Goal: Transaction & Acquisition: Purchase product/service

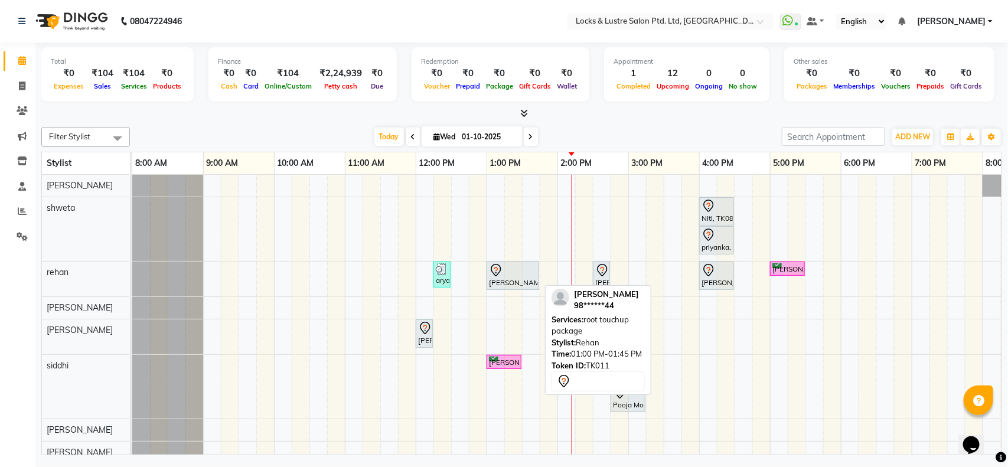
click at [510, 275] on div at bounding box center [513, 270] width 48 height 14
select select "7"
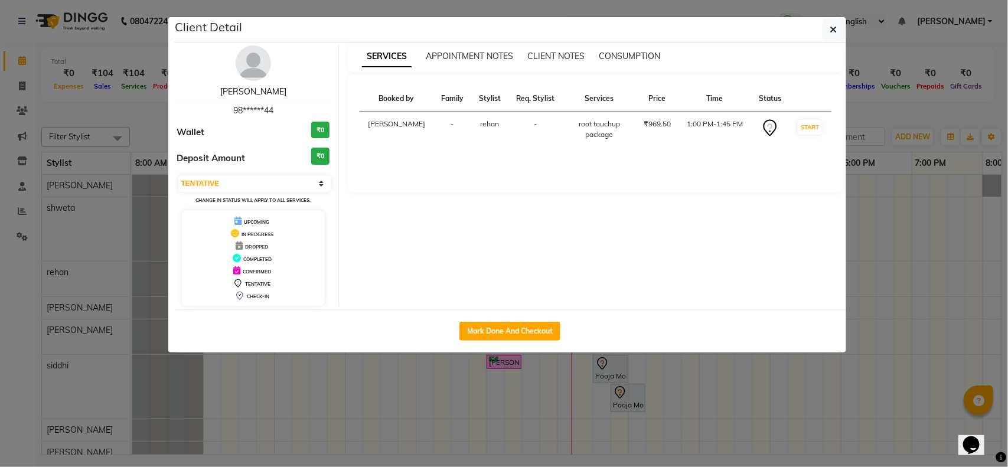
click at [249, 93] on link "[PERSON_NAME]" at bounding box center [253, 91] width 66 height 11
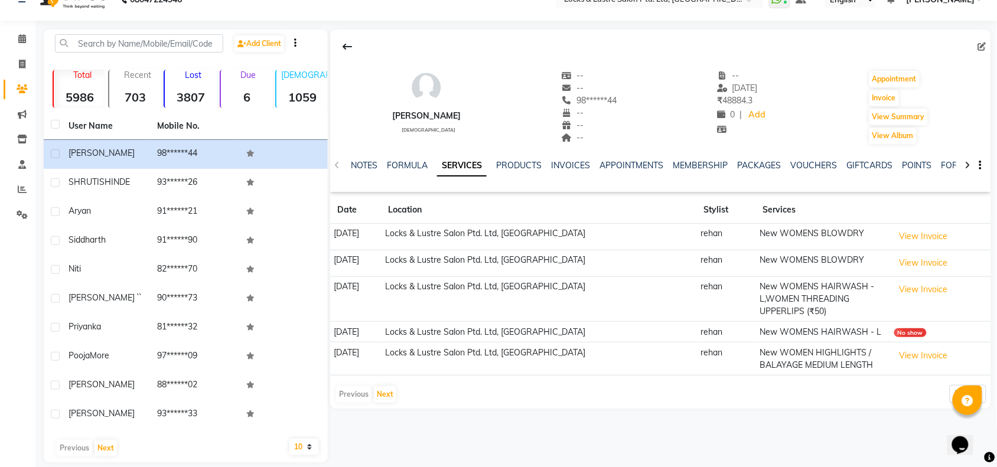
scroll to position [34, 0]
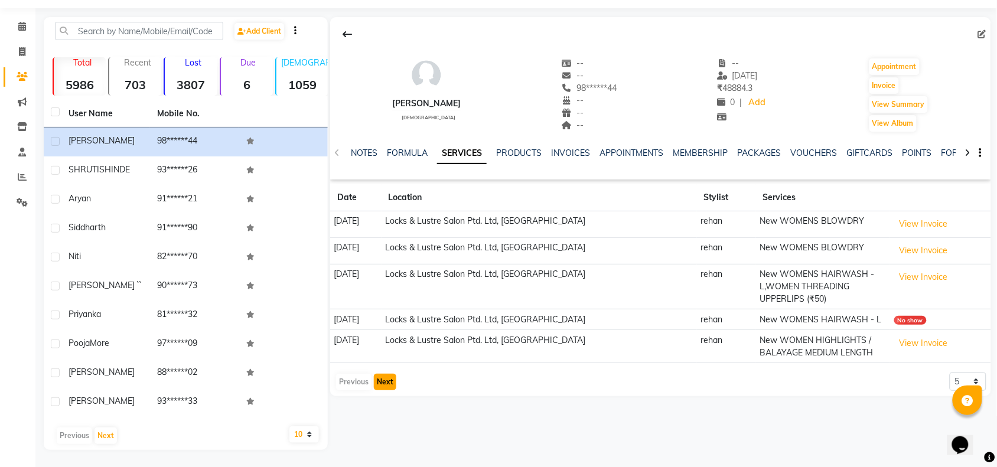
click at [386, 383] on button "Next" at bounding box center [385, 382] width 22 height 17
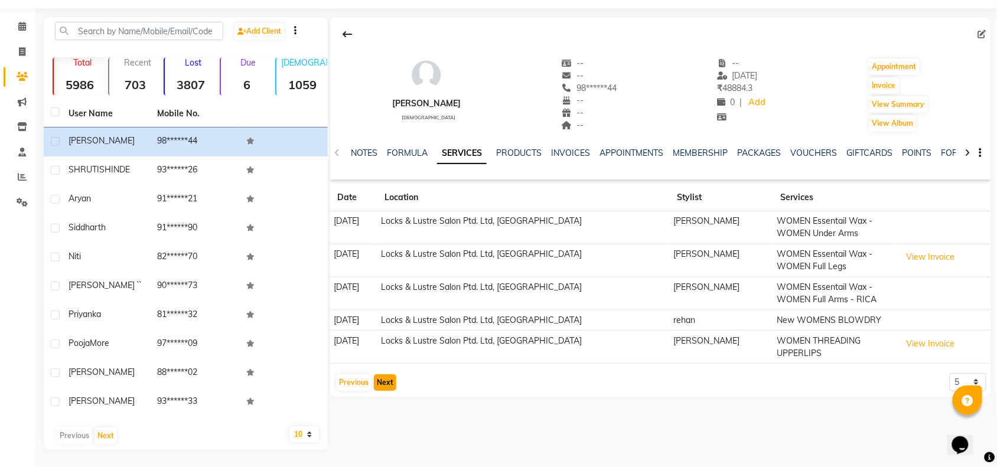
click at [386, 383] on button "Next" at bounding box center [385, 382] width 22 height 17
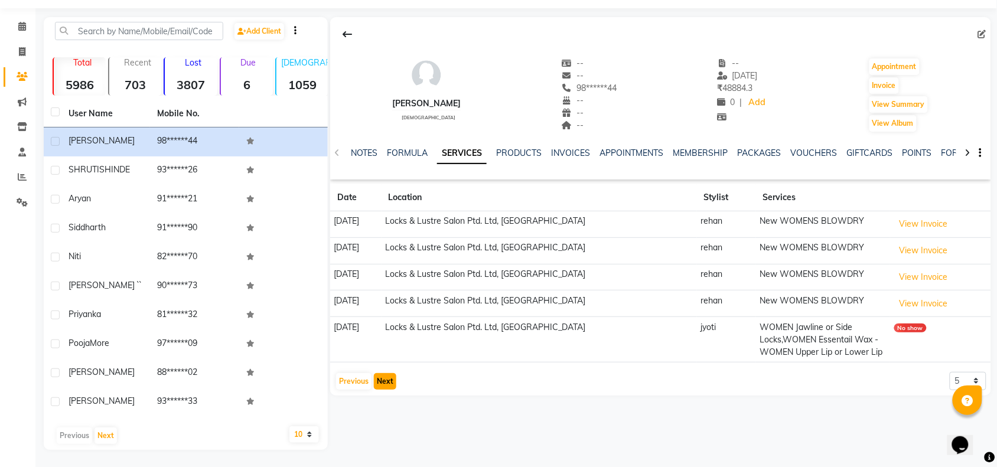
click at [386, 383] on button "Next" at bounding box center [385, 381] width 22 height 17
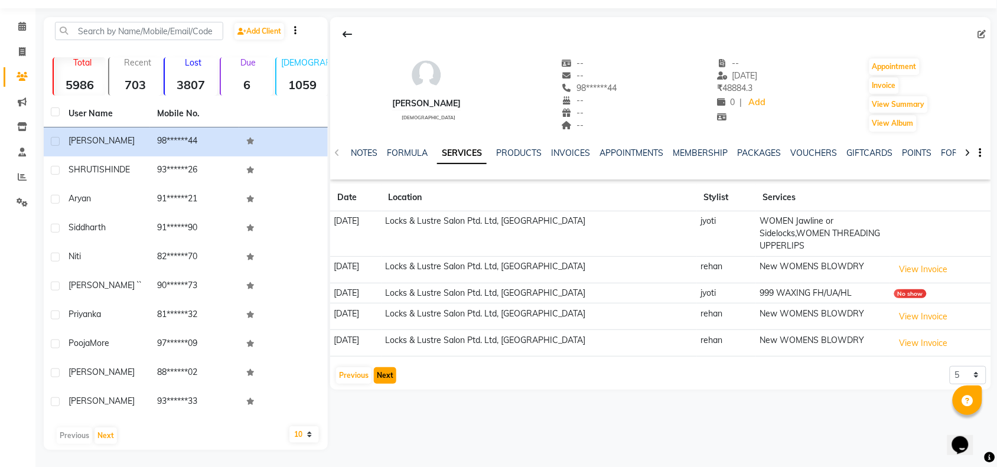
click at [386, 383] on button "Next" at bounding box center [385, 375] width 22 height 17
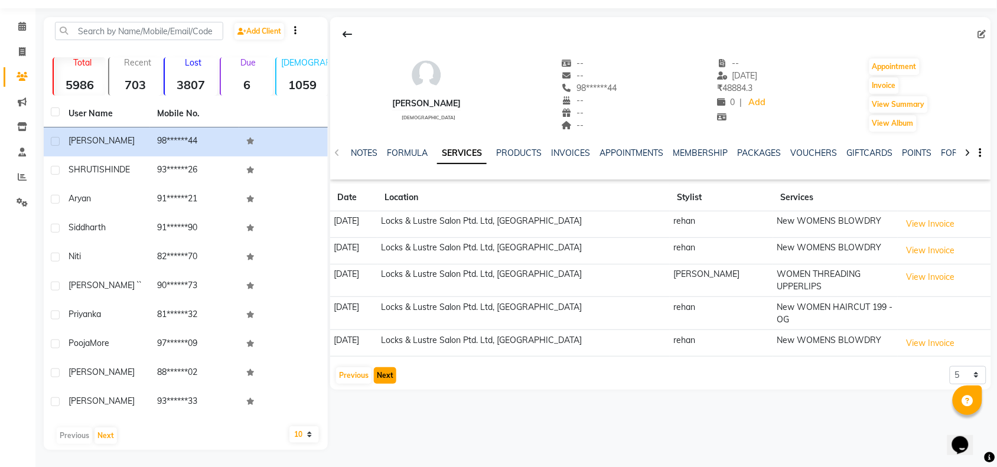
click at [386, 367] on button "Next" at bounding box center [385, 375] width 22 height 17
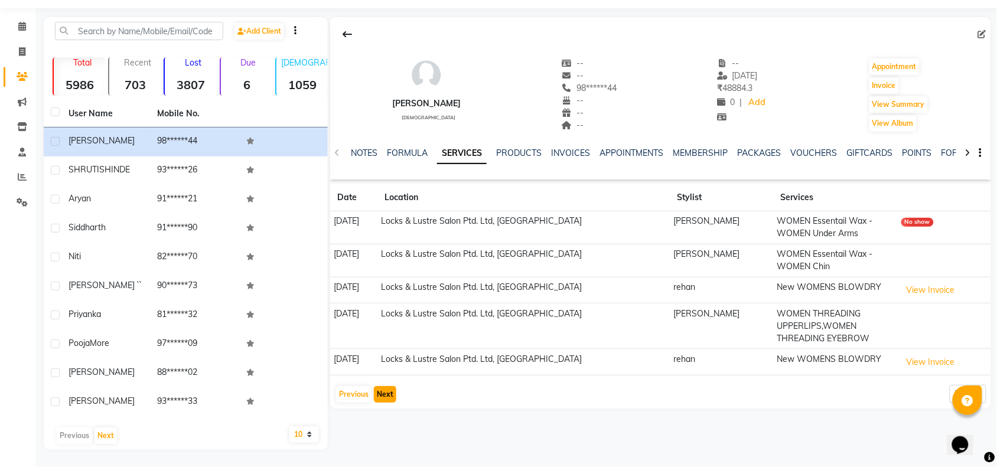
click at [383, 394] on button "Next" at bounding box center [385, 394] width 22 height 17
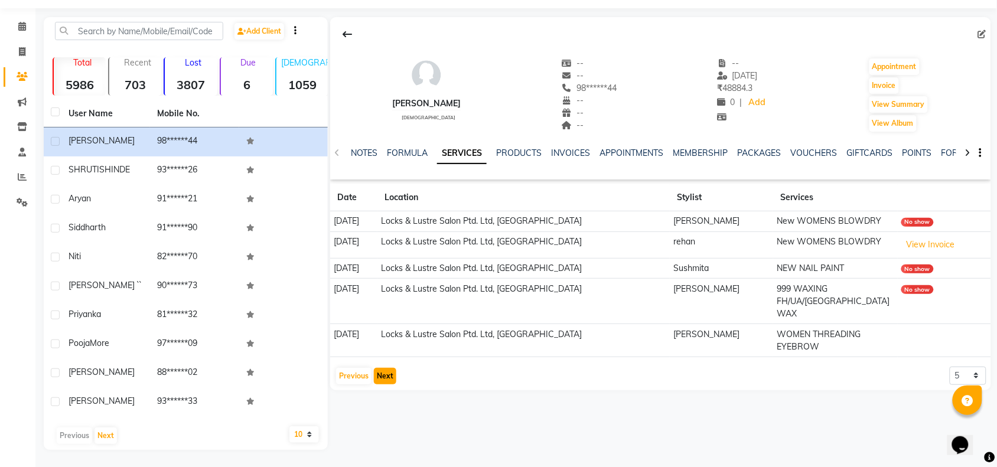
click at [385, 368] on button "Next" at bounding box center [385, 376] width 22 height 17
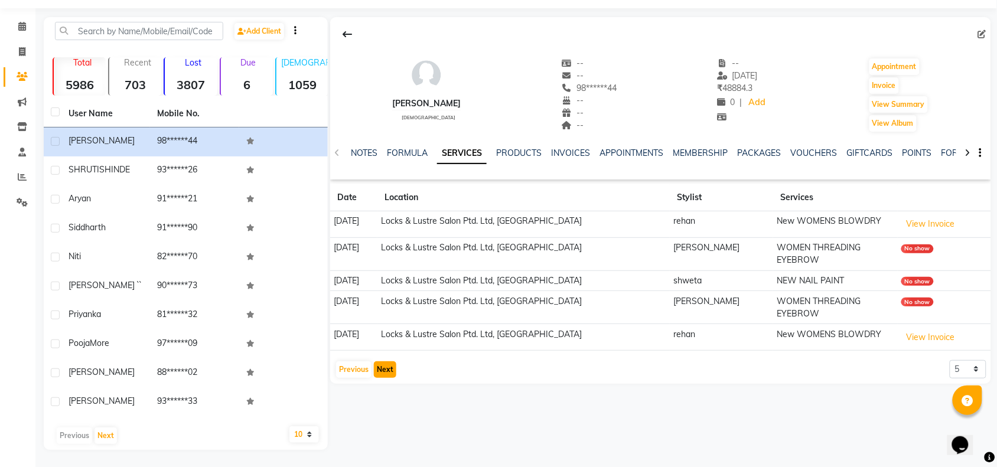
click at [382, 361] on button "Next" at bounding box center [385, 369] width 22 height 17
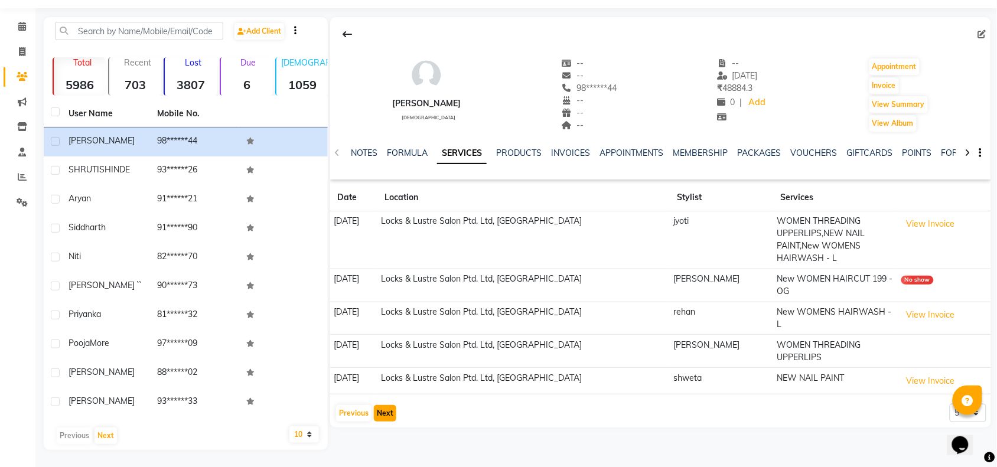
click at [387, 405] on button "Next" at bounding box center [385, 413] width 22 height 17
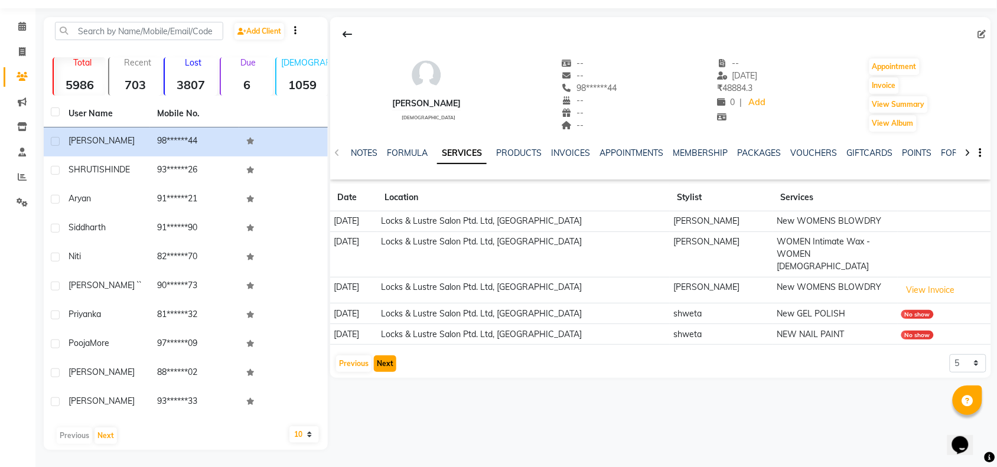
click at [383, 355] on button "Next" at bounding box center [385, 363] width 22 height 17
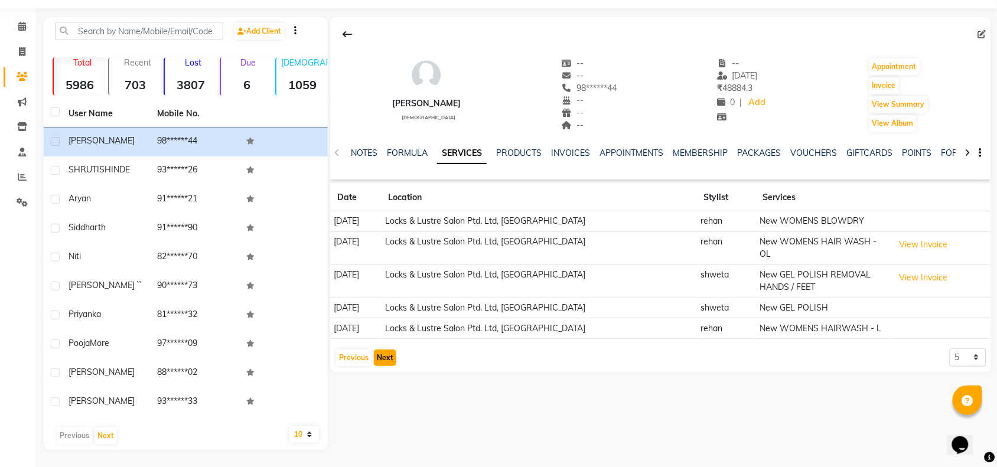
click at [383, 352] on button "Next" at bounding box center [385, 358] width 22 height 17
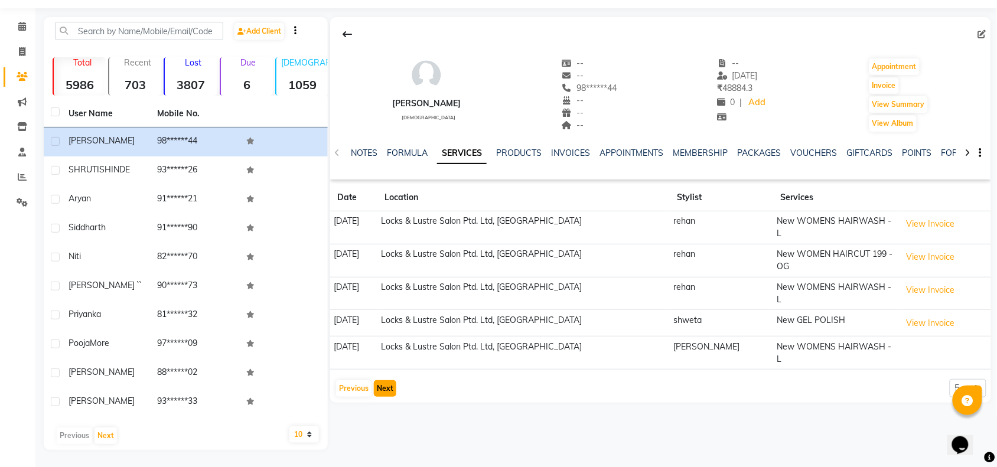
click at [383, 380] on button "Next" at bounding box center [385, 388] width 22 height 17
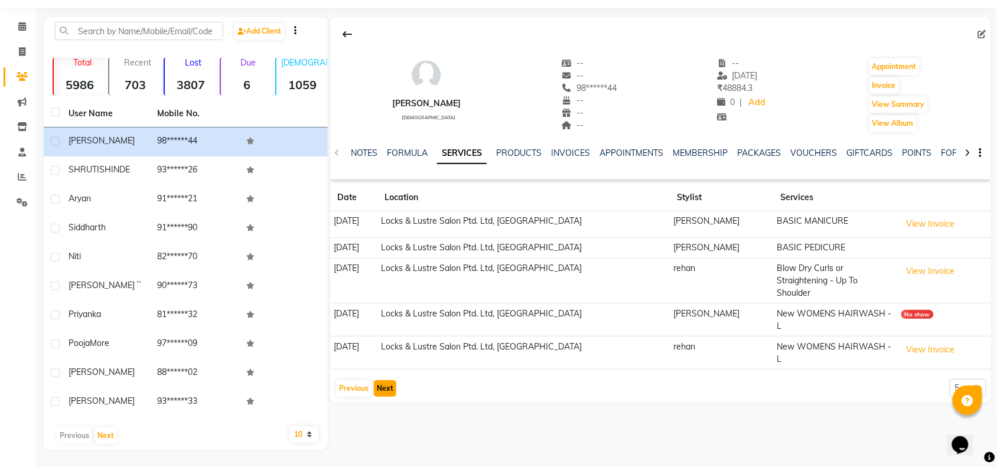
click at [383, 380] on button "Next" at bounding box center [385, 388] width 22 height 17
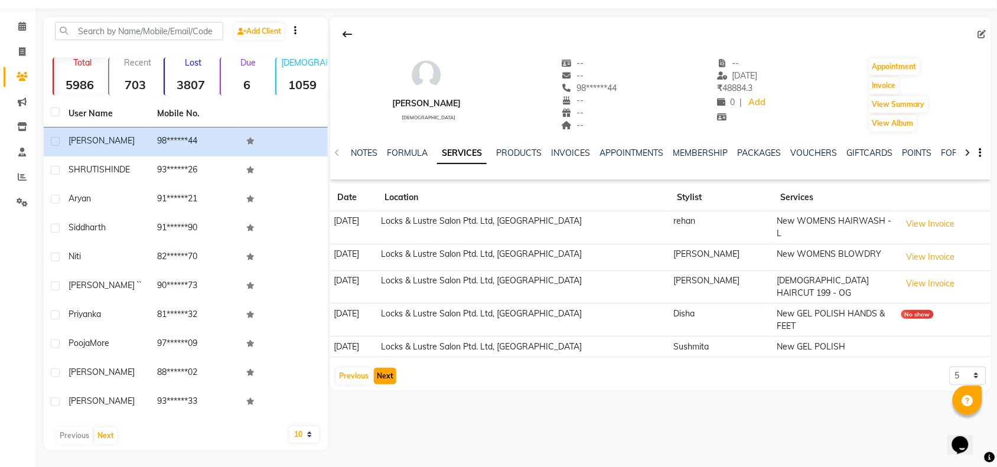
click at [383, 368] on button "Next" at bounding box center [385, 376] width 22 height 17
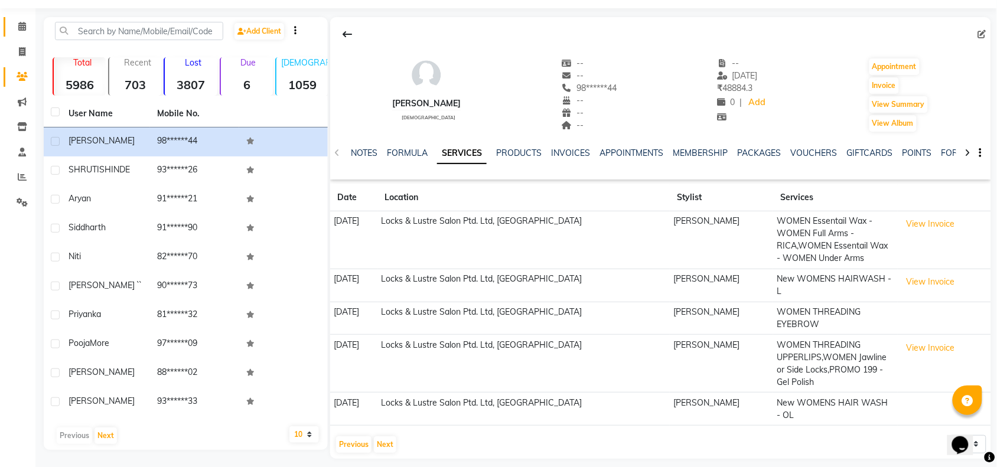
click at [21, 17] on link "Calendar" at bounding box center [18, 26] width 28 height 19
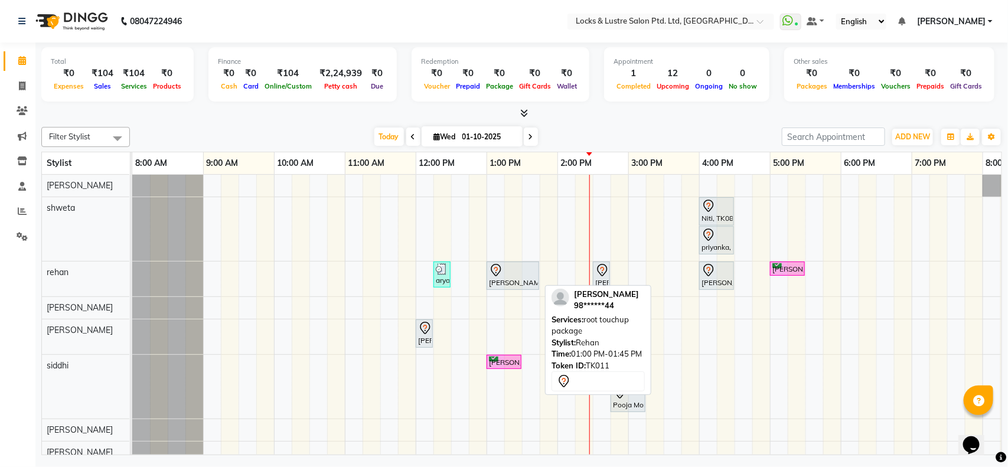
click at [505, 269] on div at bounding box center [513, 270] width 48 height 14
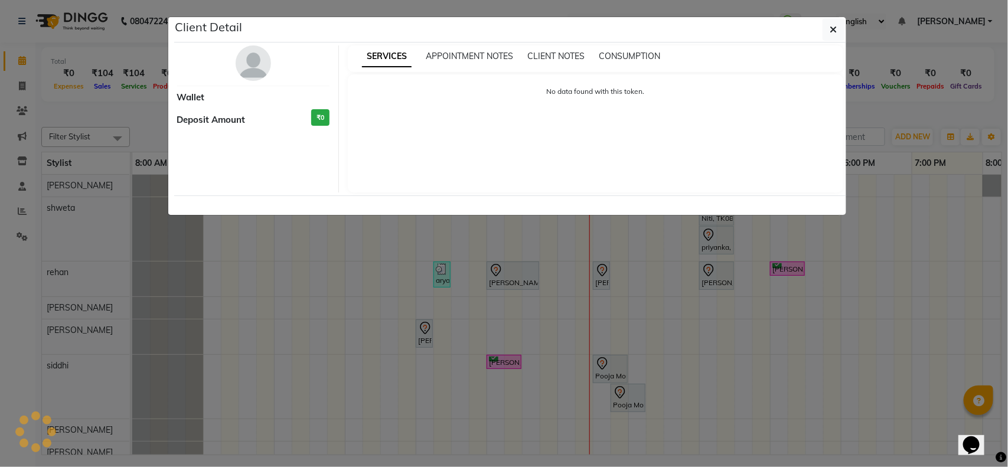
select select "7"
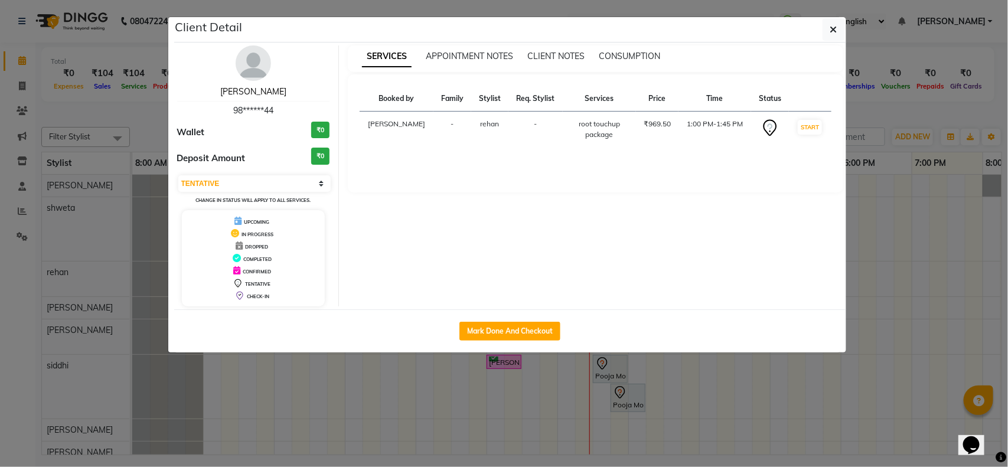
click at [254, 92] on link "[PERSON_NAME]" at bounding box center [253, 91] width 66 height 11
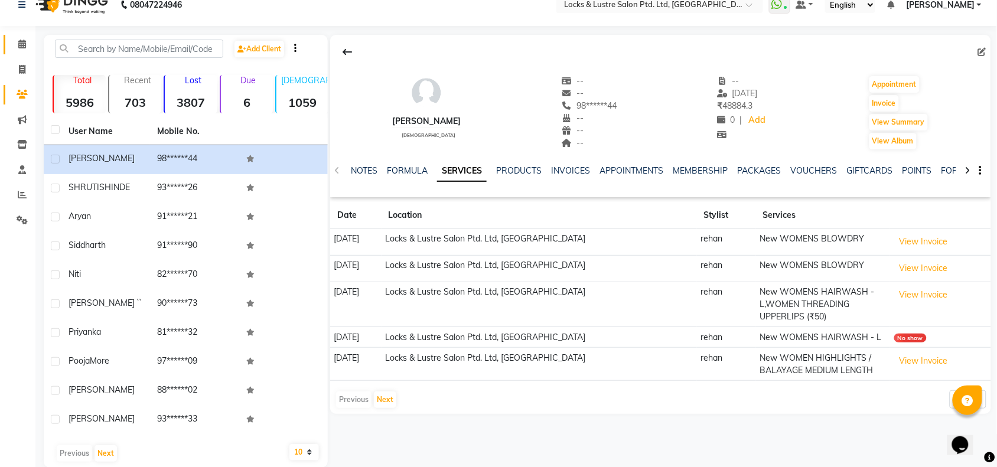
scroll to position [18, 0]
click at [384, 397] on button "Next" at bounding box center [385, 398] width 22 height 17
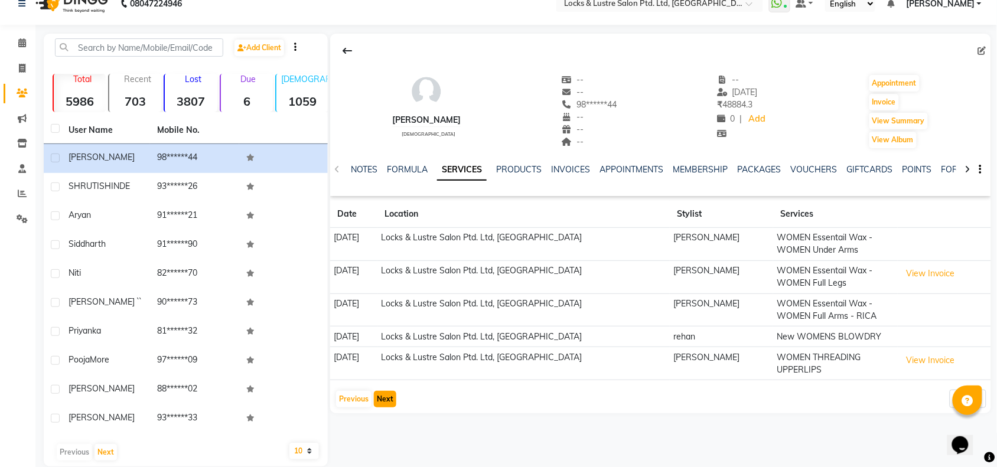
click at [385, 397] on button "Next" at bounding box center [385, 399] width 22 height 17
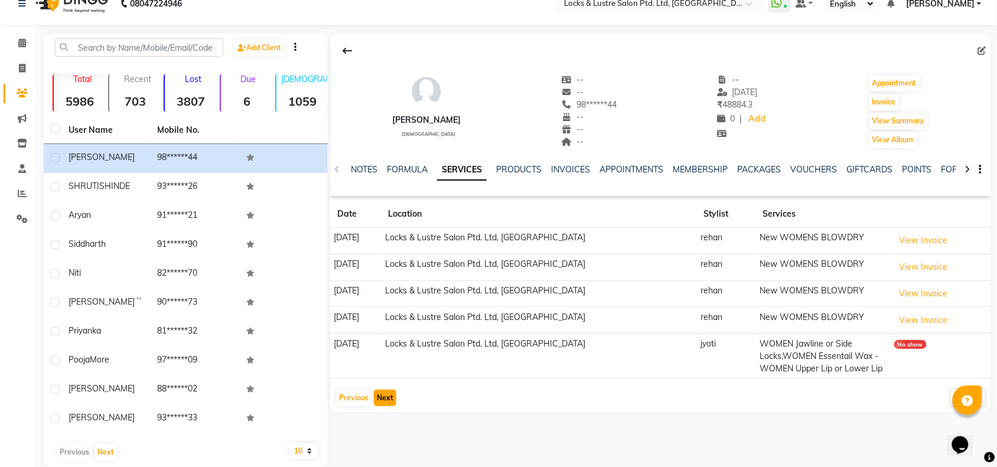
click at [379, 400] on button "Next" at bounding box center [385, 398] width 22 height 17
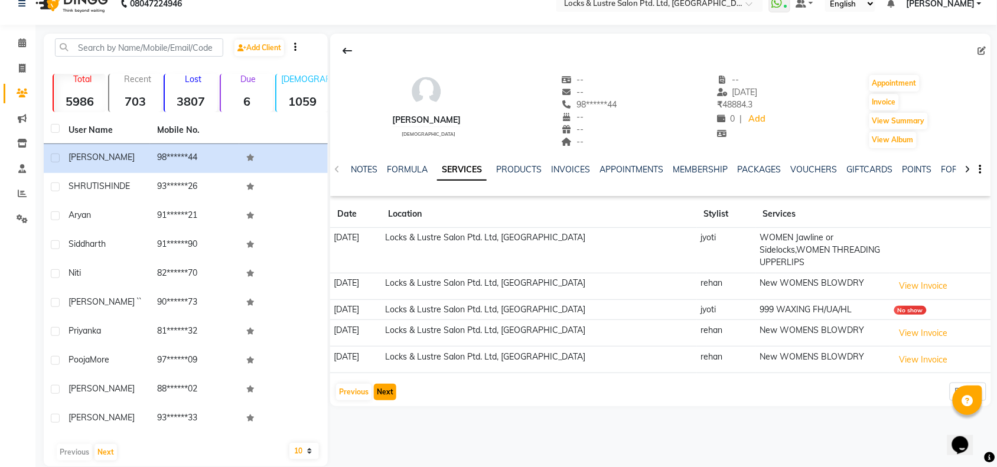
click at [386, 394] on button "Next" at bounding box center [385, 392] width 22 height 17
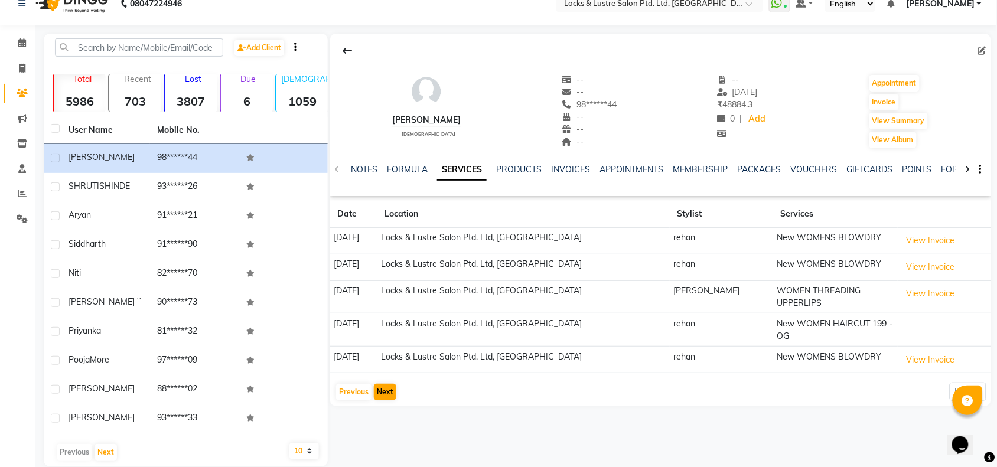
click at [386, 394] on div "riddhi female -- -- 98******44 -- -- -- -- 25-09-2025 ₹ 48884.3 0 | Add Appoint…" at bounding box center [659, 250] width 663 height 433
click at [386, 384] on button "Next" at bounding box center [385, 392] width 22 height 17
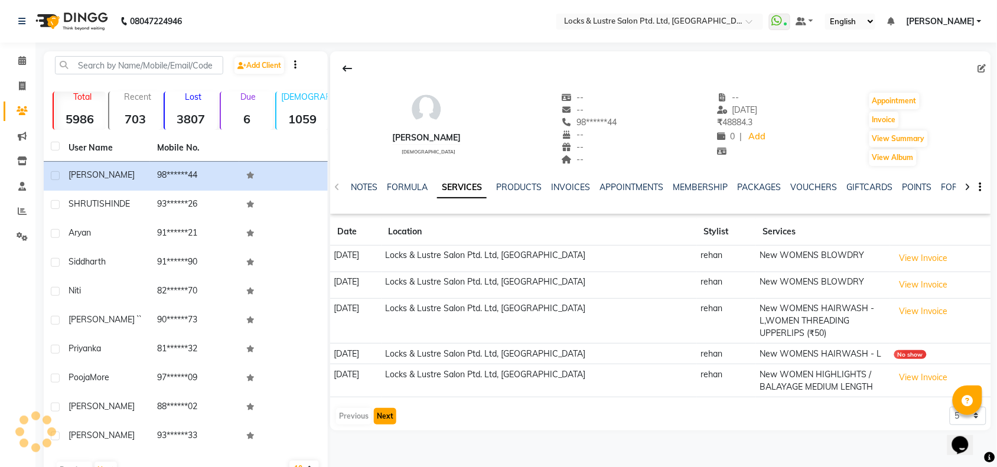
click at [378, 419] on button "Next" at bounding box center [385, 416] width 22 height 17
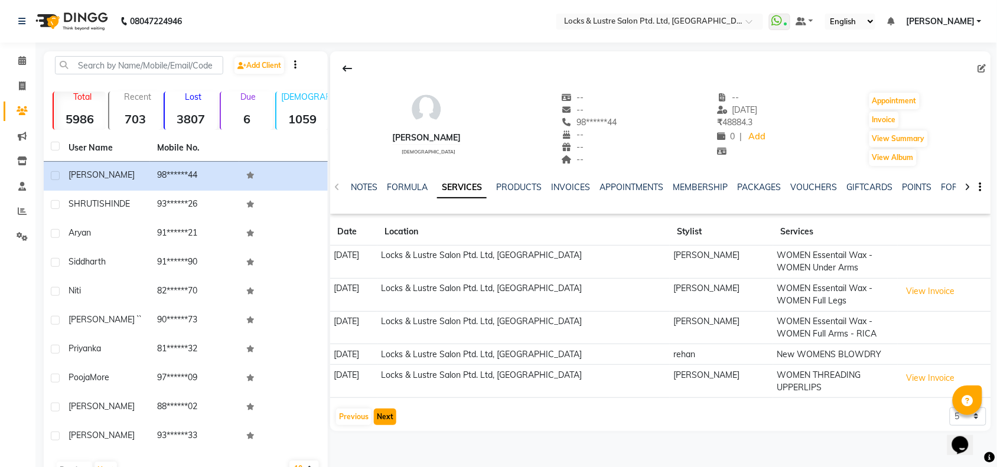
click at [383, 417] on button "Next" at bounding box center [385, 417] width 22 height 17
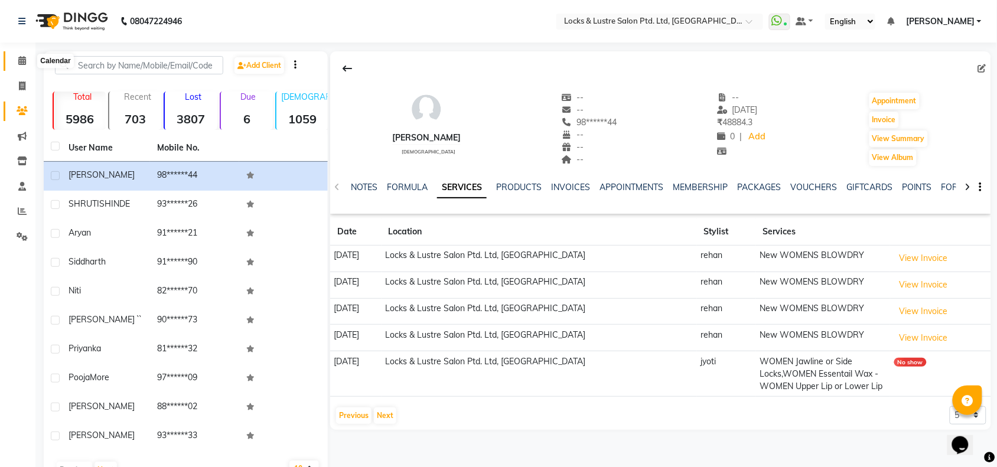
click at [22, 63] on icon at bounding box center [22, 60] width 8 height 9
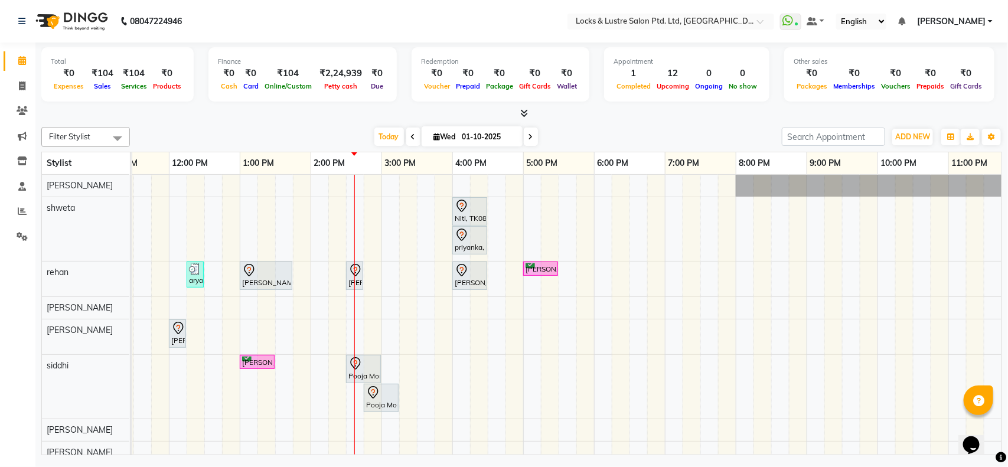
scroll to position [0, 264]
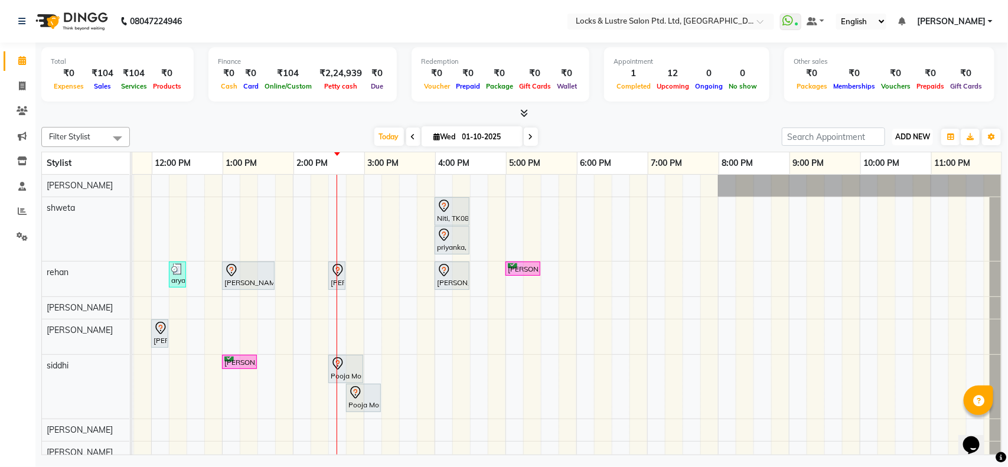
click at [915, 132] on span "ADD NEW" at bounding box center [912, 136] width 35 height 9
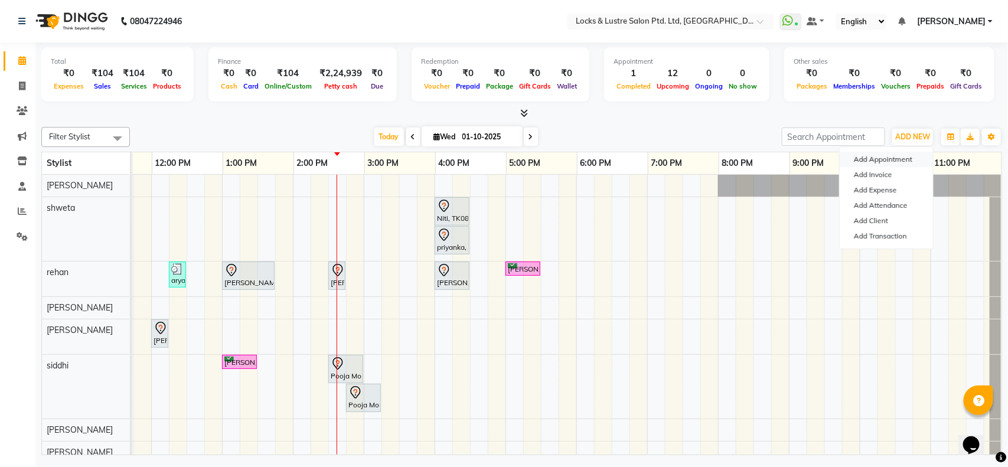
click at [873, 163] on button "Add Appointment" at bounding box center [886, 159] width 93 height 15
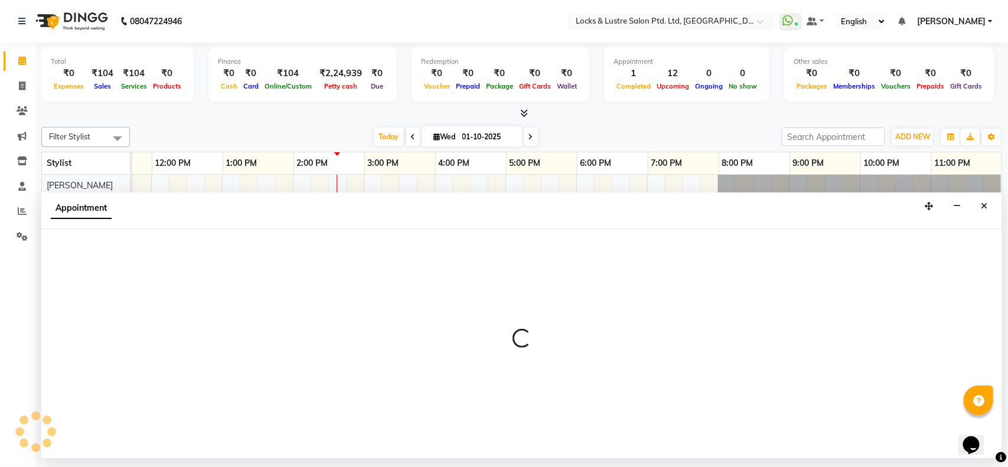
select select "540"
select select "tentative"
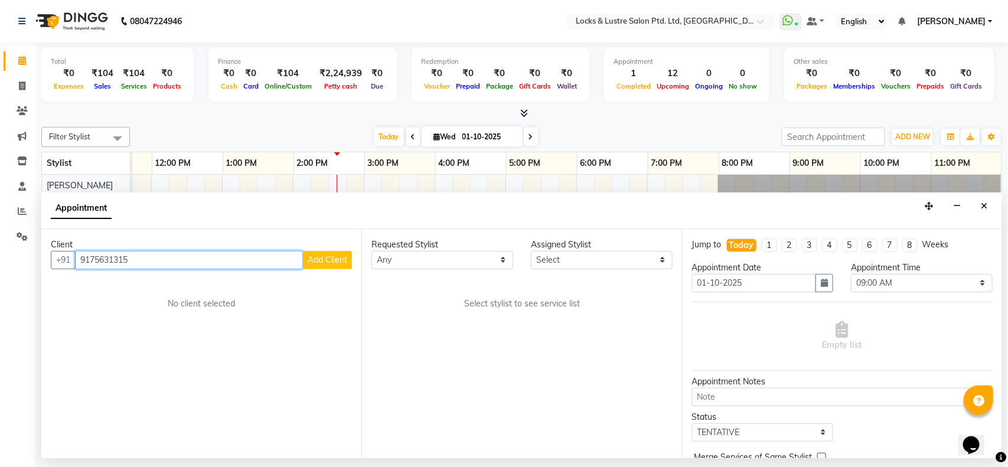
type input "9175631315"
click at [314, 262] on span "Add Client" at bounding box center [328, 259] width 40 height 11
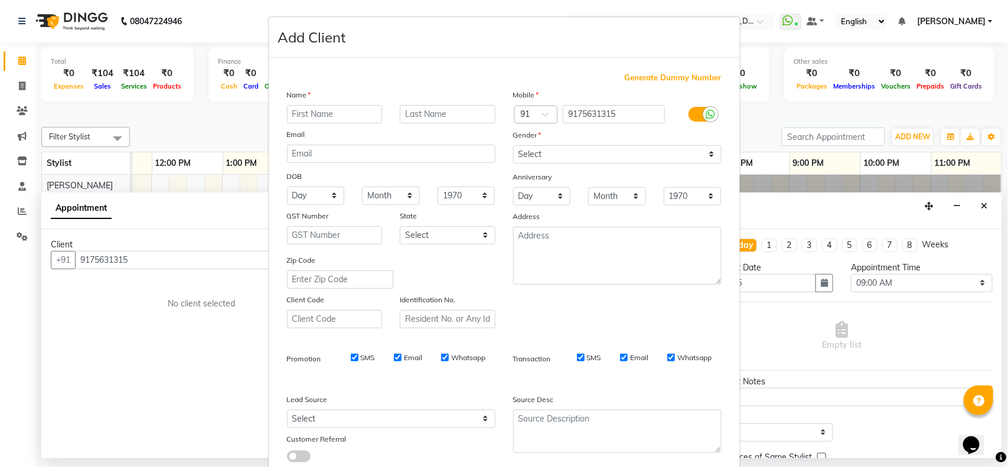
scroll to position [74, 0]
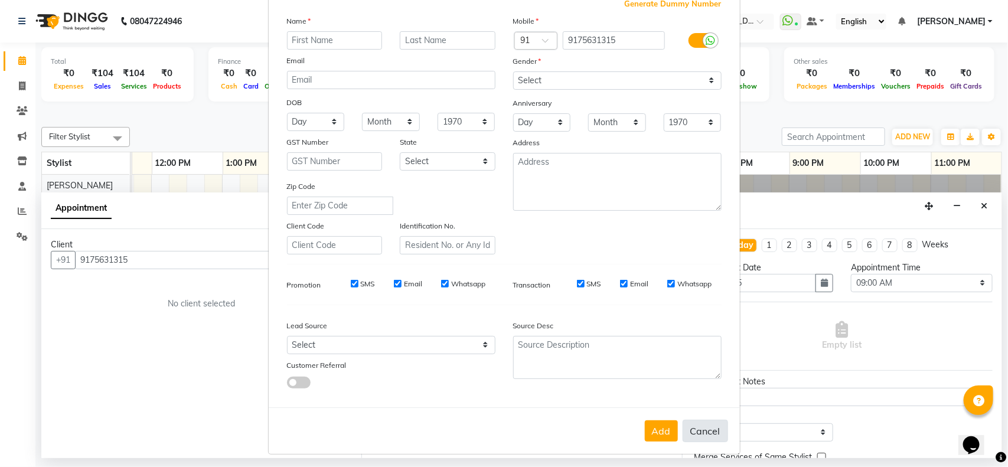
click at [714, 432] on button "Cancel" at bounding box center [705, 431] width 45 height 22
select select
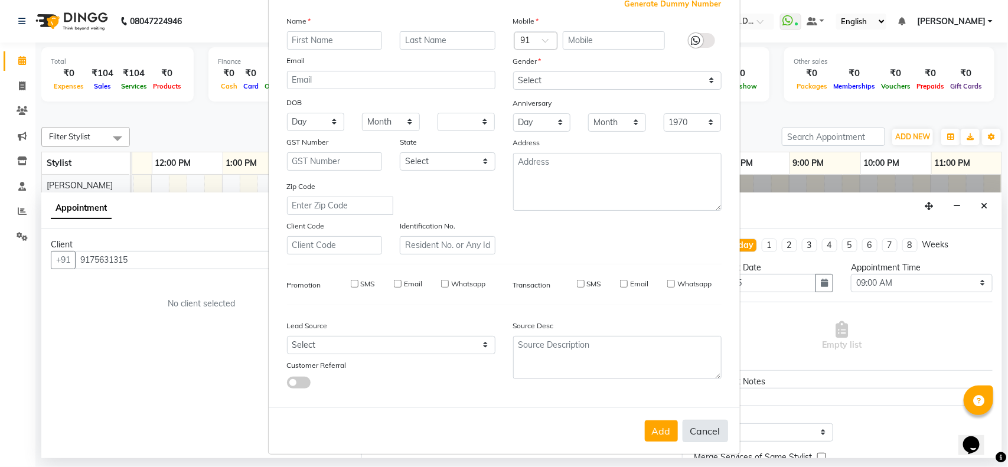
select select
checkbox input "false"
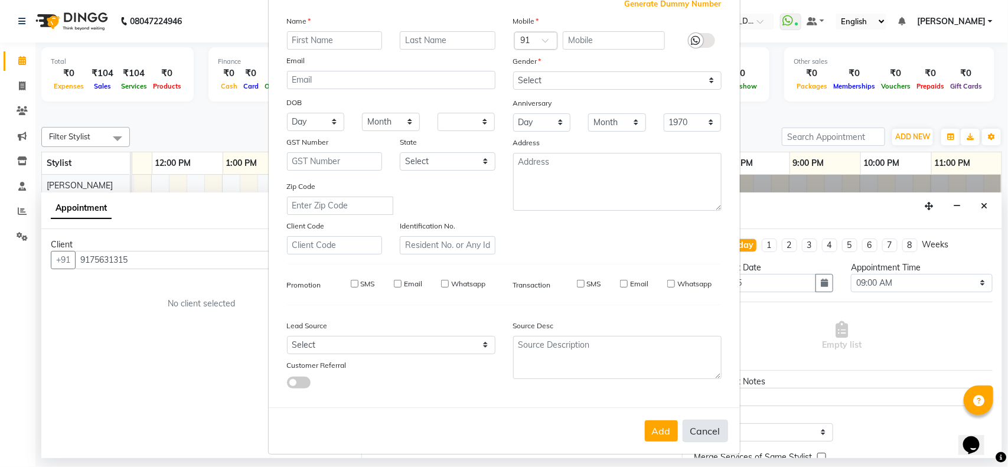
checkbox input "false"
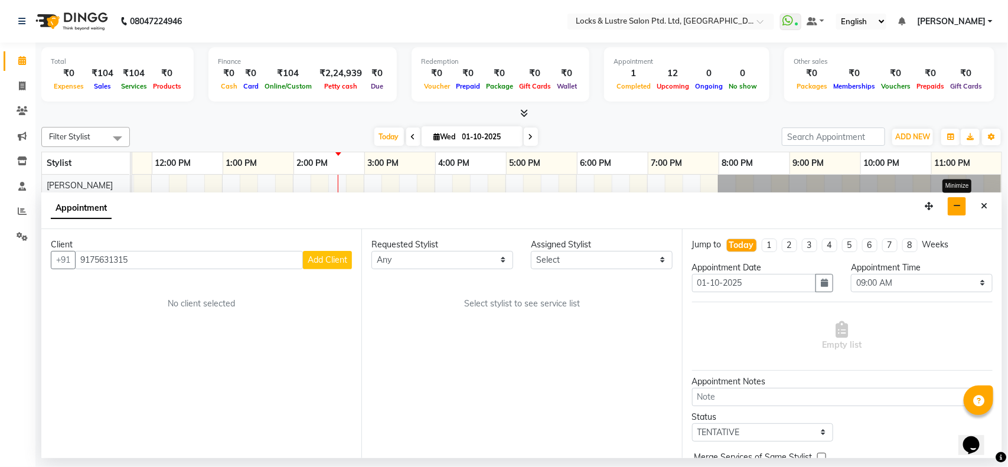
click at [955, 205] on icon "button" at bounding box center [957, 206] width 8 height 8
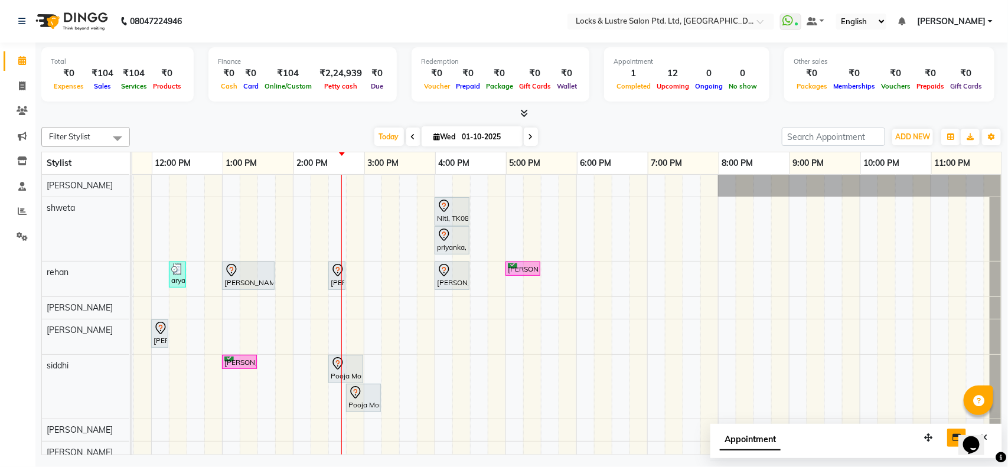
click at [529, 137] on icon at bounding box center [530, 136] width 5 height 7
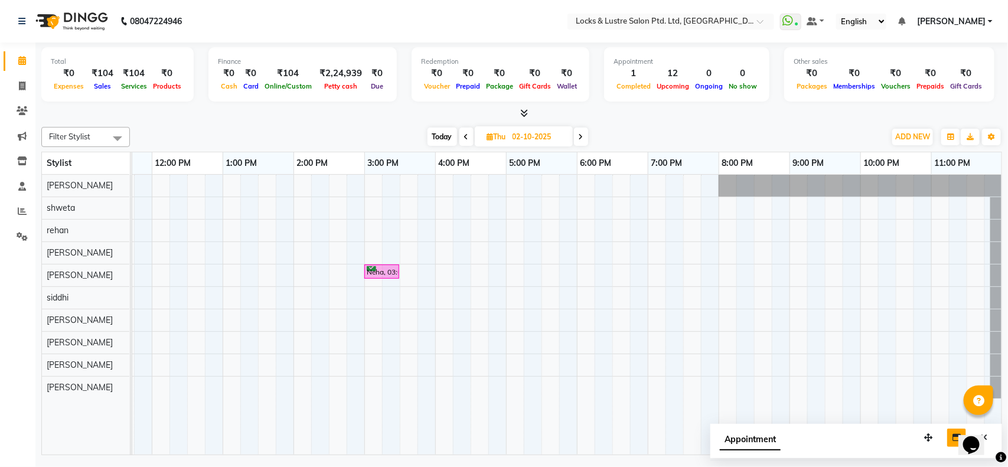
scroll to position [0, 0]
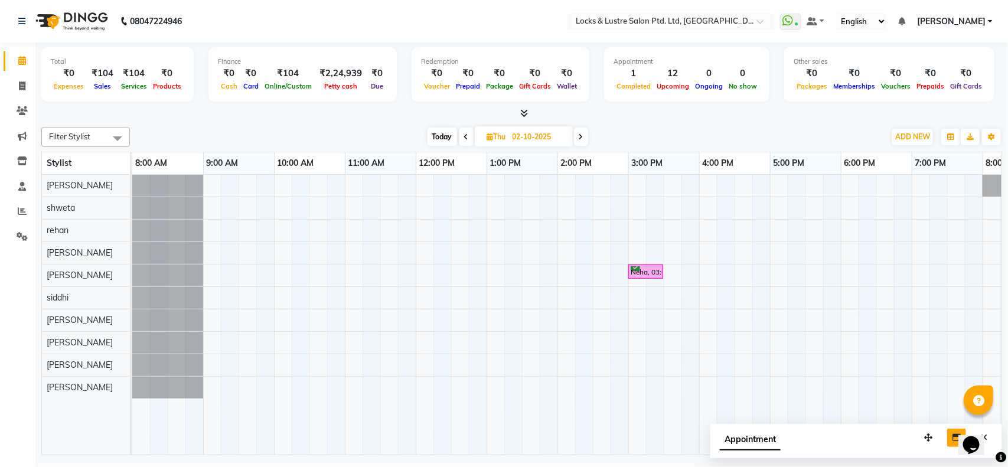
click at [464, 139] on icon at bounding box center [466, 136] width 5 height 7
type input "01-10-2025"
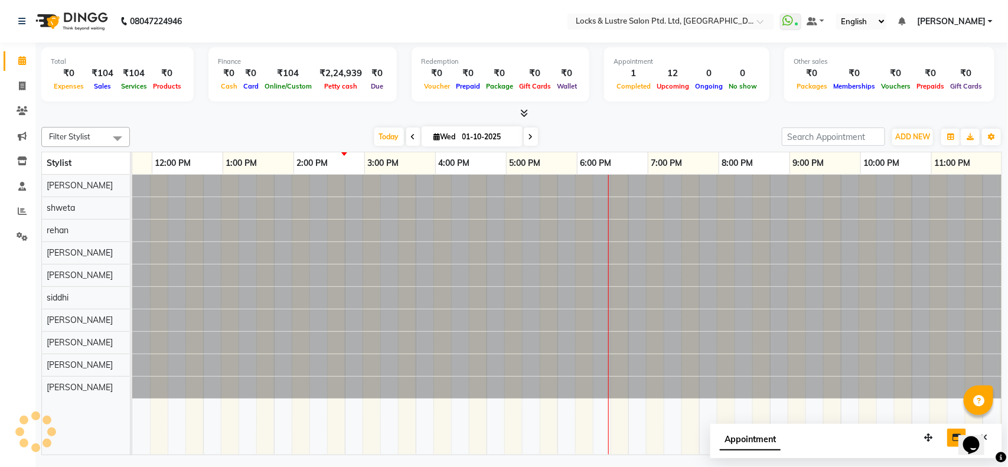
scroll to position [0, 264]
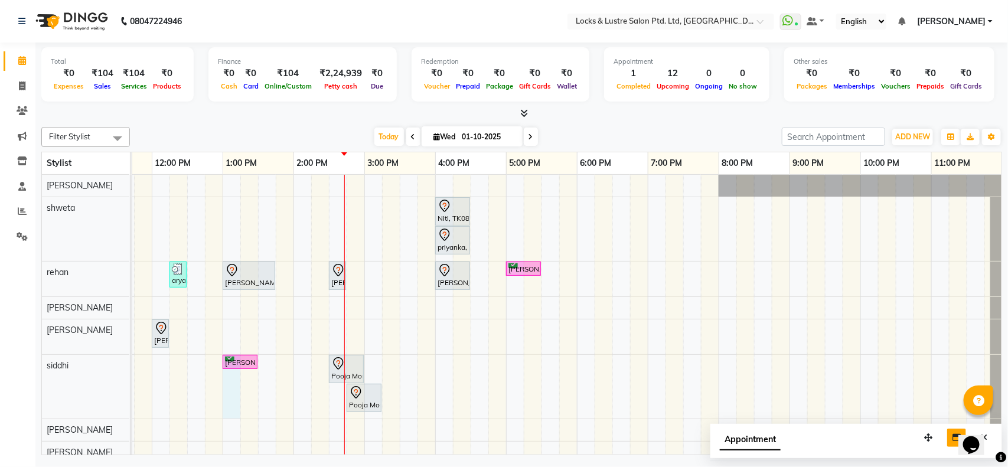
click at [237, 372] on div "Niti, TK08, 04:00 PM-04:30 PM, PROMO 199 - Gel Polish priyanka, TK06, 04:00 PM-…" at bounding box center [435, 348] width 1134 height 347
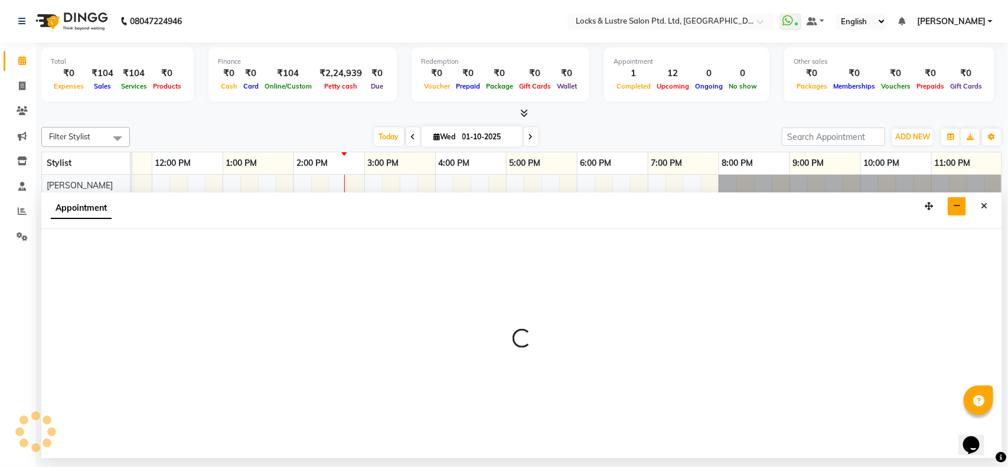
select select "89163"
select select "780"
select select "tentative"
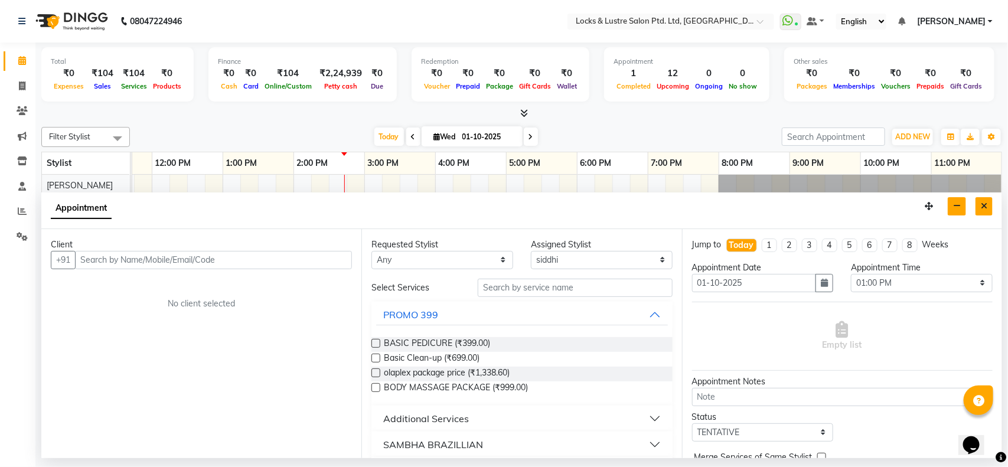
click at [985, 210] on icon "Close" at bounding box center [984, 206] width 6 height 8
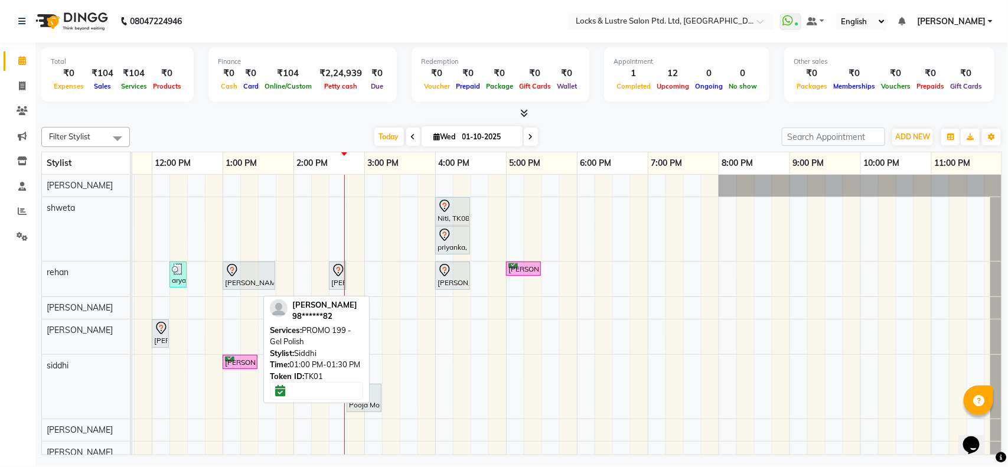
click at [240, 359] on div "[PERSON_NAME], TK01, 01:00 PM-01:30 PM, PROMO 199 - Gel Polish" at bounding box center [240, 362] width 32 height 11
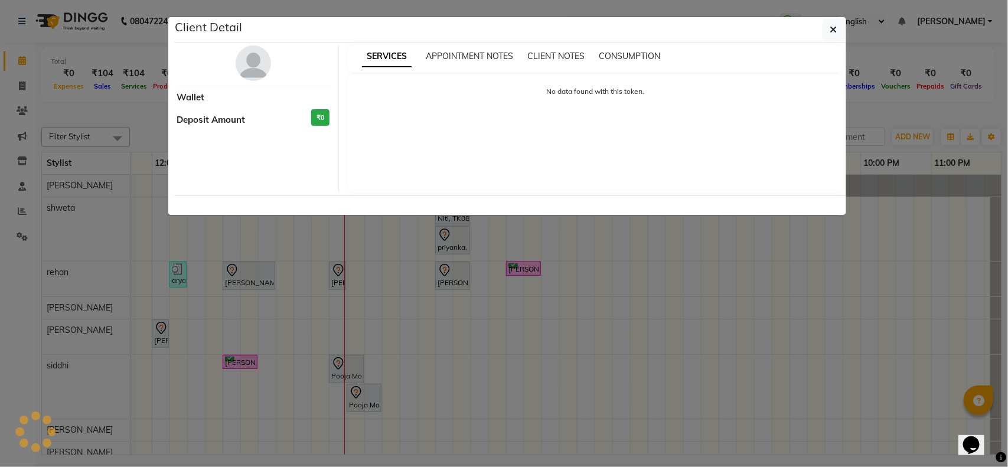
select select "6"
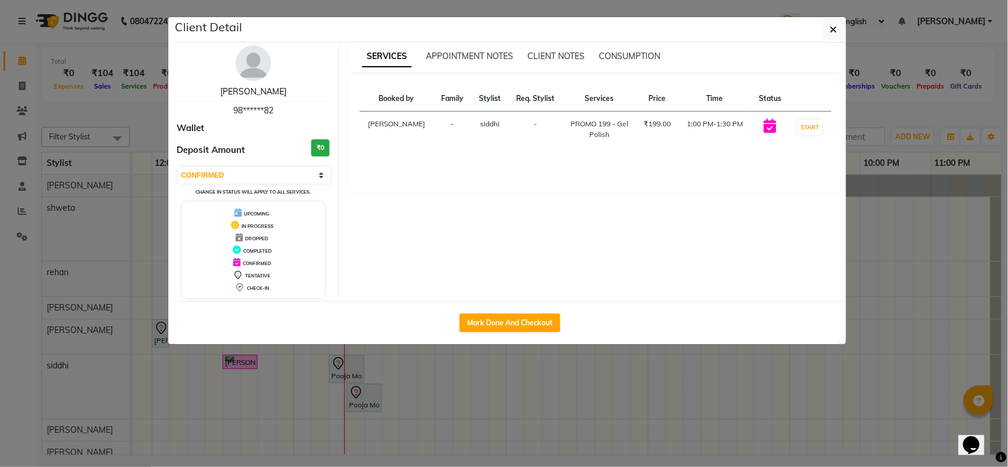
click at [246, 90] on link "sakshi" at bounding box center [253, 91] width 66 height 11
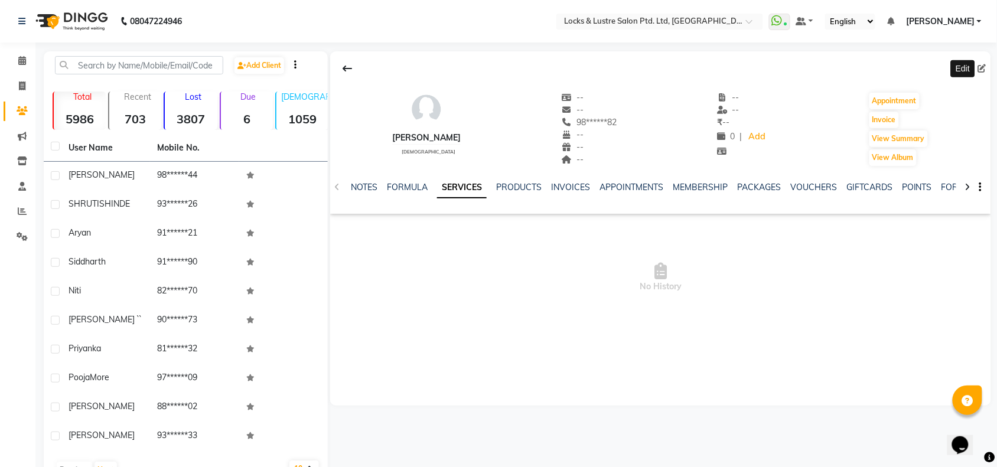
click at [984, 71] on icon at bounding box center [982, 68] width 8 height 8
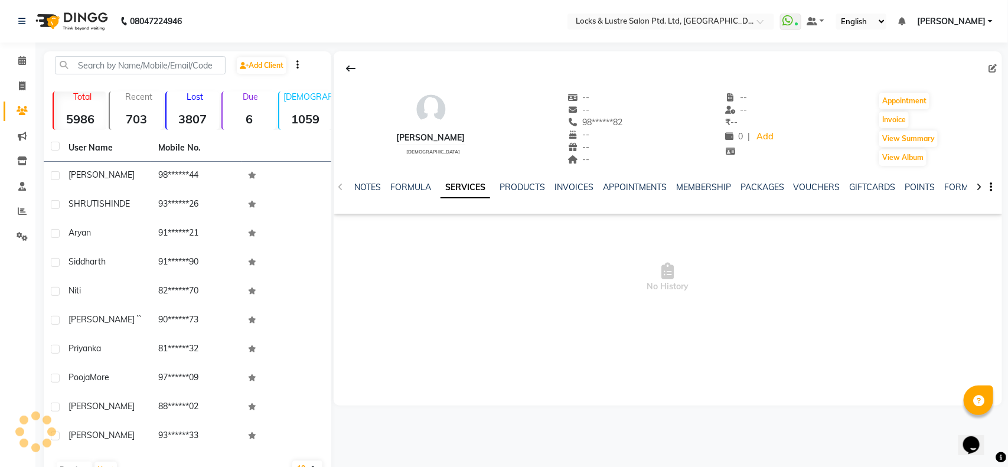
select select "[DEMOGRAPHIC_DATA]"
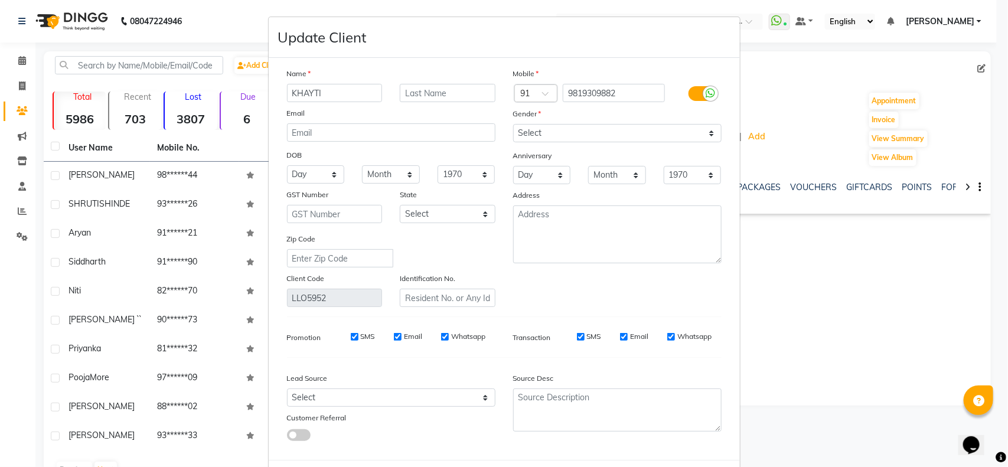
scroll to position [53, 0]
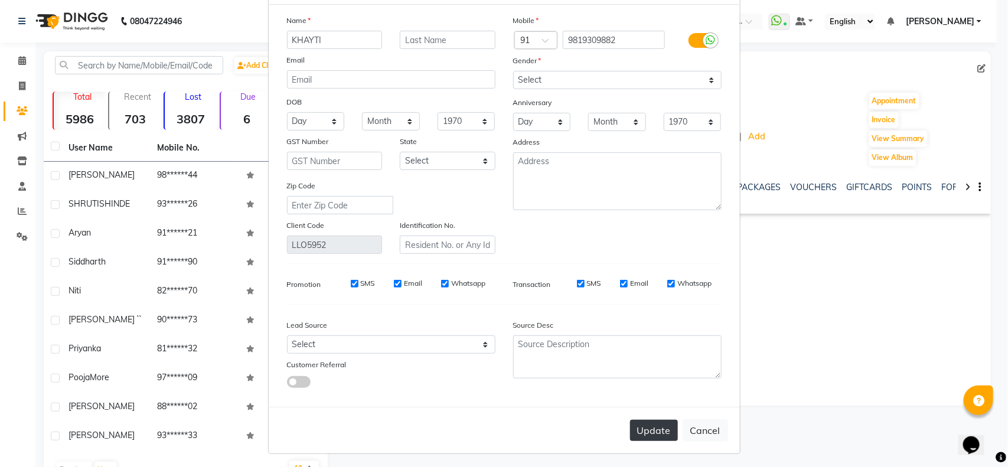
type input "KHAYTI"
click at [644, 431] on button "Update" at bounding box center [654, 430] width 48 height 21
select select
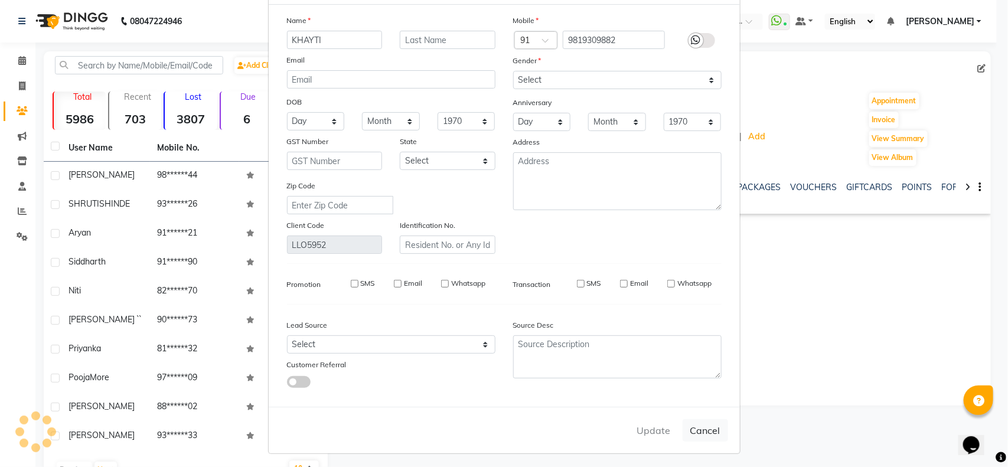
select select
checkbox input "false"
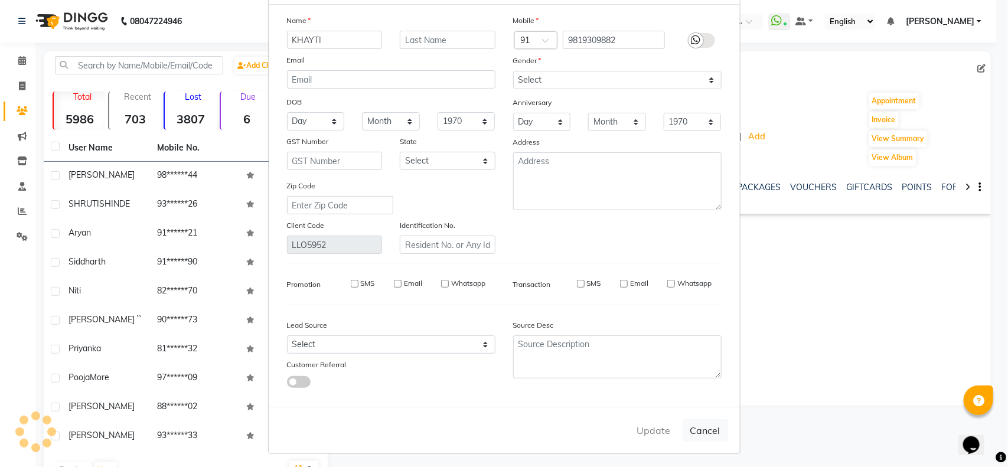
checkbox input "false"
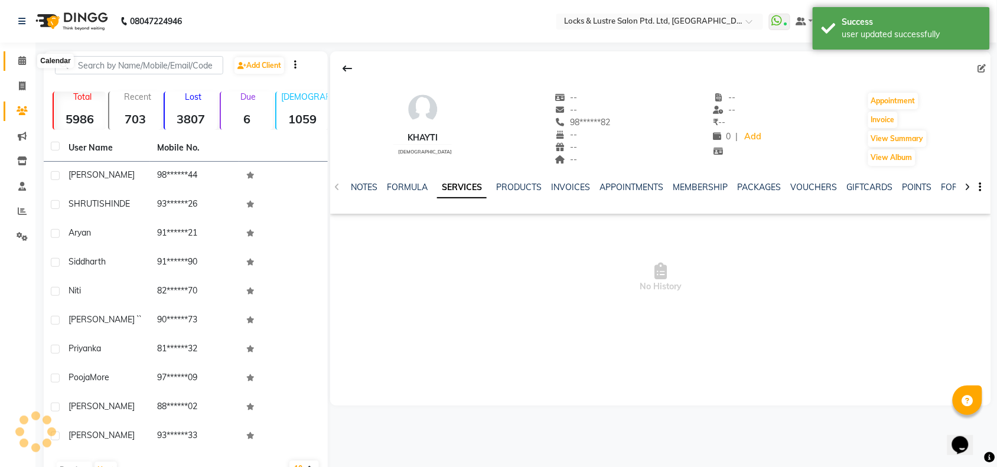
click at [28, 56] on span at bounding box center [22, 61] width 21 height 14
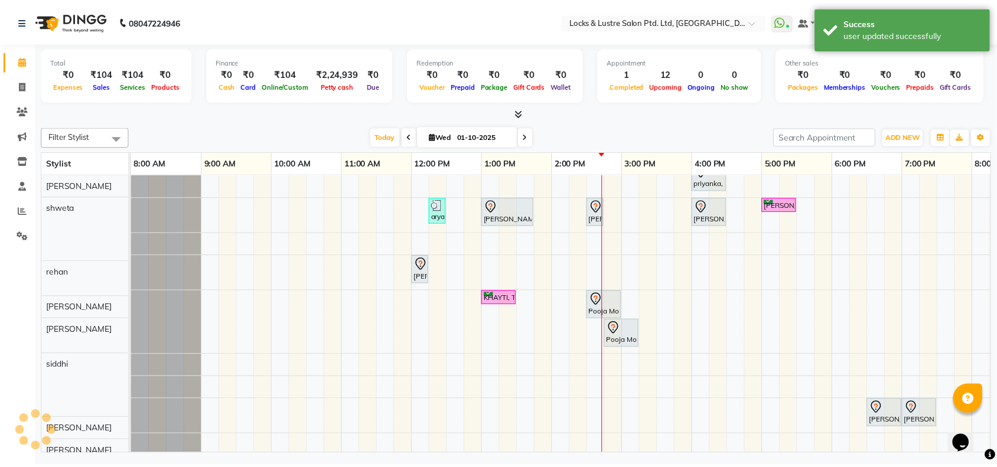
scroll to position [64, 0]
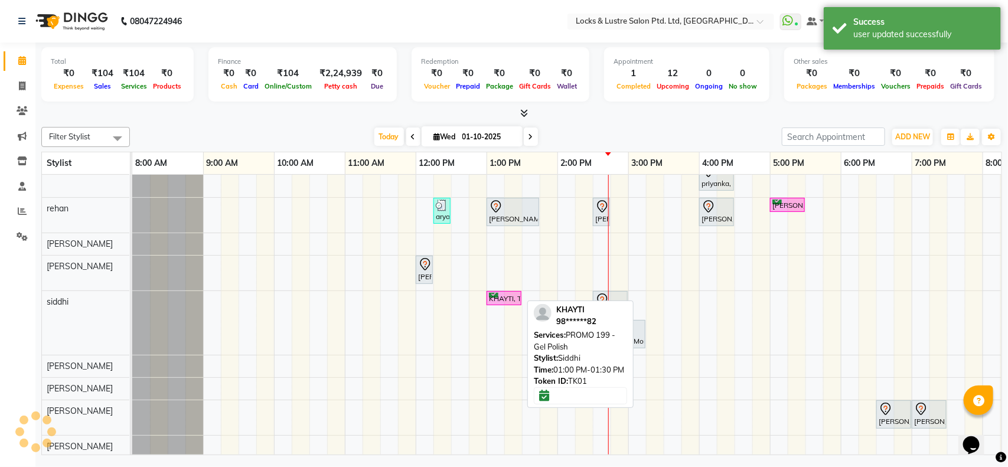
click at [501, 297] on div "KHAYTI, TK01, 01:00 PM-01:30 PM, PROMO 199 - Gel Polish" at bounding box center [504, 298] width 32 height 11
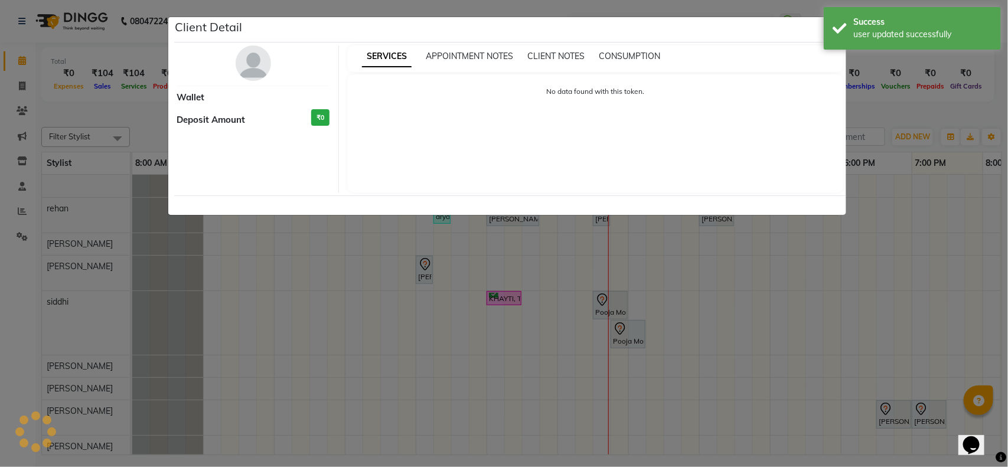
select select "6"
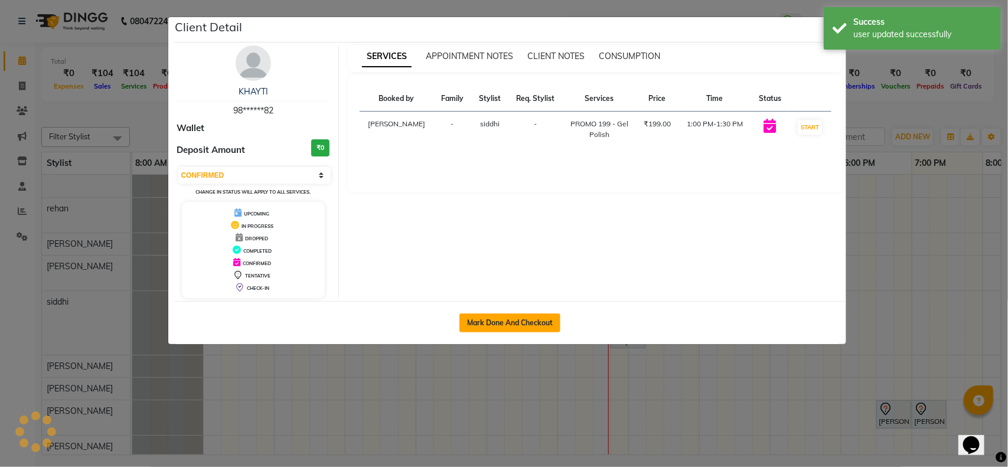
click at [482, 323] on button "Mark Done And Checkout" at bounding box center [509, 323] width 101 height 19
select select "service"
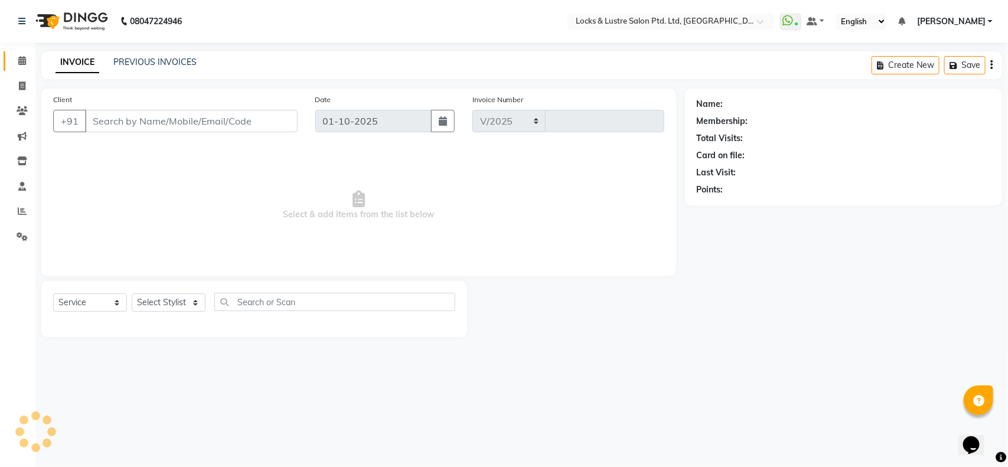
select select "5928"
type input "2158"
type input "98******82"
select select "89163"
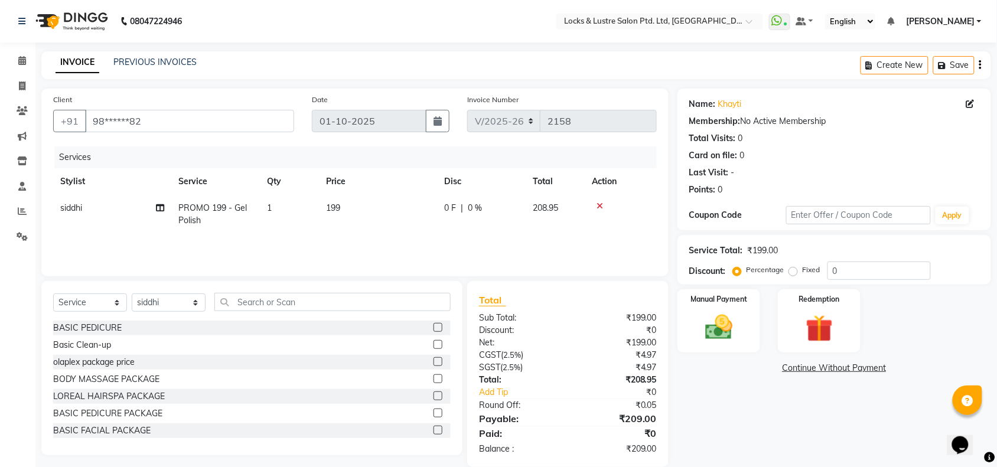
click at [81, 205] on span "siddhi" at bounding box center [71, 208] width 22 height 11
select select "89163"
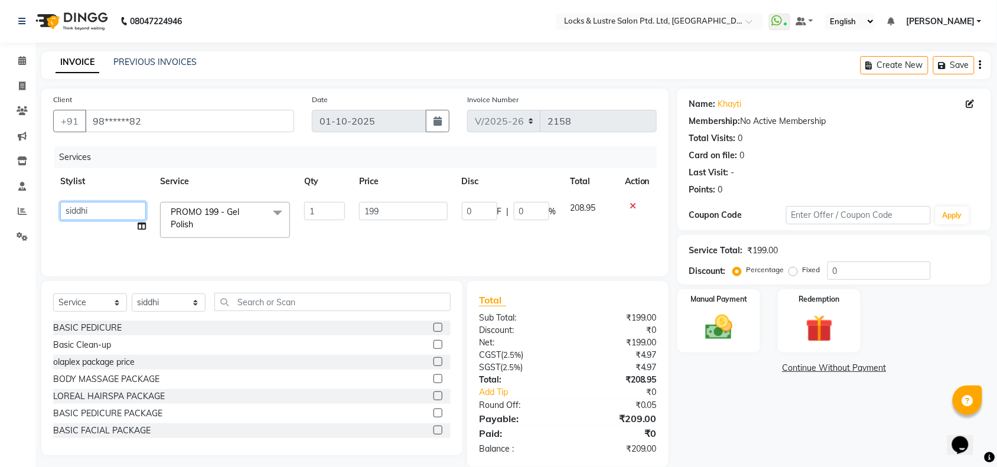
click at [86, 211] on select "adil Admin AHSAN SHAIKH aman Ana's Anuja anushree Ashish chandan DATTARAM Deepi…" at bounding box center [103, 211] width 86 height 18
select select "90379"
click at [377, 202] on input "199" at bounding box center [403, 211] width 88 height 18
type input "149"
click at [172, 304] on select "Select Stylist adil Admin AHSAN SHAIKH aman Ana's Anuja anushree Ashish chandan…" at bounding box center [169, 302] width 74 height 18
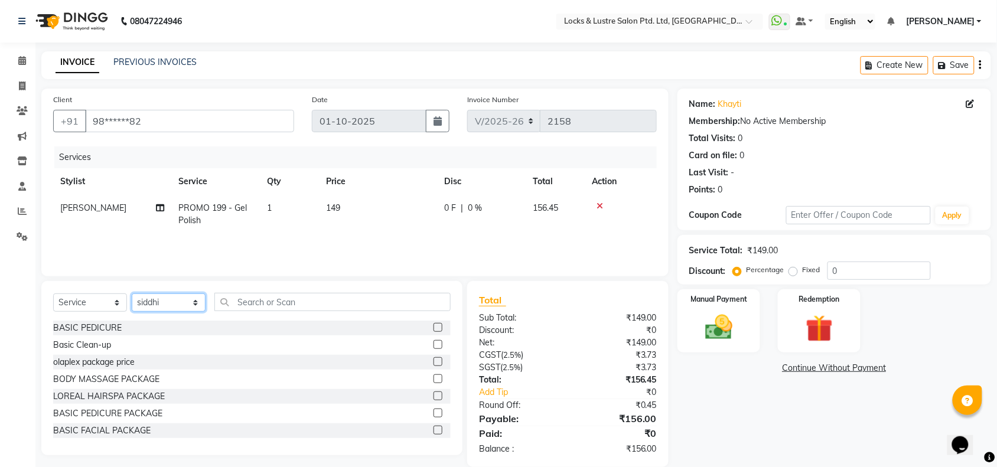
select select "90379"
click at [132, 293] on select "Select Stylist [PERSON_NAME] Admin [PERSON_NAME] Ana's [PERSON_NAME] [PERSON_NA…" at bounding box center [169, 302] width 74 height 18
click at [284, 302] on input "text" at bounding box center [332, 302] width 236 height 18
type input "F"
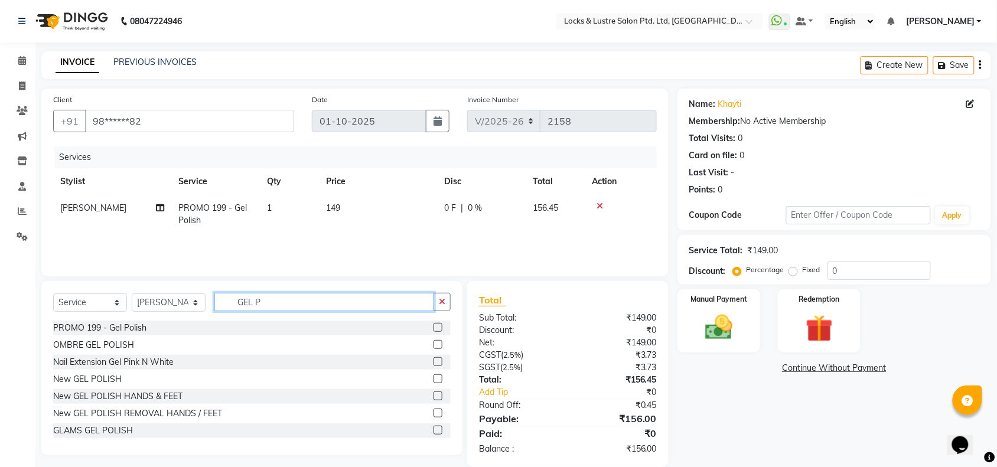
type input "GEL P"
click at [433, 328] on label at bounding box center [437, 327] width 9 height 9
click at [433, 328] on input "checkbox" at bounding box center [437, 328] width 8 height 8
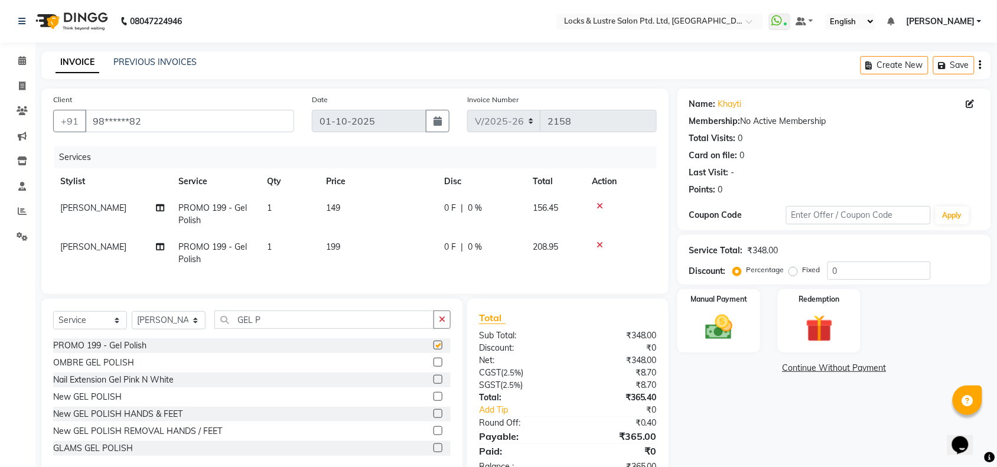
checkbox input "false"
click at [352, 241] on td "199" at bounding box center [378, 253] width 118 height 39
select select "90379"
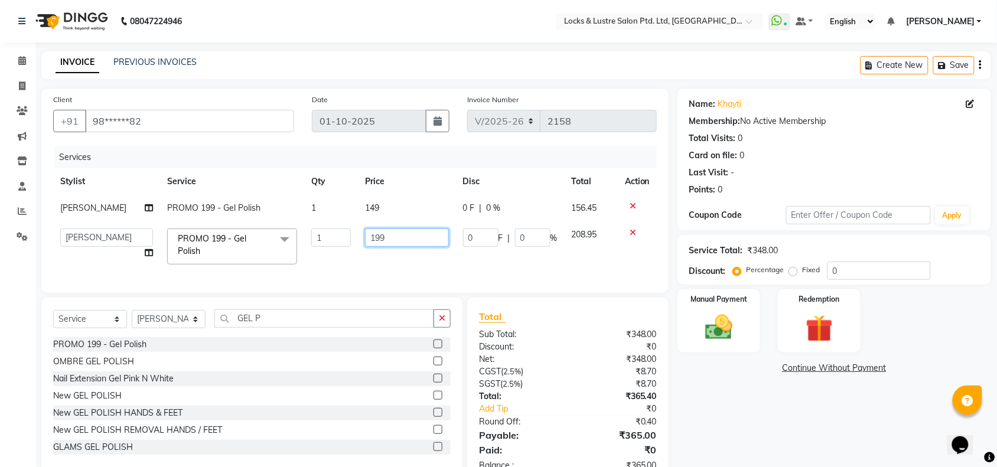
click at [397, 237] on input "199" at bounding box center [407, 237] width 84 height 18
type input "1"
type input "299"
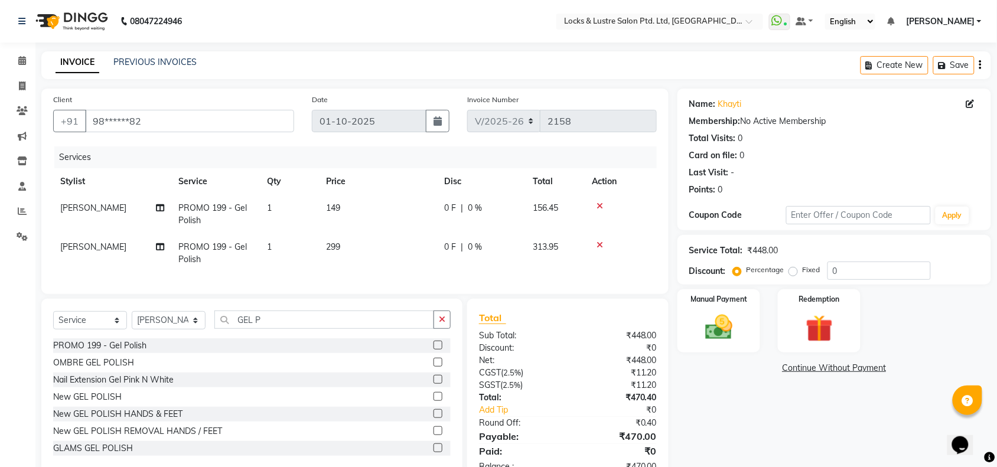
click at [381, 205] on td "149" at bounding box center [378, 214] width 118 height 39
select select "90379"
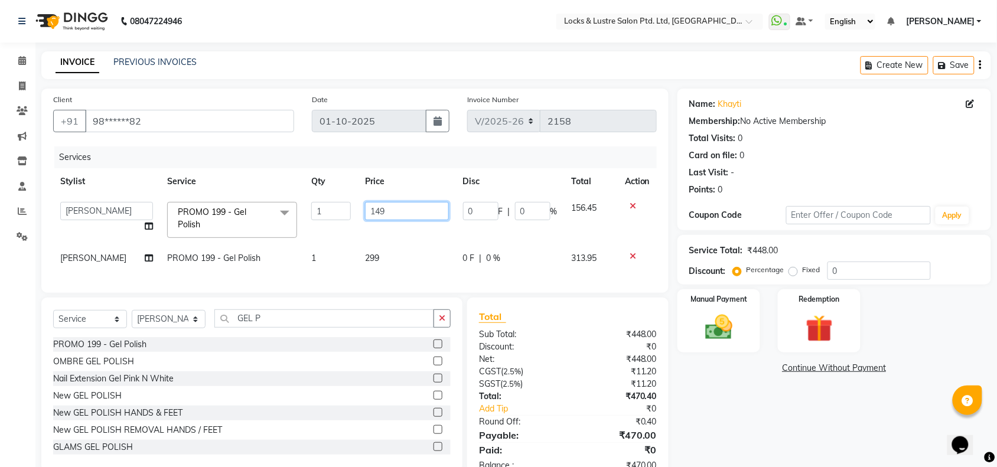
click at [390, 208] on input "149" at bounding box center [407, 211] width 84 height 18
type input "1"
type input "249"
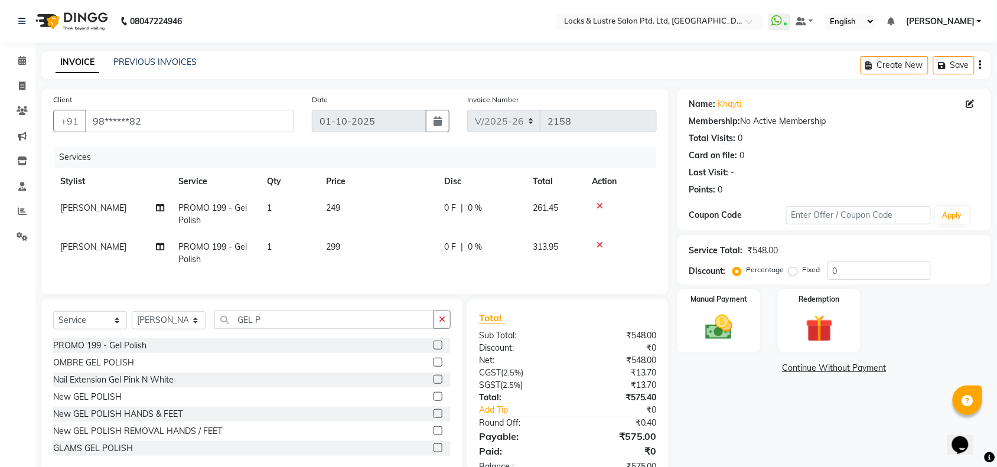
click at [409, 164] on div "Services" at bounding box center [359, 157] width 611 height 22
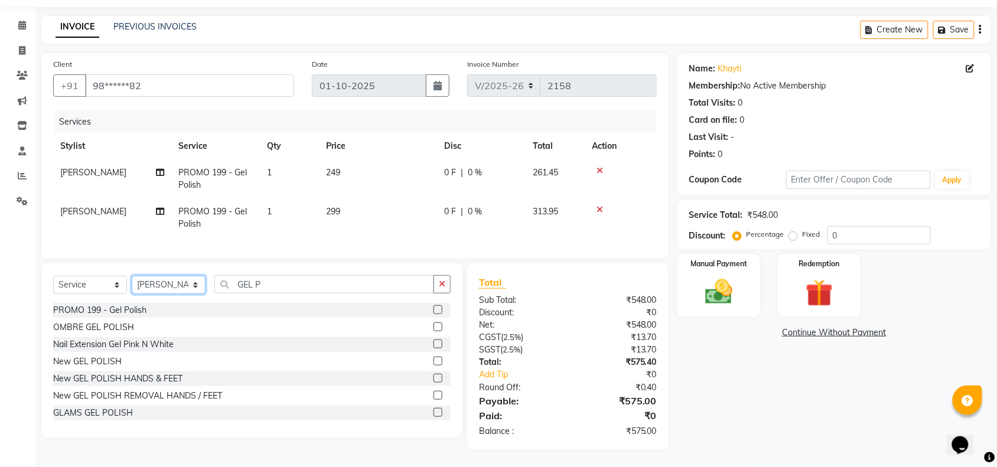
click at [170, 288] on select "Select Stylist [PERSON_NAME] Admin [PERSON_NAME] Ana's [PERSON_NAME] [PERSON_NA…" at bounding box center [169, 285] width 74 height 18
select select "89165"
click at [132, 276] on select "Select Stylist [PERSON_NAME] Admin [PERSON_NAME] Ana's [PERSON_NAME] [PERSON_NA…" at bounding box center [169, 285] width 74 height 18
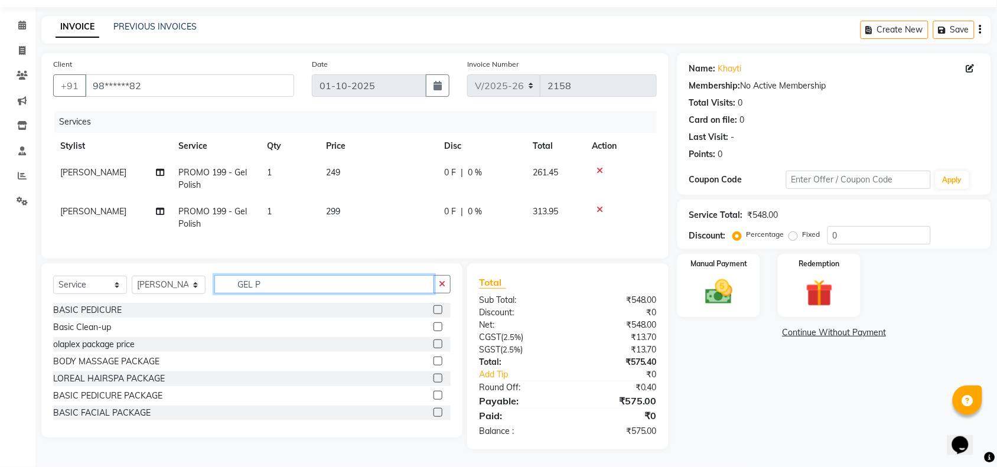
click at [284, 293] on input "GEL P" at bounding box center [324, 284] width 220 height 18
type input "G"
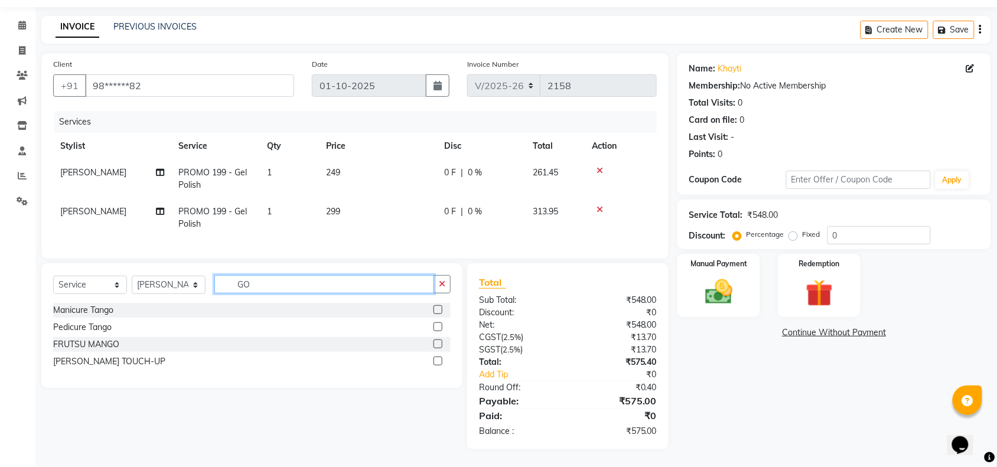
type input "G"
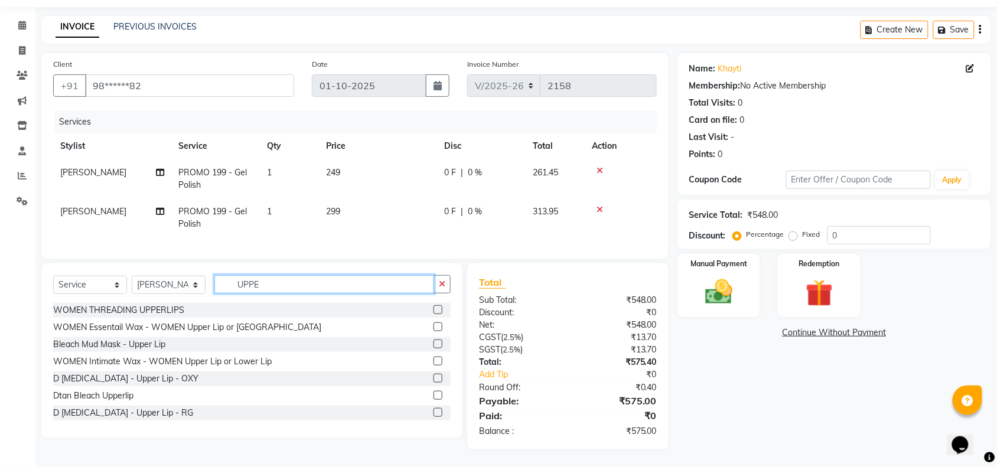
type input "UPPE"
click at [433, 309] on label at bounding box center [437, 309] width 9 height 9
click at [433, 309] on input "checkbox" at bounding box center [437, 310] width 8 height 8
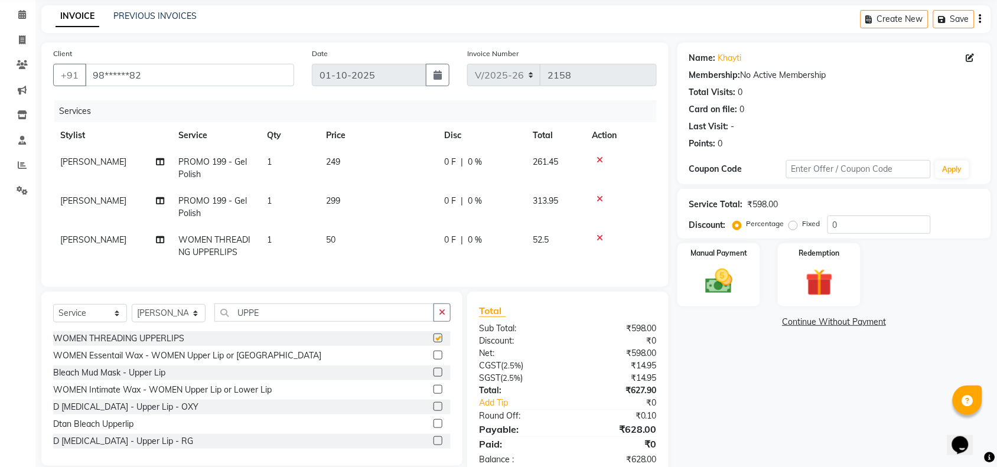
checkbox input "false"
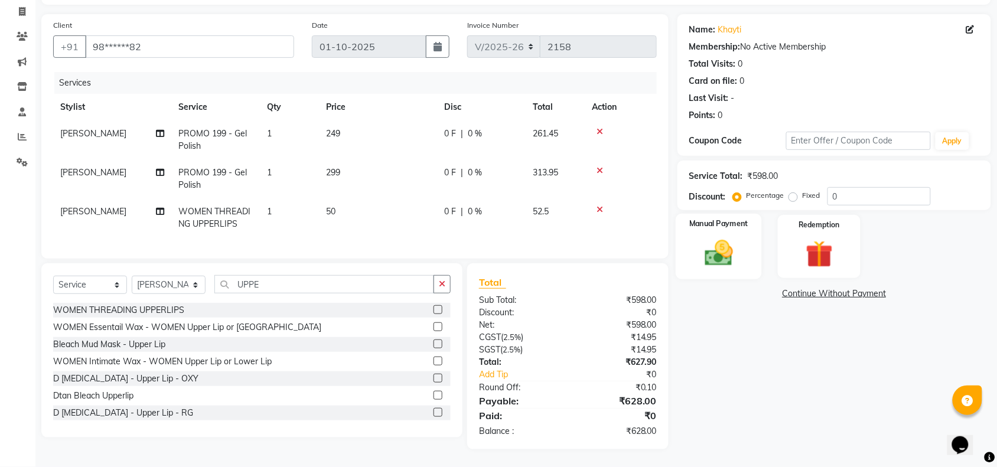
click at [733, 224] on div "Manual Payment" at bounding box center [718, 247] width 86 height 66
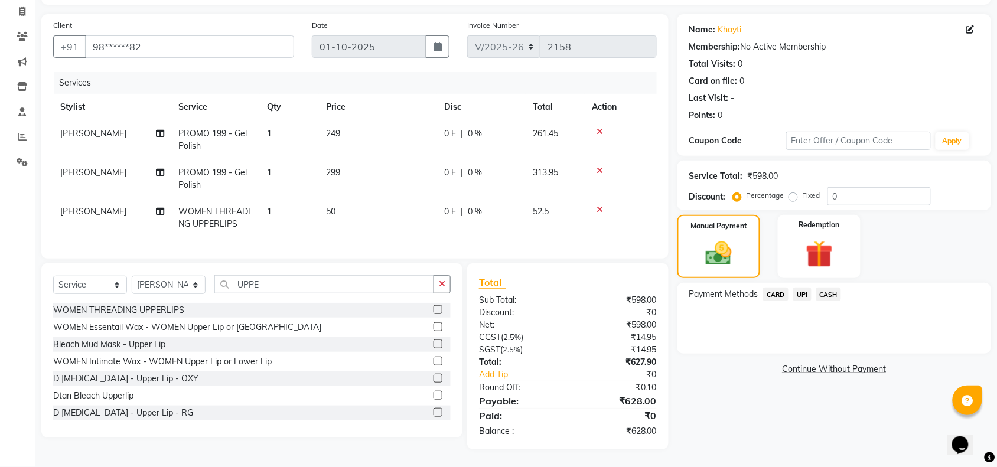
click at [806, 288] on span "UPI" at bounding box center [802, 295] width 18 height 14
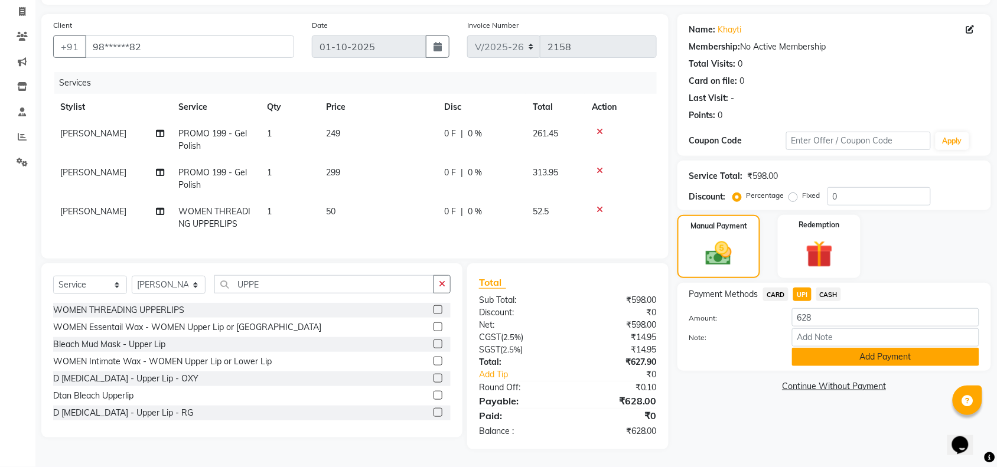
click at [840, 348] on button "Add Payment" at bounding box center [885, 357] width 187 height 18
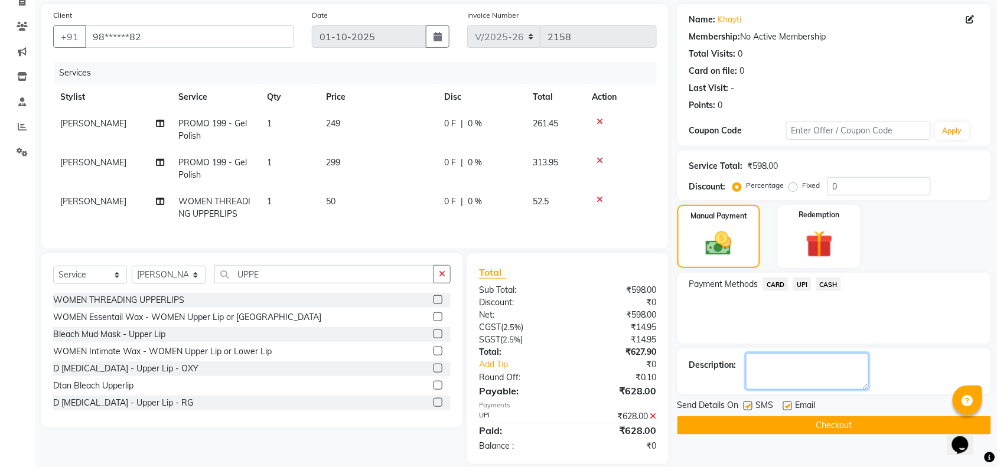
click at [804, 367] on textarea at bounding box center [807, 371] width 123 height 37
type textarea "564082521090"
click at [812, 422] on button "Checkout" at bounding box center [834, 425] width 314 height 18
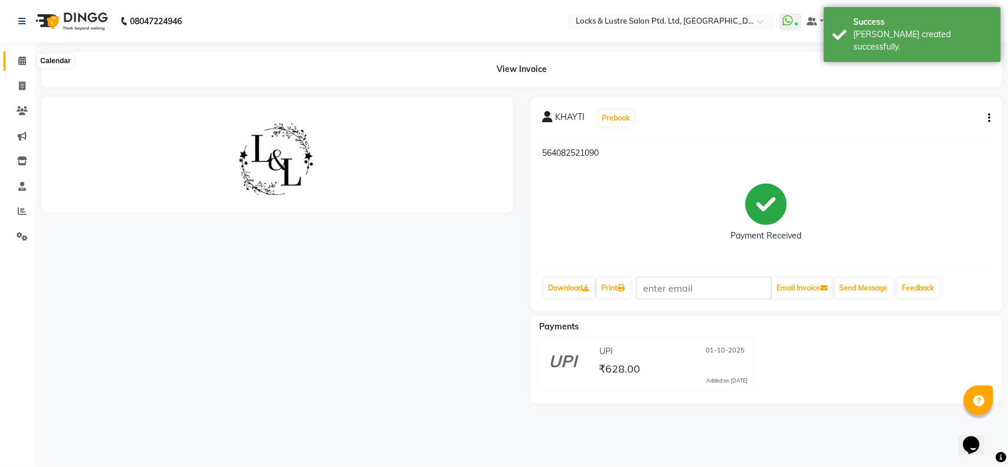
click at [19, 60] on icon at bounding box center [22, 60] width 8 height 9
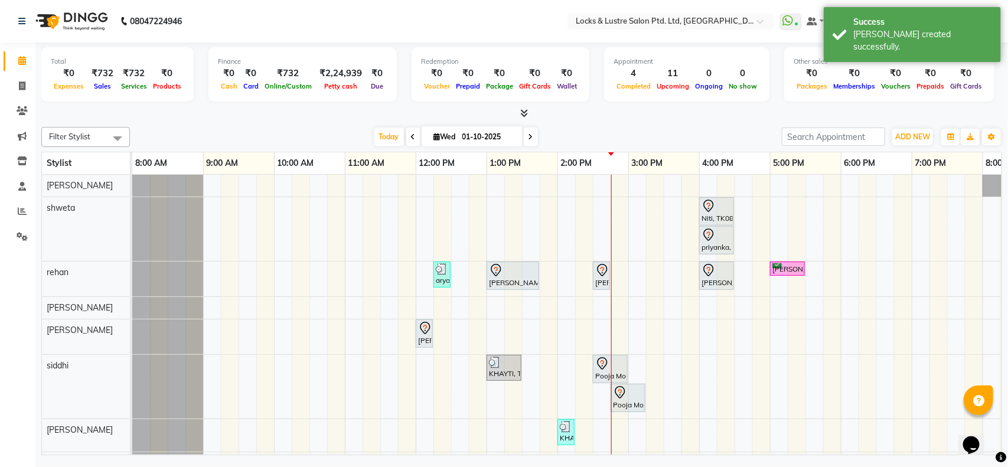
scroll to position [48, 0]
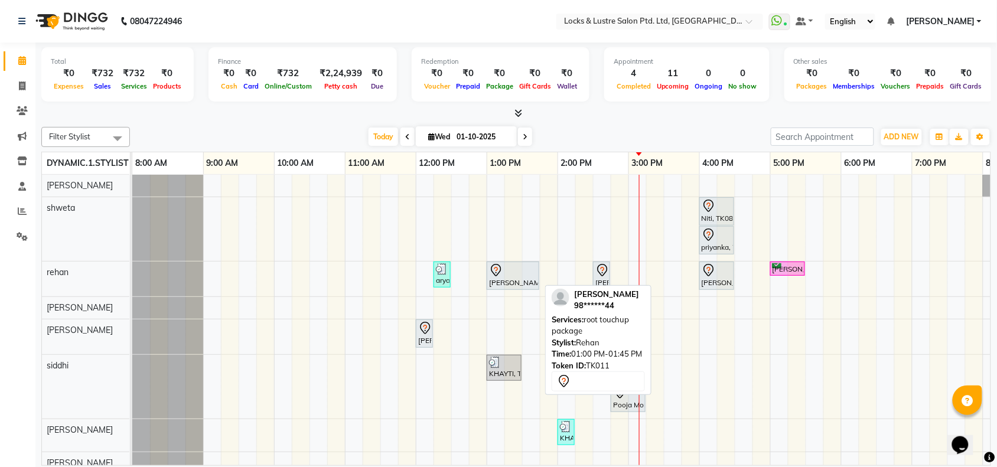
click at [518, 273] on div at bounding box center [513, 270] width 48 height 14
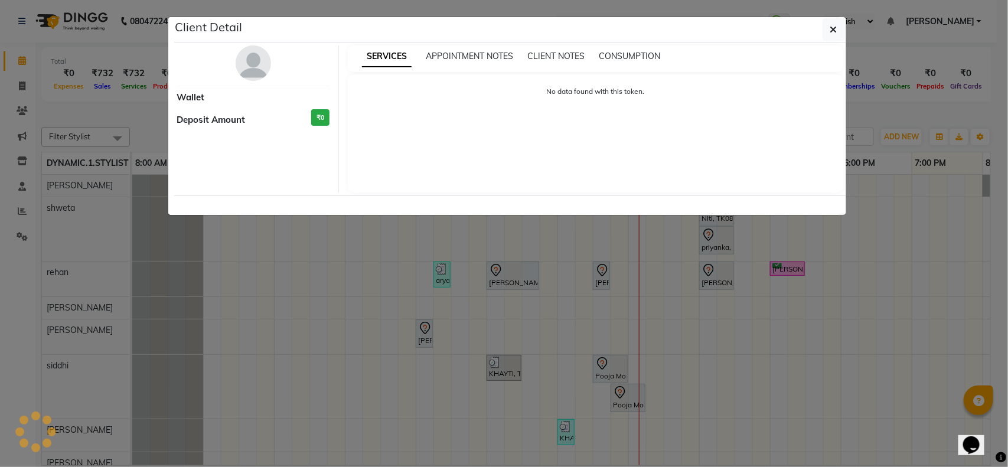
select select "7"
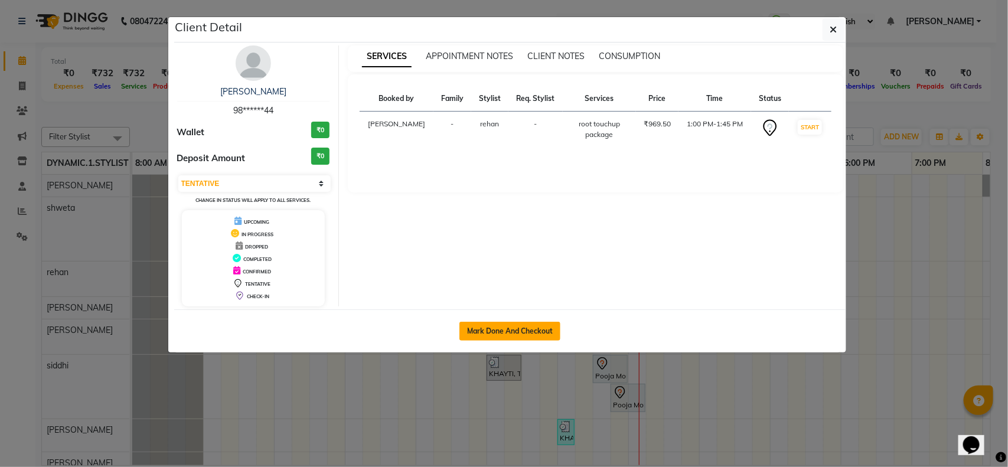
click at [527, 334] on button "Mark Done And Checkout" at bounding box center [509, 331] width 101 height 19
select select "service"
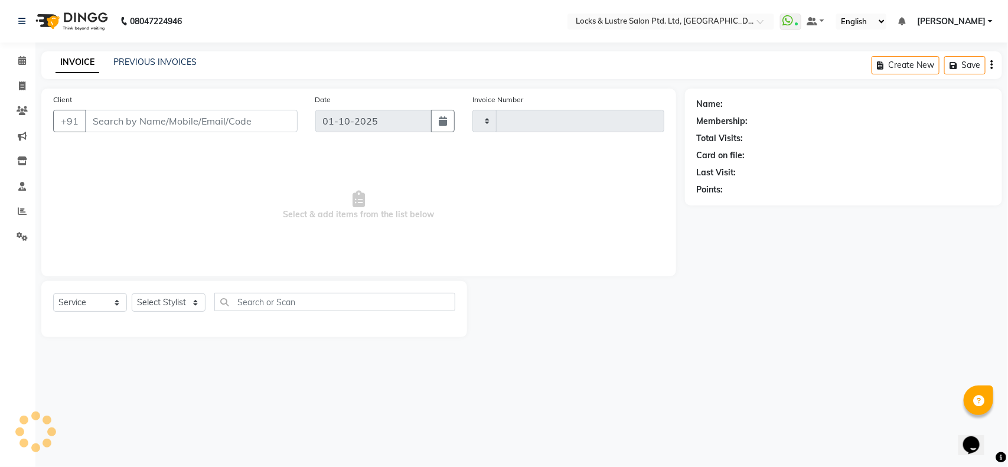
type input "2159"
select select "5928"
type input "98******44"
select select "62982"
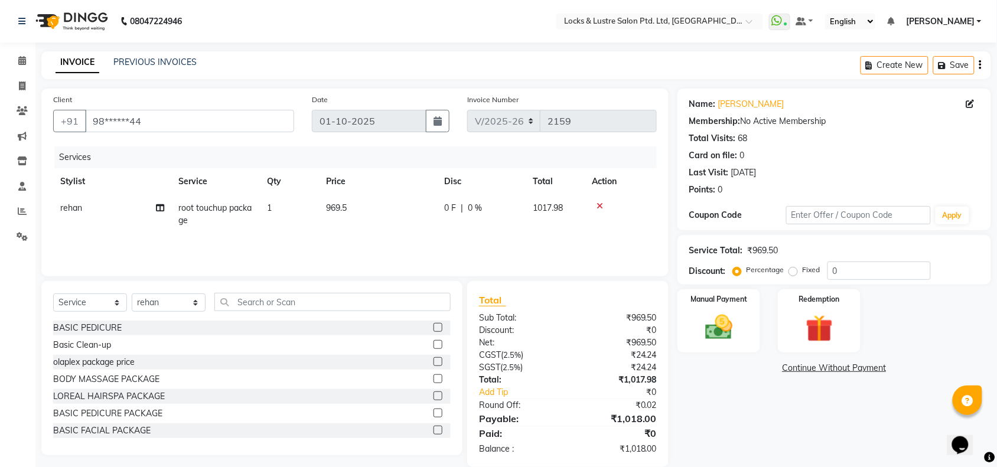
click at [372, 204] on td "969.5" at bounding box center [378, 214] width 118 height 39
select select "62982"
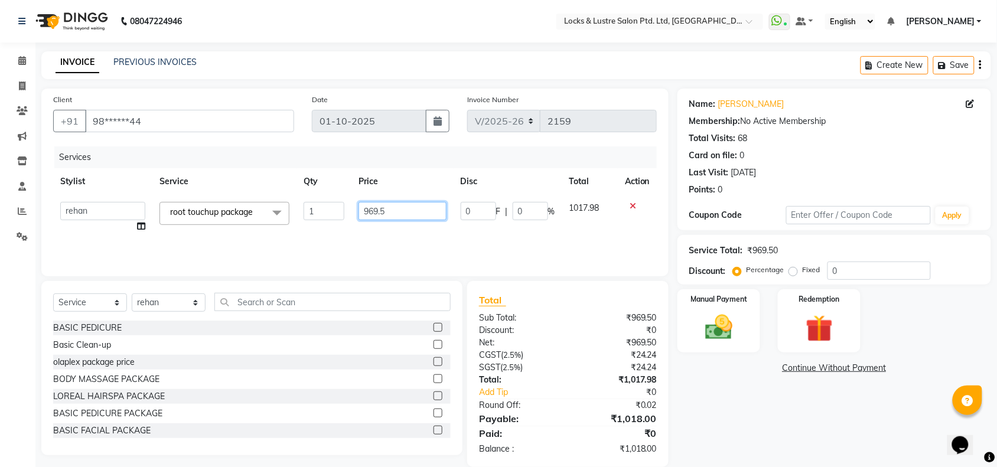
click at [419, 210] on input "969.5" at bounding box center [402, 211] width 88 height 18
type input "9"
type input "700"
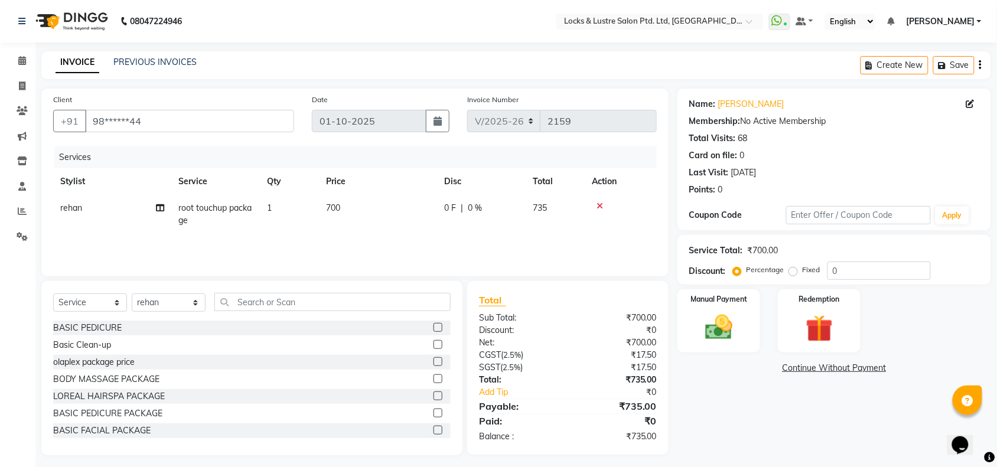
click at [451, 231] on tr "rehan root touchup package 1 700 0 F | 0 % 735" at bounding box center [354, 214] width 603 height 39
click at [346, 203] on td "700" at bounding box center [378, 214] width 118 height 39
select select "62982"
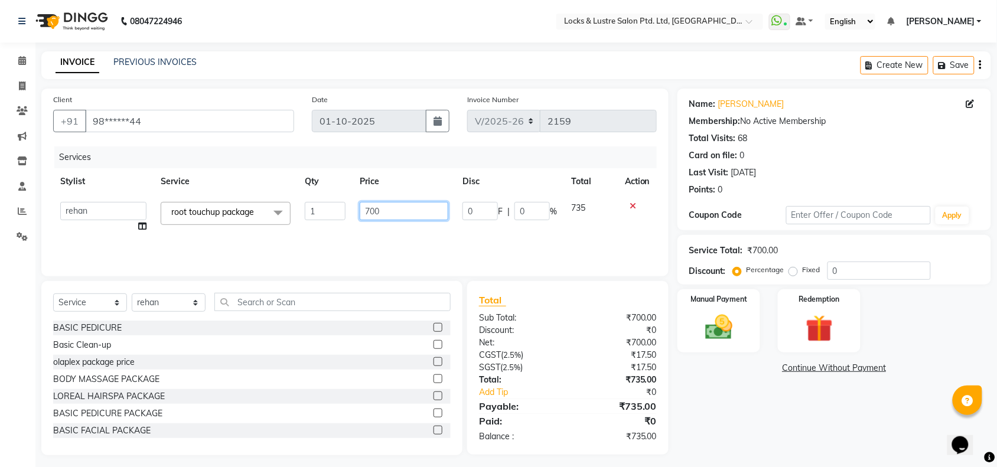
click at [384, 210] on input "700" at bounding box center [404, 211] width 89 height 18
type input "7"
type input "695"
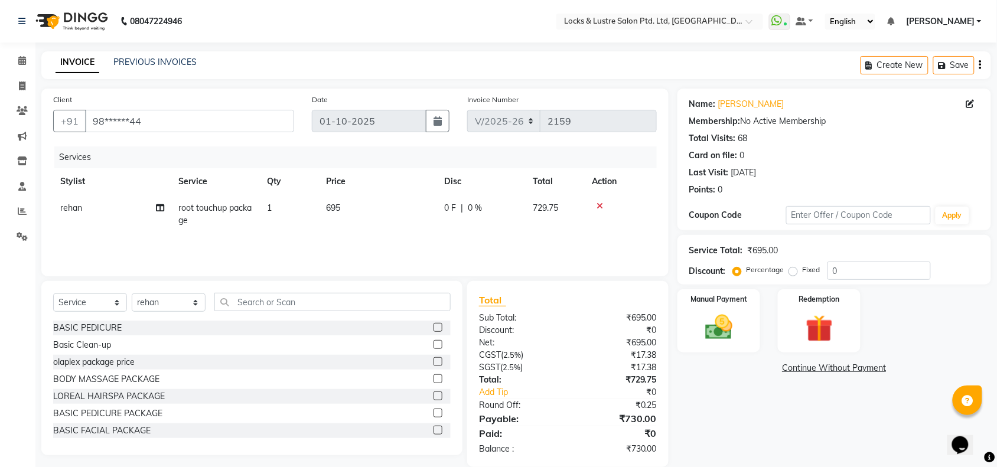
click at [515, 239] on div "Services Stylist Service Qty Price Disc Total Action rehan root touchup package…" at bounding box center [354, 205] width 603 height 118
click at [354, 204] on td "695" at bounding box center [378, 214] width 118 height 39
select select "62982"
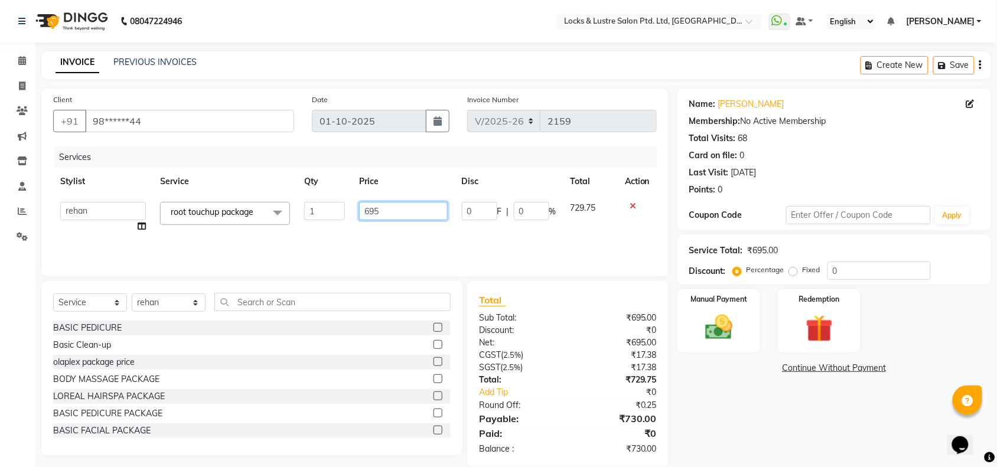
click at [394, 205] on input "695" at bounding box center [403, 211] width 88 height 18
type input "675"
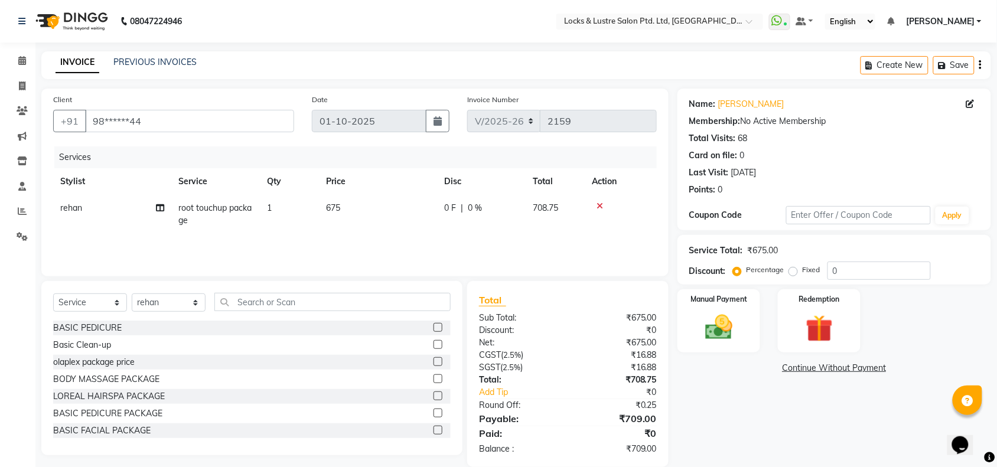
click at [508, 229] on td "0 F | 0 %" at bounding box center [481, 214] width 89 height 39
select select "62982"
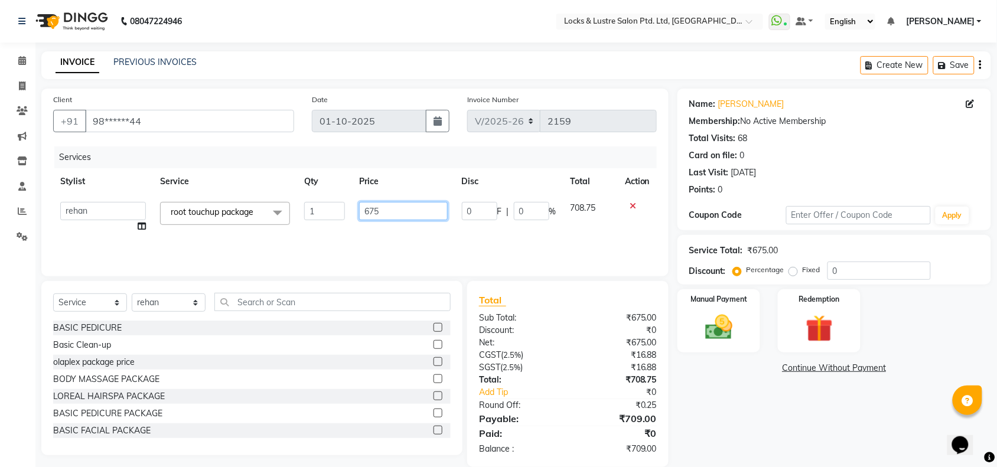
click at [382, 211] on input "675" at bounding box center [403, 211] width 88 height 18
type input "670"
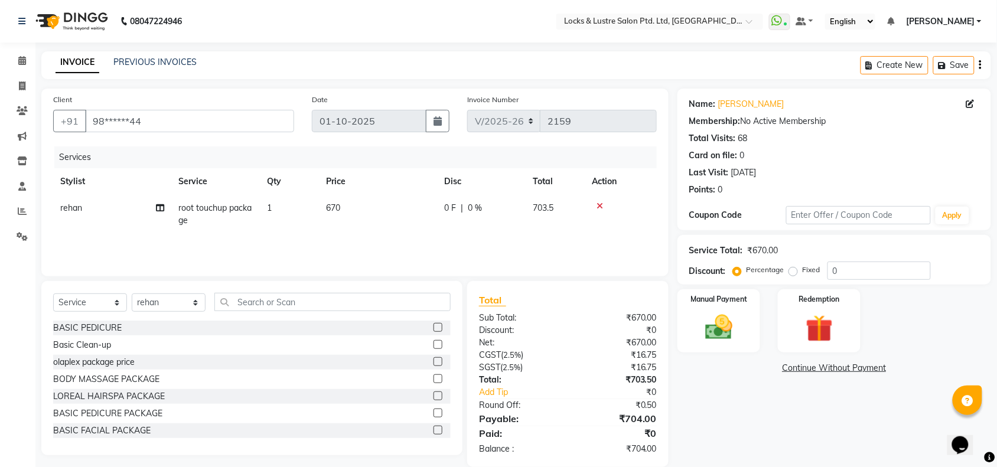
click at [724, 406] on div "Name: Riddhi Membership: No Active Membership Total Visits: 68 Card on file: 0 …" at bounding box center [838, 278] width 322 height 378
click at [349, 200] on td "670" at bounding box center [378, 214] width 118 height 39
select select "62982"
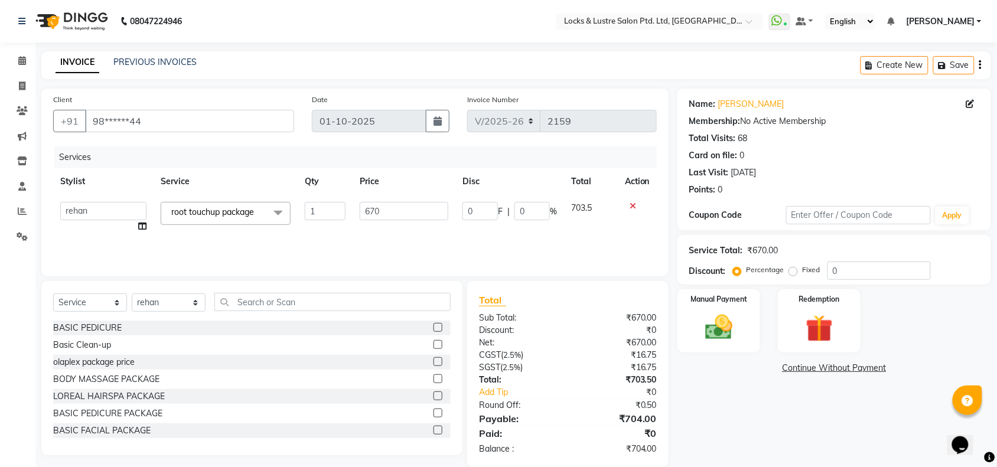
click at [349, 200] on td "1" at bounding box center [325, 217] width 55 height 45
click at [387, 204] on input "670" at bounding box center [404, 211] width 89 height 18
type input "665"
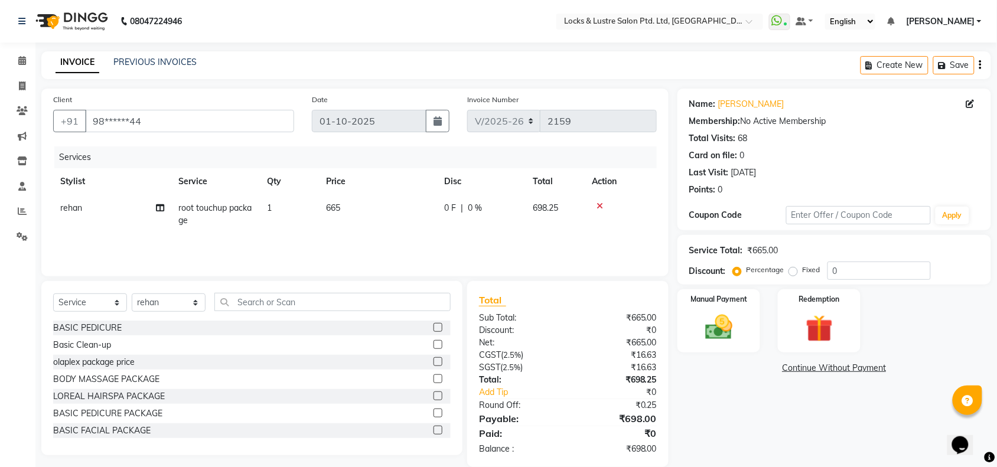
click at [697, 365] on link "Continue Without Payment" at bounding box center [834, 368] width 309 height 12
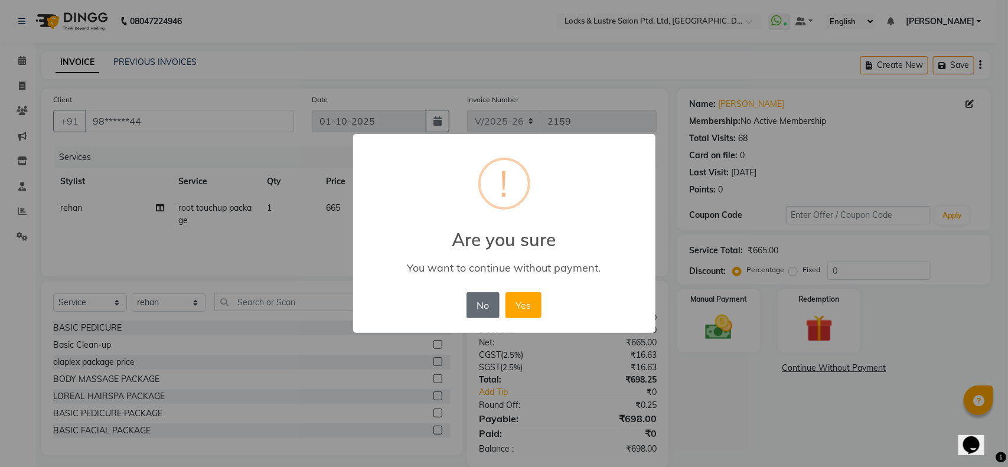
click at [473, 306] on button "No" at bounding box center [482, 305] width 33 height 26
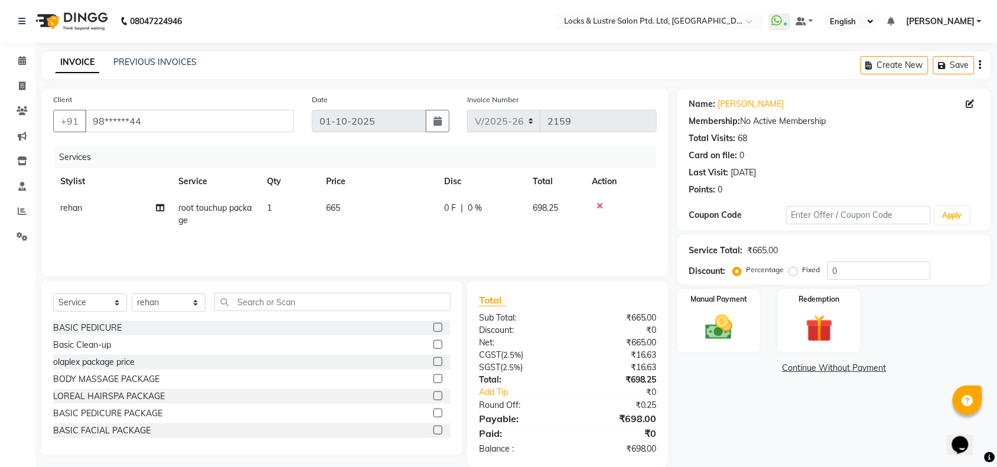
click at [350, 205] on td "665" at bounding box center [378, 214] width 118 height 39
select select "62982"
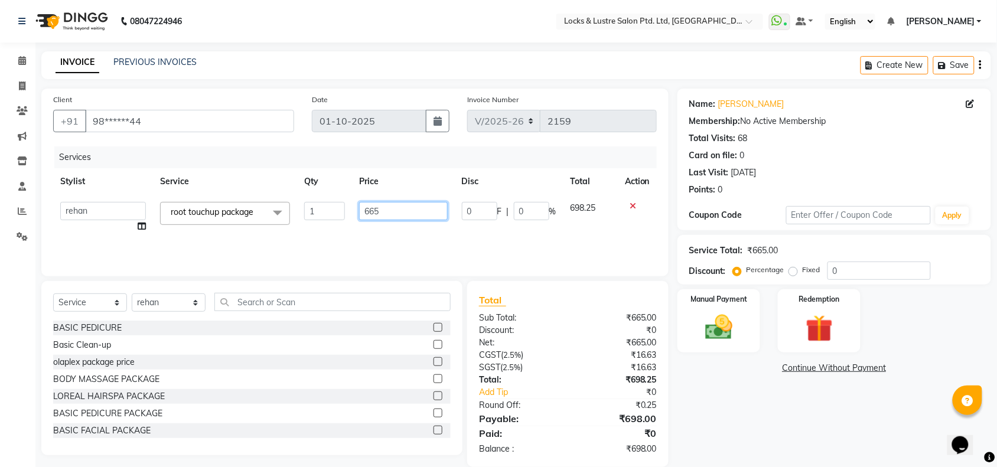
click at [386, 205] on input "665" at bounding box center [403, 211] width 88 height 18
type input "668"
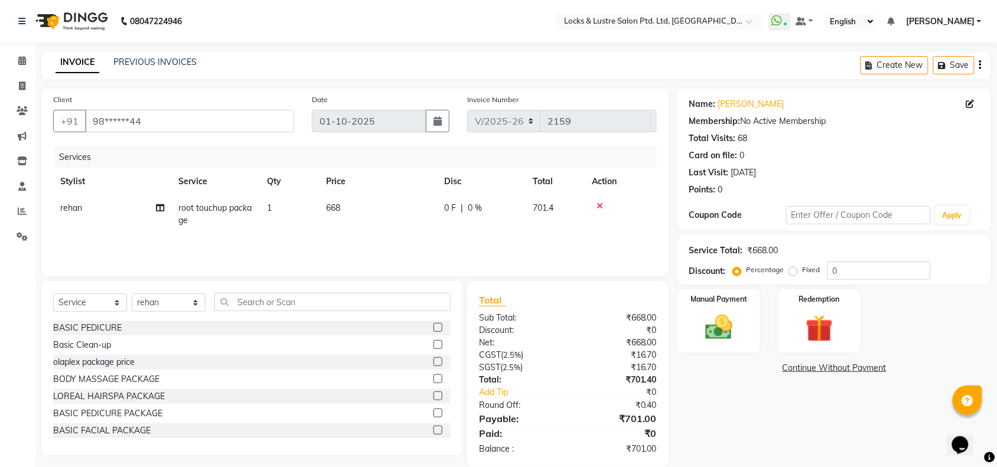
click at [680, 412] on div "Name: Riddhi Membership: No Active Membership Total Visits: 68 Card on file: 0 …" at bounding box center [838, 278] width 322 height 378
click at [348, 197] on td "668" at bounding box center [378, 214] width 118 height 39
select select "62982"
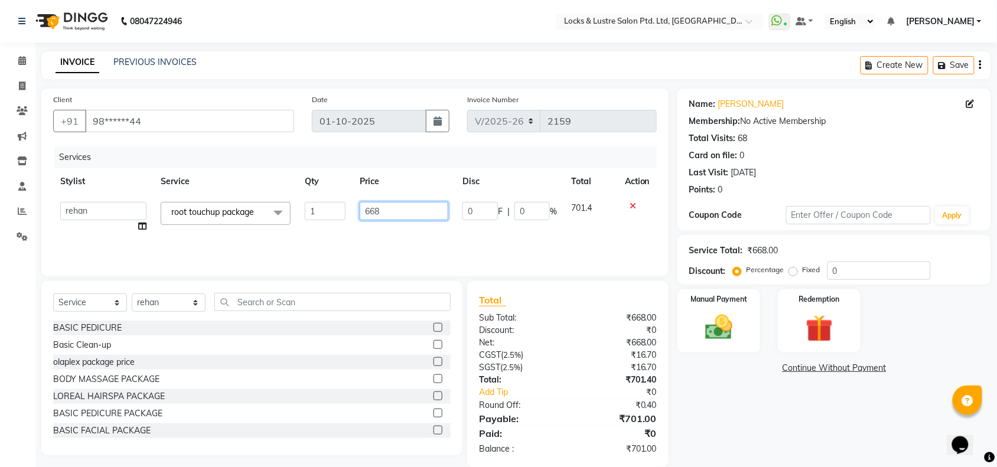
click at [384, 211] on input "668" at bounding box center [404, 211] width 89 height 18
type input "667"
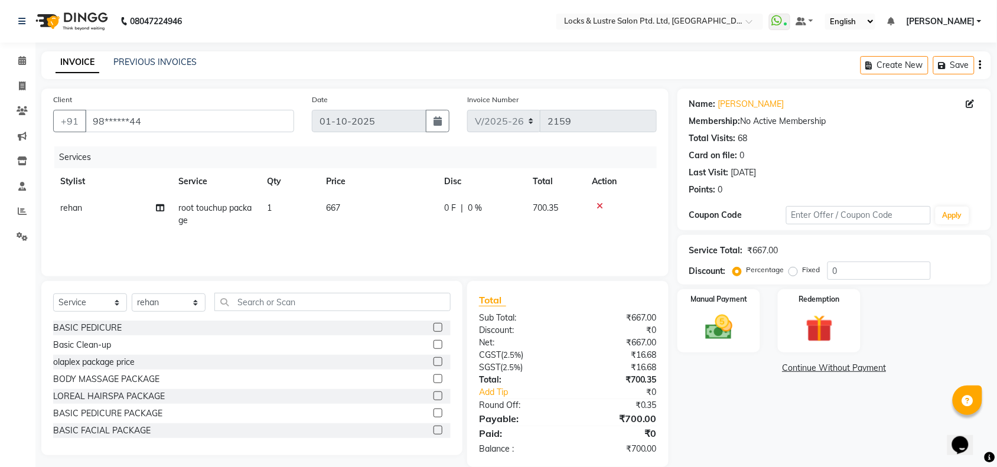
click at [690, 420] on div "Name: Riddhi Membership: No Active Membership Total Visits: 68 Card on file: 0 …" at bounding box center [838, 278] width 322 height 378
click at [710, 320] on img at bounding box center [719, 327] width 46 height 32
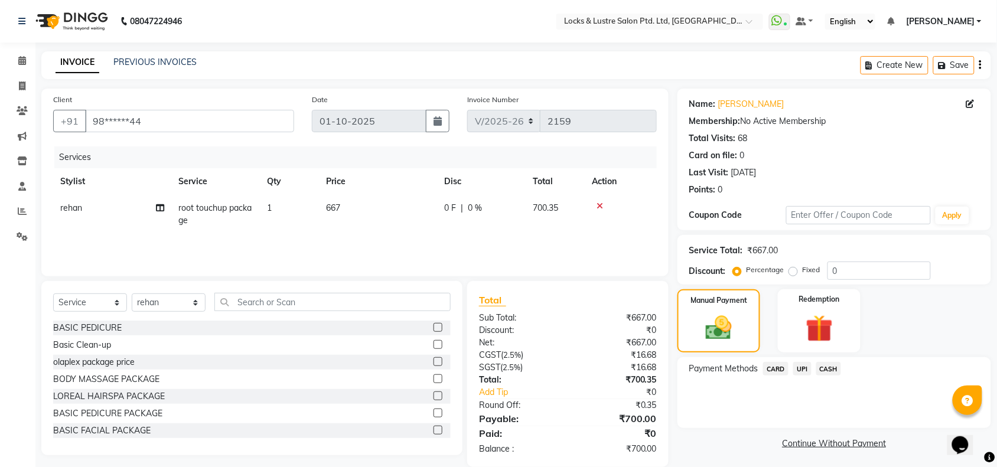
click at [830, 368] on span "CASH" at bounding box center [828, 369] width 25 height 14
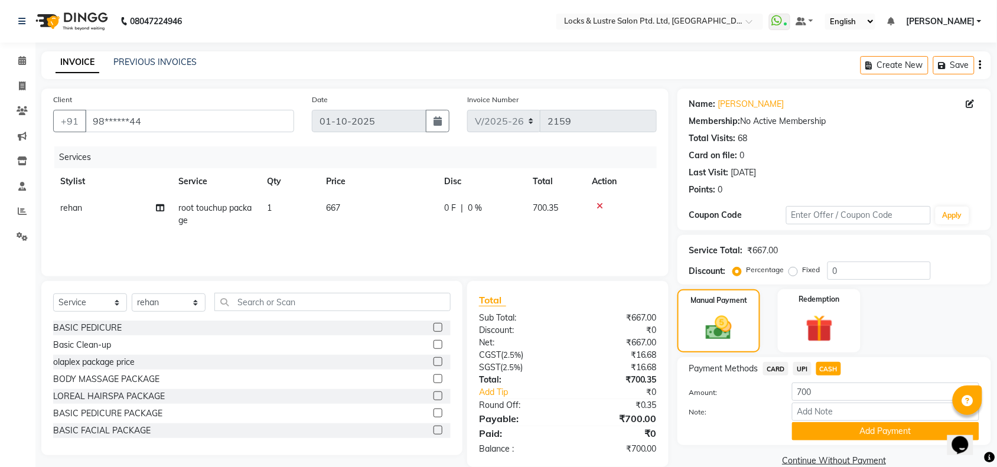
scroll to position [19, 0]
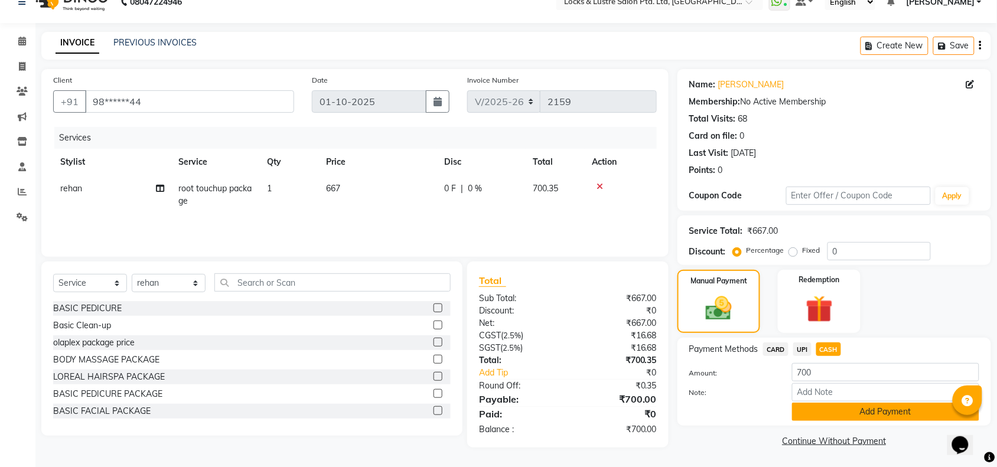
click at [855, 414] on button "Add Payment" at bounding box center [885, 412] width 187 height 18
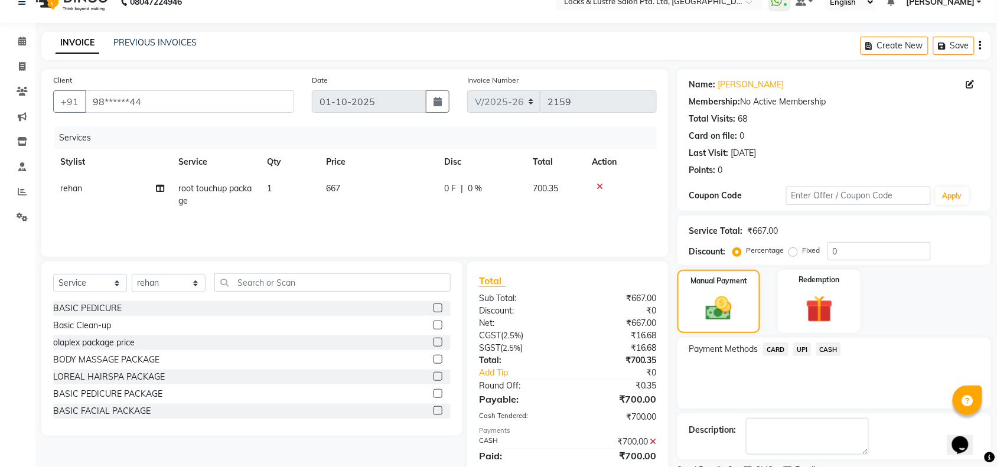
scroll to position [70, 0]
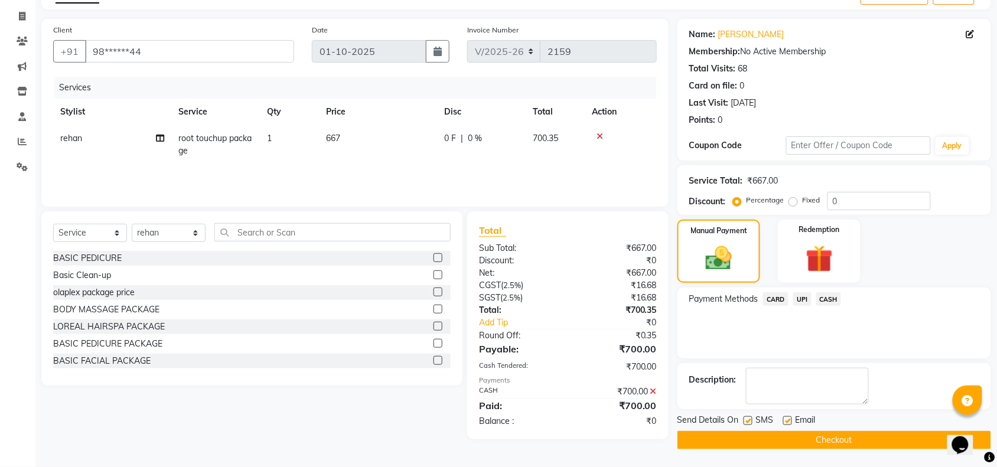
click at [855, 438] on button "Checkout" at bounding box center [834, 440] width 314 height 18
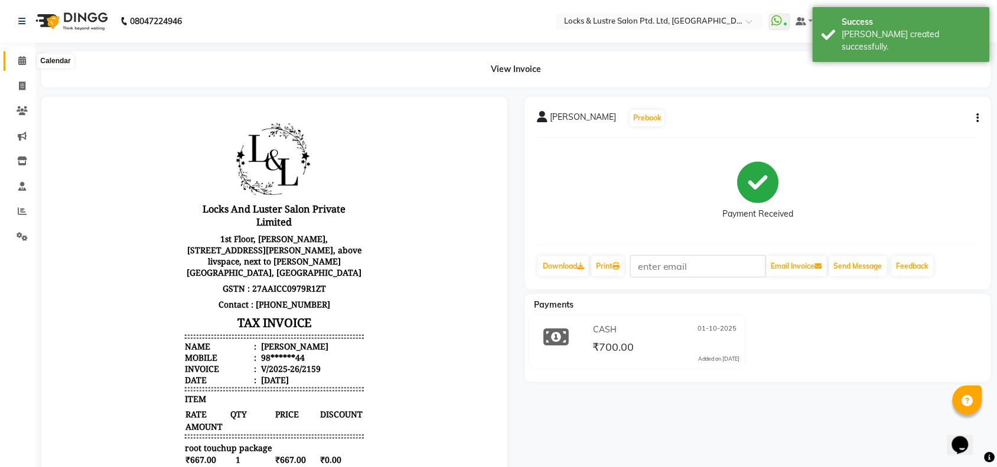
click at [24, 63] on icon at bounding box center [22, 60] width 8 height 9
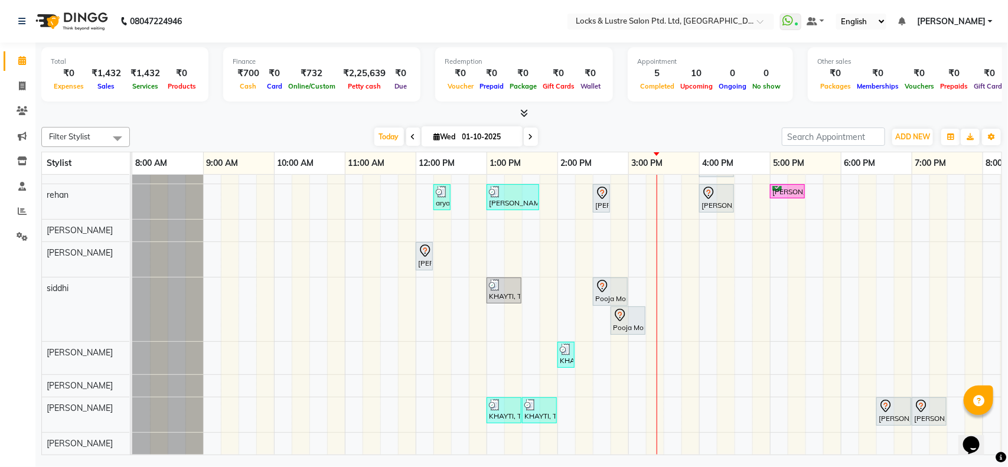
scroll to position [27, 0]
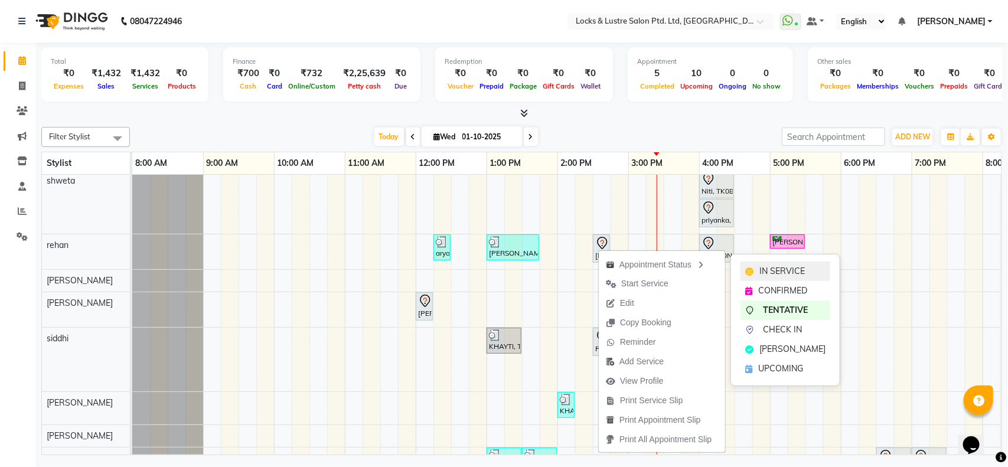
click at [768, 275] on span "IN SERVICE" at bounding box center [781, 271] width 45 height 12
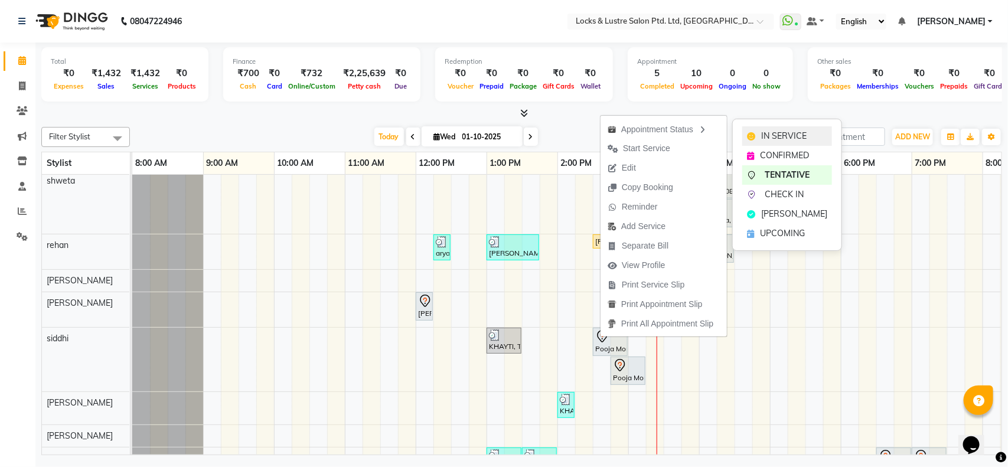
click at [772, 138] on span "IN SERVICE" at bounding box center [783, 136] width 45 height 12
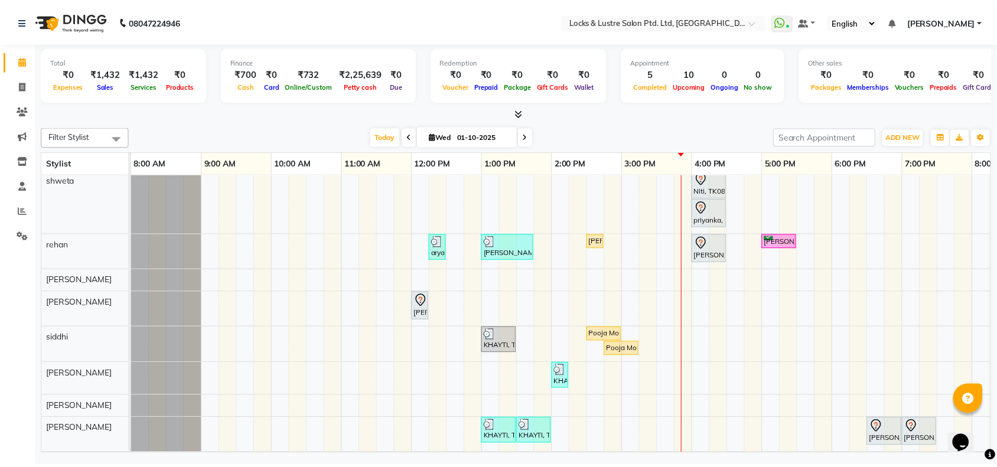
scroll to position [62, 0]
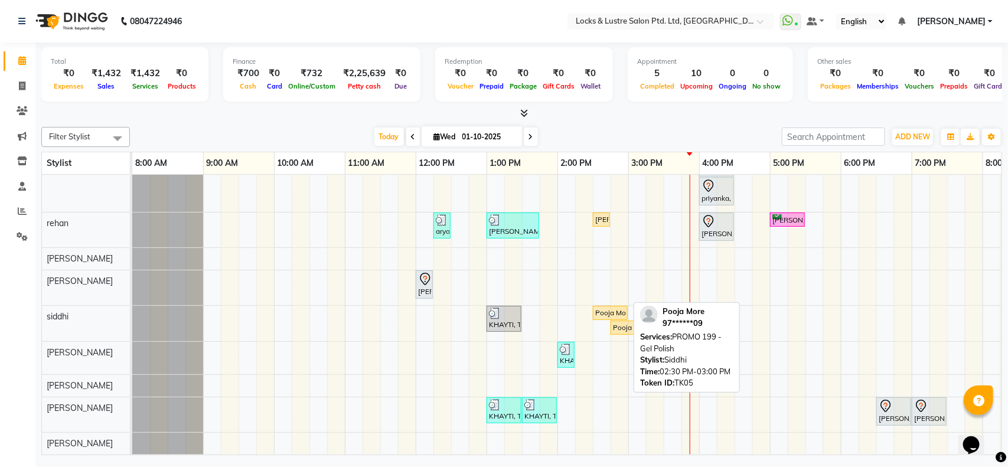
click at [600, 308] on div "Pooja More, TK05, 02:30 PM-03:00 PM, PROMO 199 - Gel Polish" at bounding box center [610, 313] width 32 height 11
select select "1"
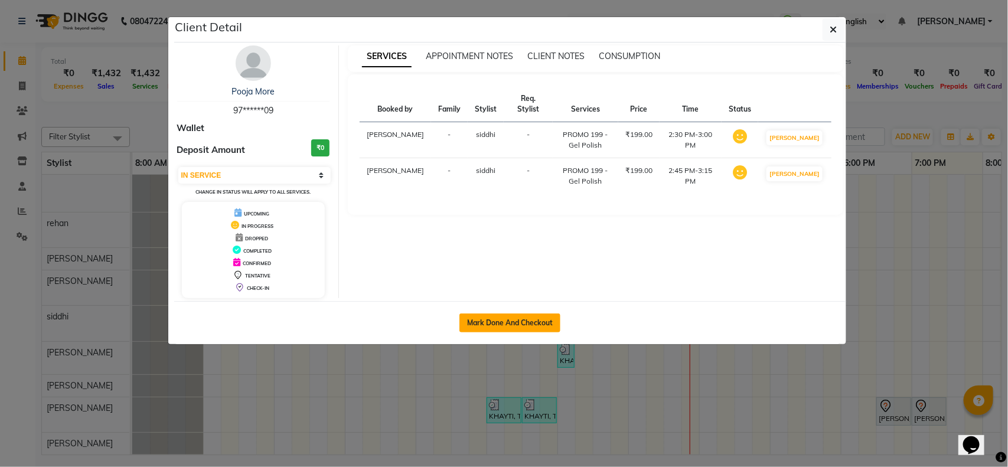
click at [505, 320] on button "Mark Done And Checkout" at bounding box center [509, 323] width 101 height 19
select select "service"
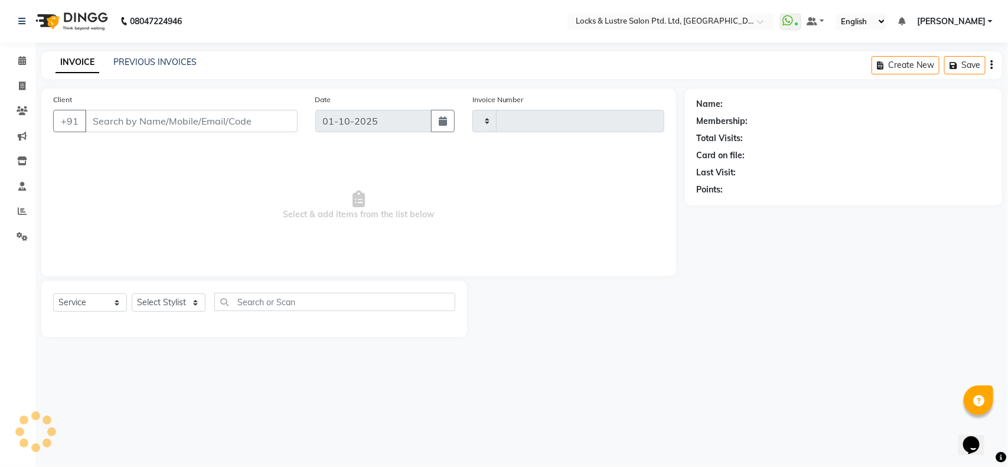
type input "2160"
select select "5928"
click at [158, 305] on select "Select Stylist" at bounding box center [169, 302] width 74 height 18
click at [163, 303] on select "Select Stylist" at bounding box center [169, 302] width 74 height 18
click at [701, 337] on div "Name: Membership: Total Visits: Card on file: Last Visit: Points:" at bounding box center [848, 213] width 326 height 249
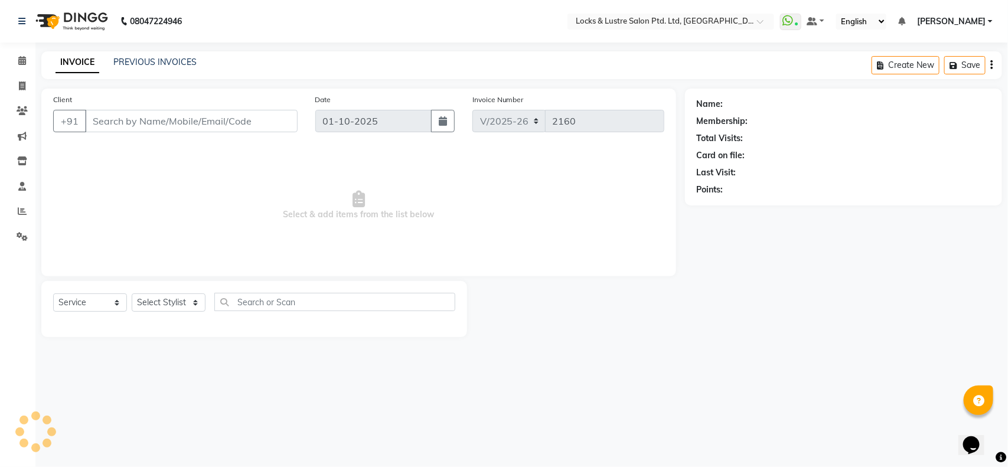
type input "97******09"
select select "89163"
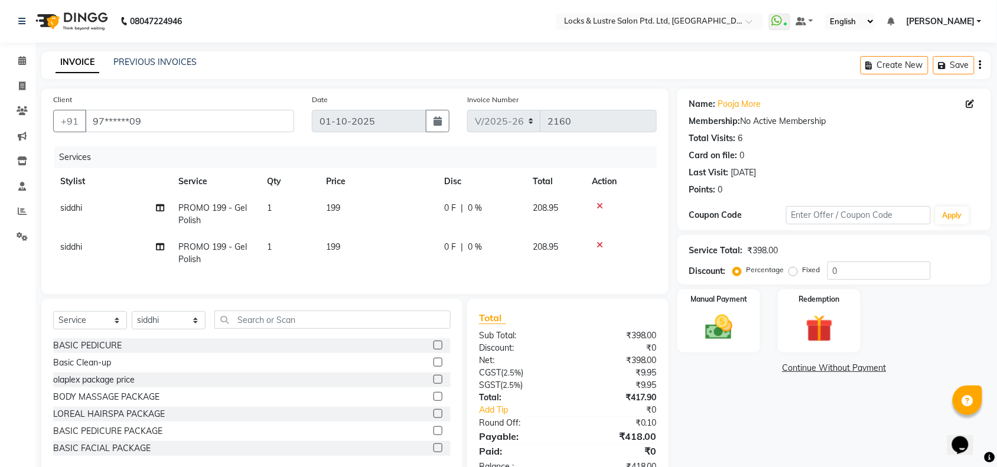
click at [344, 207] on td "199" at bounding box center [378, 214] width 118 height 39
select select "89163"
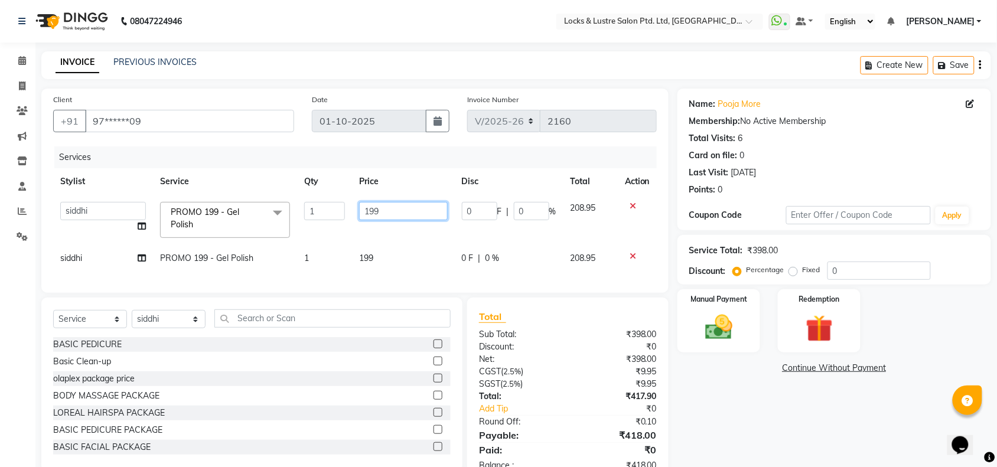
click at [389, 205] on input "199" at bounding box center [403, 211] width 88 height 18
type input "1"
type input "400"
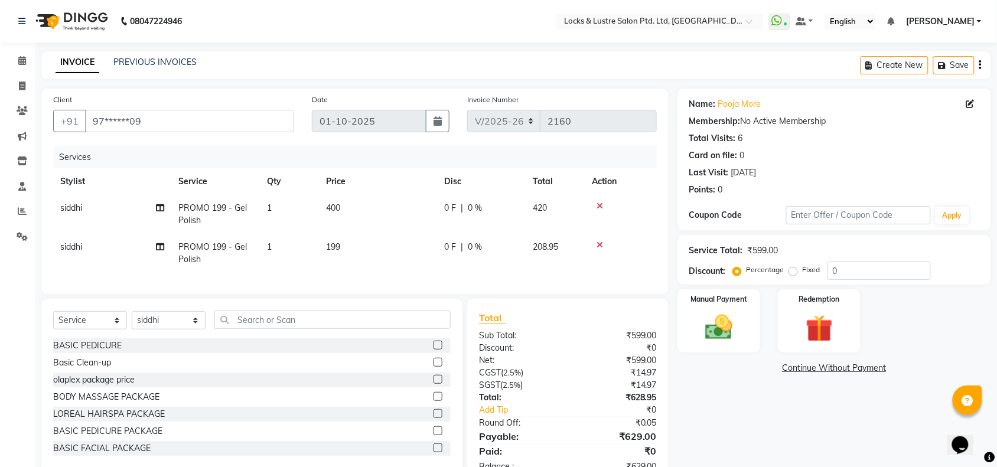
click at [377, 254] on td "199" at bounding box center [378, 253] width 118 height 39
select select "89163"
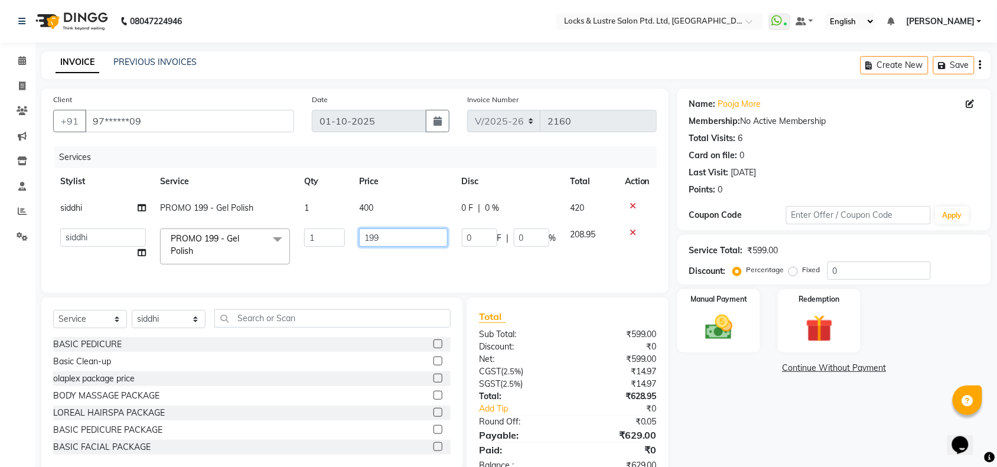
click at [394, 240] on input "199" at bounding box center [403, 237] width 88 height 18
type input "1"
type input "300"
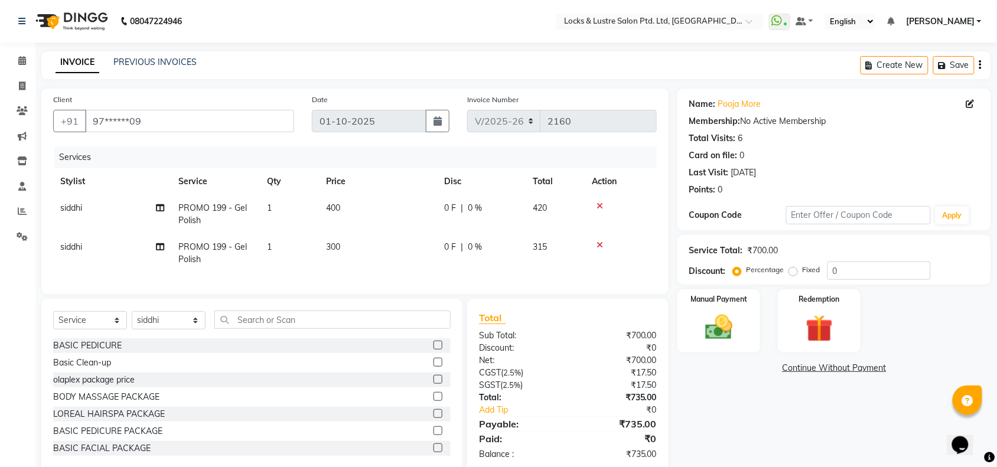
click at [771, 412] on div "Name: Pooja More Membership: No Active Membership Total Visits: 6 Card on file:…" at bounding box center [838, 281] width 322 height 384
click at [73, 248] on span "siddhi" at bounding box center [71, 246] width 22 height 11
select select "89163"
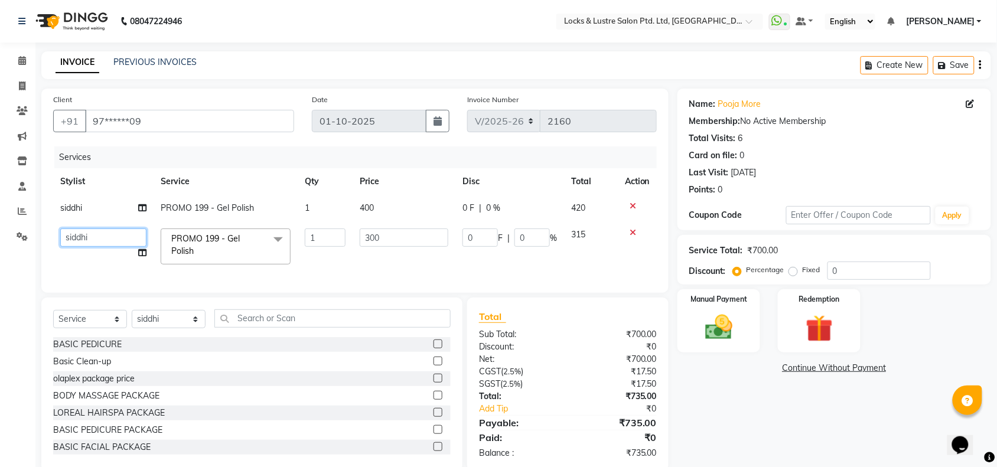
click at [87, 239] on select "adil Admin AHSAN SHAIKH aman Ana's Anuja anushree Ashish chandan DATTARAM Deepi…" at bounding box center [103, 237] width 86 height 18
select select "62976"
click at [678, 384] on div "Name: Pooja More Membership: No Active Membership Total Visits: 6 Card on file:…" at bounding box center [838, 280] width 322 height 383
click at [391, 238] on input "300" at bounding box center [404, 237] width 89 height 18
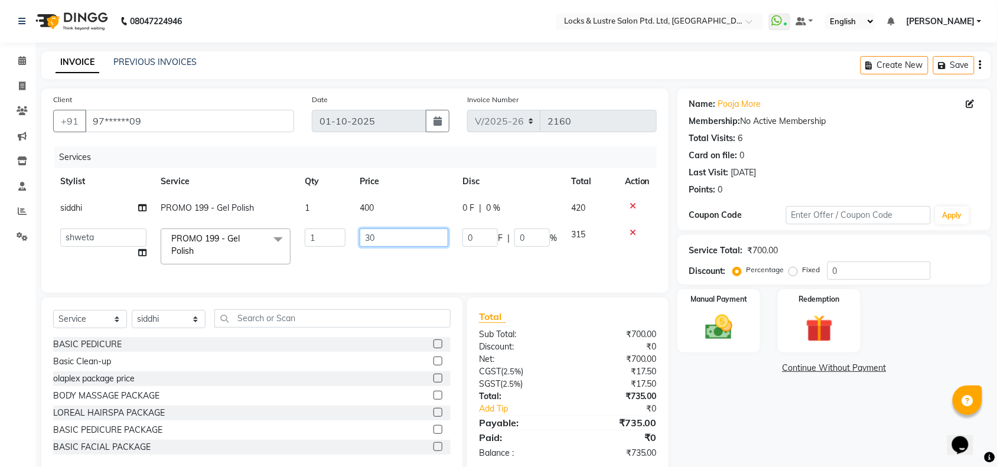
type input "300"
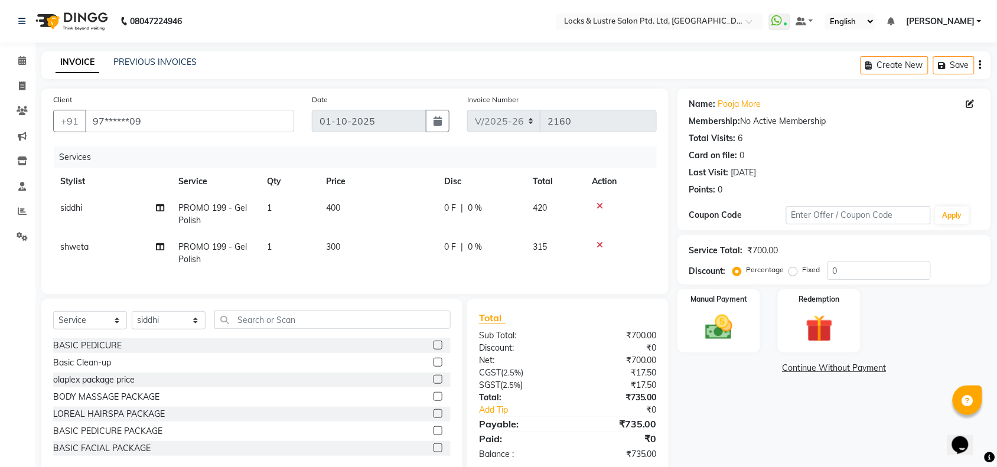
click at [691, 372] on link "Continue Without Payment" at bounding box center [834, 368] width 309 height 12
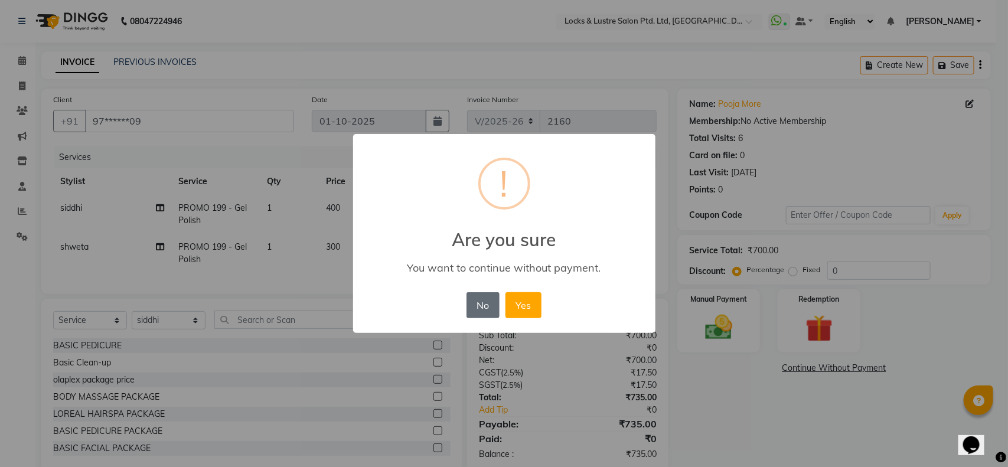
click at [471, 303] on button "No" at bounding box center [482, 305] width 33 height 26
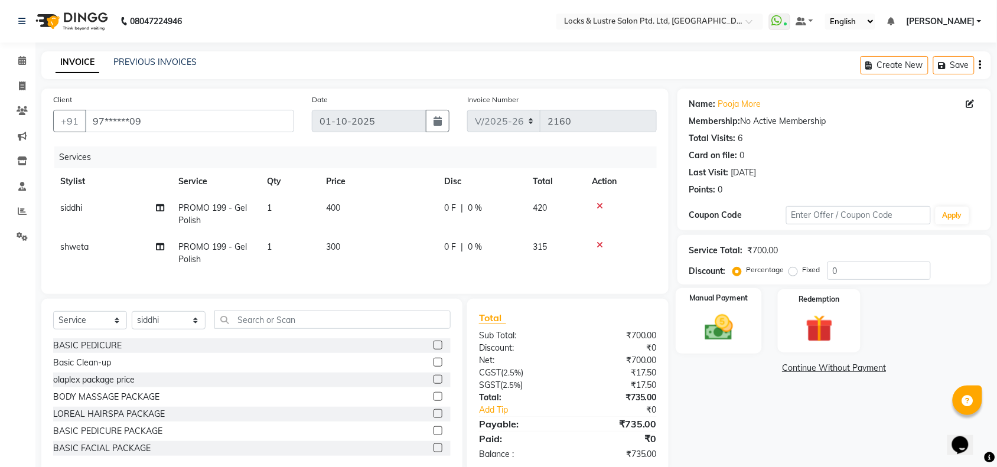
click at [727, 340] on img at bounding box center [719, 327] width 46 height 32
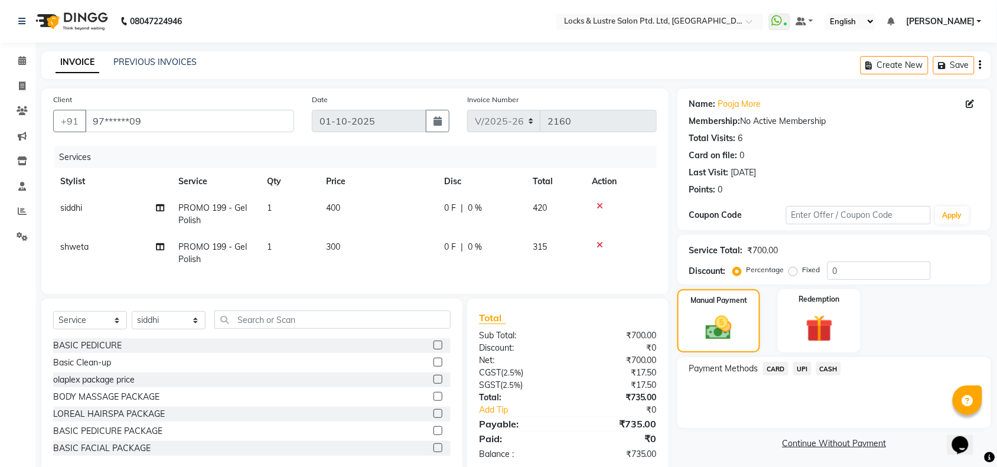
click at [802, 367] on span "UPI" at bounding box center [802, 369] width 18 height 14
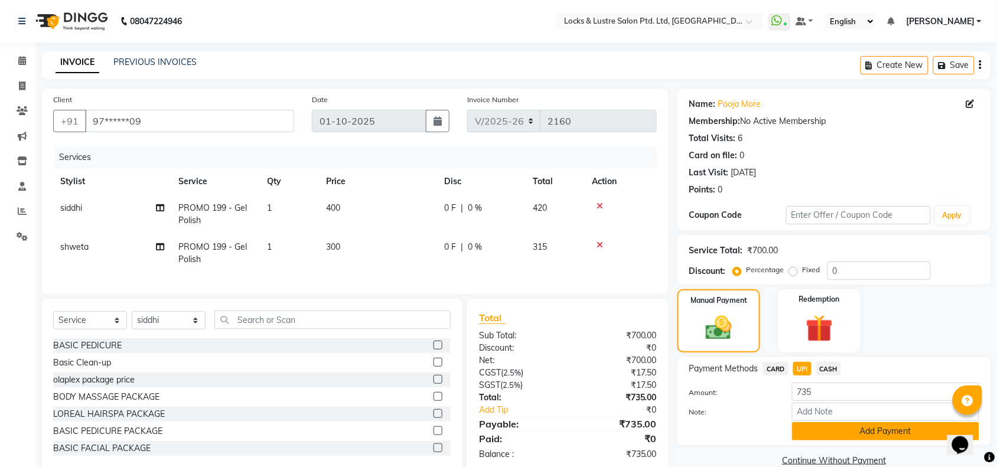
click at [850, 435] on button "Add Payment" at bounding box center [885, 431] width 187 height 18
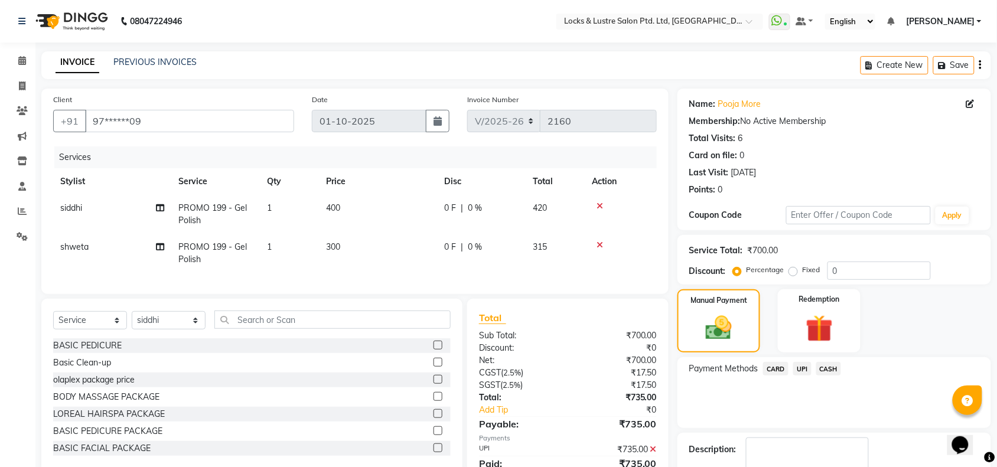
scroll to position [70, 0]
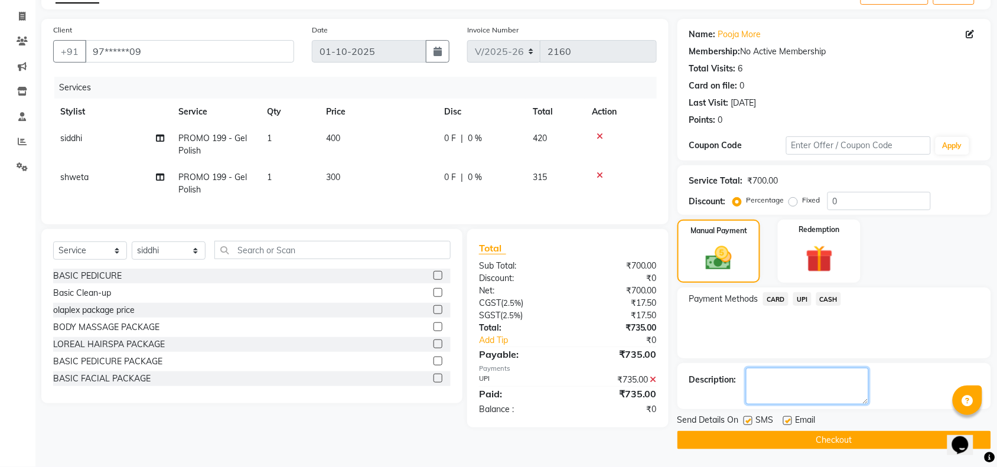
click at [809, 384] on textarea at bounding box center [807, 386] width 123 height 37
type textarea "380086767396"
click at [825, 440] on button "Checkout" at bounding box center [834, 440] width 314 height 18
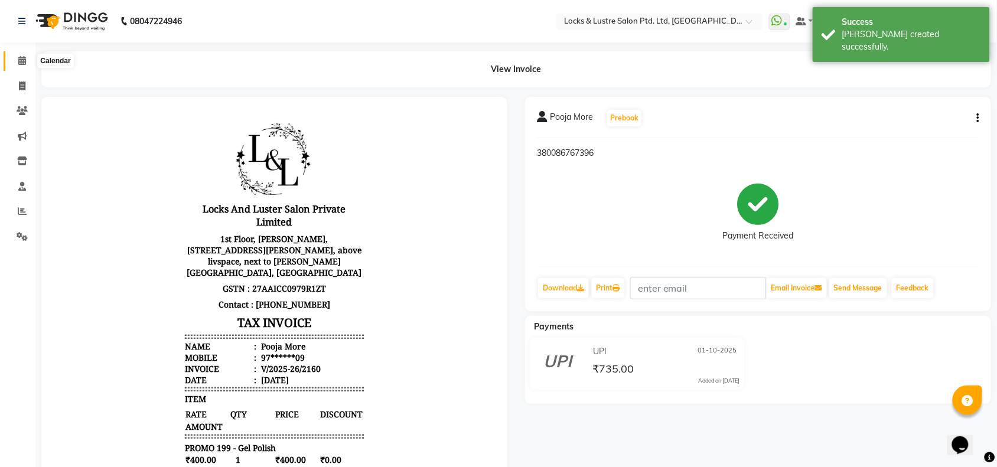
click at [19, 63] on icon at bounding box center [22, 60] width 8 height 9
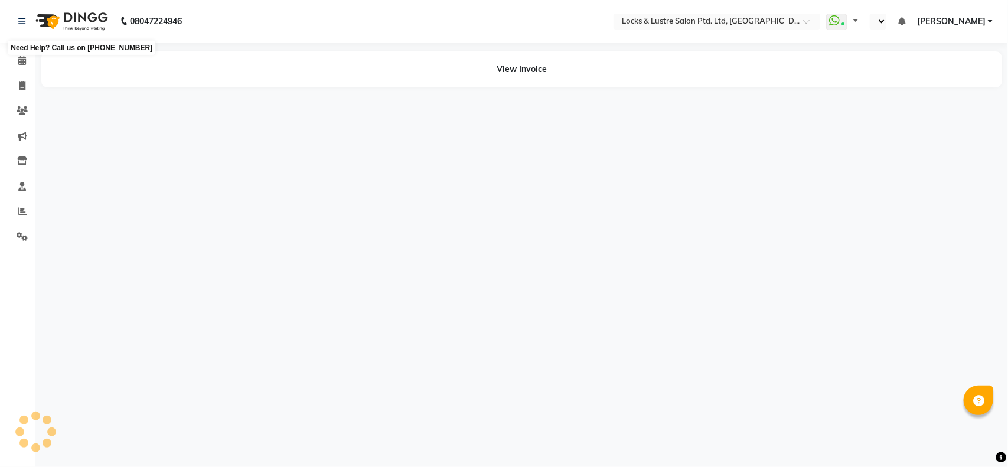
select select "en"
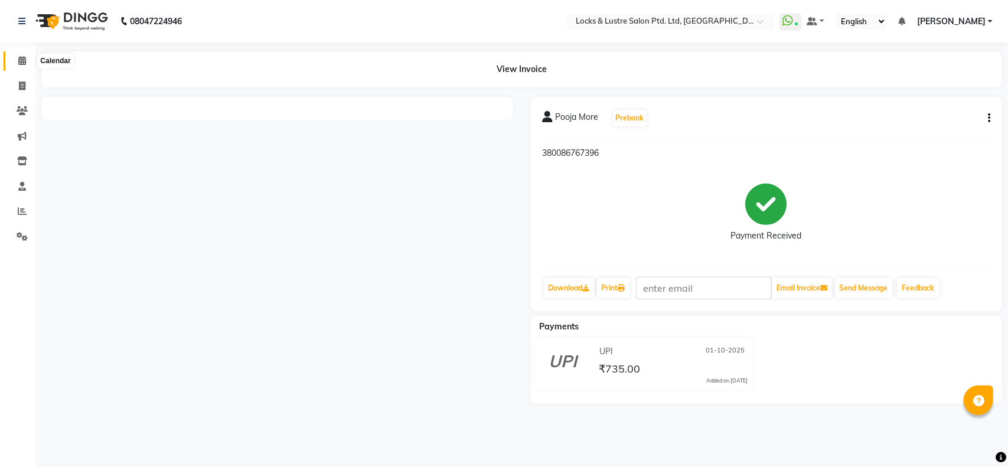
click at [18, 61] on icon at bounding box center [22, 60] width 8 height 9
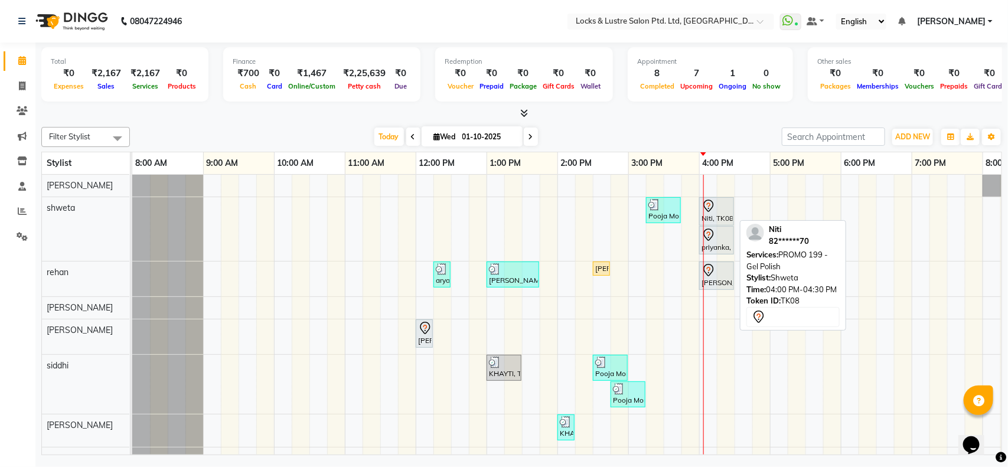
click at [716, 211] on div at bounding box center [716, 206] width 30 height 14
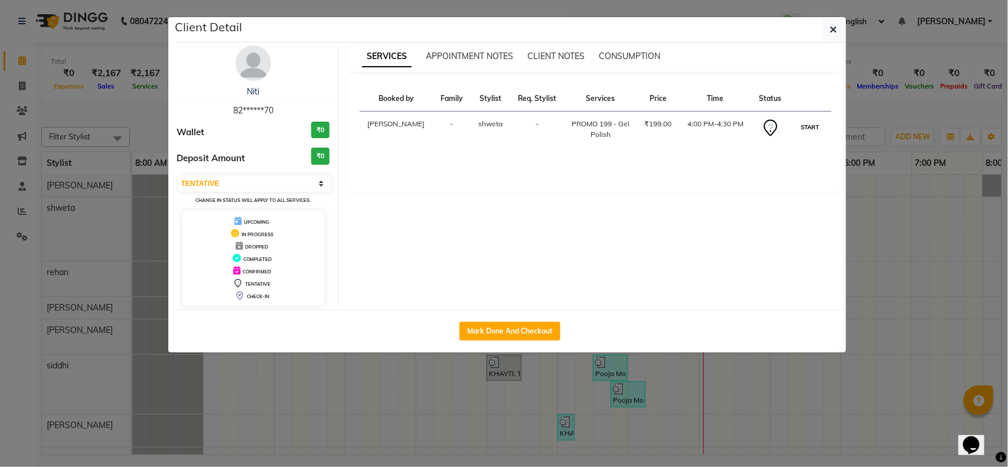
click at [810, 135] on button "START" at bounding box center [810, 127] width 24 height 15
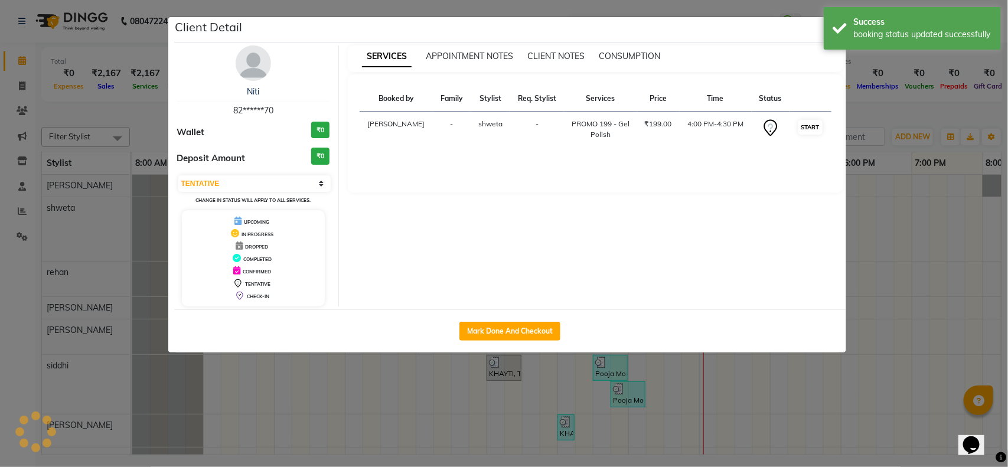
select select "1"
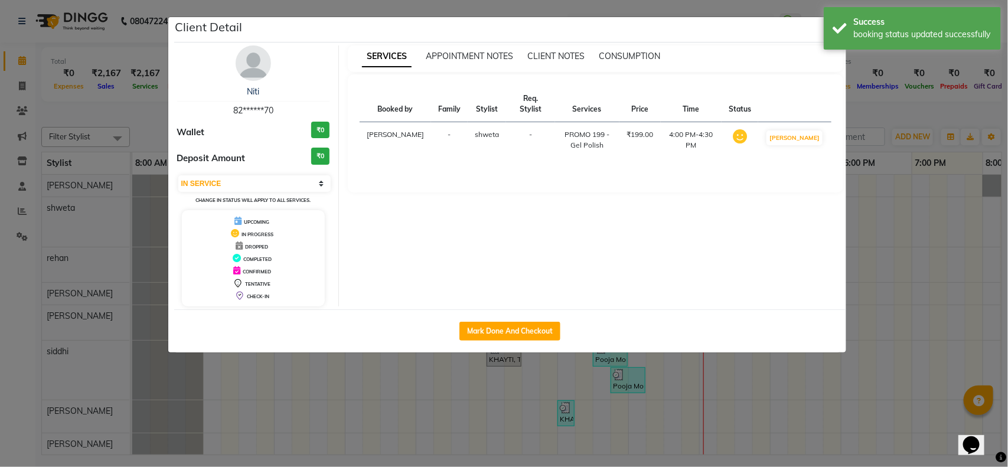
click at [869, 175] on ngb-modal-window "Client Detail Niti 82******70 Wallet ₹0 Deposit Amount ₹0 Select IN SERVICE CON…" at bounding box center [504, 233] width 1008 height 467
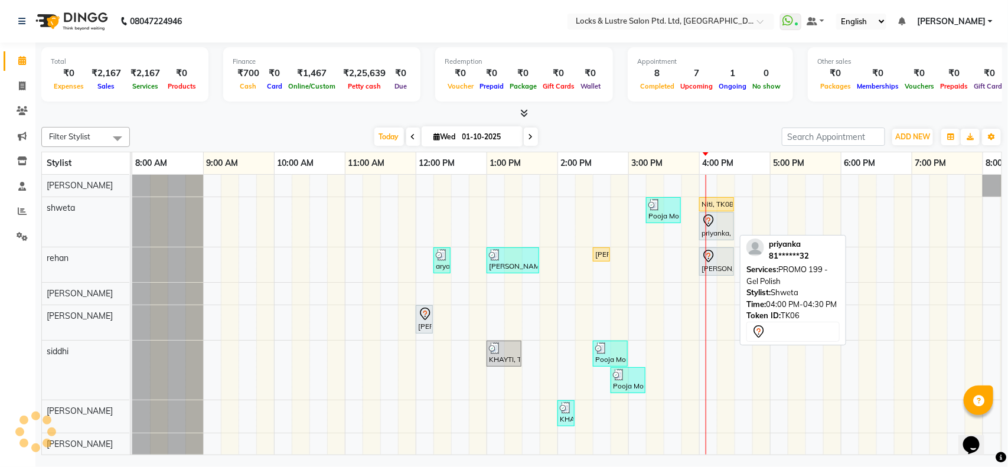
click at [723, 230] on div "priyanka, TK06, 04:00 PM-04:30 PM, PROMO 199 - Gel Polish" at bounding box center [716, 226] width 32 height 25
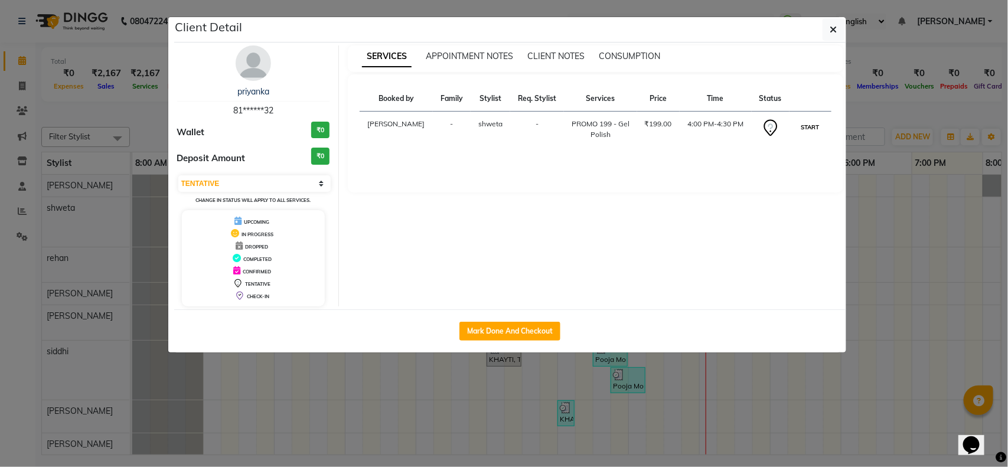
click at [809, 135] on button "START" at bounding box center [810, 127] width 24 height 15
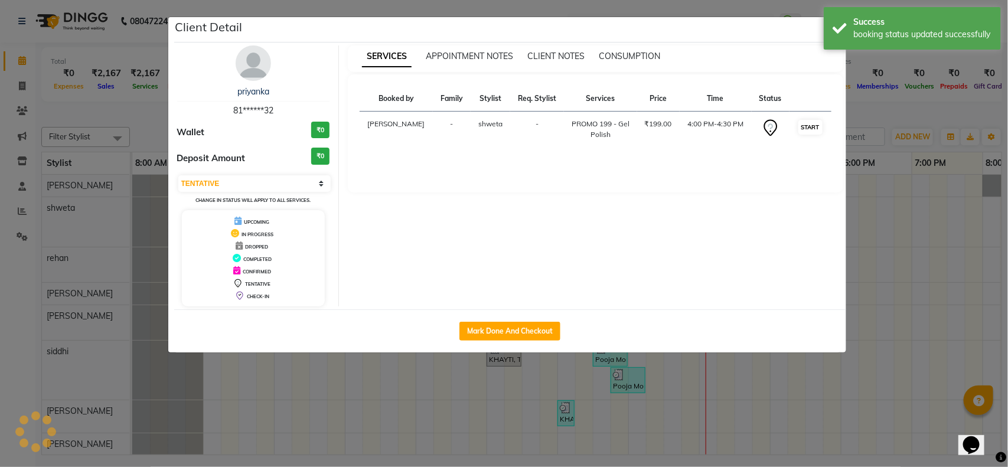
select select "1"
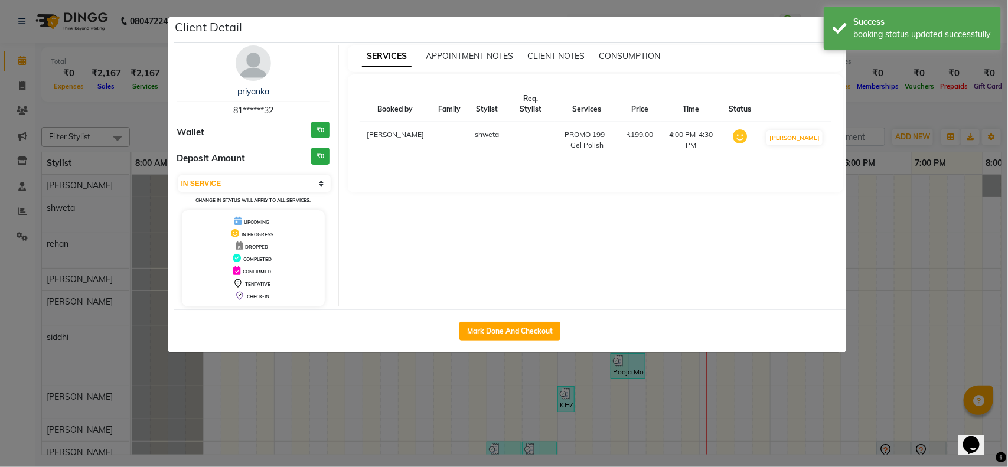
drag, startPoint x: 872, startPoint y: 184, endPoint x: 629, endPoint y: 370, distance: 305.7
click at [629, 370] on ngb-modal-window "Client Detail priyanka 81******32 Wallet ₹0 Deposit Amount ₹0 Select IN SERVICE…" at bounding box center [504, 233] width 1008 height 467
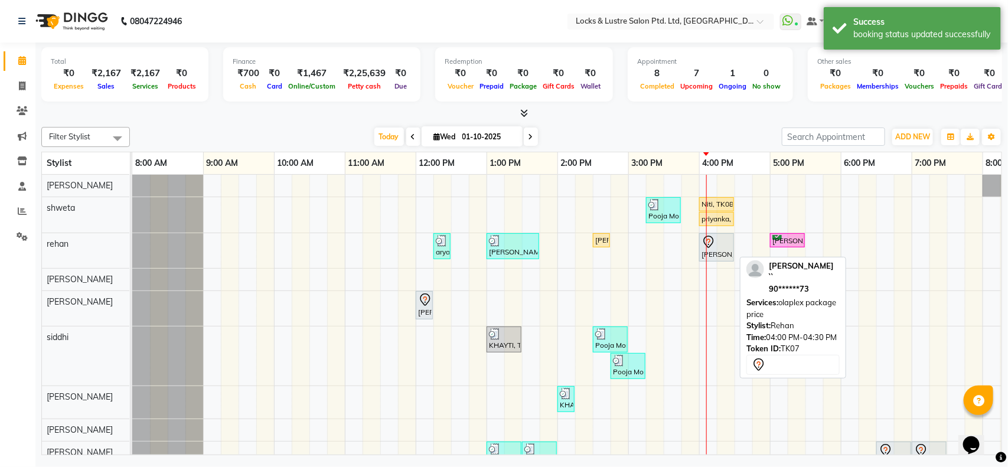
click at [715, 251] on div "[PERSON_NAME] ``, TK07, 04:00 PM-04:30 PM, olaplex package price" at bounding box center [716, 247] width 32 height 25
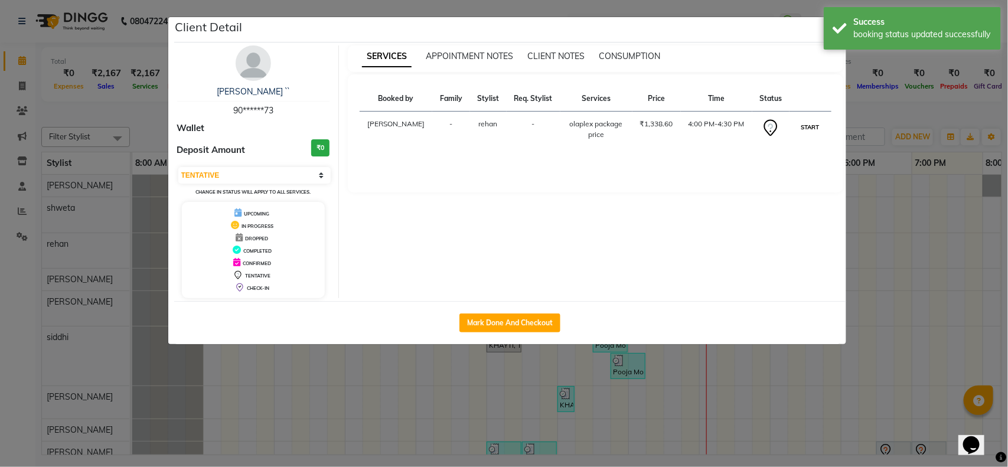
click at [809, 135] on button "START" at bounding box center [810, 127] width 24 height 15
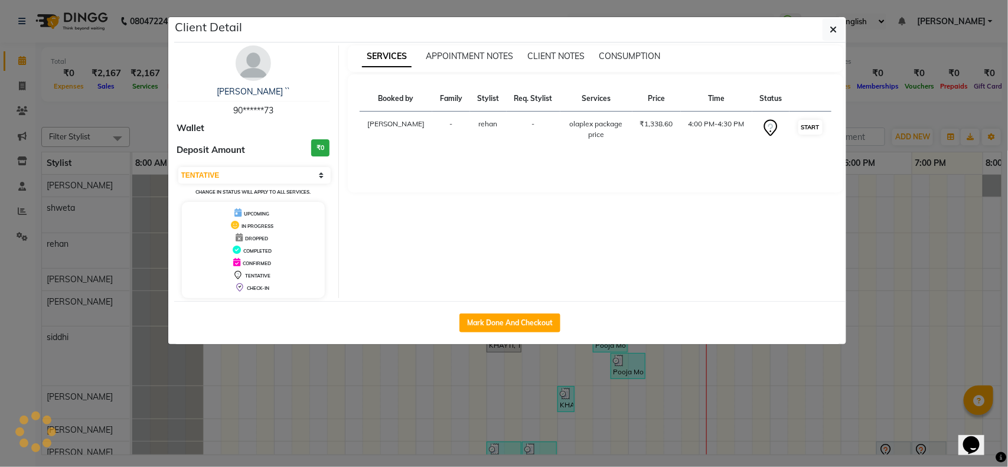
select select "1"
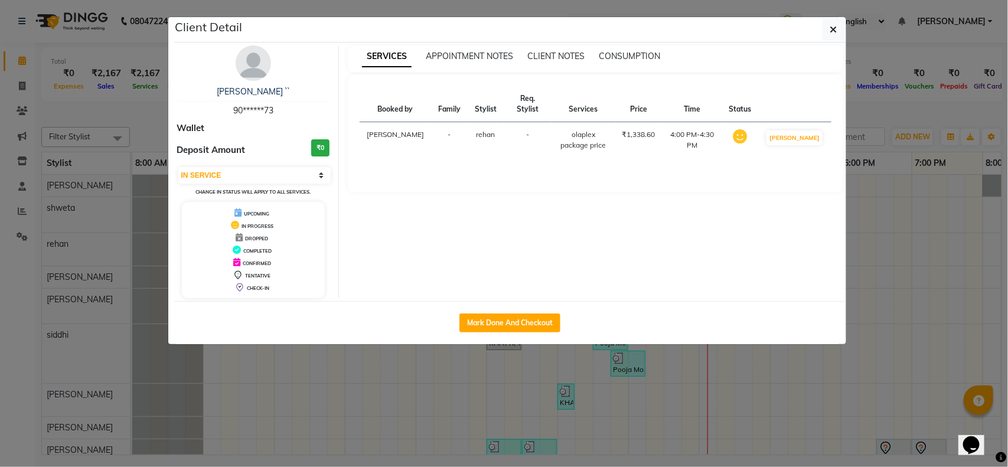
click at [855, 122] on ngb-modal-window "Client Detail Reeyan `` 90******73 Wallet Deposit Amount ₹0 Select IN SERVICE C…" at bounding box center [504, 233] width 1008 height 467
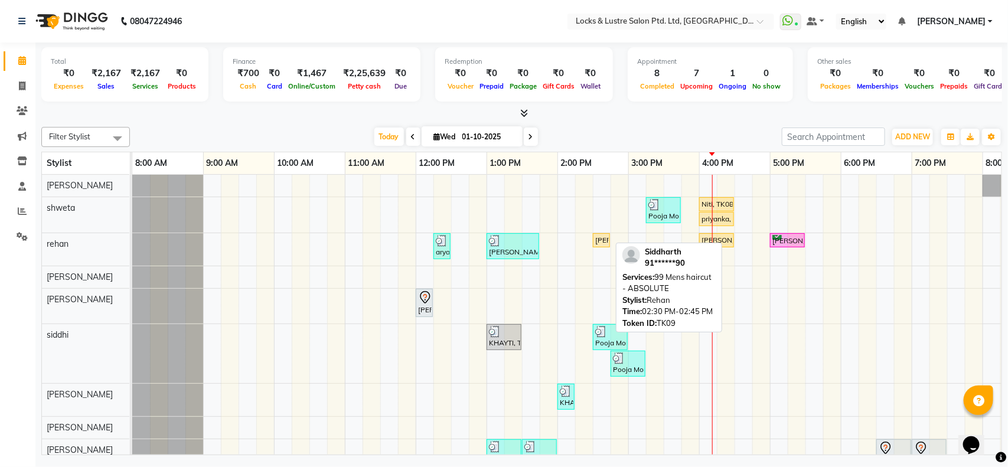
click at [600, 242] on div "[PERSON_NAME], TK09, 02:30 PM-02:45 PM, 99 Mens haircut - ABSOLUTE" at bounding box center [601, 240] width 15 height 11
select select "1"
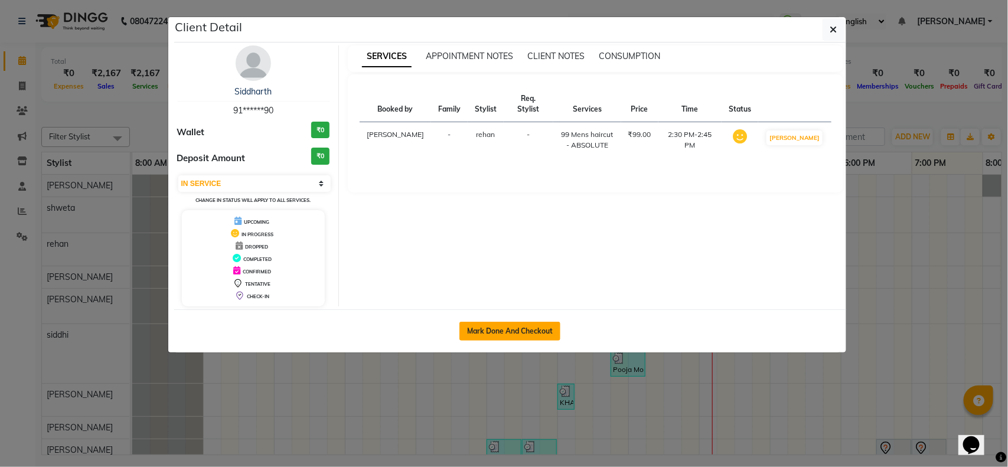
click at [508, 332] on button "Mark Done And Checkout" at bounding box center [509, 331] width 101 height 19
select select "service"
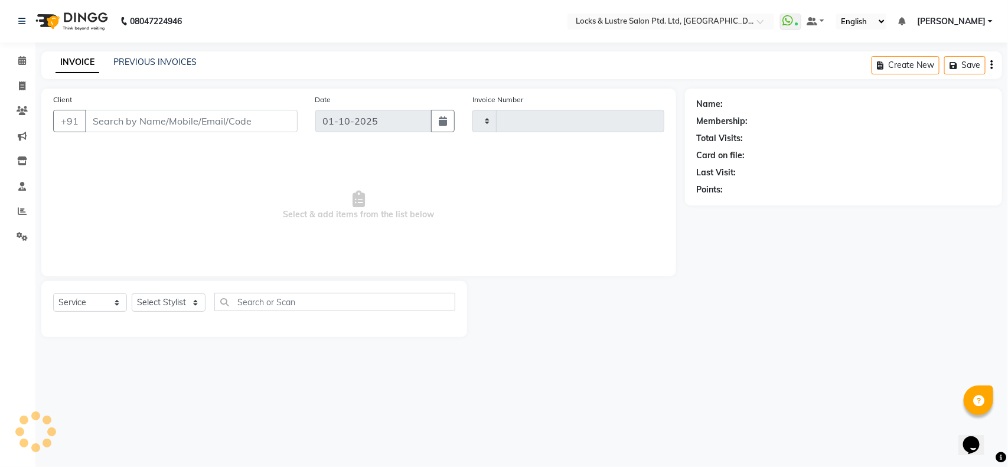
type input "2161"
select select "5928"
click at [311, 198] on span "Select & add items from the list below" at bounding box center [358, 205] width 611 height 118
click at [285, 117] on input "Client" at bounding box center [191, 121] width 213 height 22
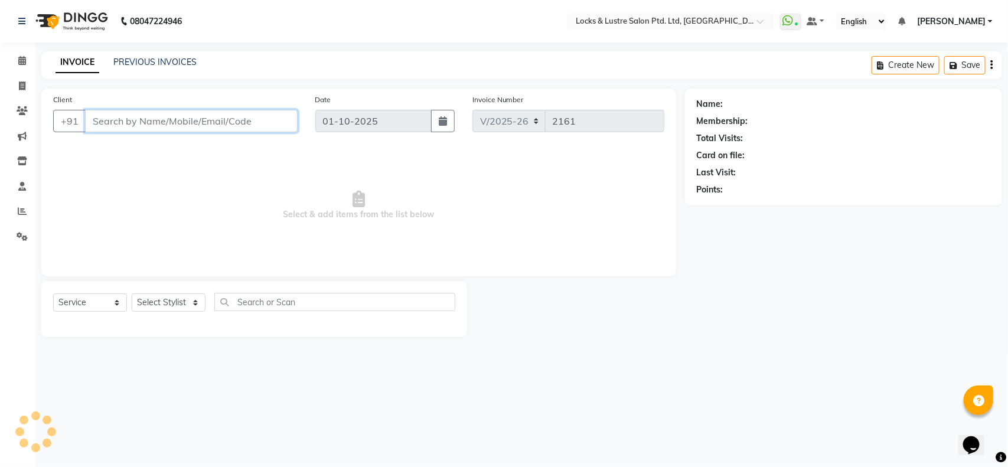
type input "91******90"
select select "62982"
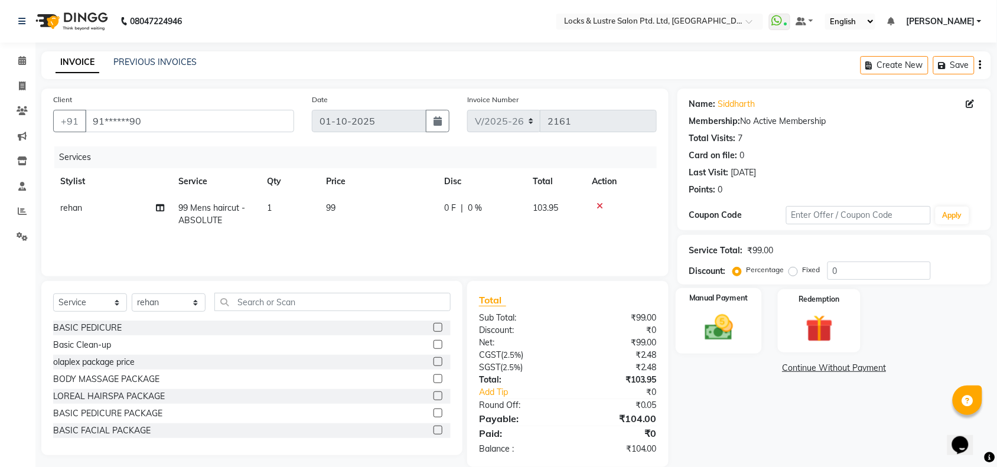
click at [716, 322] on img at bounding box center [719, 327] width 46 height 32
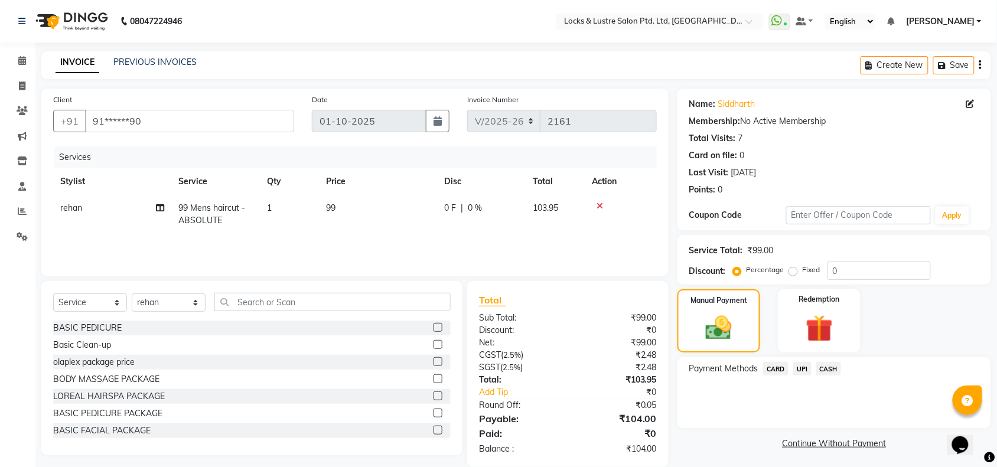
click at [798, 370] on span "UPI" at bounding box center [802, 369] width 18 height 14
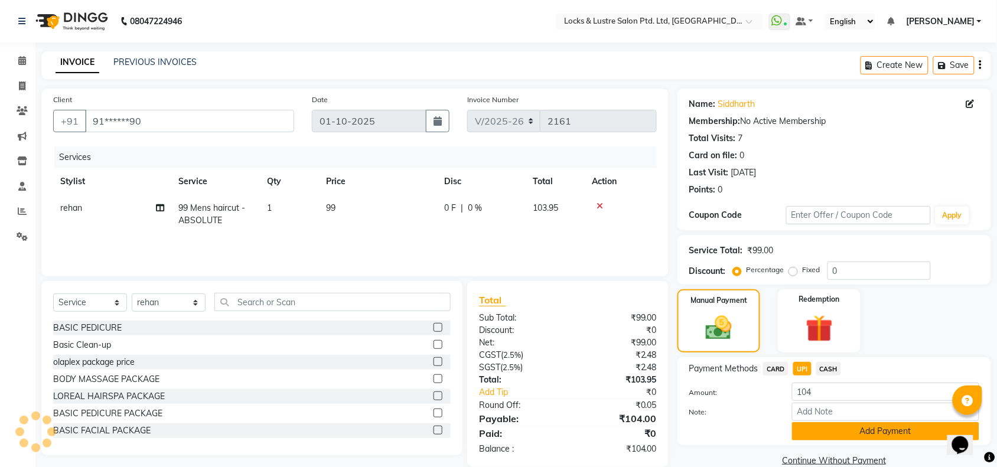
click at [854, 426] on button "Add Payment" at bounding box center [885, 431] width 187 height 18
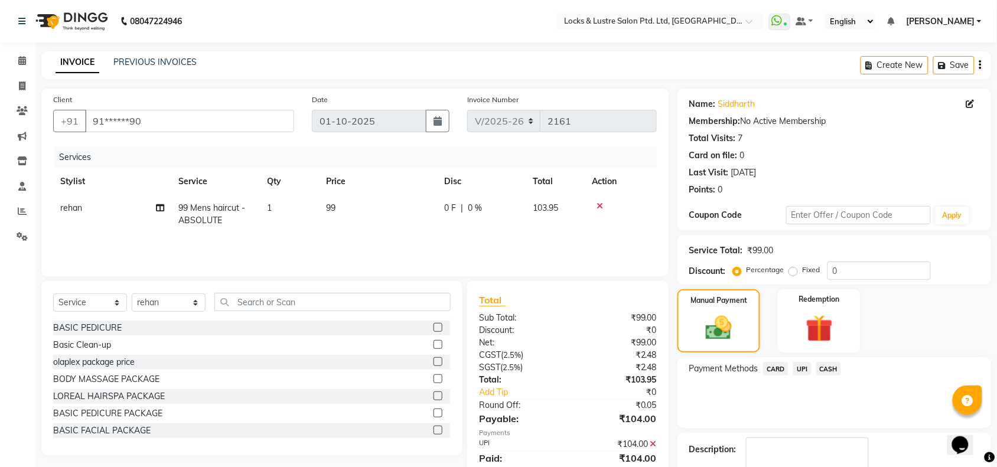
scroll to position [70, 0]
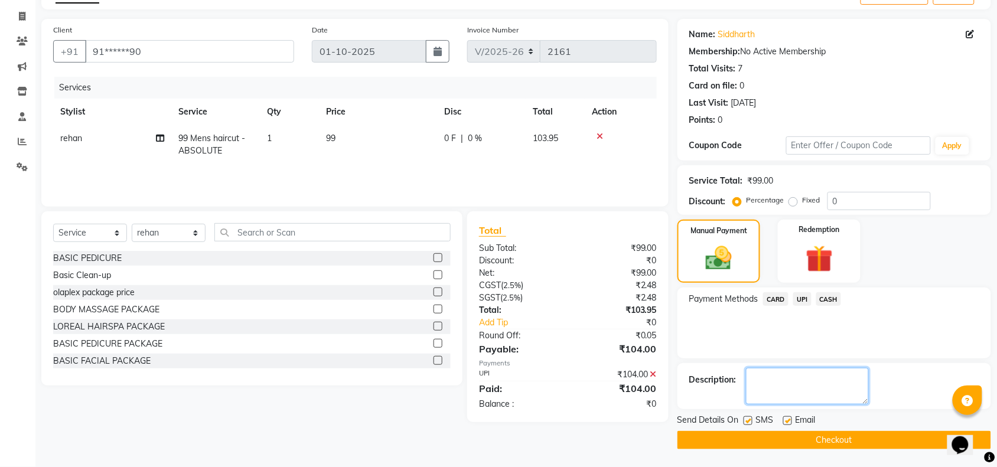
click at [844, 384] on textarea at bounding box center [807, 386] width 123 height 37
type textarea "527451765858"
click at [845, 438] on button "Checkout" at bounding box center [834, 440] width 314 height 18
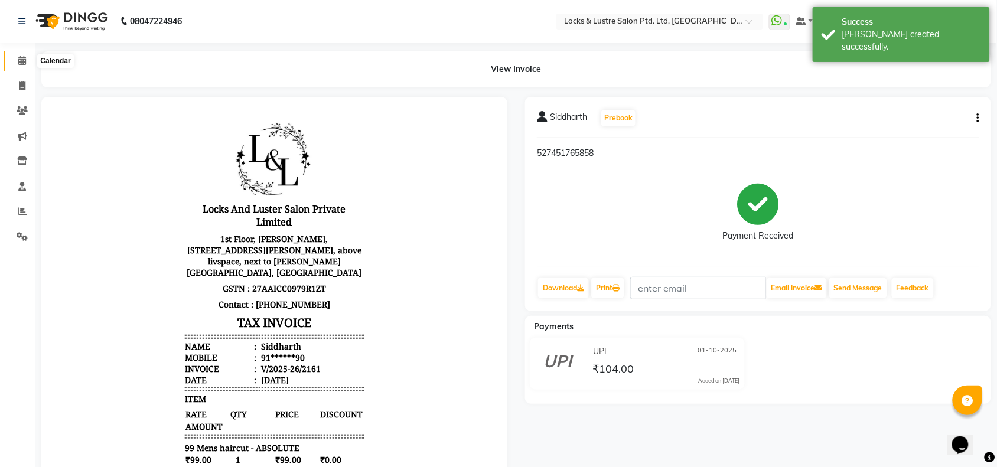
click at [19, 59] on icon at bounding box center [22, 60] width 8 height 9
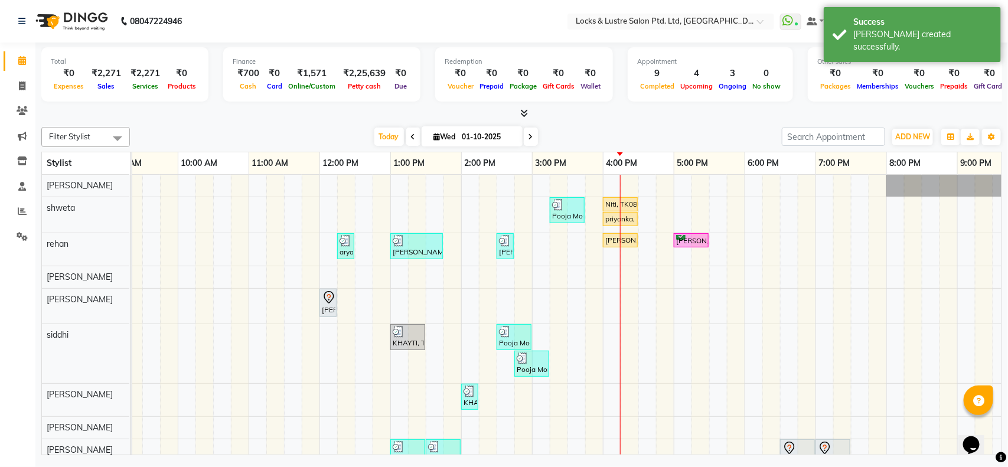
scroll to position [0, 94]
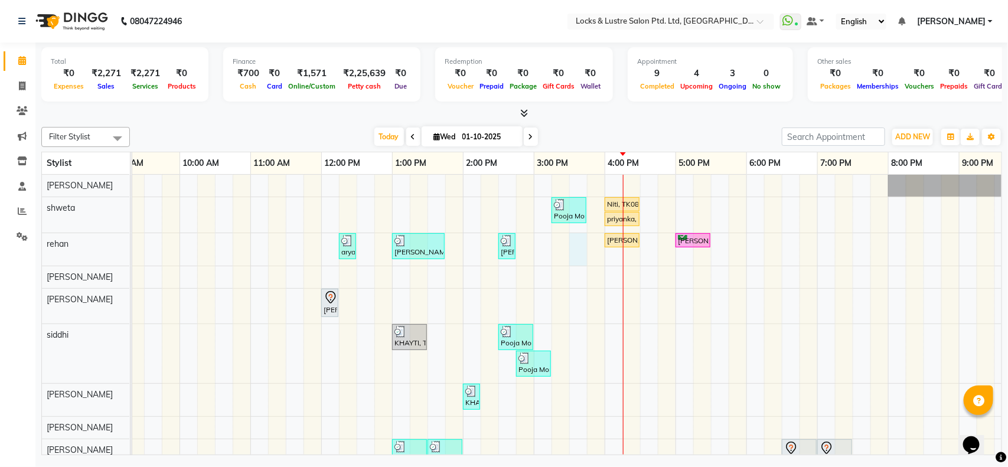
click at [574, 242] on div "Pooja More, TK05, 03:15 PM-03:45 PM, PROMO 199 - Gel Polish Niti, TK08, 04:00 P…" at bounding box center [605, 336] width 1134 height 322
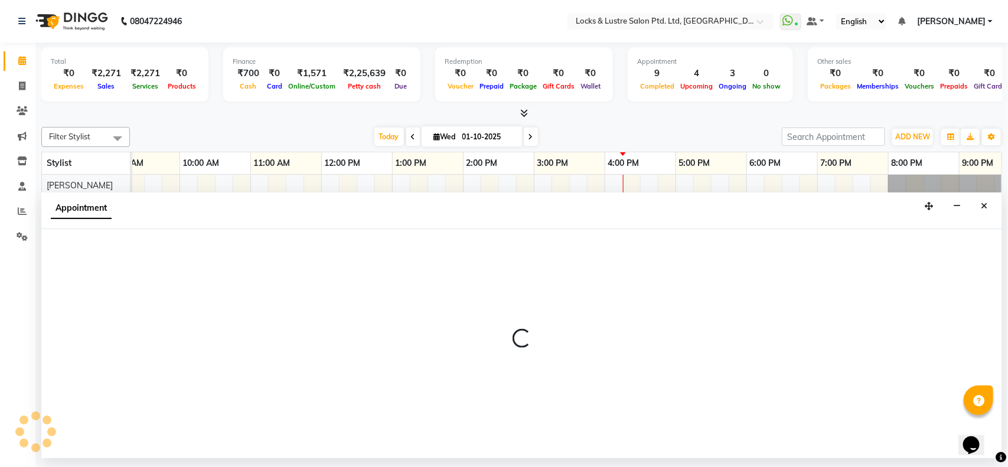
select select "62982"
select select "tentative"
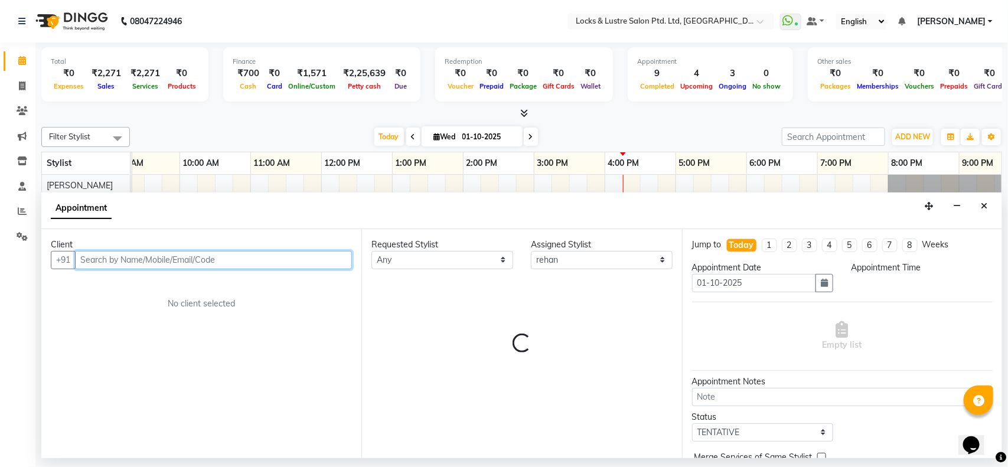
select select "930"
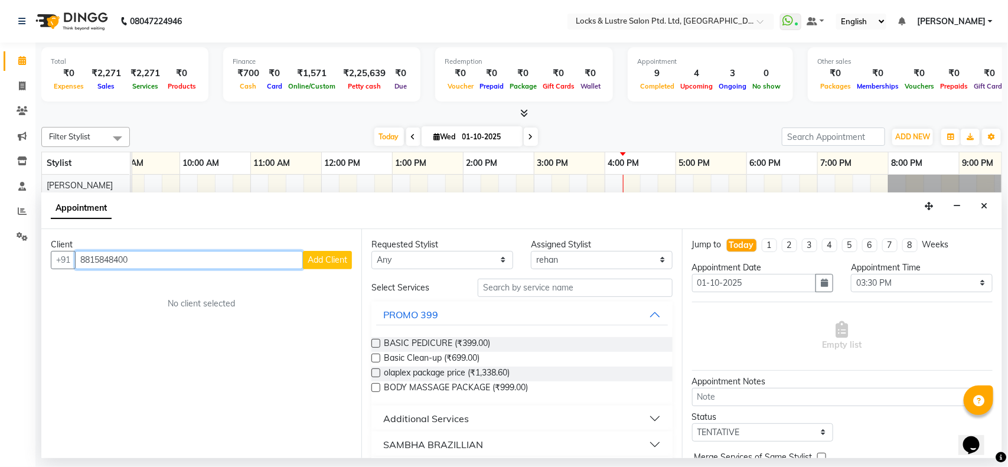
type input "8815848400"
click at [314, 258] on span "Add Client" at bounding box center [328, 259] width 40 height 11
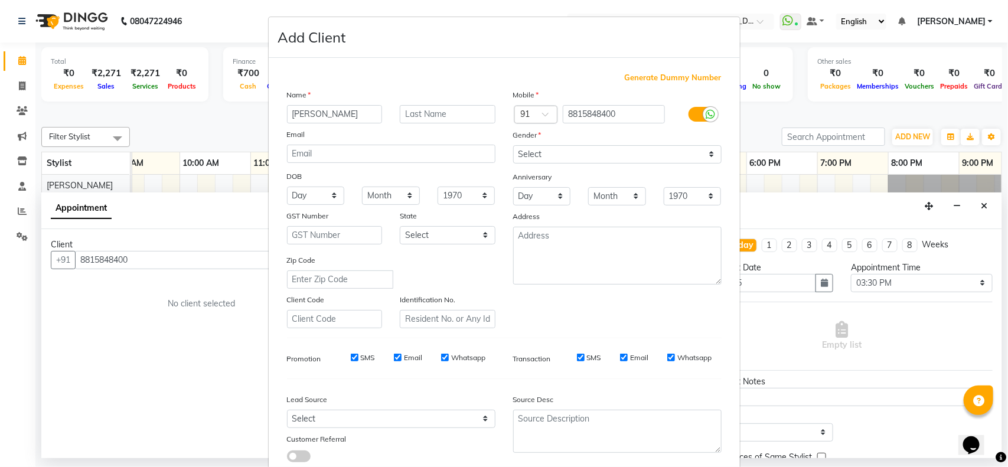
click at [298, 112] on input "SIDHART" at bounding box center [335, 114] width 96 height 18
type input "SIDDHART"
click at [520, 151] on select "Select Male Female Other Prefer Not To Say" at bounding box center [617, 154] width 208 height 18
select select "male"
click at [513, 145] on select "Select Male Female Other Prefer Not To Say" at bounding box center [617, 154] width 208 height 18
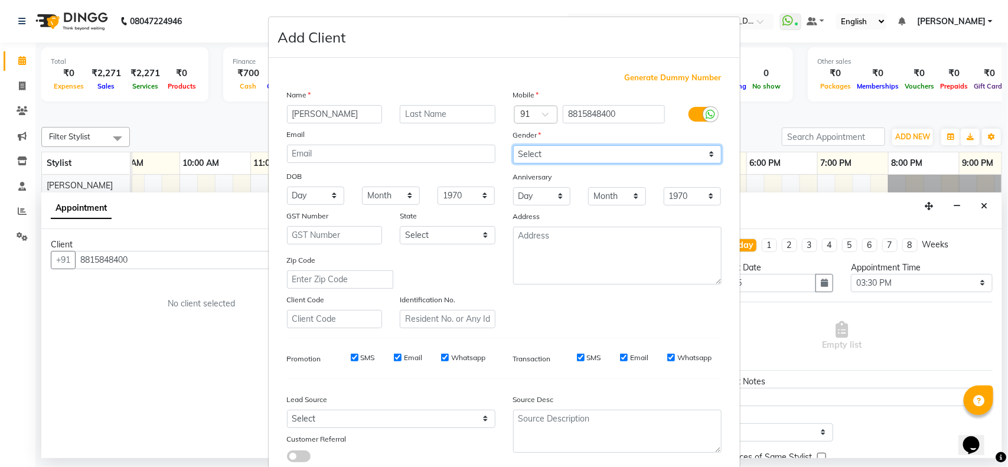
scroll to position [74, 0]
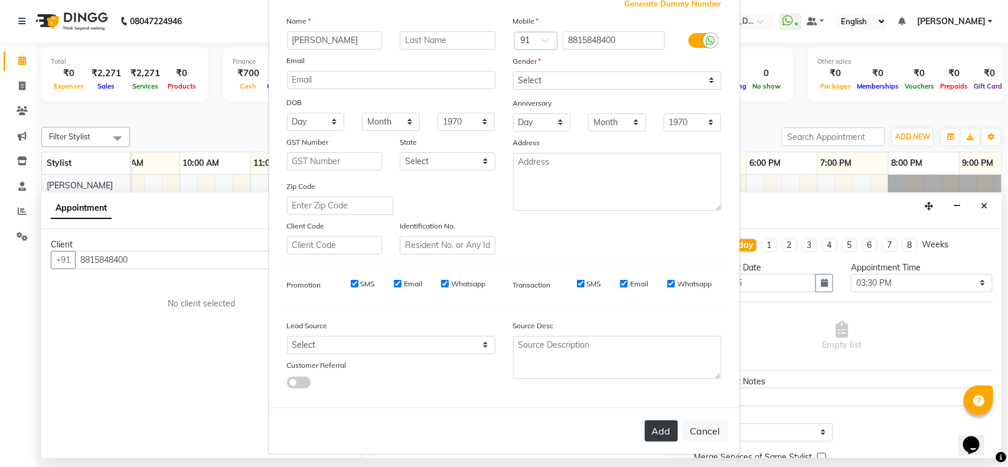
click at [647, 426] on button "Add" at bounding box center [661, 430] width 33 height 21
type input "88******00"
select select
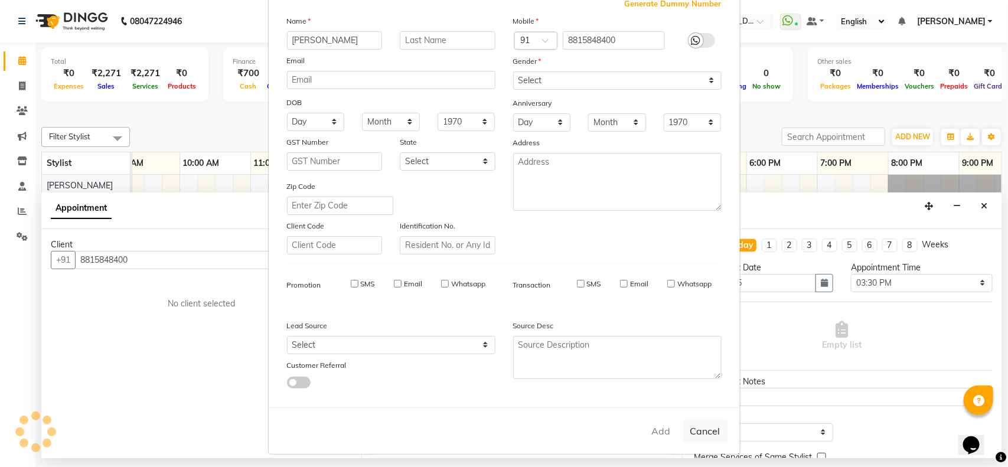
select select
checkbox input "false"
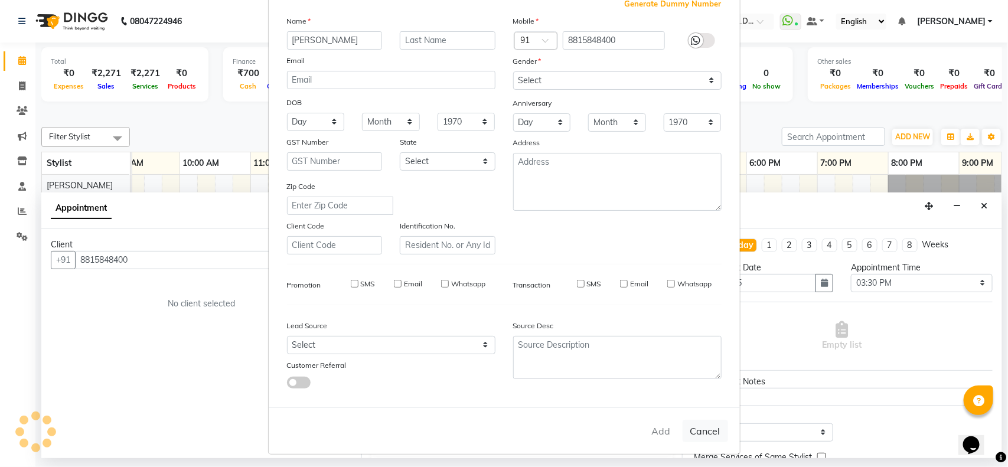
checkbox input "false"
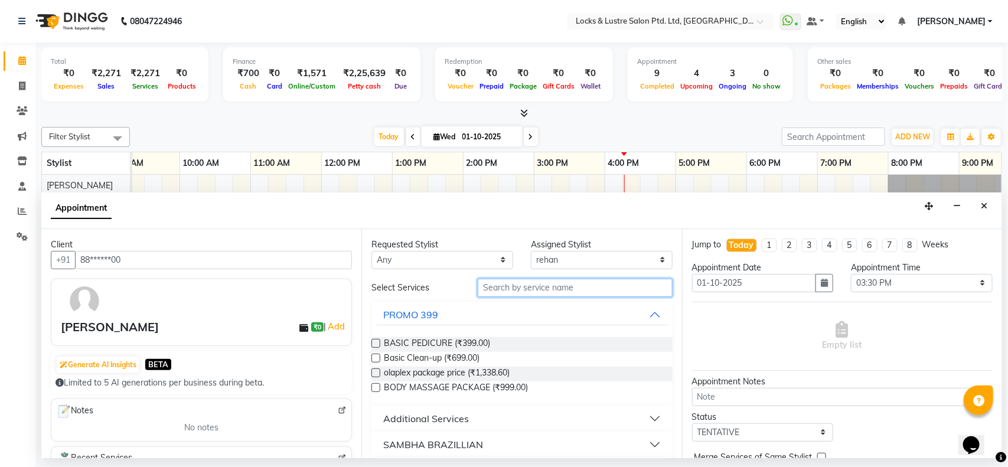
click at [564, 284] on input "text" at bounding box center [575, 288] width 195 height 18
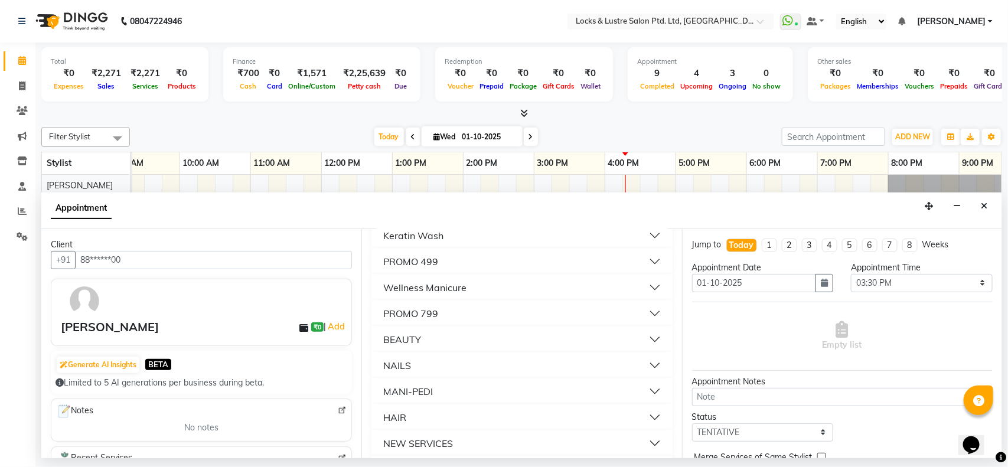
scroll to position [273, 0]
type input "99"
click at [513, 282] on button "Wellness Manicure" at bounding box center [521, 286] width 291 height 21
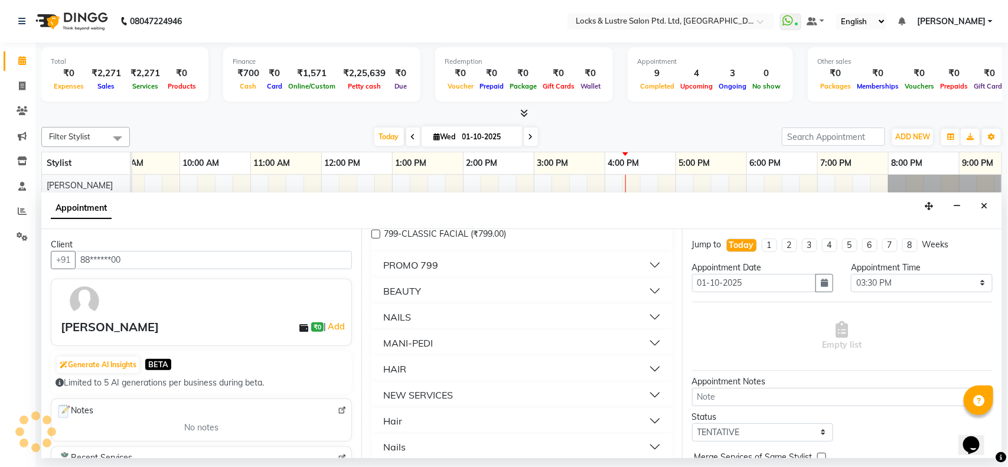
scroll to position [379, 0]
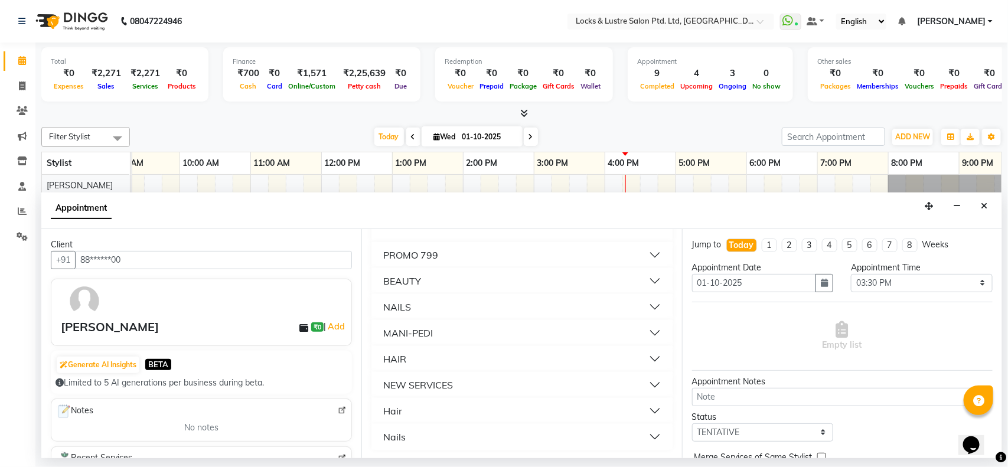
click at [432, 411] on button "Hair" at bounding box center [521, 410] width 291 height 21
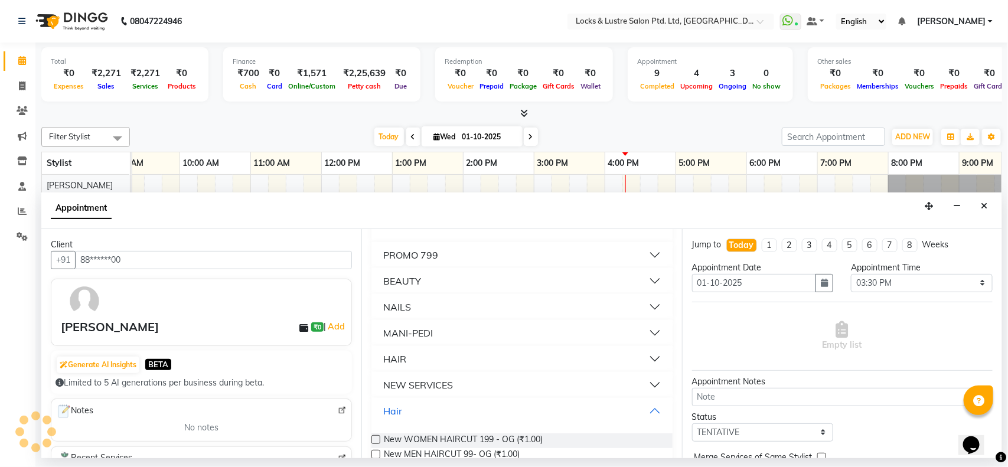
scroll to position [428, 0]
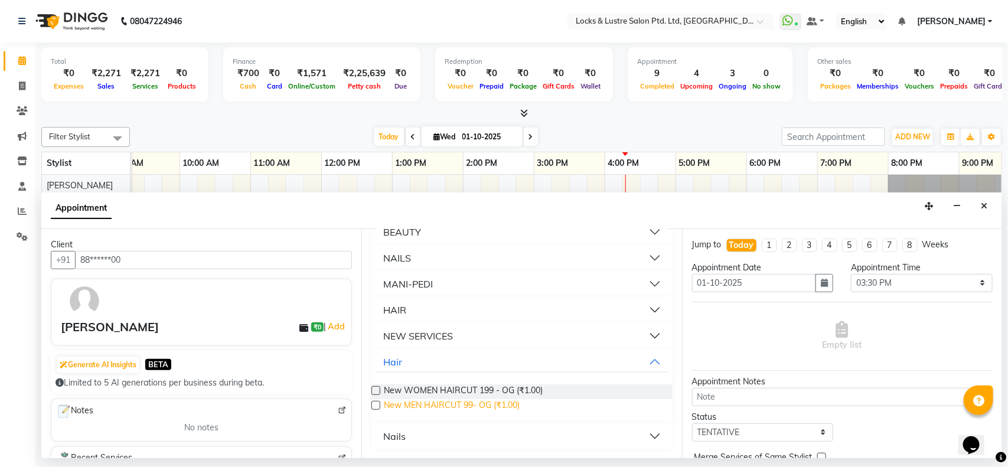
click at [443, 403] on span "New MEN HAIRCUT 99- OG (₹1.00)" at bounding box center [452, 406] width 136 height 15
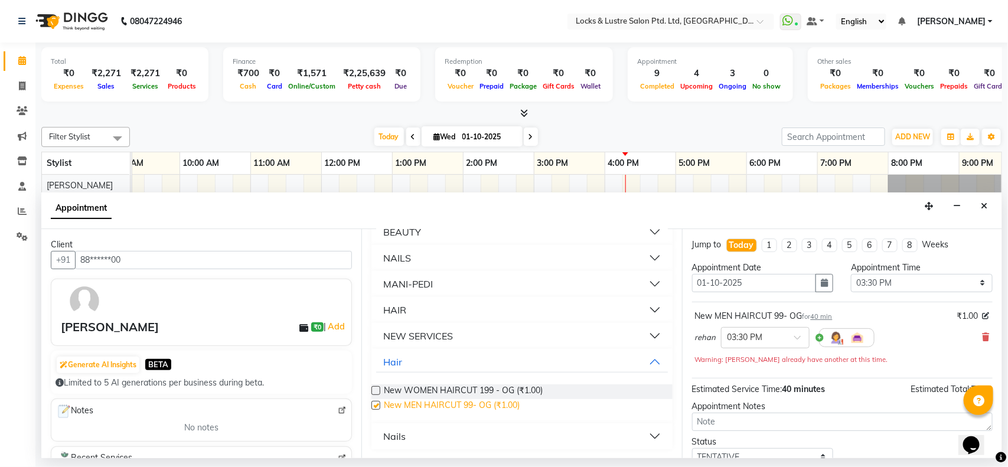
checkbox input "false"
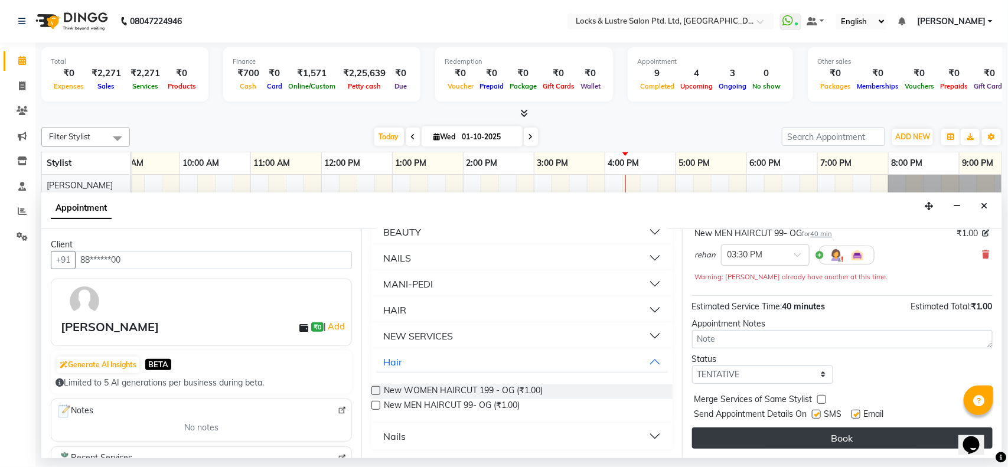
click at [821, 436] on button "Book" at bounding box center [842, 437] width 301 height 21
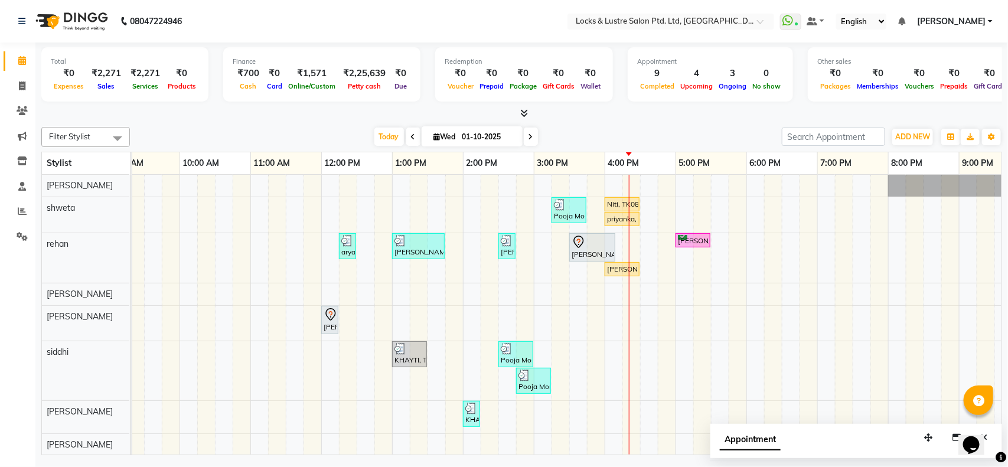
click at [821, 436] on div "Appointment" at bounding box center [856, 442] width 292 height 37
drag, startPoint x: 622, startPoint y: 203, endPoint x: 619, endPoint y: 424, distance: 221.4
drag, startPoint x: 619, startPoint y: 424, endPoint x: 582, endPoint y: 119, distance: 307.4
click at [582, 119] on div at bounding box center [521, 113] width 961 height 12
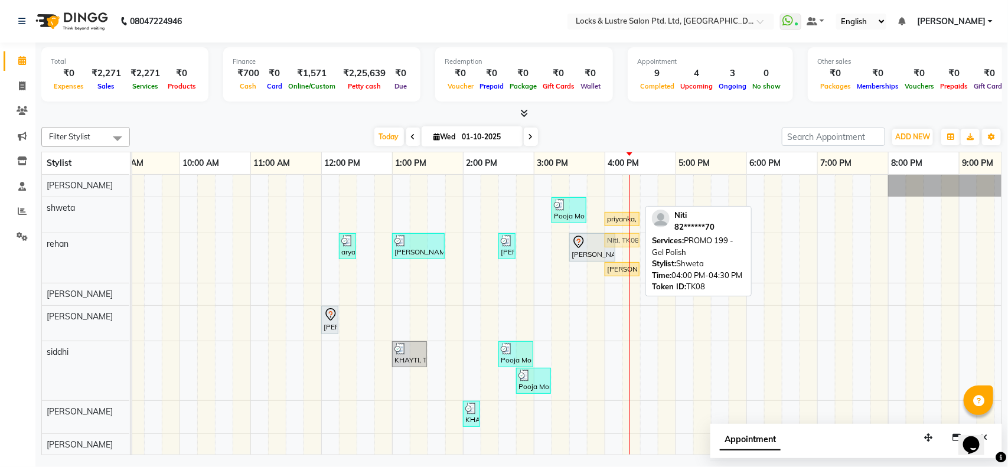
drag, startPoint x: 620, startPoint y: 204, endPoint x: 618, endPoint y: 278, distance: 74.4
click at [618, 278] on div "Pooja More, TK05, 03:15 PM-03:45 PM, PROMO 199 - Gel Polish Niti, TK08, 04:00 P…" at bounding box center [605, 344] width 1134 height 339
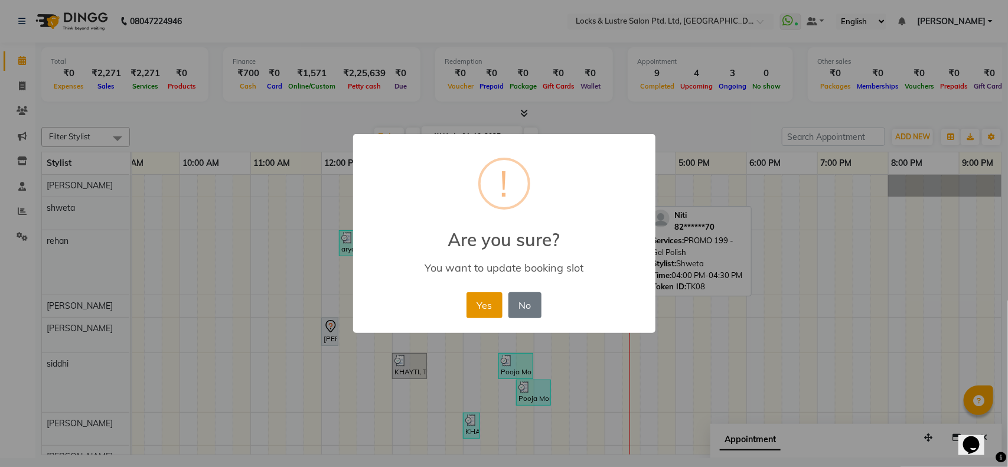
click at [483, 299] on button "Yes" at bounding box center [484, 305] width 36 height 26
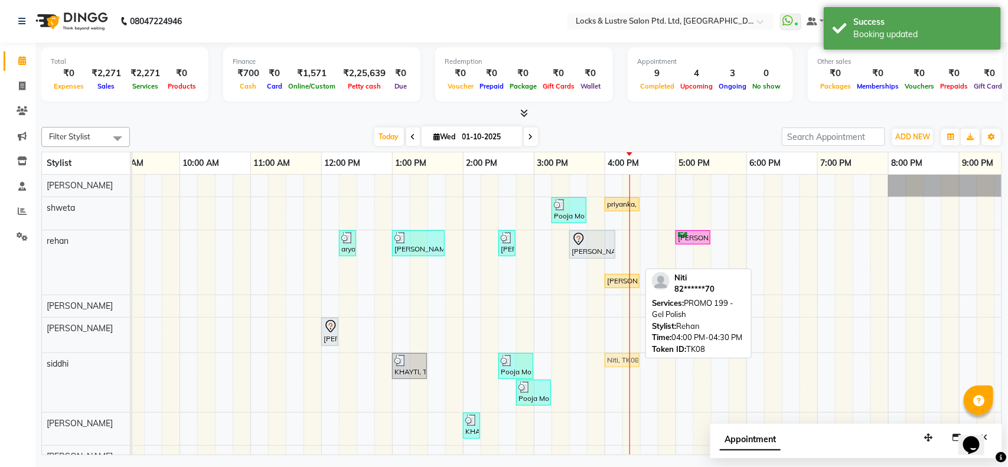
drag, startPoint x: 625, startPoint y: 264, endPoint x: 629, endPoint y: 376, distance: 112.3
click at [629, 376] on div "Pooja More, TK05, 03:15 PM-03:45 PM, PROMO 199 - Gel Polish priyanka, TK06, 04:…" at bounding box center [605, 350] width 1134 height 351
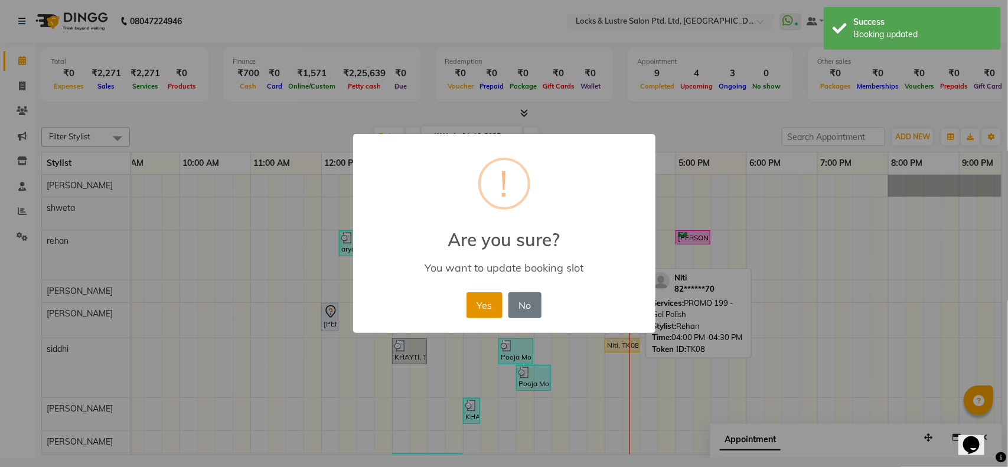
click at [482, 308] on button "Yes" at bounding box center [484, 305] width 36 height 26
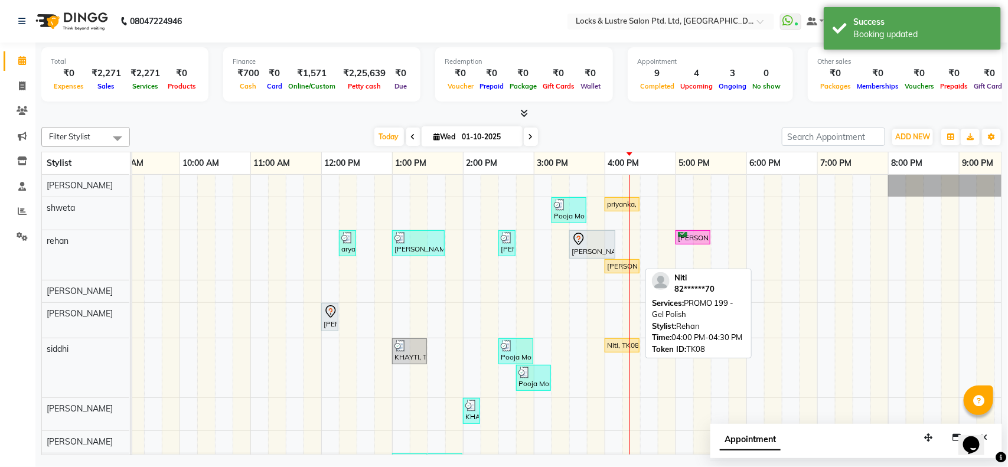
scroll to position [68, 0]
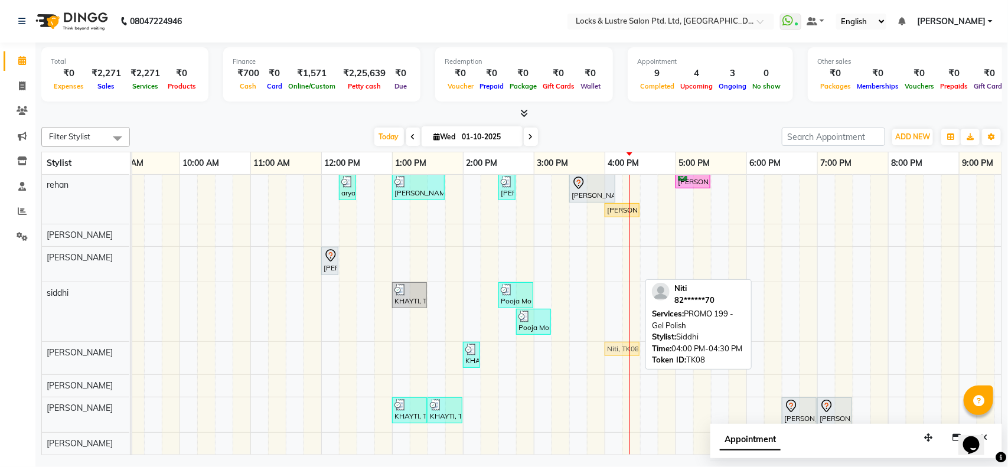
drag, startPoint x: 619, startPoint y: 276, endPoint x: 624, endPoint y: 350, distance: 74.0
click at [624, 350] on div "Pooja More, TK05, 03:15 PM-03:45 PM, PROMO 199 - Gel Polish priyanka, TK06, 04:…" at bounding box center [605, 287] width 1134 height 336
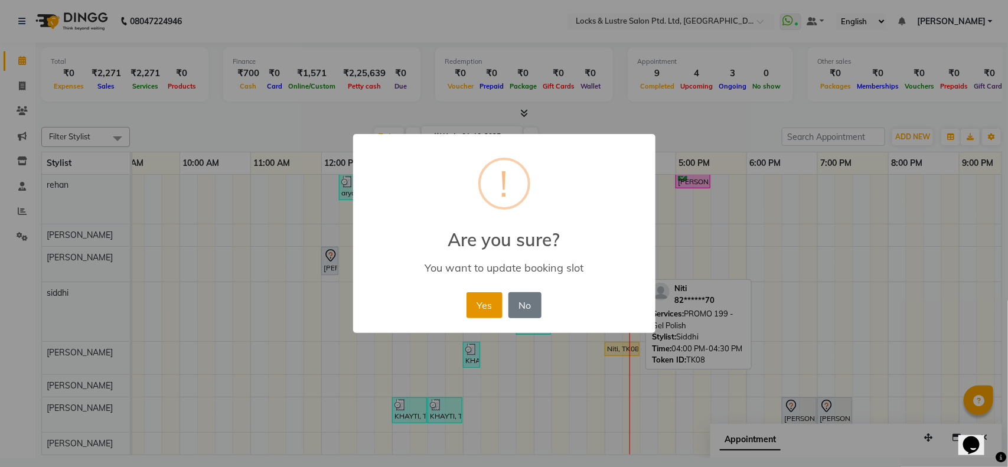
click at [488, 300] on button "Yes" at bounding box center [484, 305] width 36 height 26
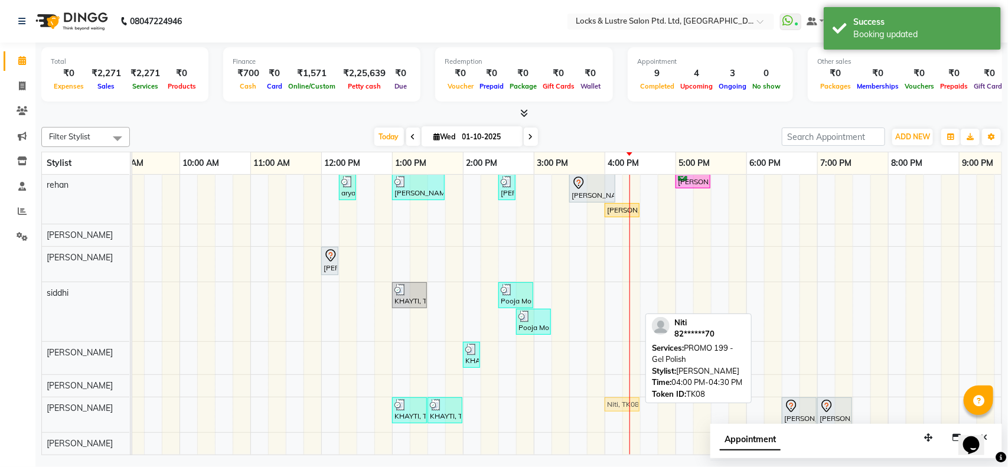
drag, startPoint x: 616, startPoint y: 337, endPoint x: 607, endPoint y: 396, distance: 59.1
click at [607, 396] on tbody "Pooja More, TK05, 03:15 PM-03:45 PM, PROMO 199 - Gel Polish priyanka, TK06, 04:…" at bounding box center [605, 287] width 1134 height 336
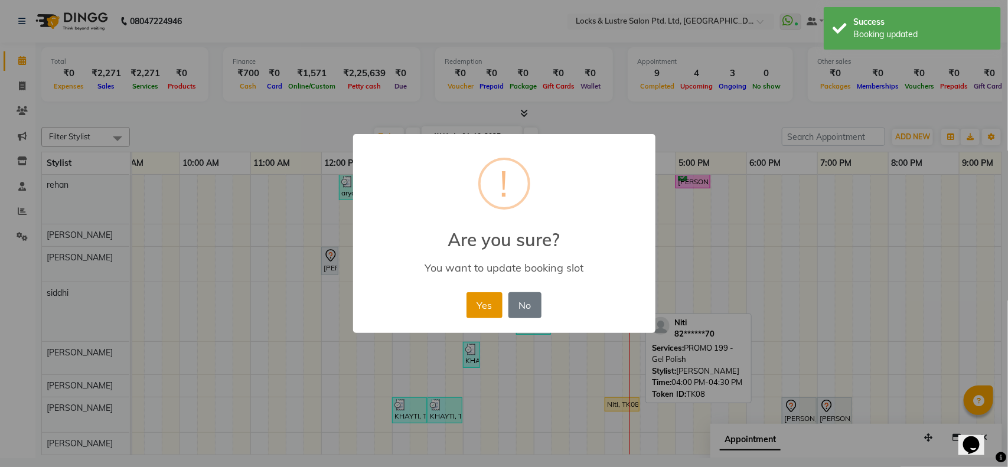
click at [483, 296] on button "Yes" at bounding box center [484, 305] width 36 height 26
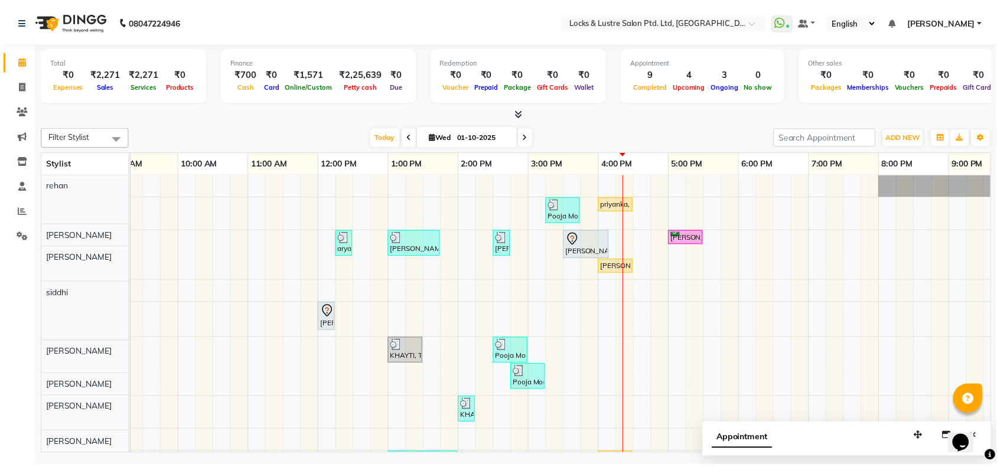
scroll to position [0, 0]
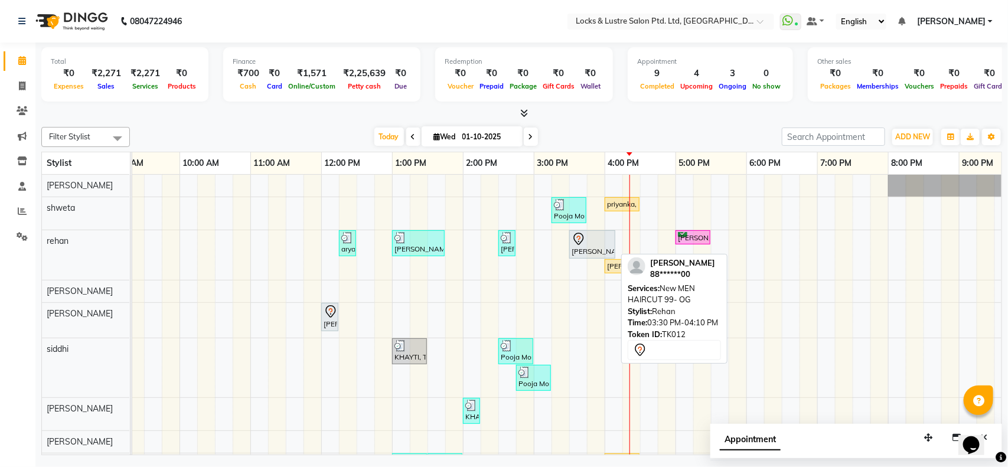
click at [589, 248] on div "[PERSON_NAME], TK12, 03:30 PM-04:10 PM, New MEN HAIRCUT 99- OG" at bounding box center [592, 244] width 44 height 25
click at [609, 238] on div at bounding box center [592, 239] width 41 height 14
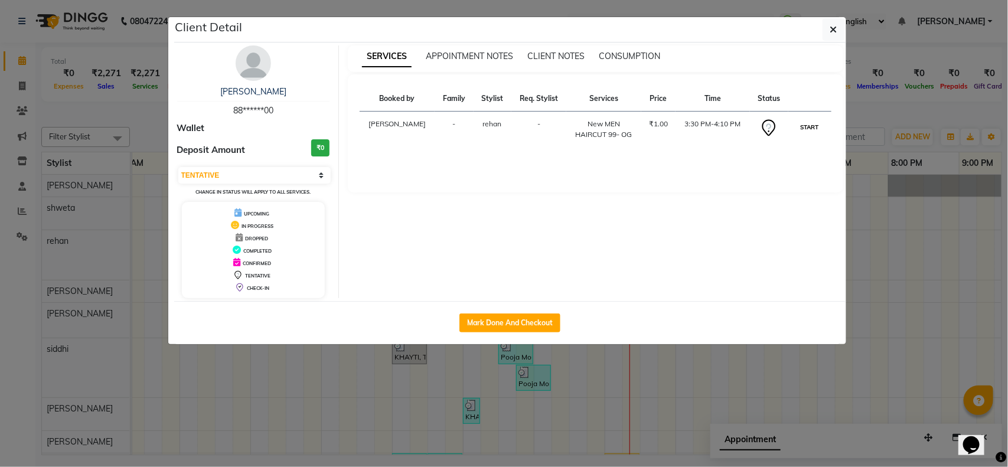
click at [809, 125] on button "START" at bounding box center [810, 127] width 24 height 15
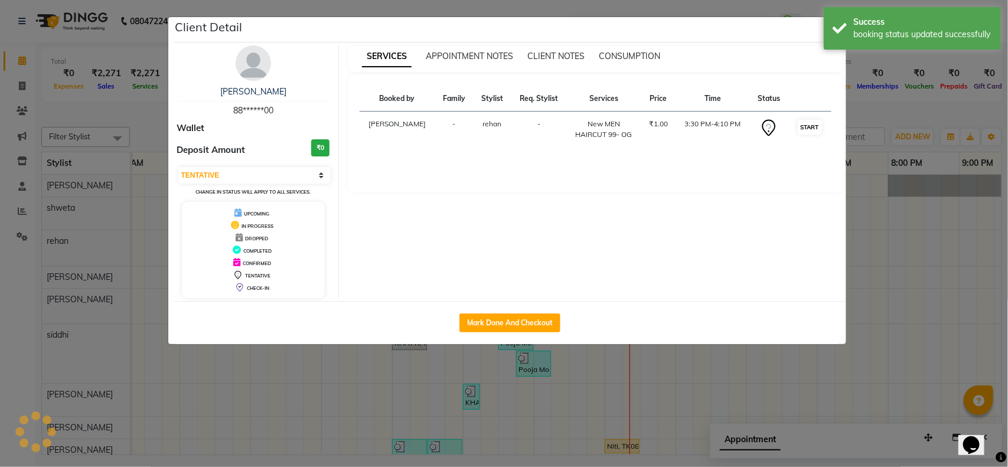
select select "1"
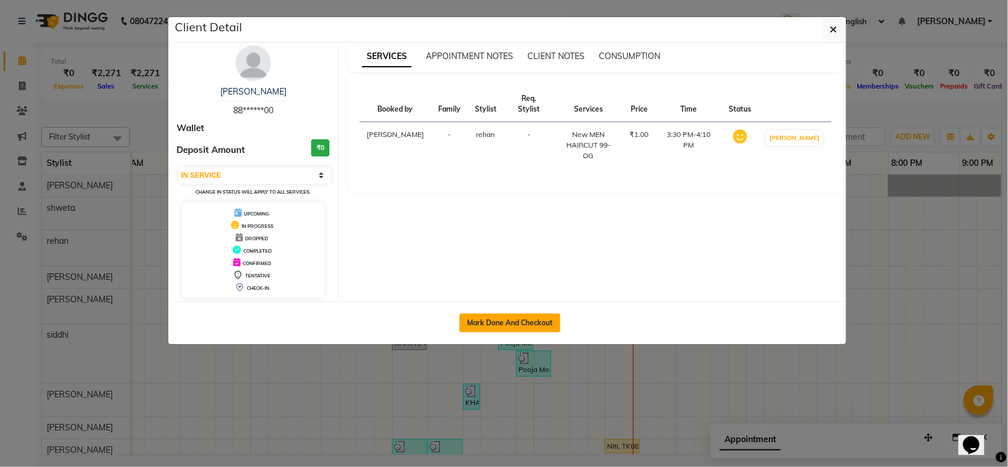
click at [515, 316] on button "Mark Done And Checkout" at bounding box center [509, 323] width 101 height 19
select select "service"
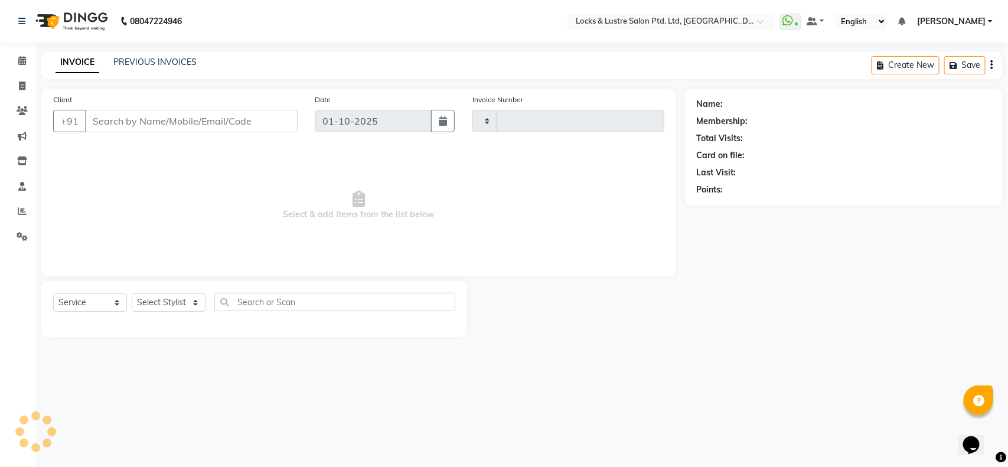
type input "2162"
select select "5928"
type input "88******00"
select select "62982"
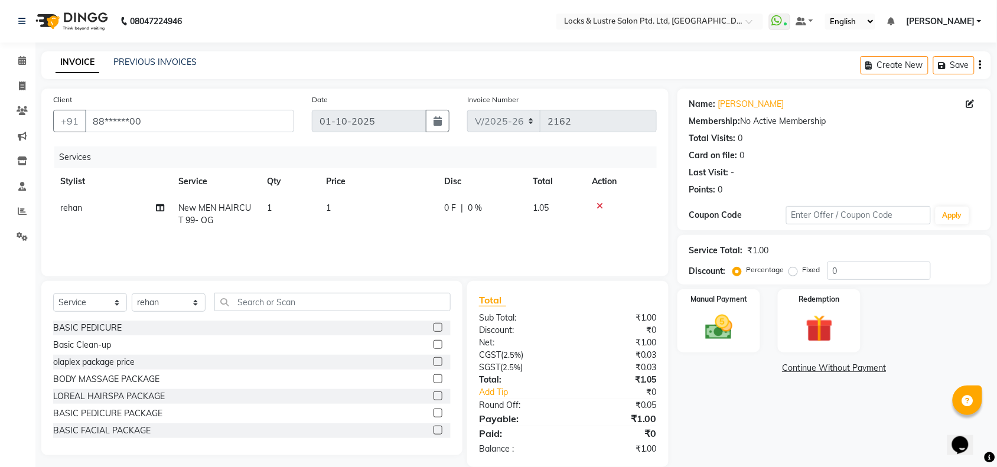
click at [344, 207] on td "1" at bounding box center [378, 214] width 118 height 39
select select "62982"
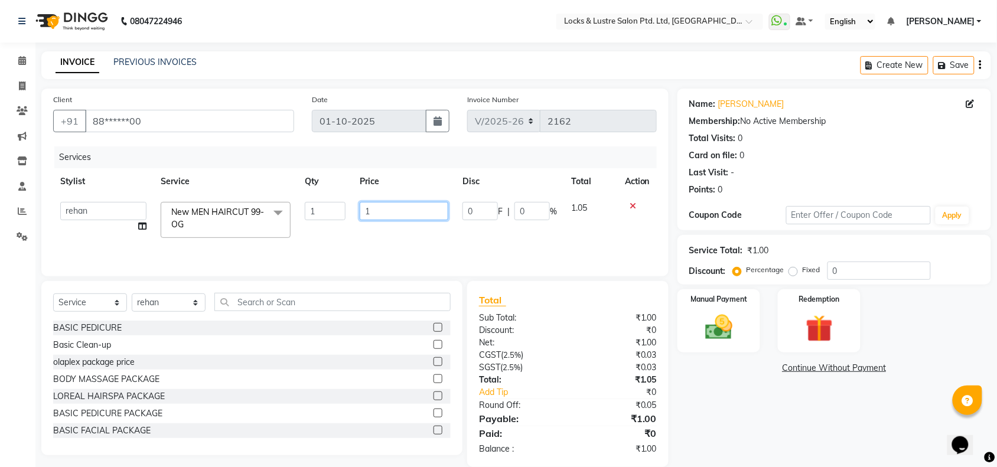
click at [376, 208] on input "1" at bounding box center [404, 211] width 89 height 18
type input "99"
click at [703, 382] on div "Name: Siddhart Membership: No Active Membership Total Visits: 0 Card on file: 0…" at bounding box center [838, 278] width 322 height 378
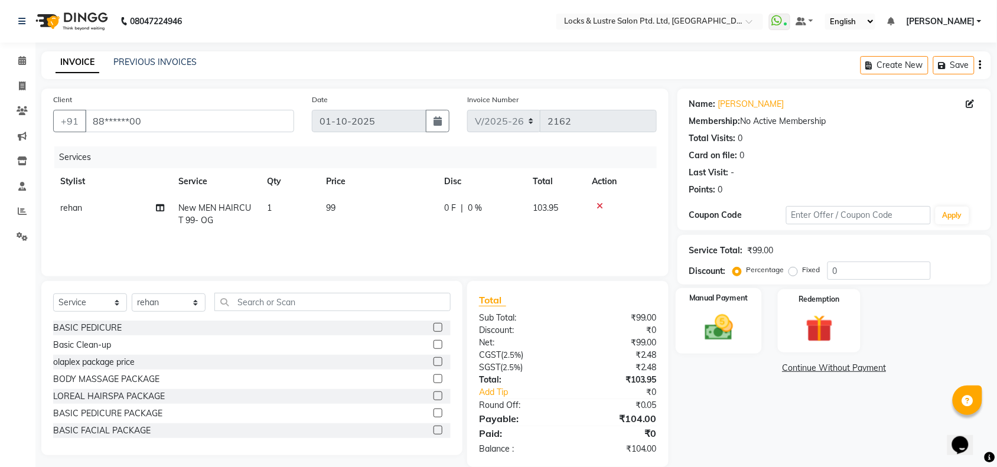
click at [721, 315] on img at bounding box center [719, 327] width 46 height 32
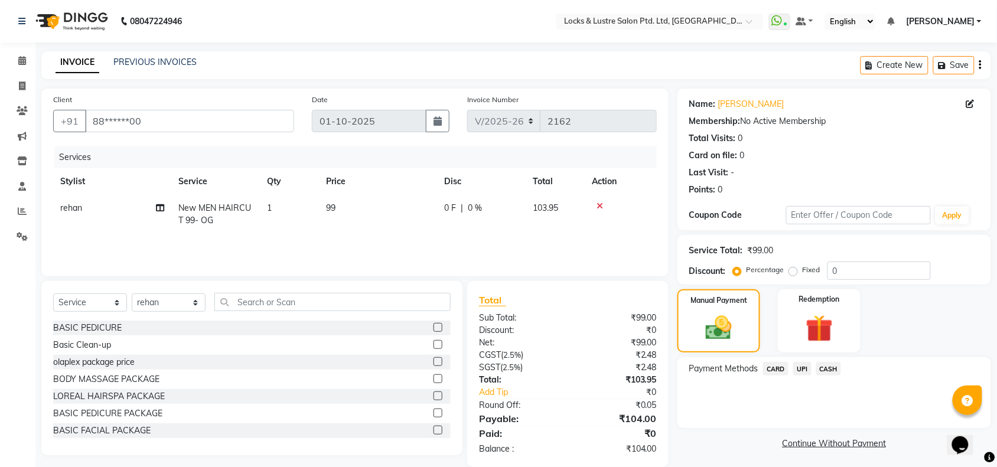
click at [798, 365] on span "UPI" at bounding box center [802, 369] width 18 height 14
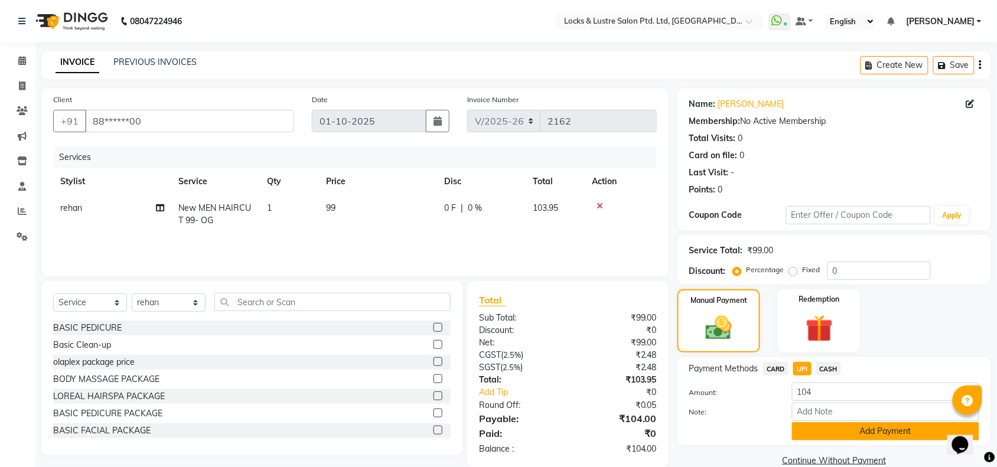
click at [846, 426] on button "Add Payment" at bounding box center [885, 431] width 187 height 18
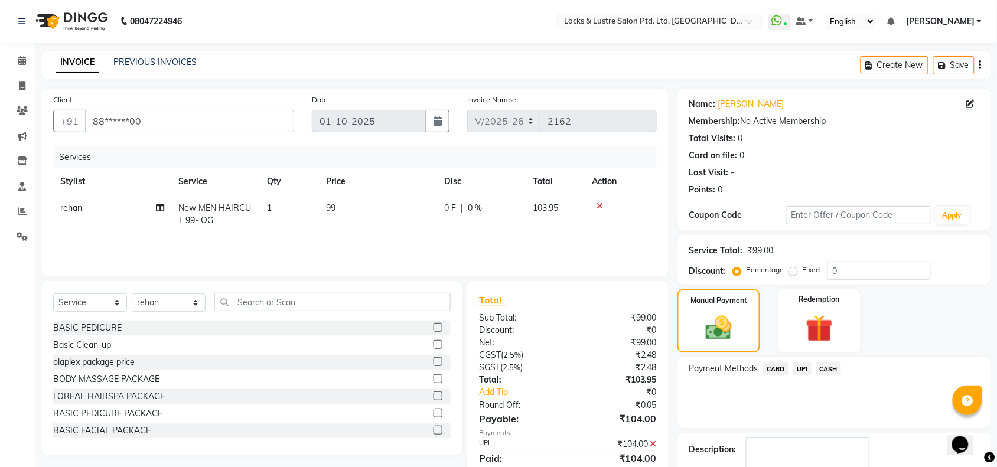
scroll to position [70, 0]
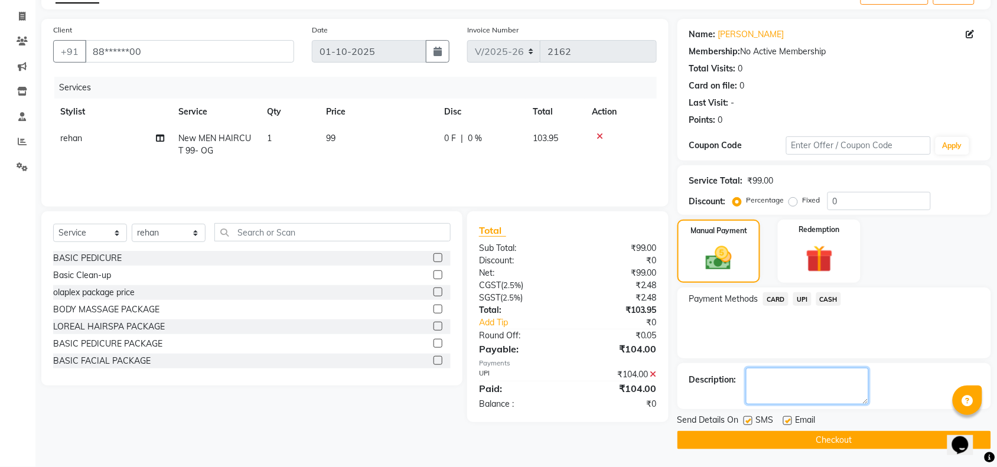
click at [848, 389] on textarea at bounding box center [807, 386] width 123 height 37
type textarea "506624427443"
click at [831, 440] on button "Checkout" at bounding box center [834, 440] width 314 height 18
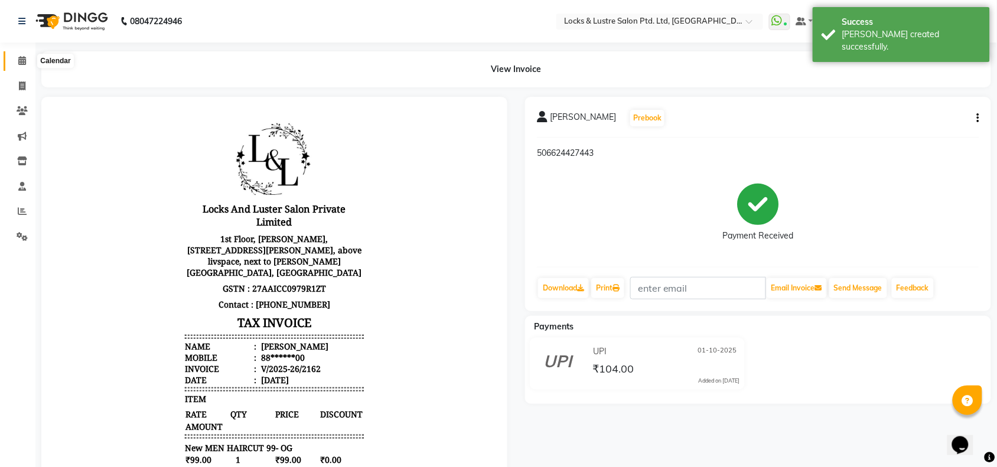
click at [22, 60] on icon at bounding box center [22, 60] width 8 height 9
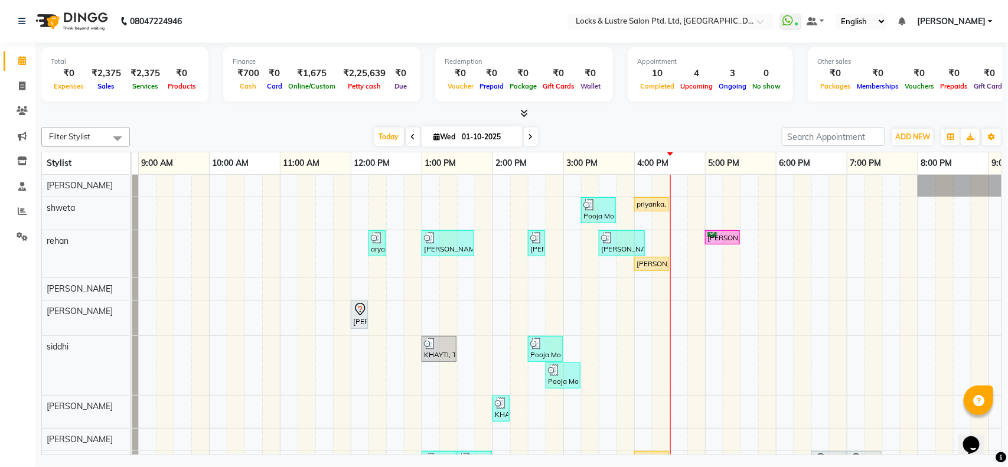
scroll to position [0, 70]
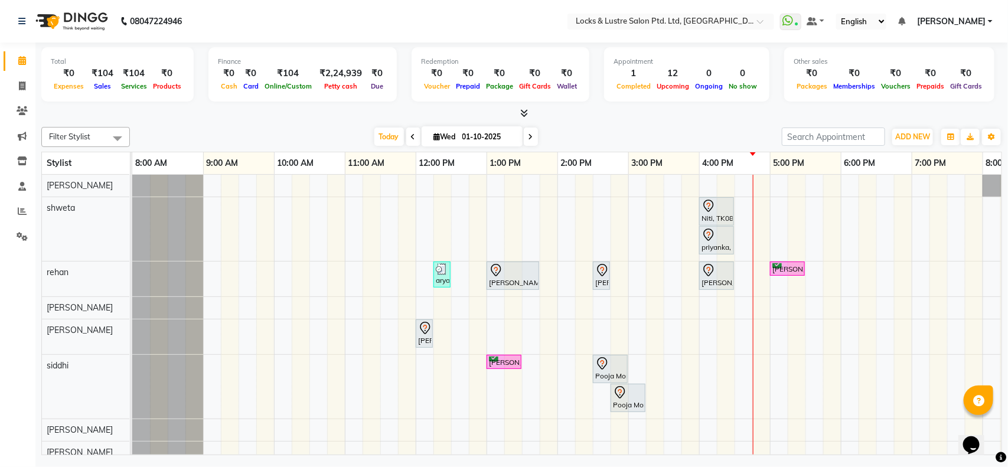
scroll to position [8, 0]
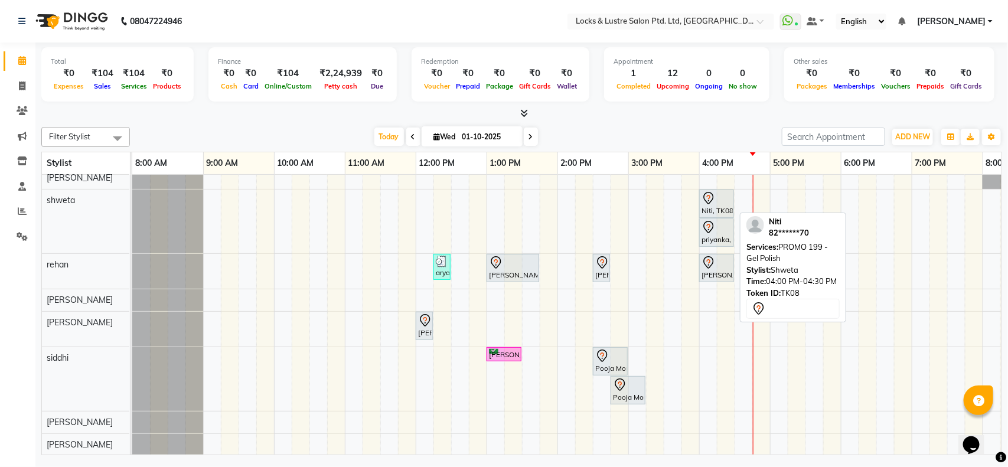
click at [720, 202] on div at bounding box center [716, 198] width 30 height 14
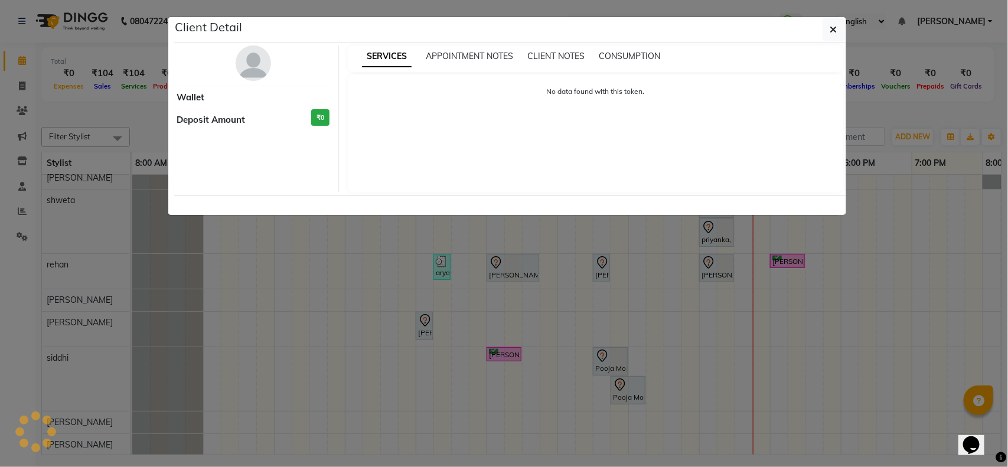
select select "1"
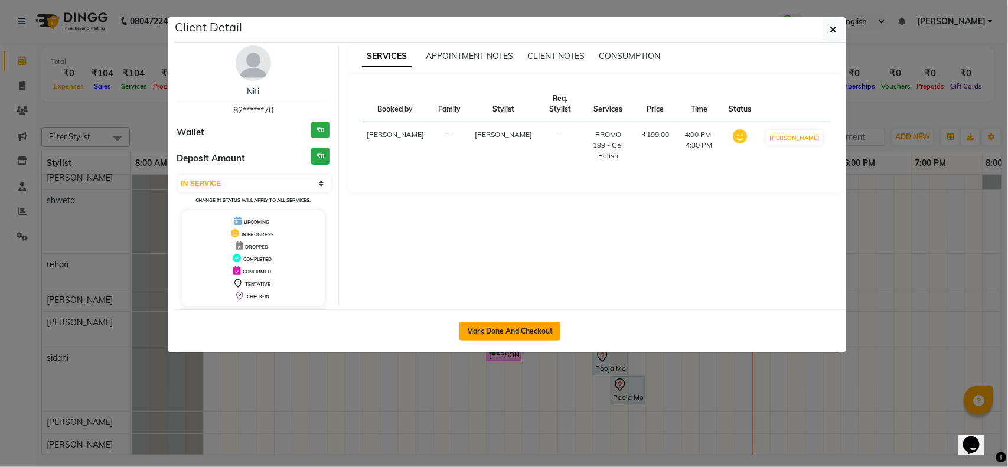
click at [501, 331] on button "Mark Done And Checkout" at bounding box center [509, 331] width 101 height 19
select select "service"
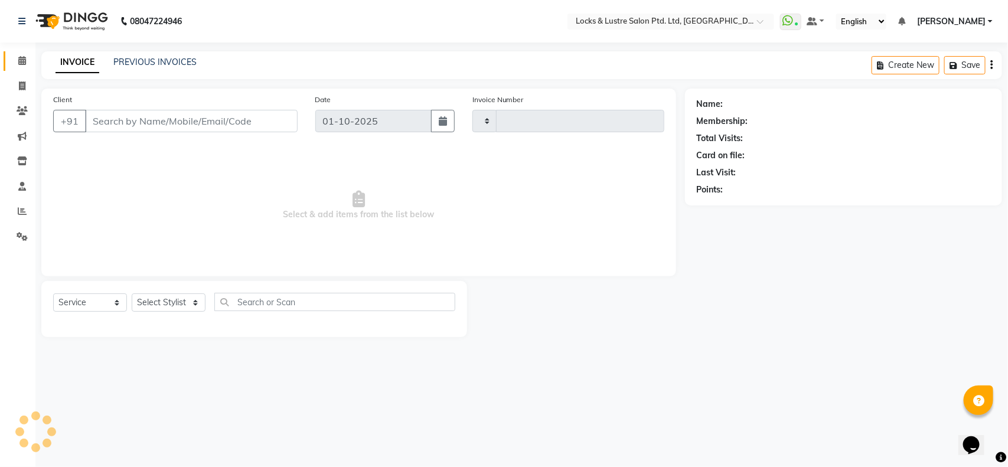
type input "2163"
select select "5928"
type input "82******70"
select select "90379"
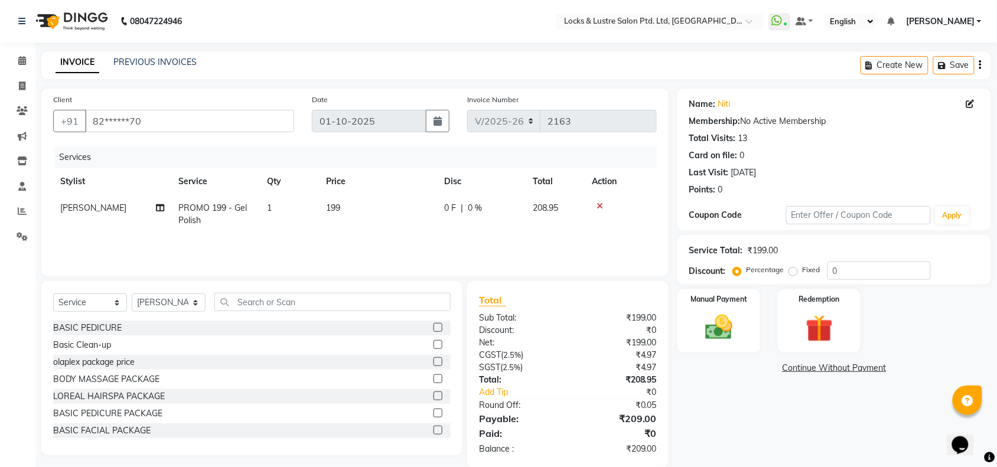
click at [340, 207] on span "199" at bounding box center [333, 208] width 14 height 11
select select "90379"
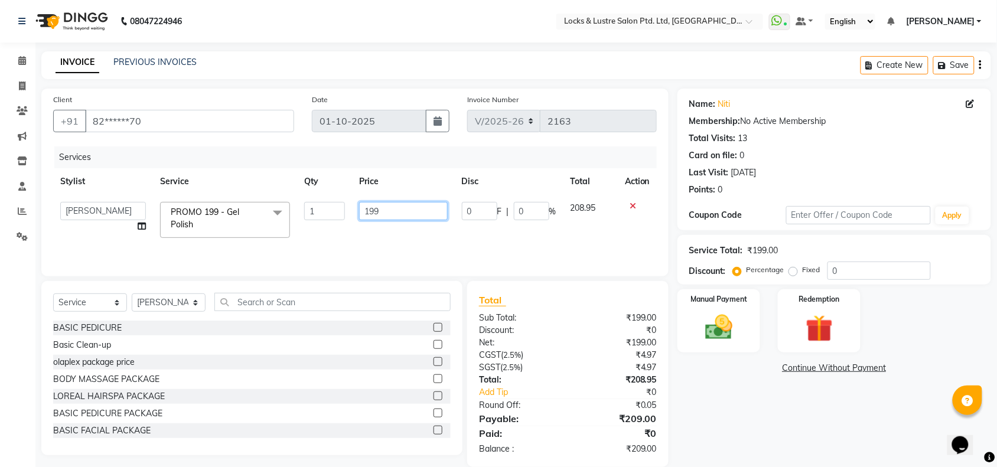
click at [389, 205] on input "199" at bounding box center [403, 211] width 88 height 18
type input "299"
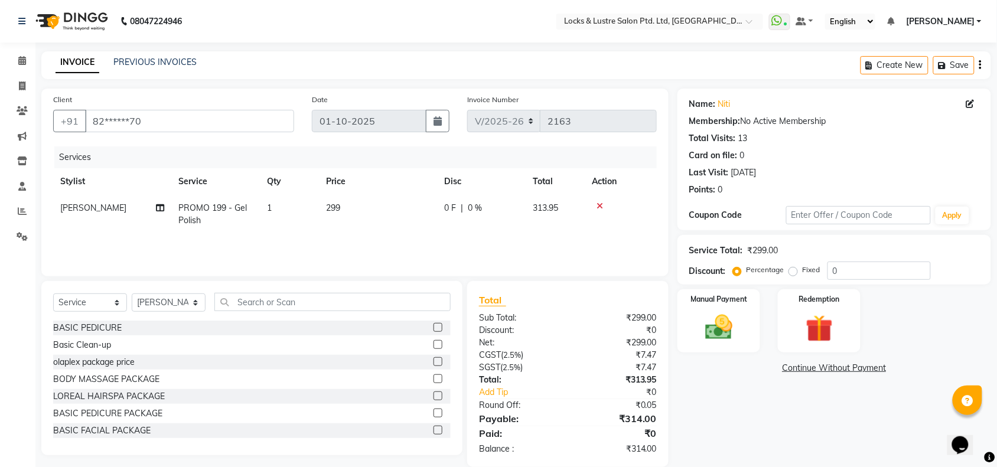
click at [414, 149] on div "Services" at bounding box center [359, 157] width 611 height 22
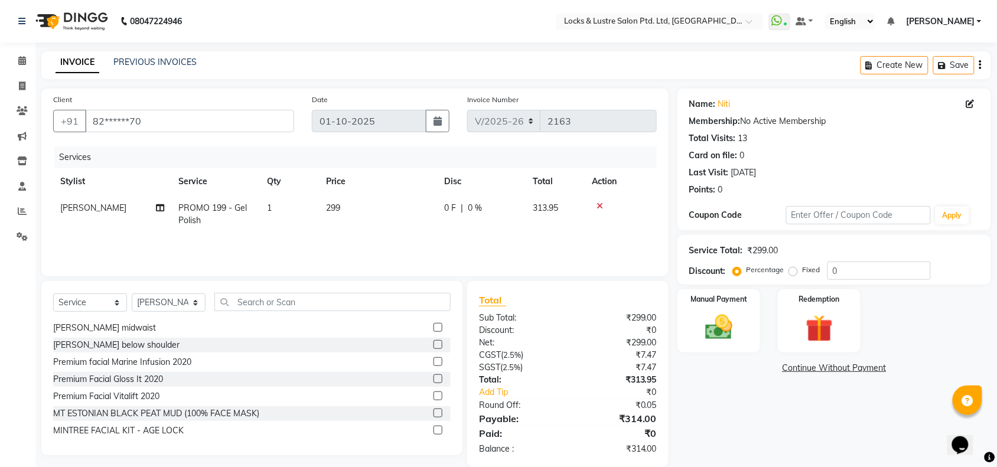
scroll to position [18, 0]
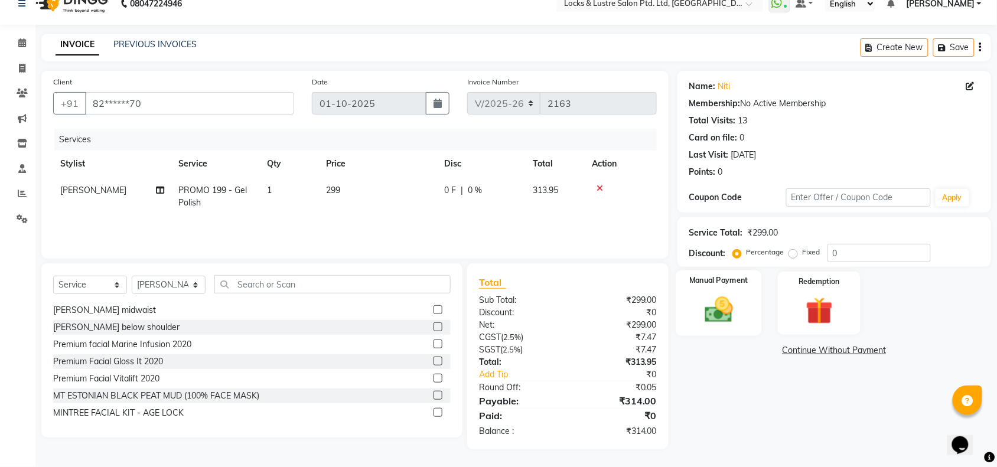
click at [722, 299] on img at bounding box center [719, 309] width 46 height 32
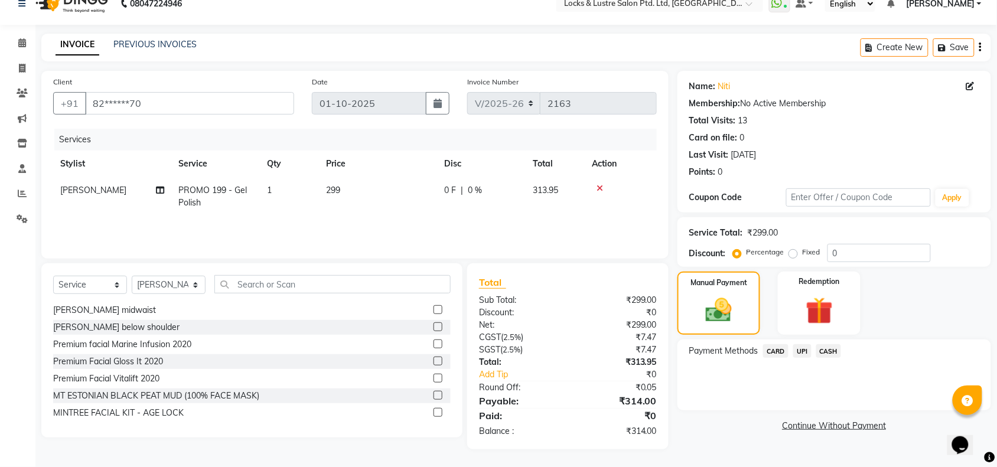
click at [800, 352] on span "UPI" at bounding box center [802, 351] width 18 height 14
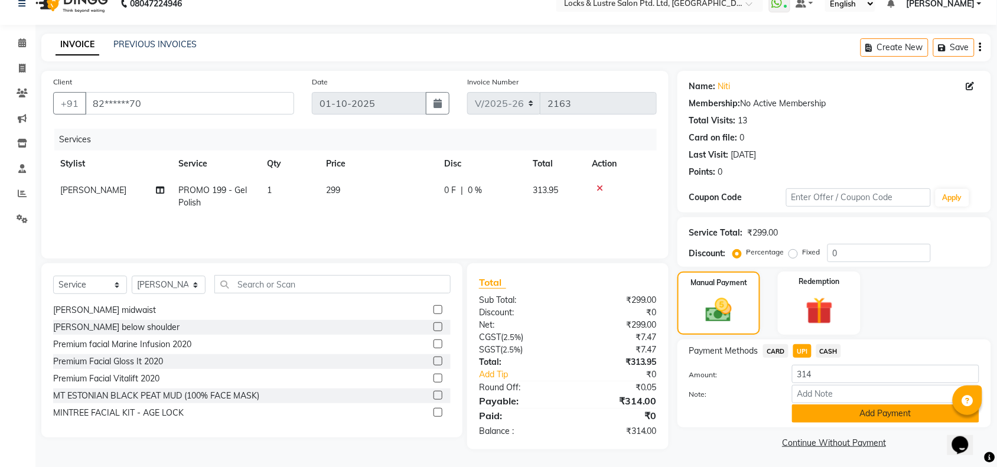
click at [863, 412] on button "Add Payment" at bounding box center [885, 413] width 187 height 18
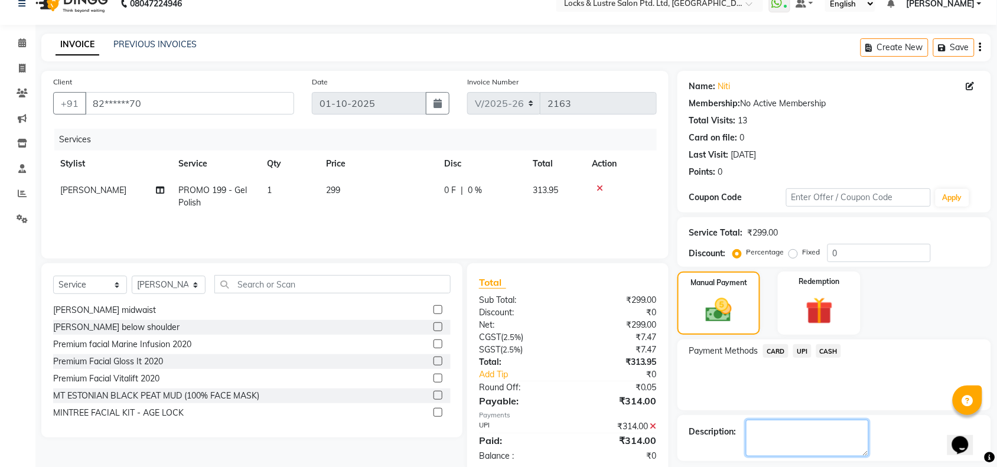
click at [797, 431] on textarea at bounding box center [807, 438] width 123 height 37
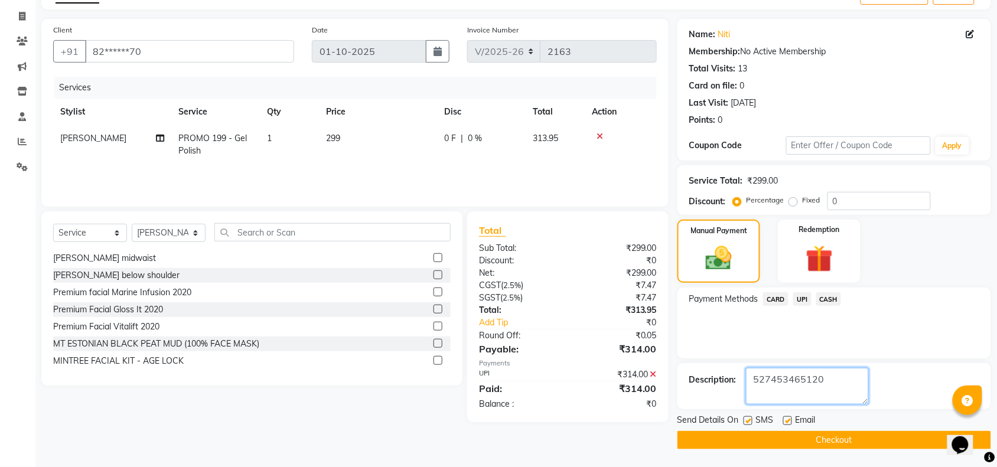
type textarea "527453465120"
click at [828, 433] on button "Checkout" at bounding box center [834, 440] width 314 height 18
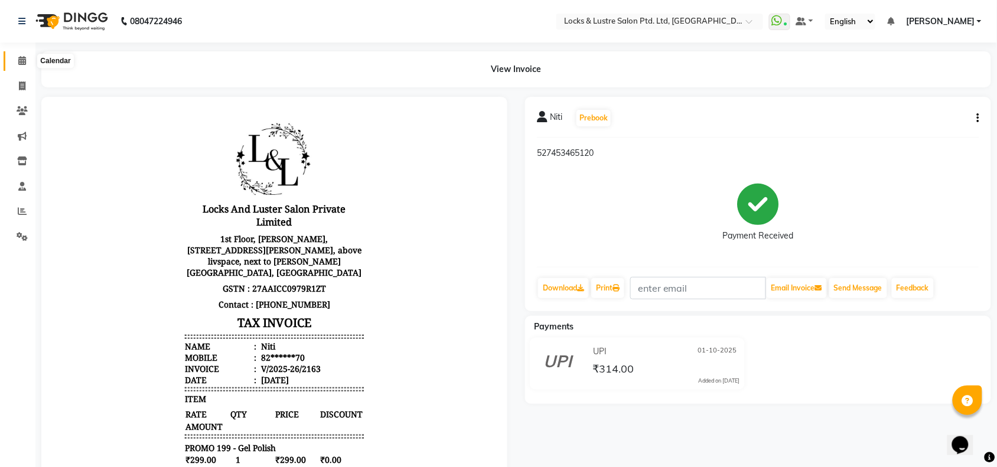
click at [15, 59] on span at bounding box center [22, 61] width 21 height 14
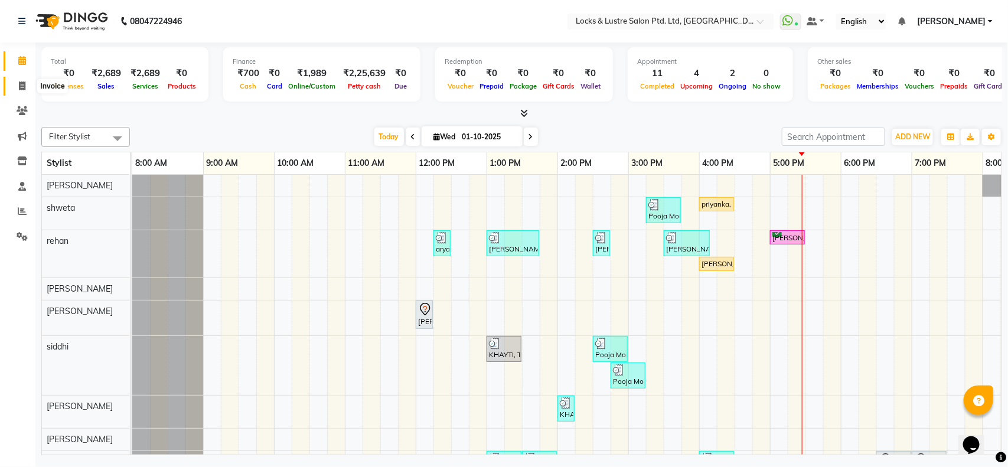
click at [18, 87] on span at bounding box center [22, 87] width 21 height 14
select select "service"
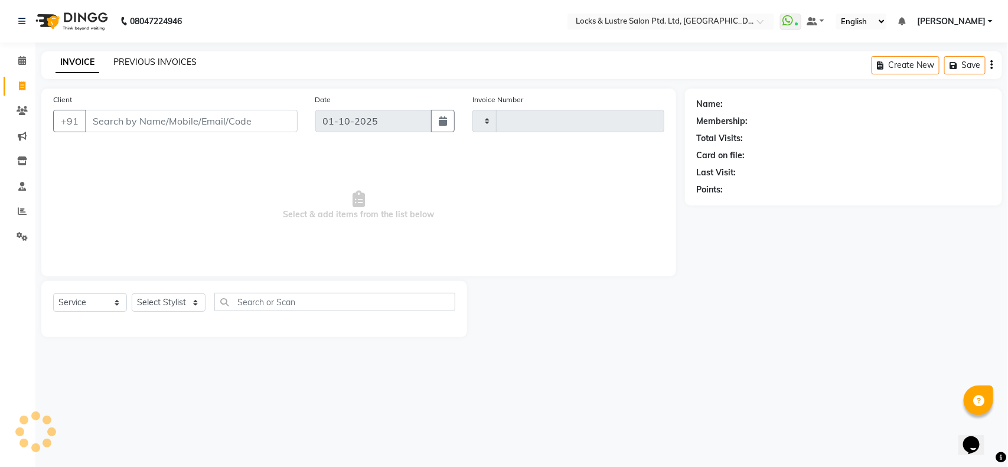
type input "2164"
select select "5928"
click at [149, 122] on input "Client" at bounding box center [191, 121] width 213 height 22
type input "8104784432"
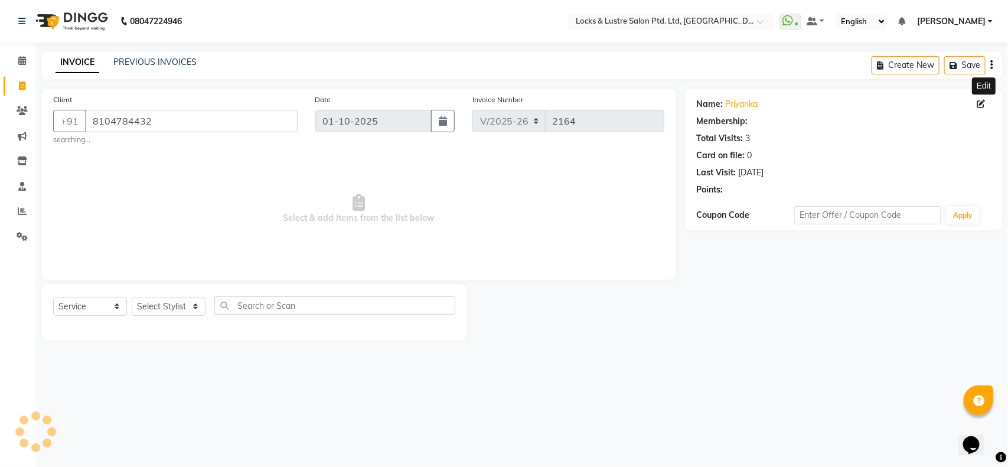
click at [979, 104] on icon at bounding box center [981, 104] width 8 height 8
click at [979, 104] on body "08047224946 Select Location × Locks & Lustre Salon Ptd. Ltd, Lower Parel WhatsA…" at bounding box center [504, 233] width 1008 height 467
select select "female"
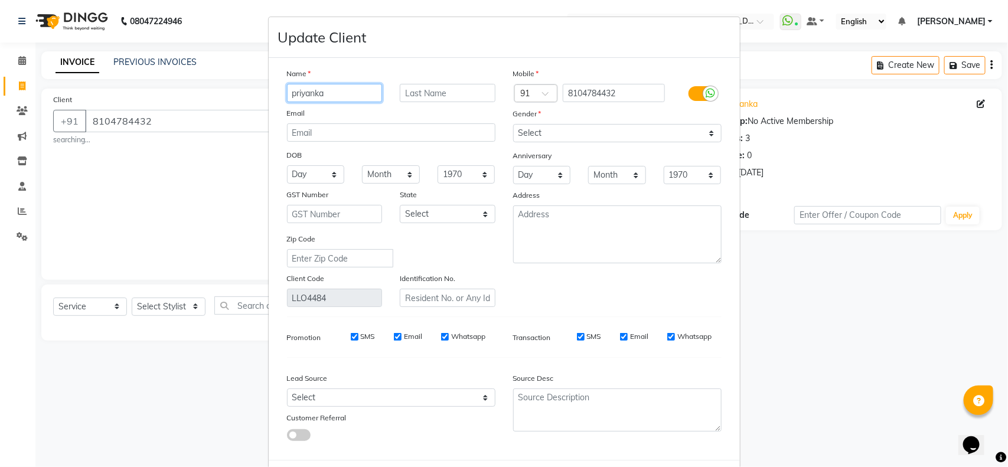
click at [307, 92] on input "priyanka" at bounding box center [335, 93] width 96 height 18
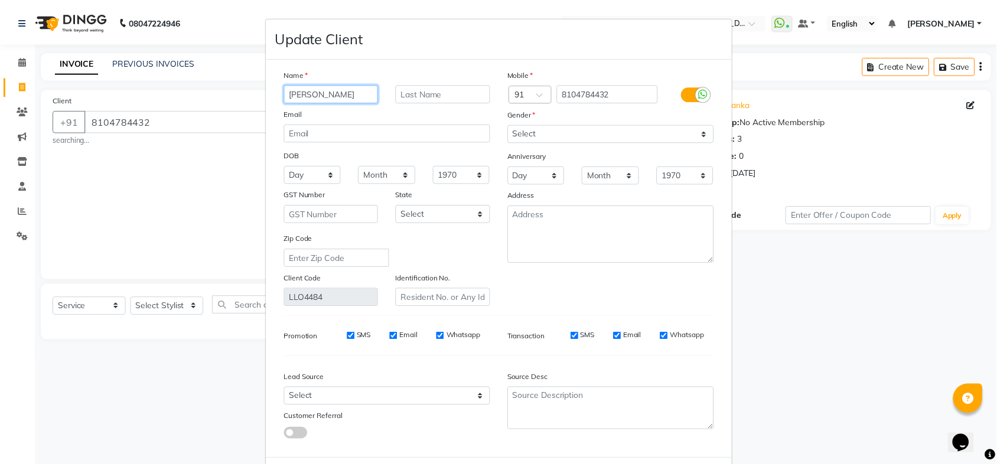
scroll to position [53, 0]
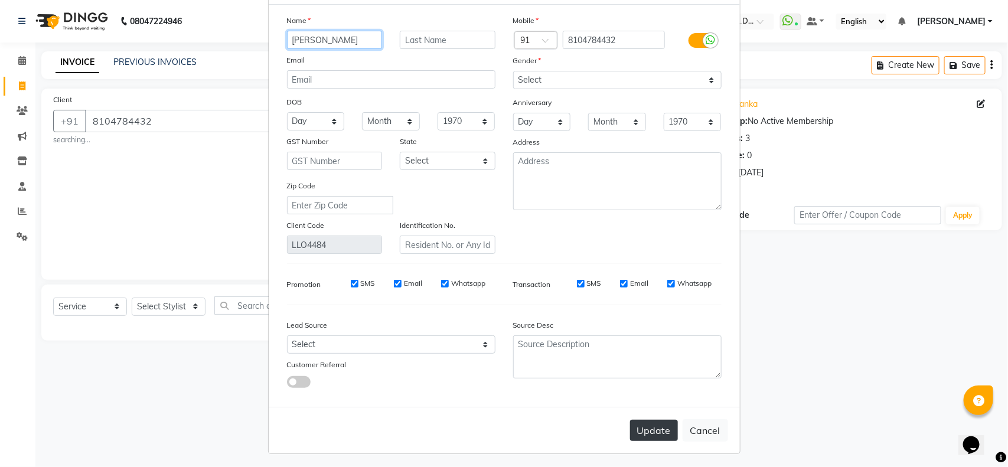
type input "ANOKHEE"
click at [642, 420] on button "Update" at bounding box center [654, 430] width 48 height 21
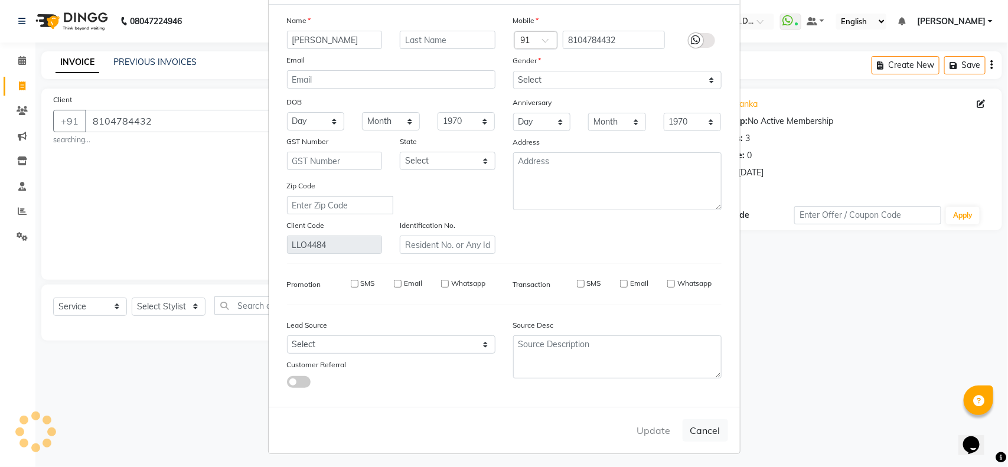
type input "81******32"
select select
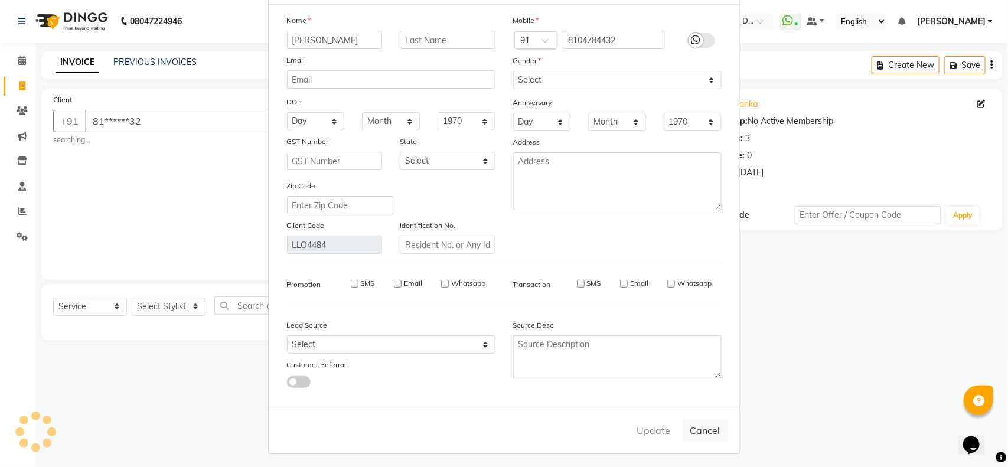
select select
checkbox input "false"
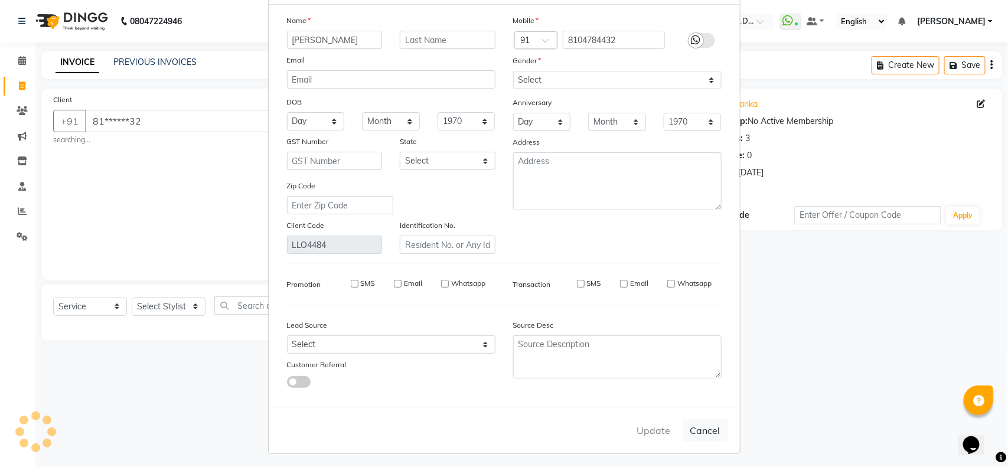
checkbox input "false"
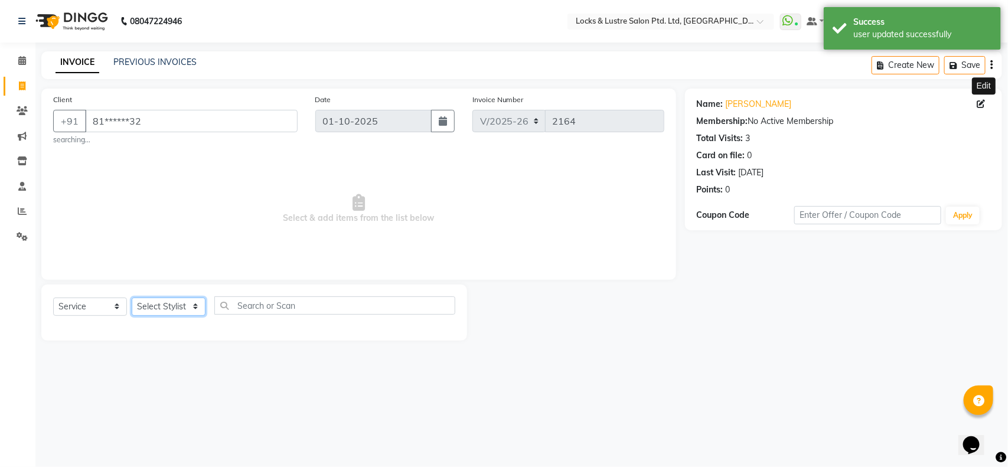
click at [151, 308] on select "Select Stylist adil Admin AHSAN SHAIKH aman Ana's Anuja anushree Ashish chandan…" at bounding box center [169, 307] width 74 height 18
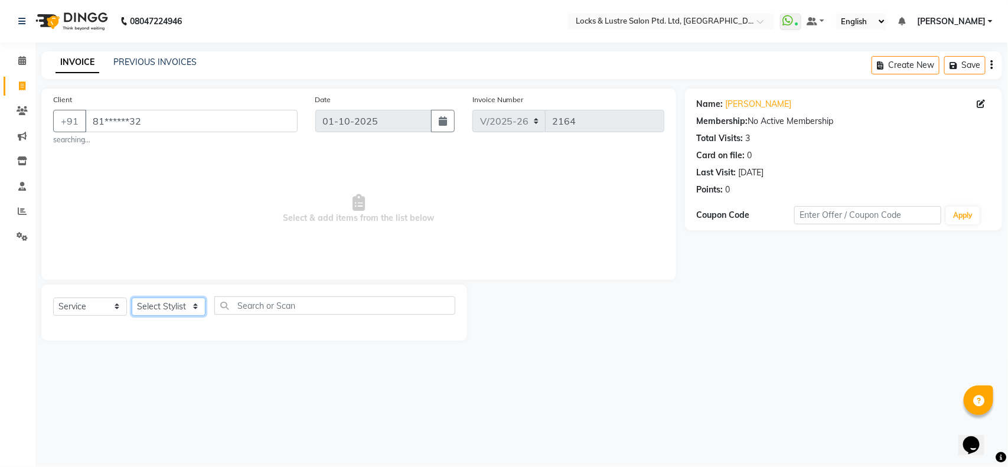
select select "62976"
click at [132, 298] on select "Select Stylist adil Admin AHSAN SHAIKH aman Ana's Anuja anushree Ashish chandan…" at bounding box center [169, 307] width 74 height 18
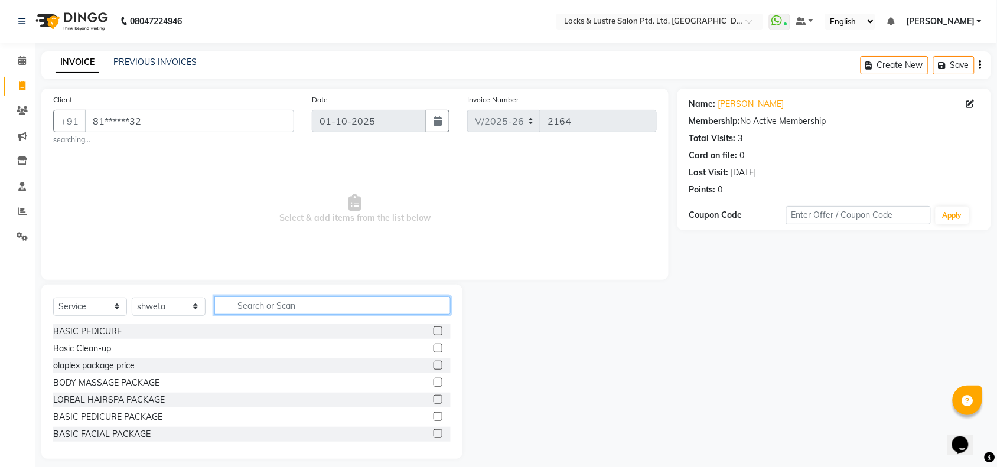
click at [263, 304] on input "text" at bounding box center [332, 305] width 236 height 18
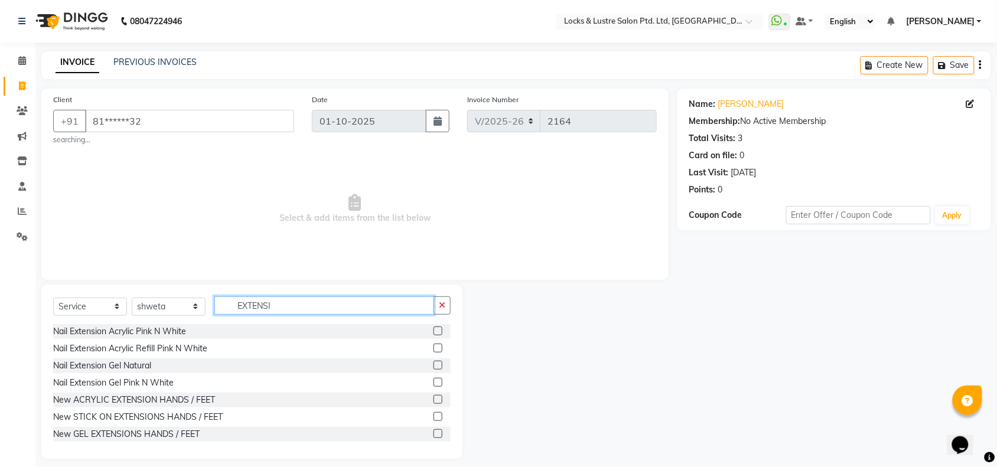
type input "EXTENSI"
click at [433, 328] on label at bounding box center [437, 331] width 9 height 9
click at [433, 328] on input "checkbox" at bounding box center [437, 332] width 8 height 8
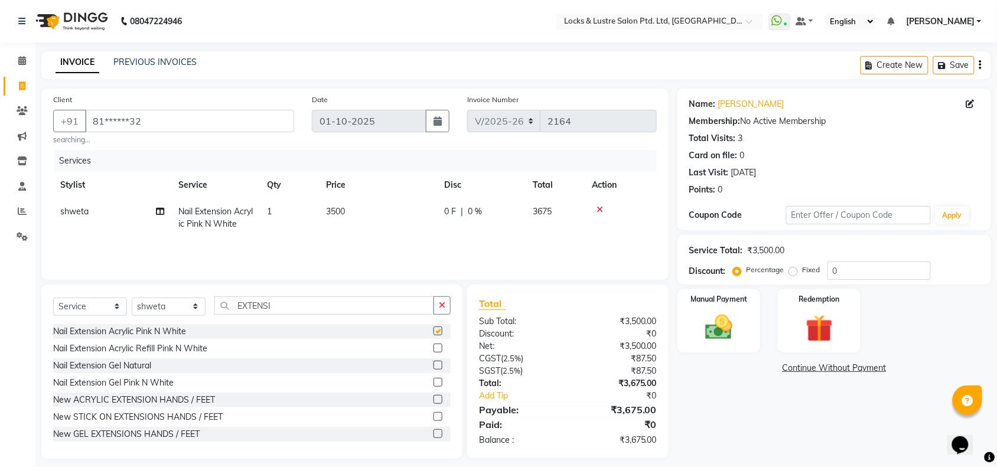
checkbox input "false"
click at [348, 214] on td "3500" at bounding box center [378, 217] width 118 height 39
select select "62976"
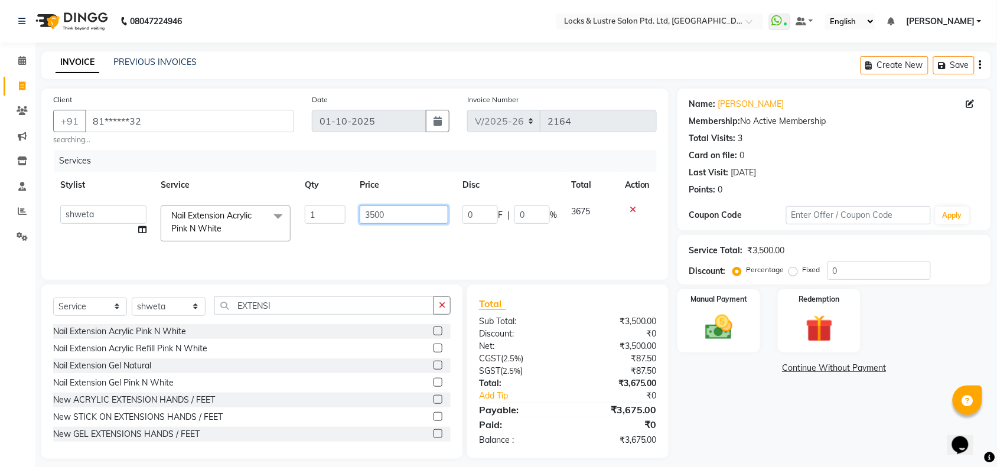
click at [393, 213] on input "3500" at bounding box center [404, 214] width 89 height 18
type input "1100"
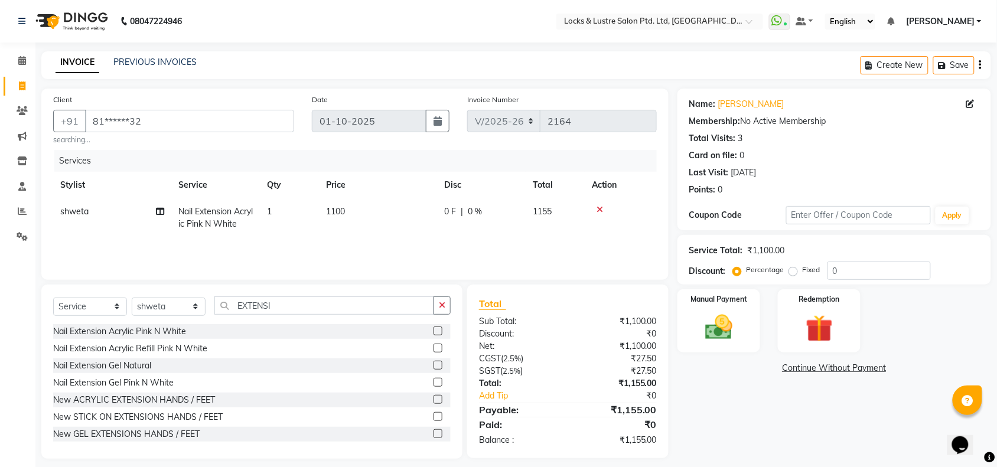
click at [452, 162] on div "Services" at bounding box center [359, 161] width 611 height 22
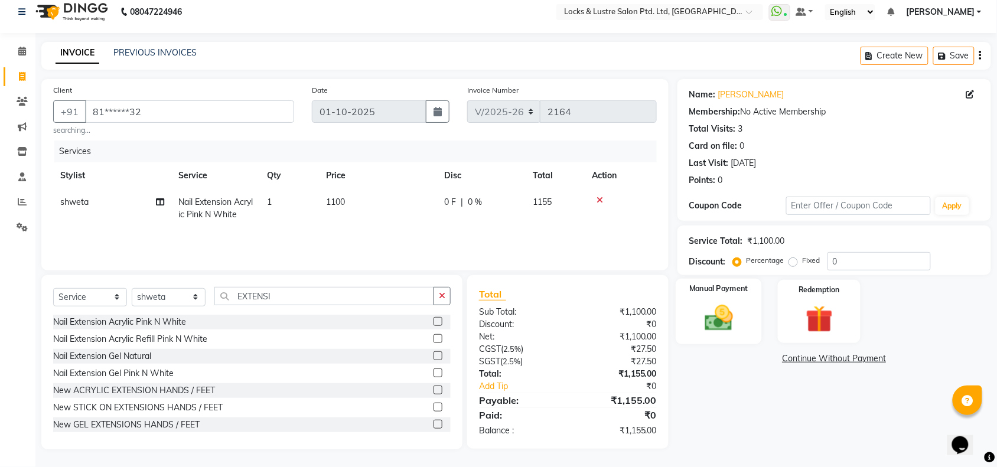
click at [709, 307] on img at bounding box center [719, 318] width 46 height 32
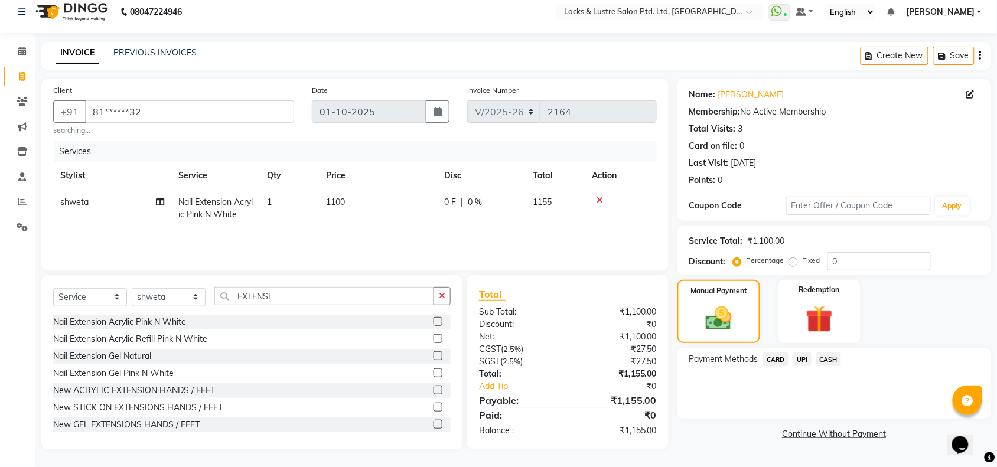
click at [800, 360] on span "UPI" at bounding box center [802, 359] width 18 height 14
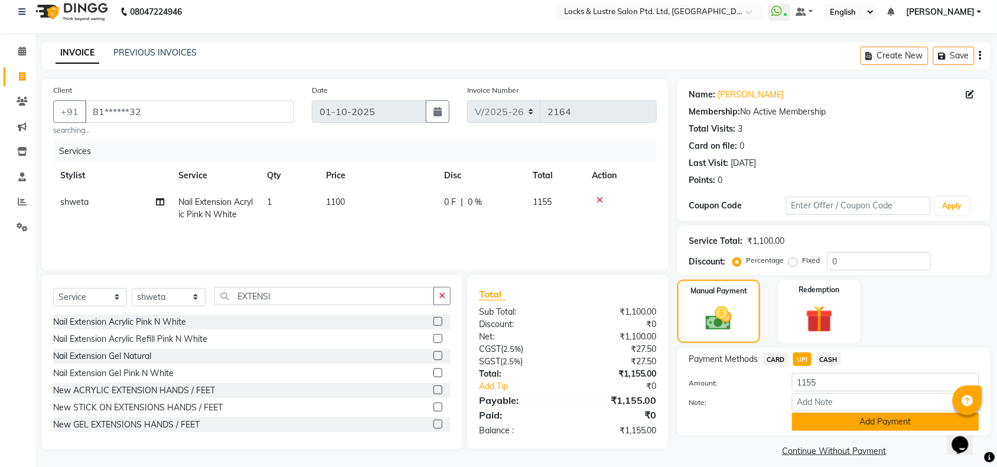
click at [843, 420] on button "Add Payment" at bounding box center [885, 422] width 187 height 18
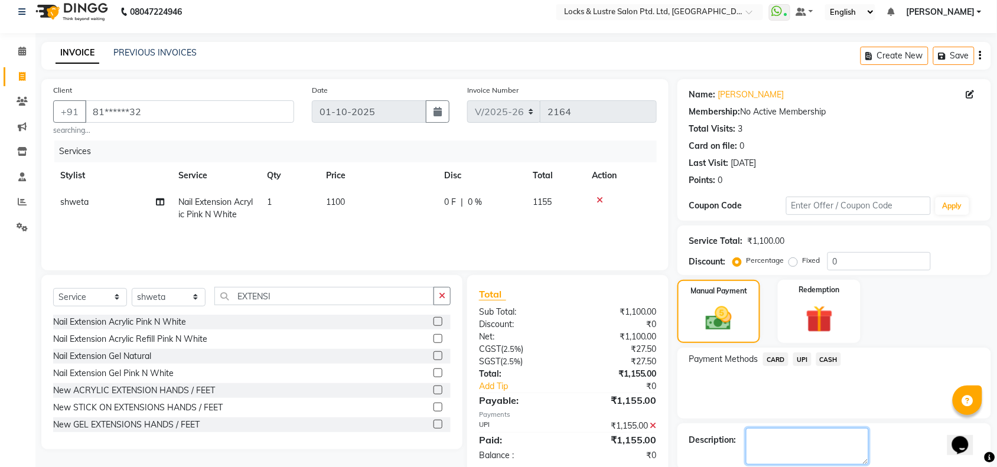
click at [778, 438] on textarea at bounding box center [807, 446] width 123 height 37
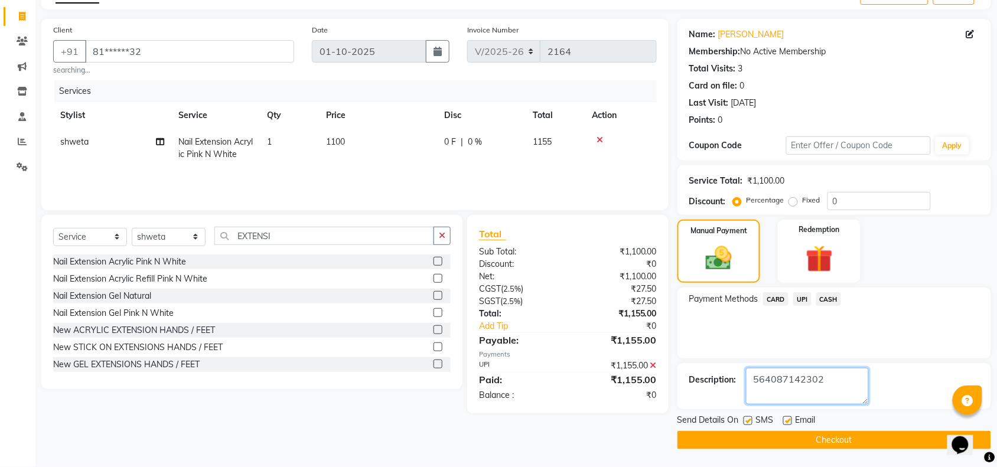
type textarea "564087142302"
click at [793, 441] on button "Checkout" at bounding box center [834, 440] width 314 height 18
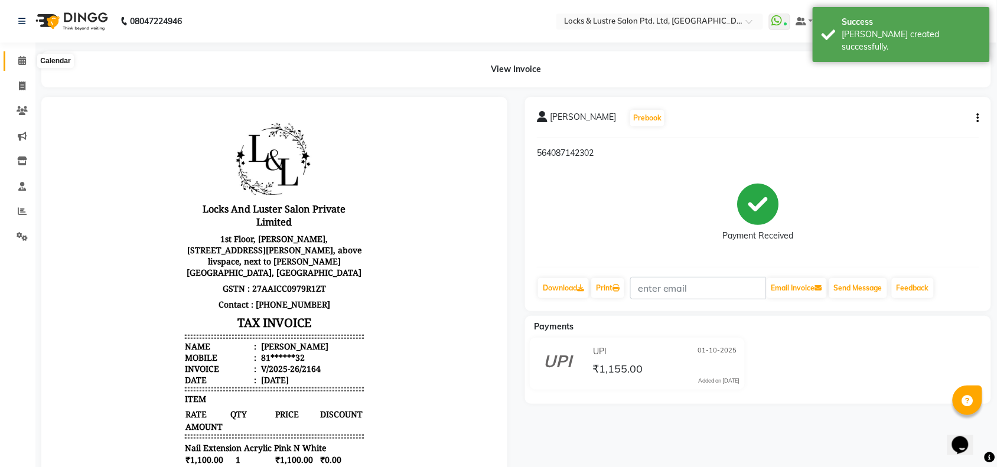
click at [15, 61] on span at bounding box center [22, 61] width 21 height 14
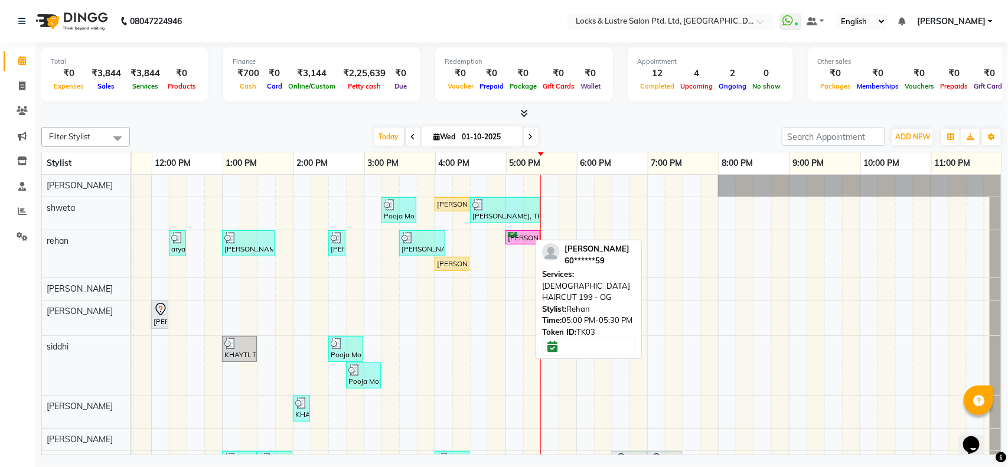
click at [507, 238] on div "[PERSON_NAME], TK03, 05:00 PM-05:30 PM, [DEMOGRAPHIC_DATA] HAIRCUT 199 - OG" at bounding box center [523, 237] width 32 height 11
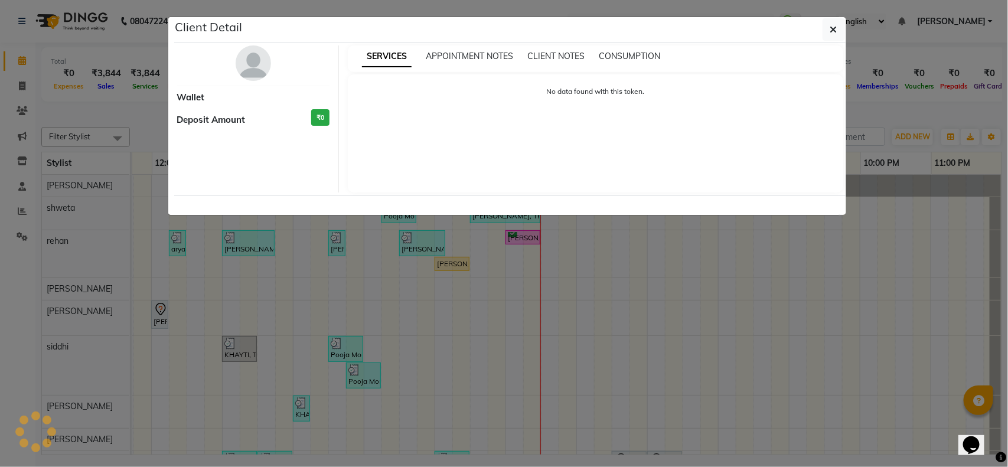
select select "6"
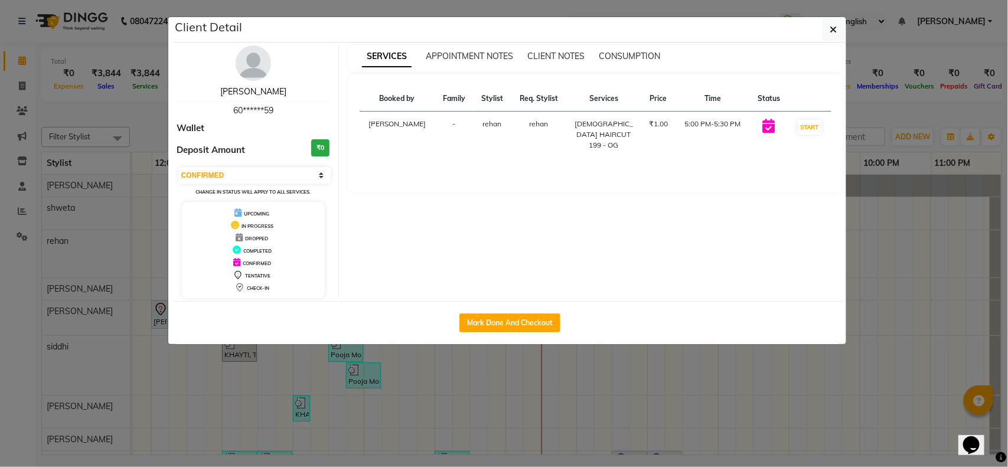
click at [261, 87] on link "[PERSON_NAME]" at bounding box center [253, 91] width 66 height 11
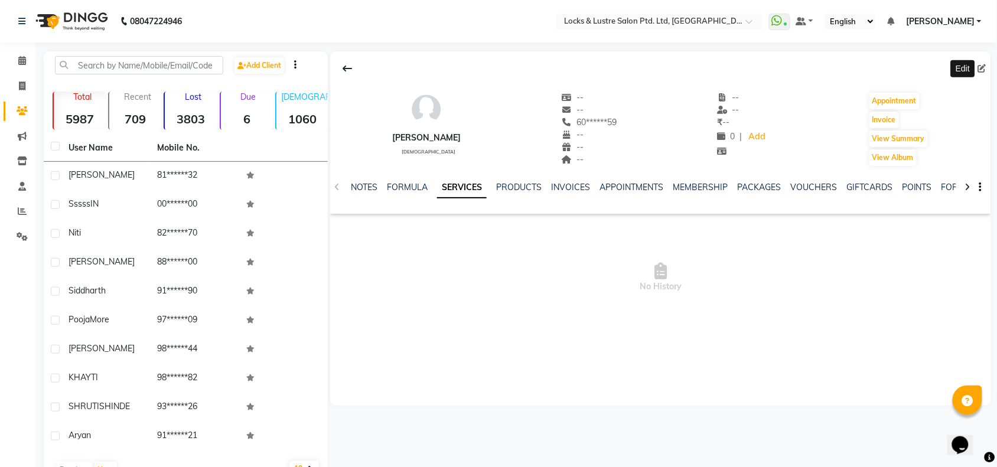
click at [983, 68] on icon at bounding box center [982, 68] width 8 height 8
select select "female"
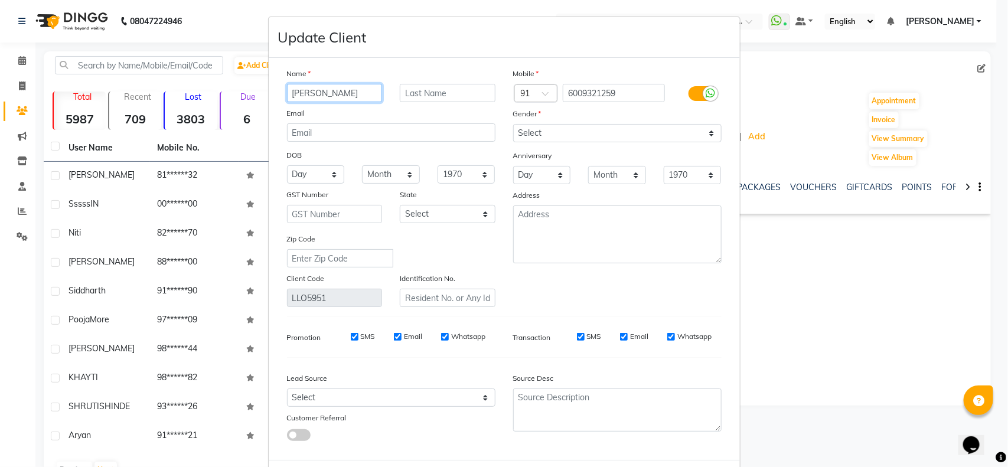
scroll to position [53, 0]
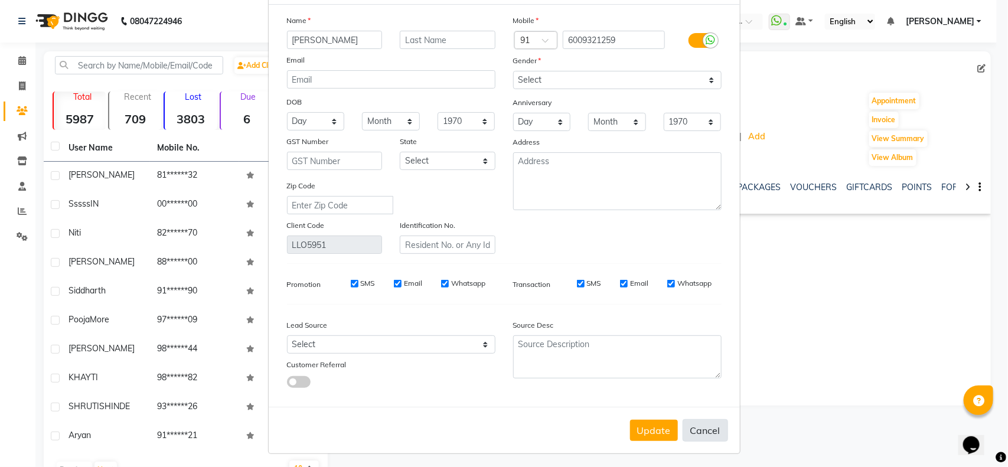
click at [689, 431] on button "Cancel" at bounding box center [705, 430] width 45 height 22
select select
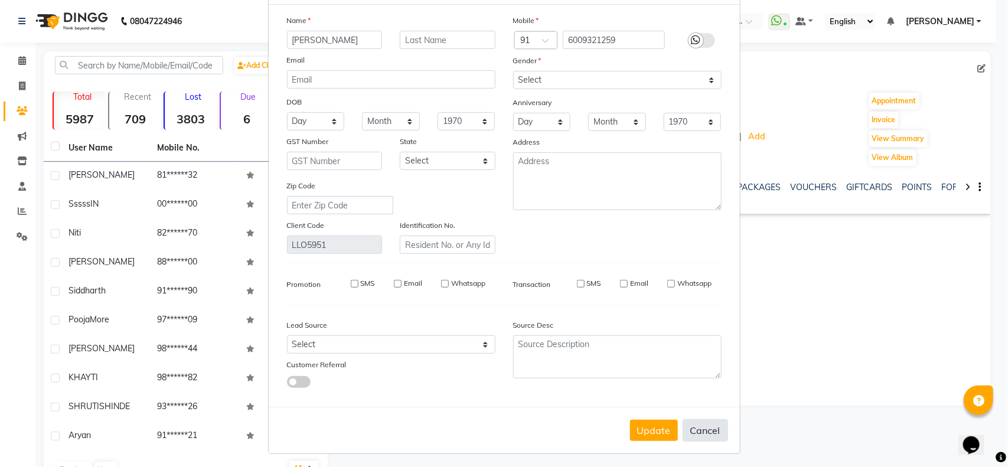
select select
checkbox input "false"
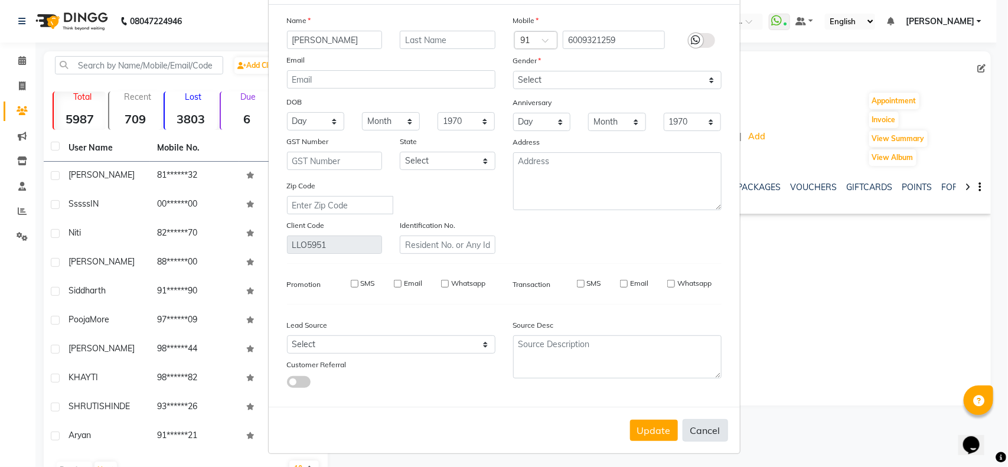
checkbox input "false"
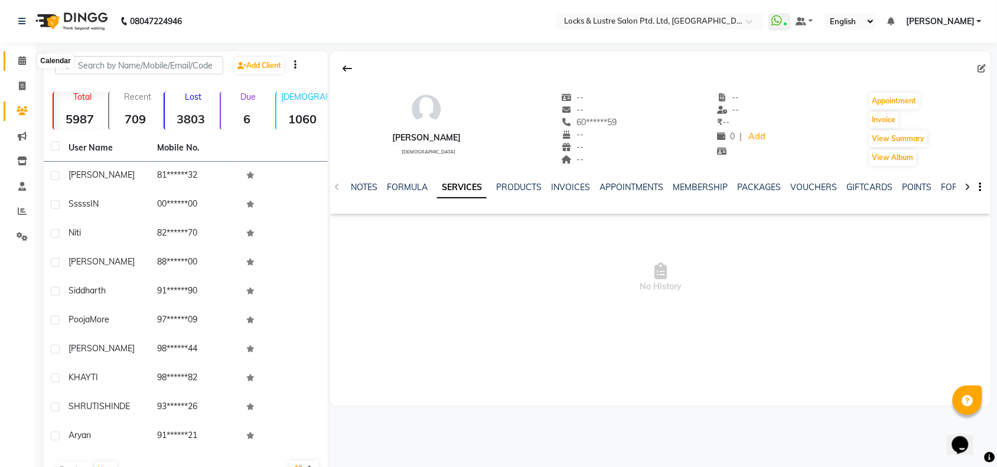
click at [21, 62] on icon at bounding box center [22, 60] width 8 height 9
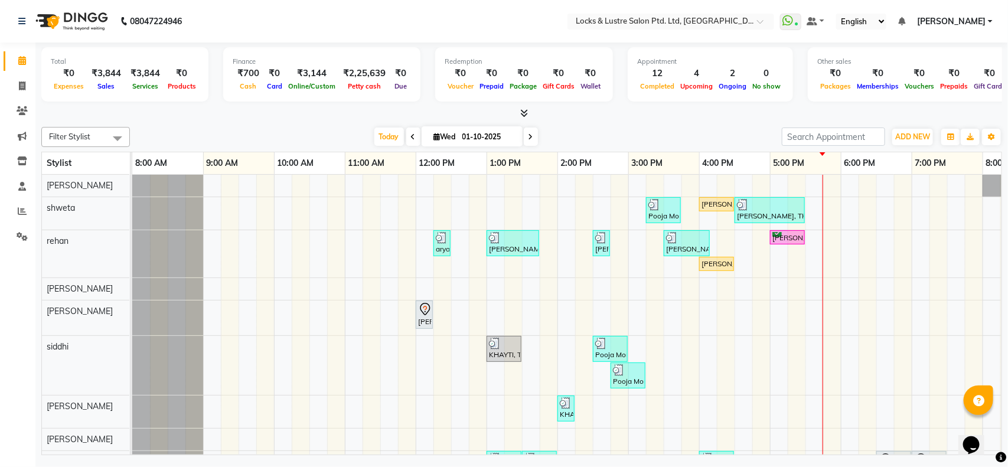
click at [532, 136] on span at bounding box center [531, 137] width 14 height 18
type input "02-10-2025"
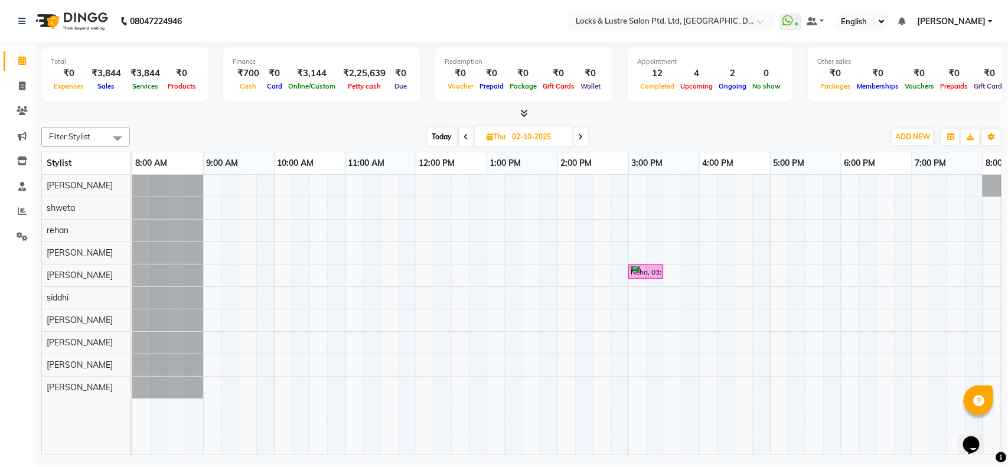
click at [523, 136] on input "02-10-2025" at bounding box center [538, 137] width 59 height 18
select select "10"
select select "2025"
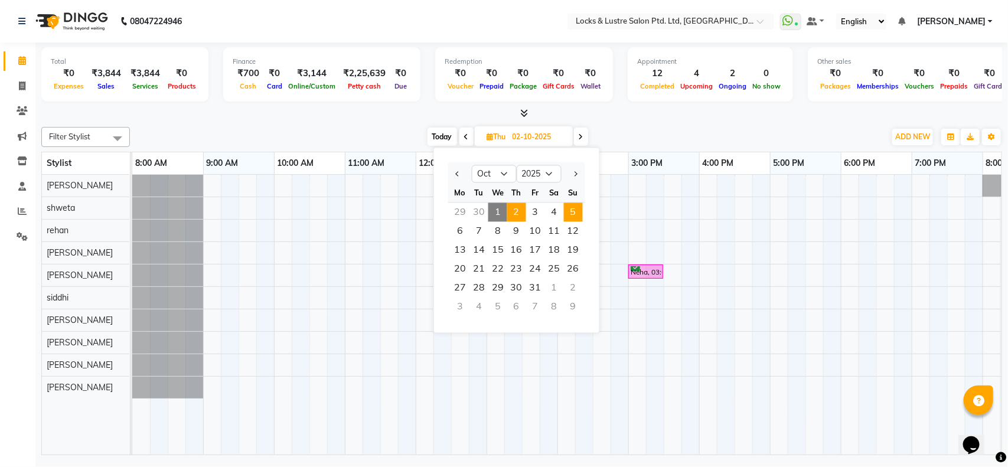
click at [579, 211] on span "5" at bounding box center [573, 212] width 19 height 19
type input "05-10-2025"
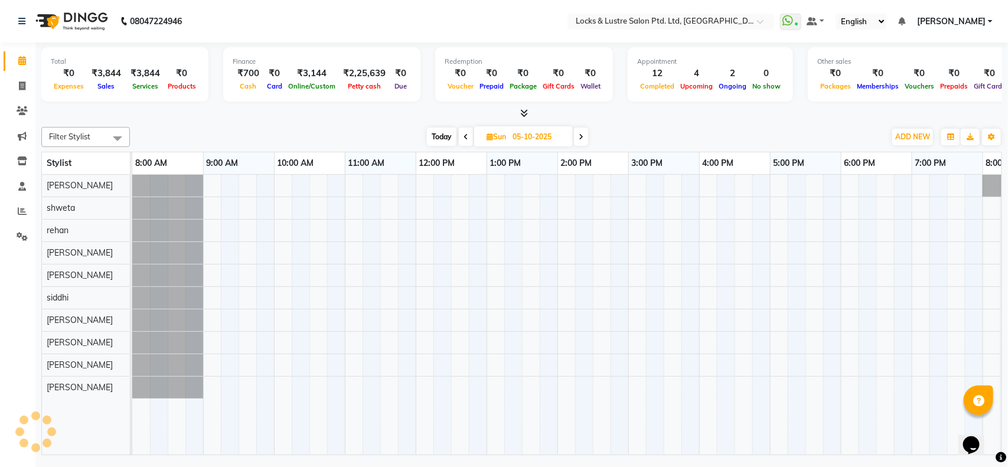
scroll to position [0, 264]
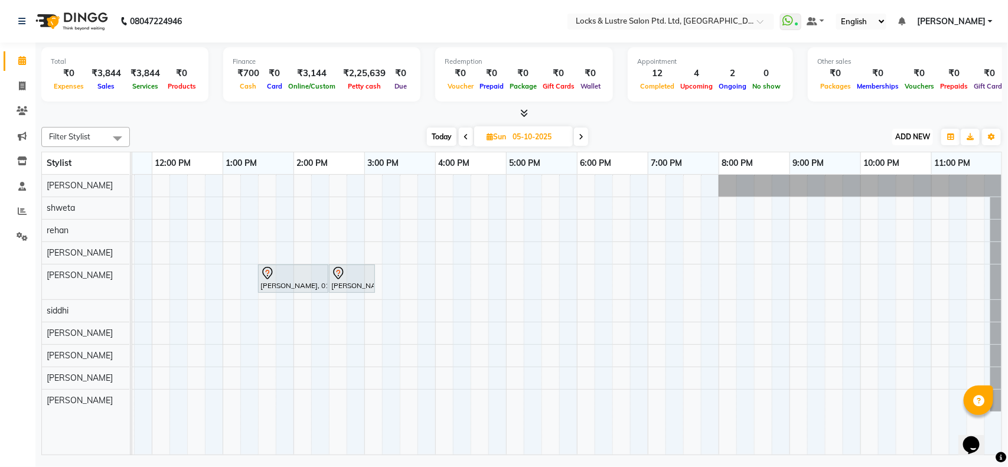
click at [906, 136] on span "ADD NEW" at bounding box center [912, 136] width 35 height 9
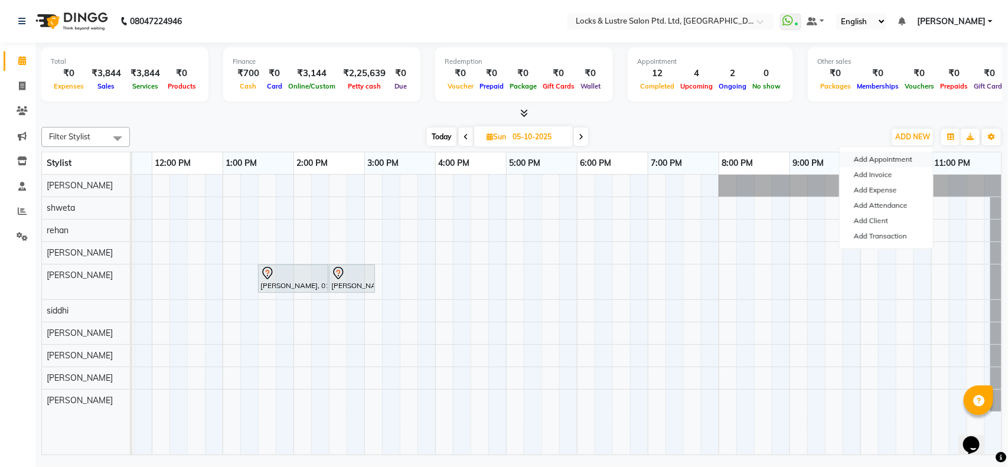
click at [863, 159] on button "Add Appointment" at bounding box center [886, 159] width 93 height 15
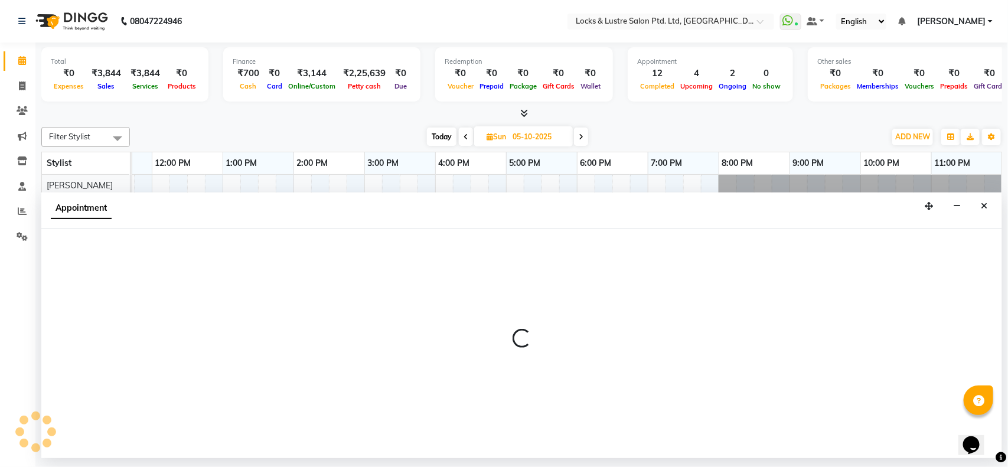
select select "540"
select select "tentative"
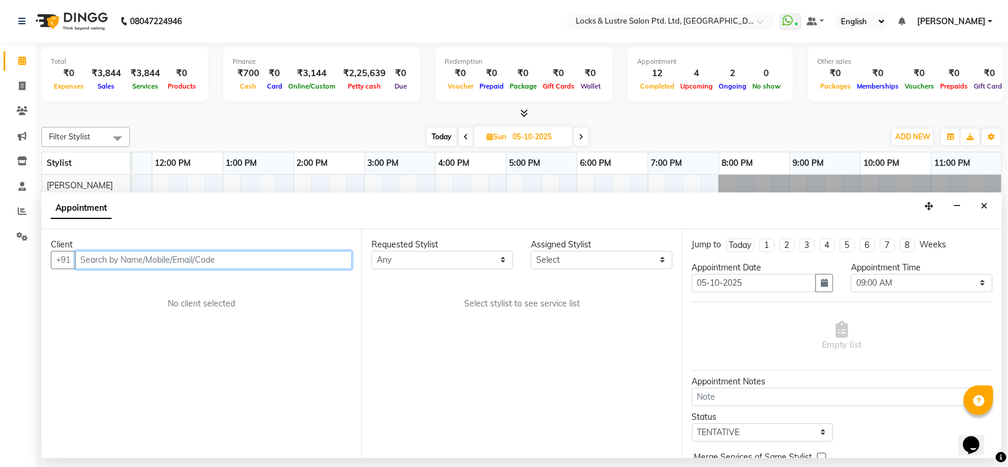
click at [176, 263] on input "text" at bounding box center [213, 260] width 277 height 18
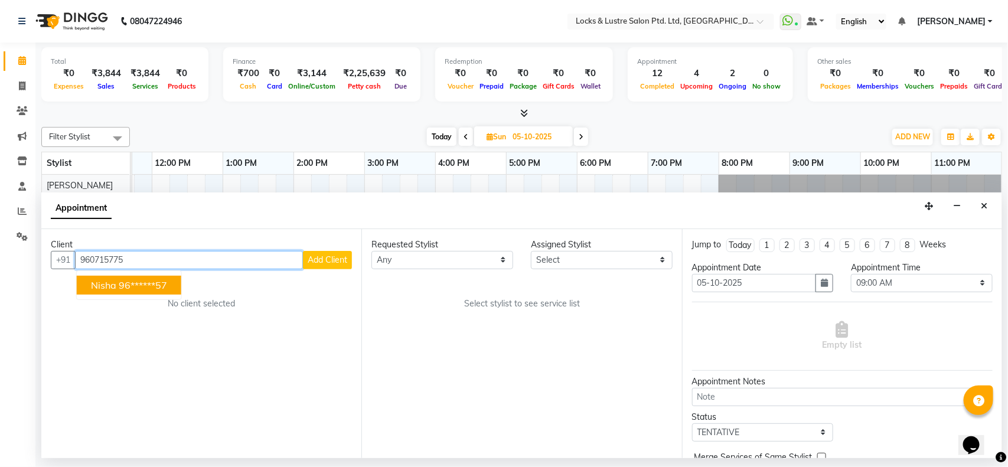
click at [148, 284] on ngb-highlight "96******57" at bounding box center [143, 285] width 48 height 12
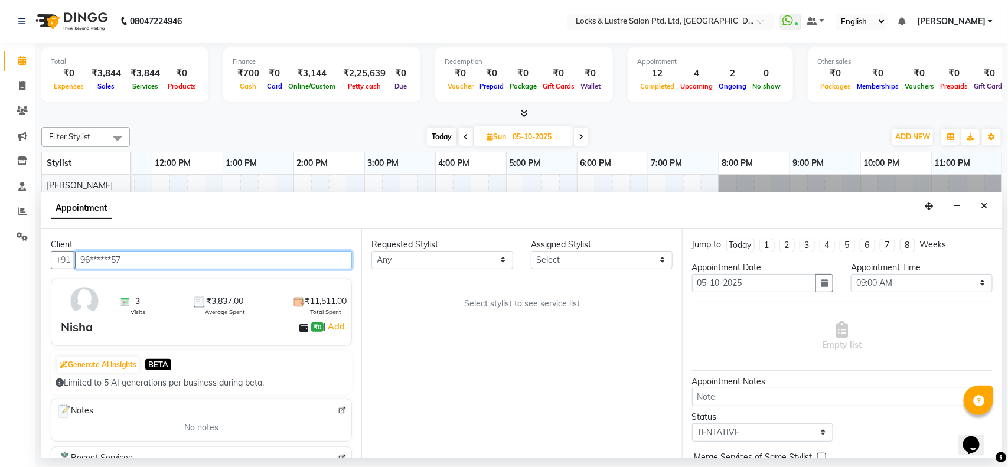
type input "96******57"
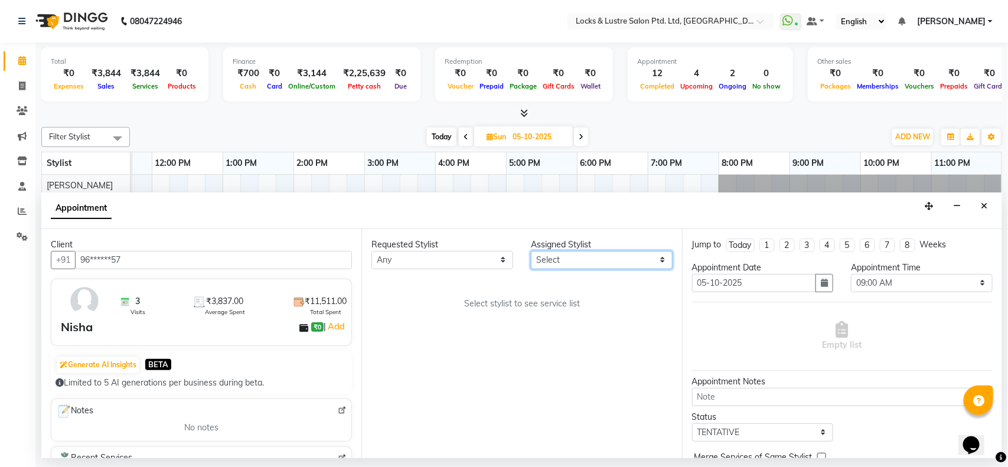
drag, startPoint x: 577, startPoint y: 260, endPoint x: 471, endPoint y: 260, distance: 106.3
click at [471, 260] on div "Requested Stylist Any anushree Hashim Salmani muskan shaikh Rajnandani Prajapat…" at bounding box center [522, 254] width 318 height 31
click at [471, 260] on select "Any anushree Hashim Salmani muskan shaikh Rajnandani Prajapati rehan Sahil Sanj…" at bounding box center [442, 260] width 142 height 18
select select "62982"
click at [371, 251] on select "Any anushree Hashim Salmani muskan shaikh Rajnandani Prajapati rehan Sahil Sanj…" at bounding box center [442, 260] width 142 height 18
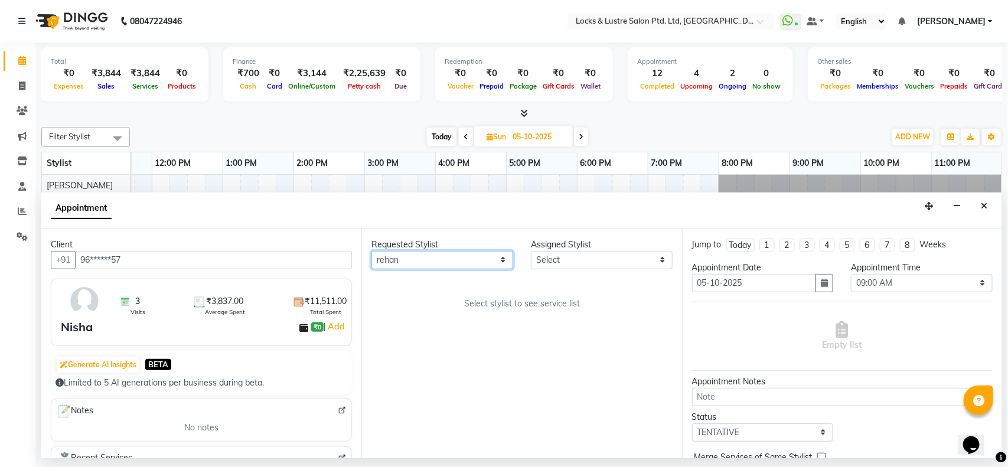
select select "62982"
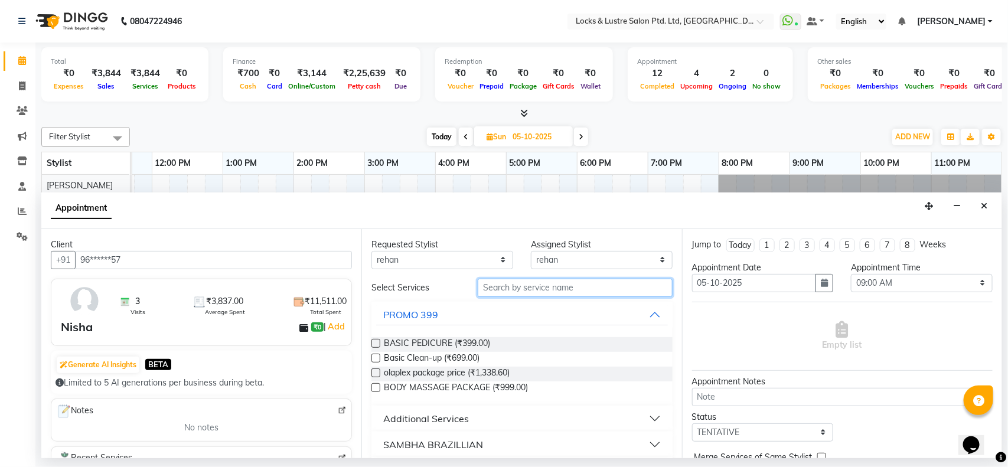
click at [530, 285] on input "text" at bounding box center [575, 288] width 195 height 18
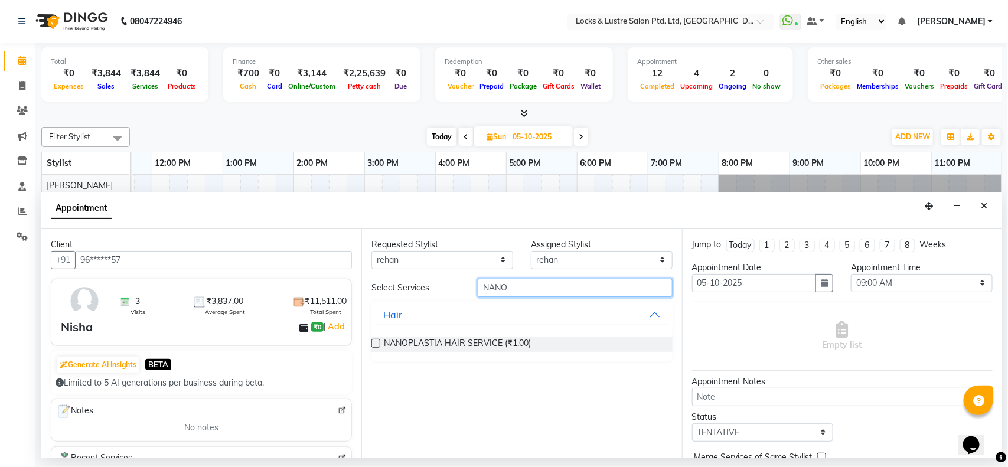
type input "NANO"
click at [376, 343] on label at bounding box center [375, 343] width 9 height 9
click at [376, 343] on input "checkbox" at bounding box center [375, 345] width 8 height 8
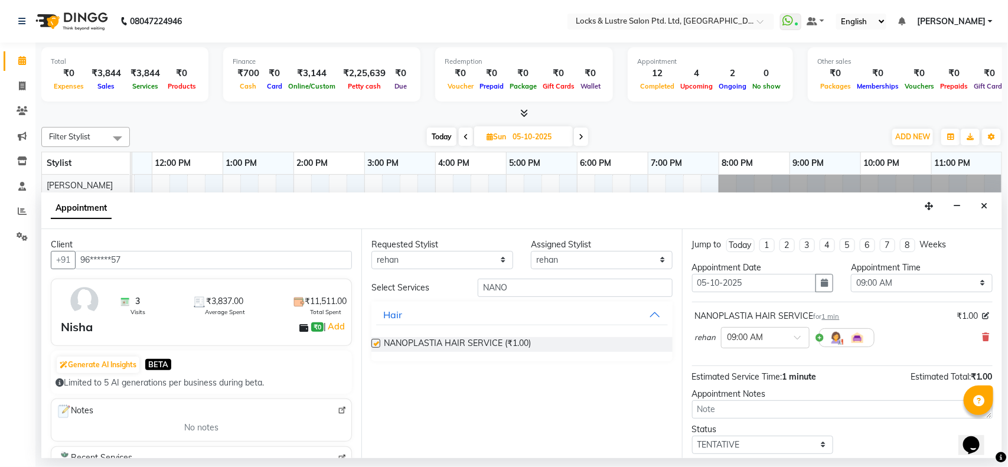
checkbox input "false"
click at [753, 338] on input "text" at bounding box center [753, 337] width 52 height 12
click at [753, 417] on div "02:30 PM" at bounding box center [765, 415] width 87 height 22
click at [548, 285] on input "NANO" at bounding box center [575, 288] width 195 height 18
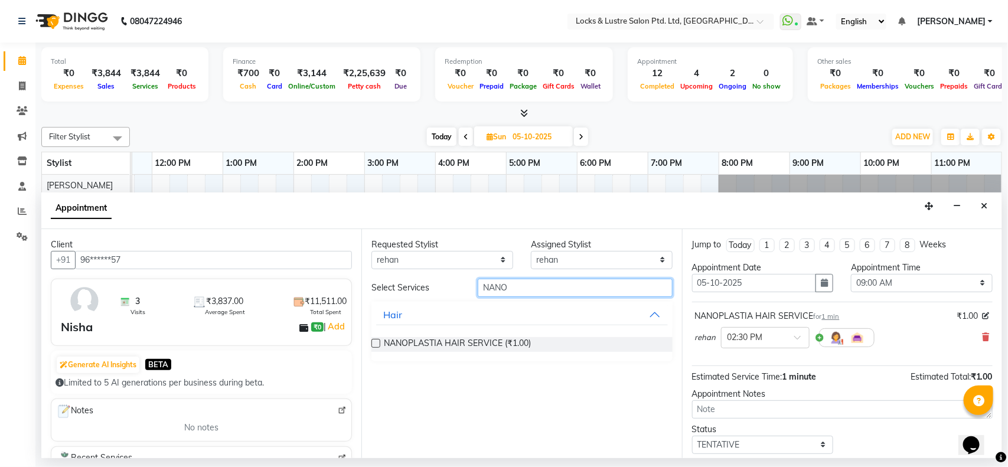
click at [548, 285] on input "NANO" at bounding box center [575, 288] width 195 height 18
type input "FREN"
click at [374, 340] on label at bounding box center [375, 343] width 9 height 9
click at [374, 341] on input "checkbox" at bounding box center [375, 345] width 8 height 8
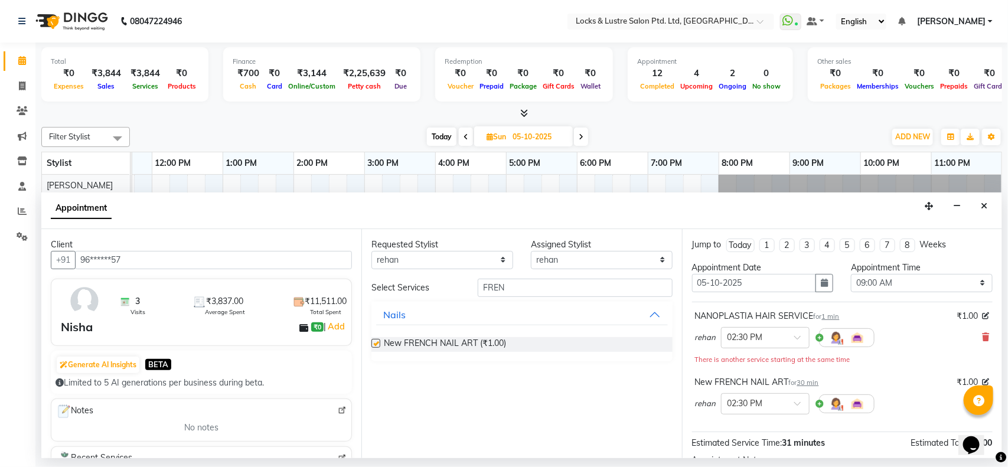
checkbox input "false"
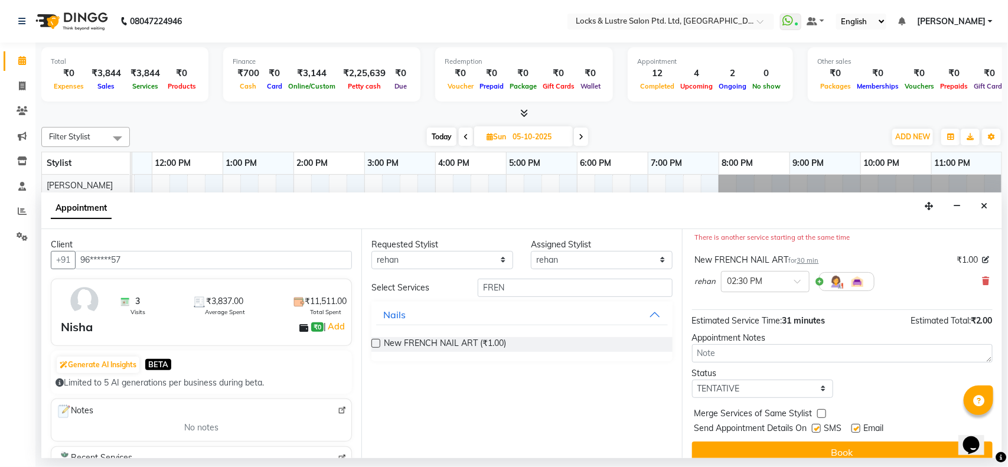
scroll to position [137, 0]
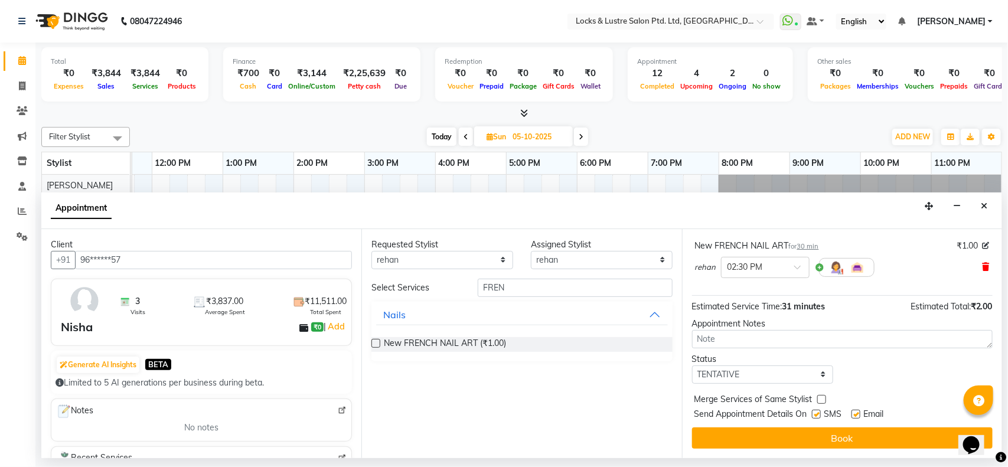
click at [982, 266] on icon at bounding box center [985, 267] width 7 height 8
click at [455, 256] on select "Any anushree Hashim Salmani muskan shaikh Rajnandani Prajapati rehan Sahil Sanj…" at bounding box center [442, 260] width 142 height 18
select select "90379"
click at [371, 251] on select "Any anushree Hashim Salmani muskan shaikh Rajnandani Prajapati rehan Sahil Sanj…" at bounding box center [442, 260] width 142 height 18
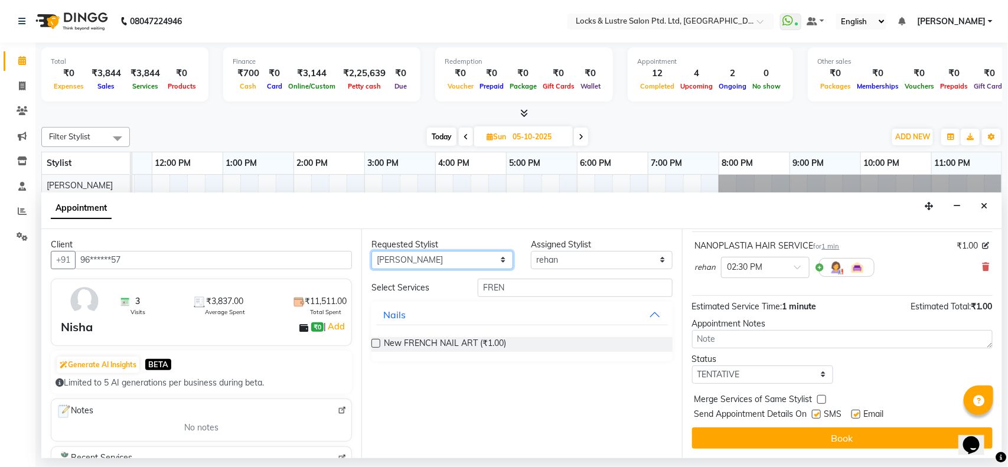
select select "90379"
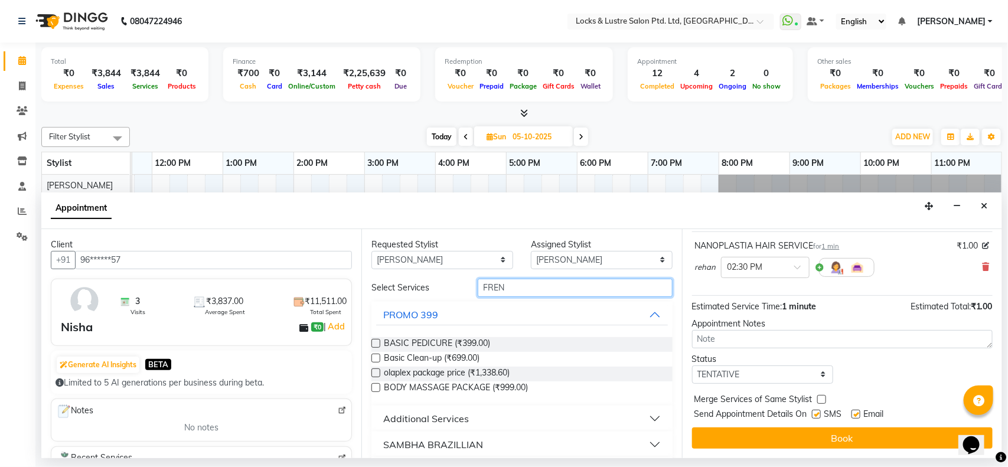
click at [523, 288] on input "FREN" at bounding box center [575, 288] width 195 height 18
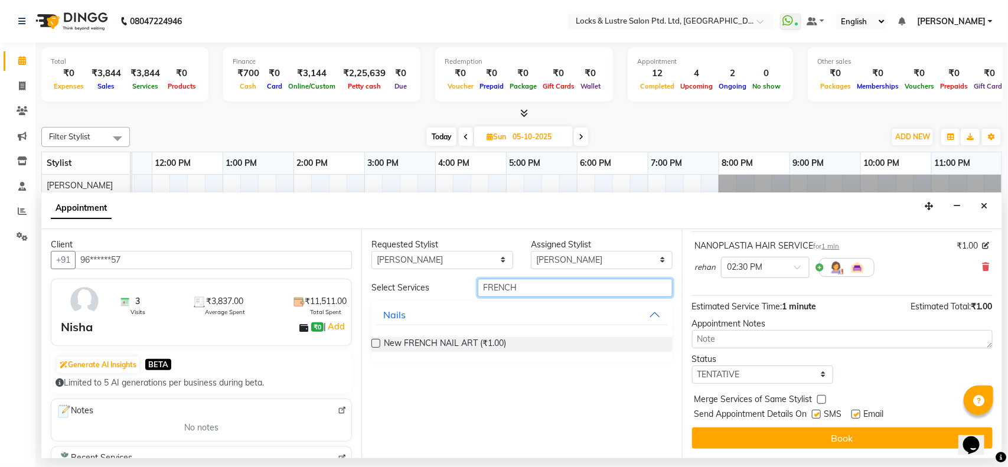
type input "FRENCH"
click at [376, 347] on label at bounding box center [375, 343] width 9 height 9
click at [376, 347] on input "checkbox" at bounding box center [375, 345] width 8 height 8
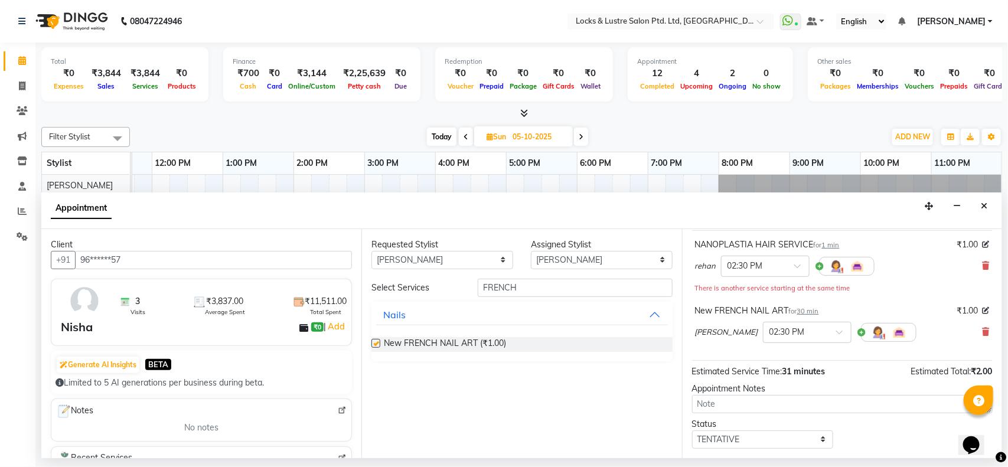
scroll to position [137, 0]
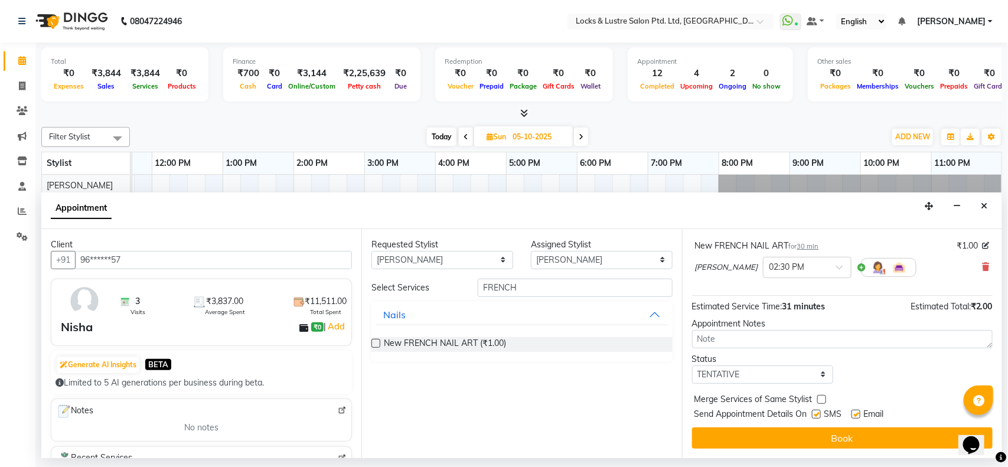
checkbox input "false"
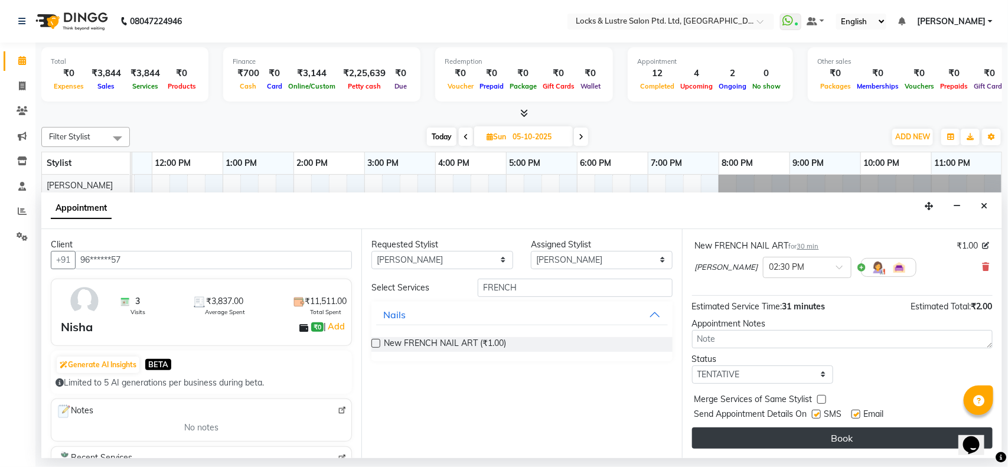
click at [795, 444] on button "Book" at bounding box center [842, 437] width 301 height 21
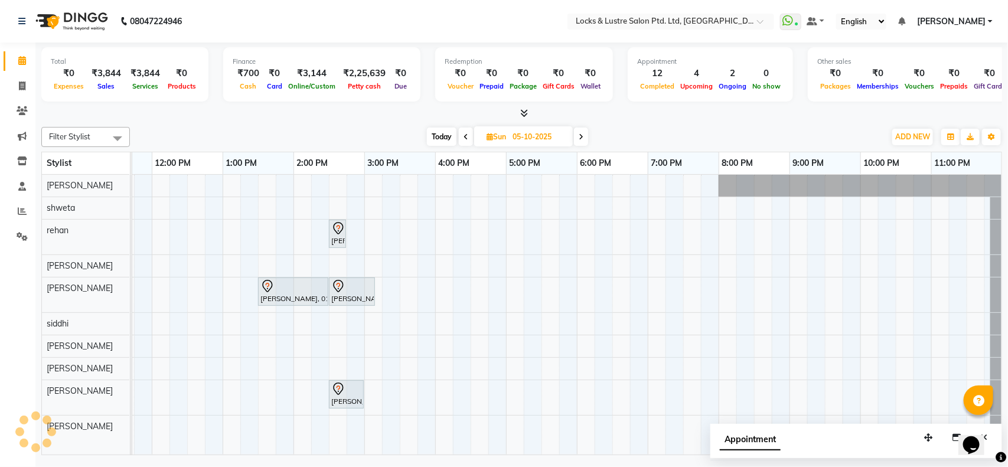
click at [463, 136] on icon at bounding box center [465, 136] width 5 height 7
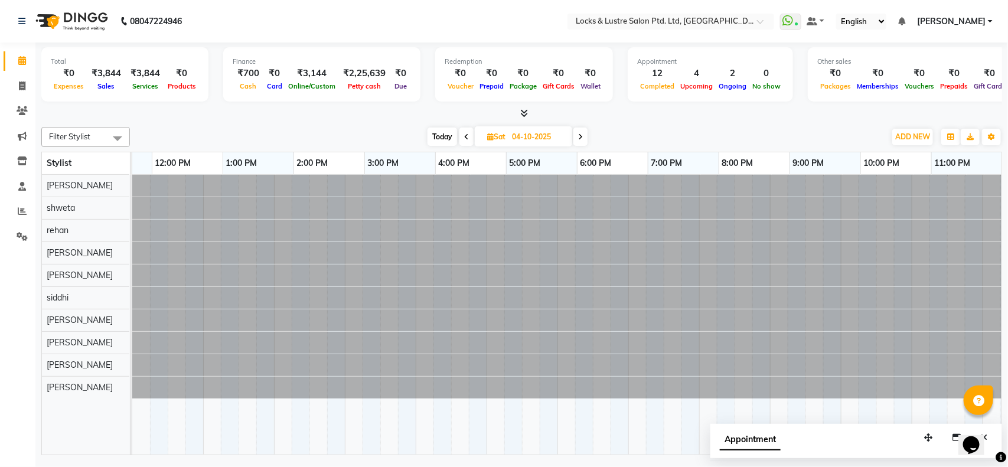
scroll to position [0, 264]
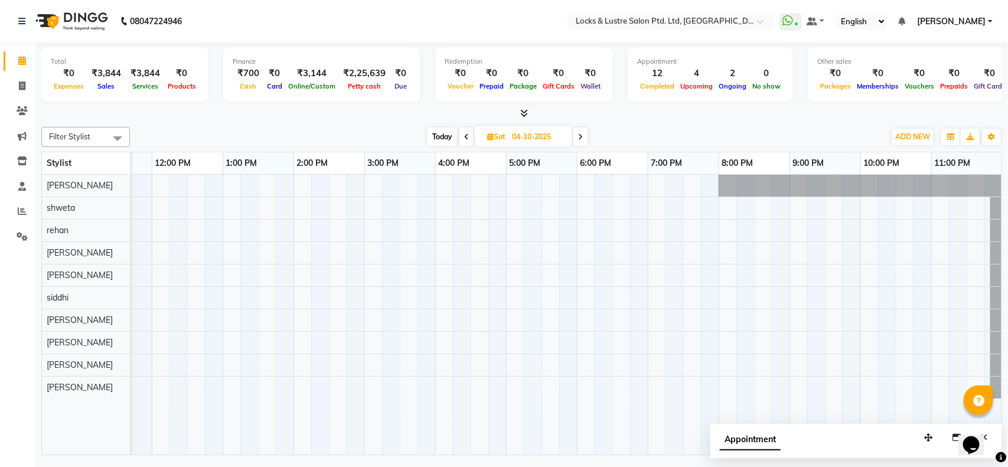
click at [582, 132] on span at bounding box center [580, 137] width 14 height 18
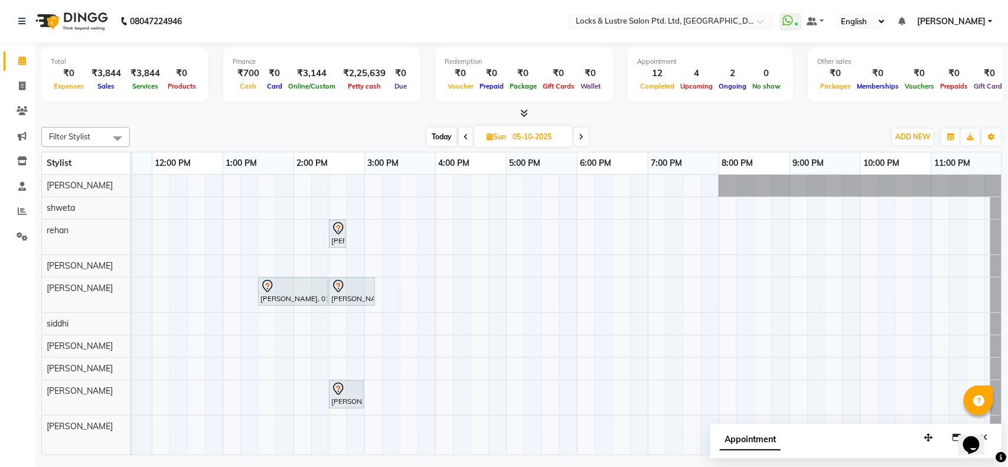
click at [465, 136] on icon at bounding box center [465, 136] width 5 height 7
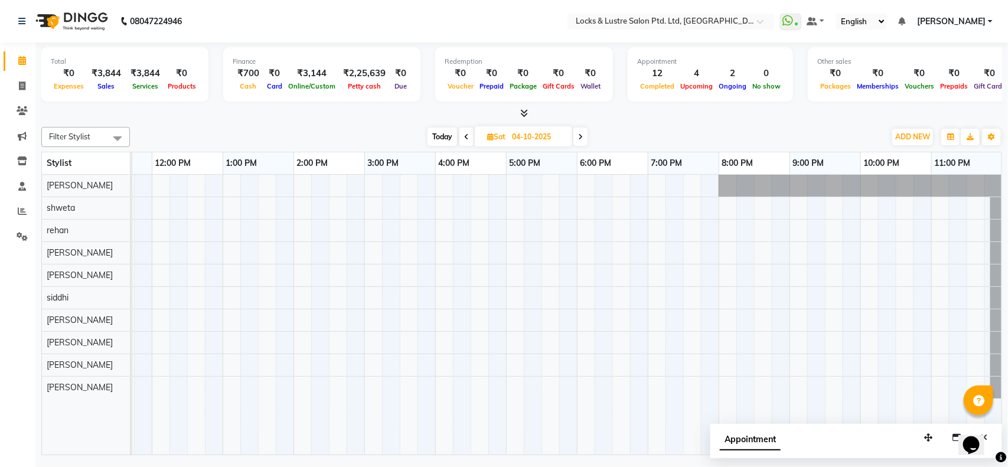
click at [465, 136] on icon at bounding box center [466, 136] width 5 height 7
click at [437, 136] on span "Today" at bounding box center [444, 137] width 30 height 18
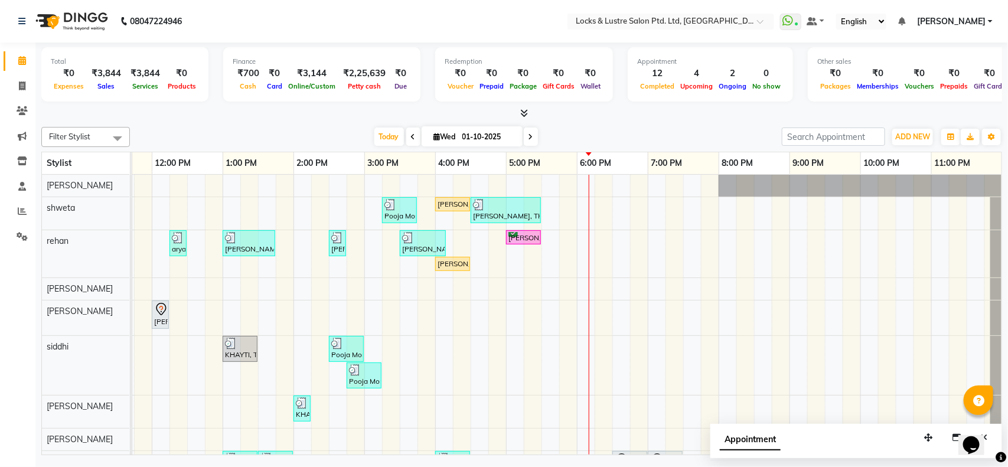
click at [528, 139] on icon at bounding box center [530, 136] width 5 height 7
type input "02-10-2025"
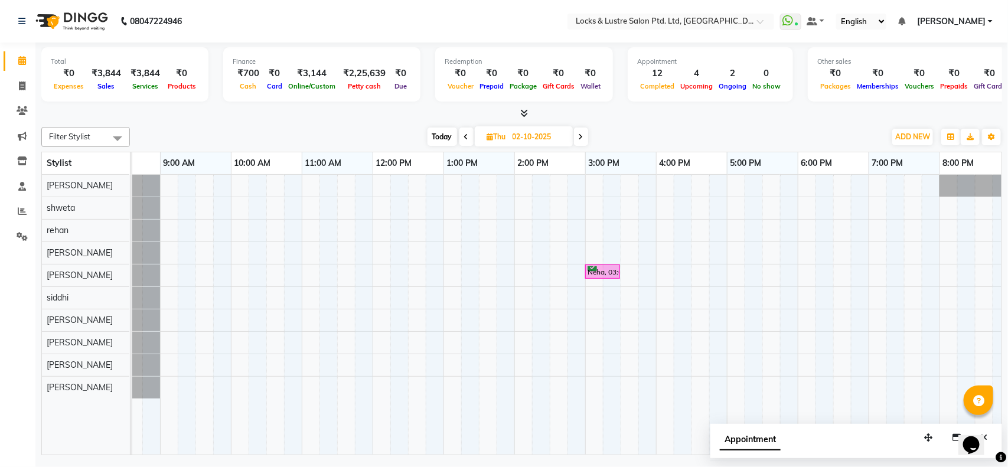
scroll to position [0, 43]
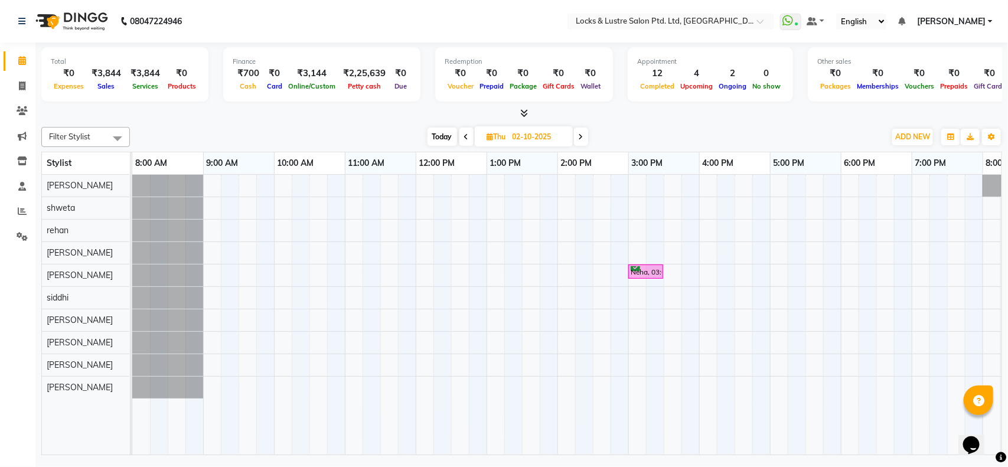
click at [446, 136] on span "Today" at bounding box center [442, 137] width 30 height 18
type input "01-10-2025"
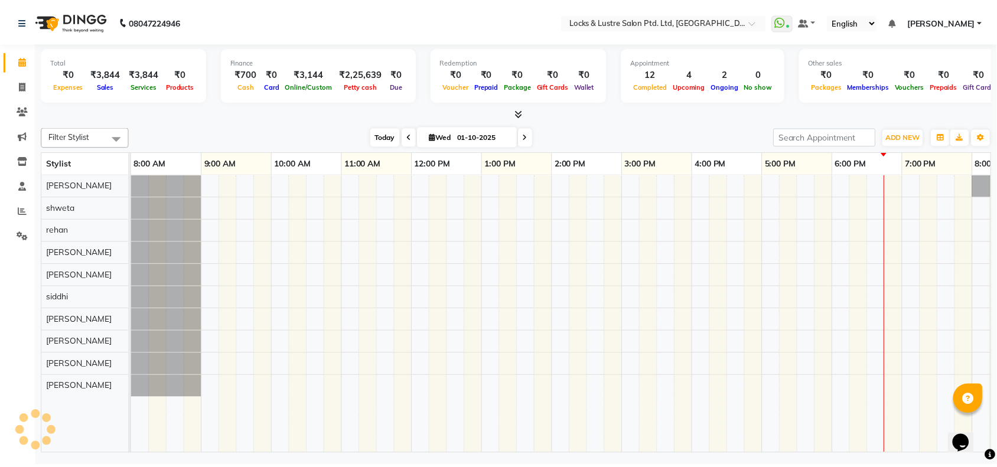
scroll to position [0, 264]
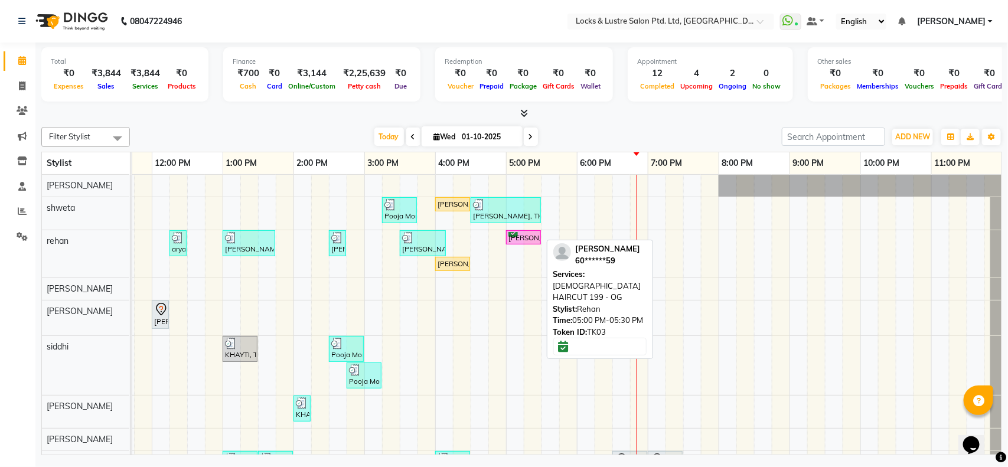
click at [523, 240] on div "[PERSON_NAME], TK03, 05:00 PM-05:30 PM, [DEMOGRAPHIC_DATA] HAIRCUT 199 - OG" at bounding box center [523, 237] width 32 height 11
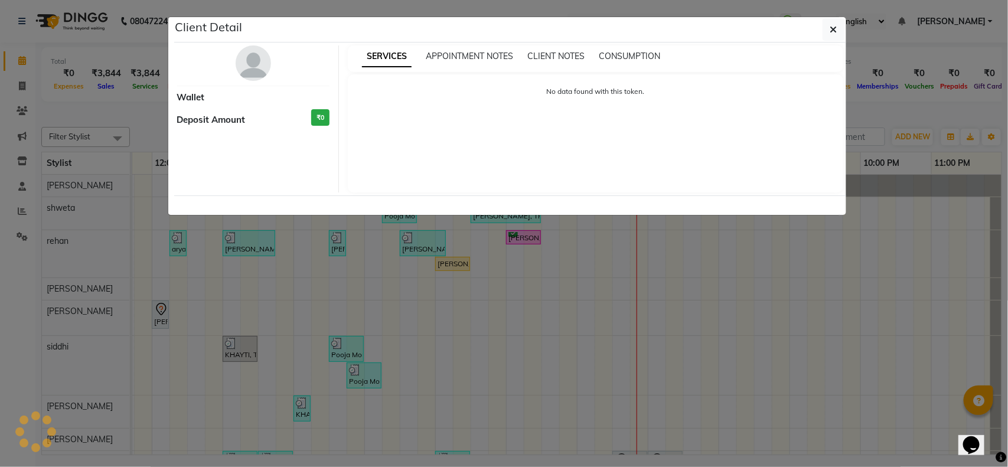
select select "6"
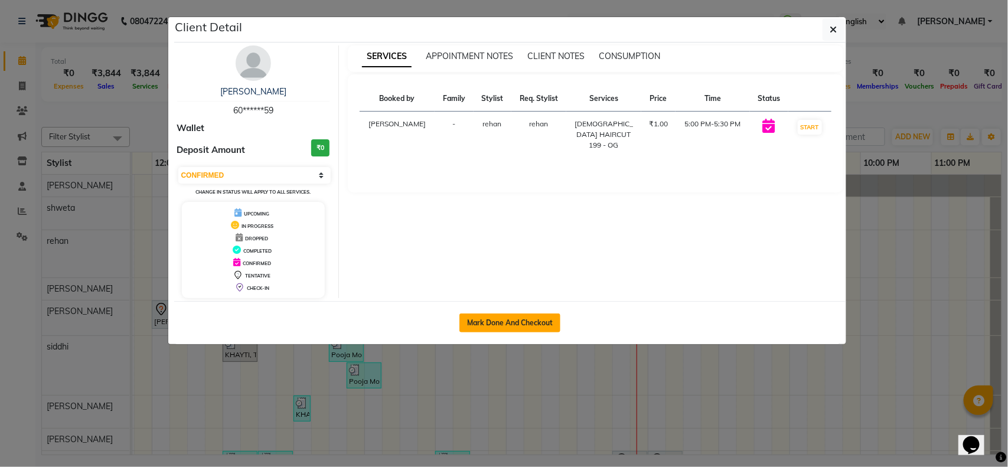
click at [499, 322] on button "Mark Done And Checkout" at bounding box center [509, 323] width 101 height 19
select select "service"
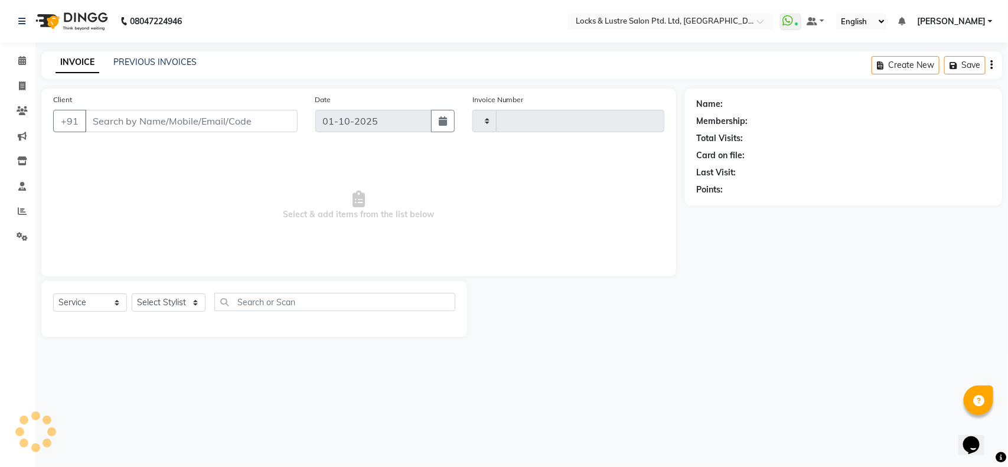
type input "2165"
select select "5928"
type input "60******59"
select select "62982"
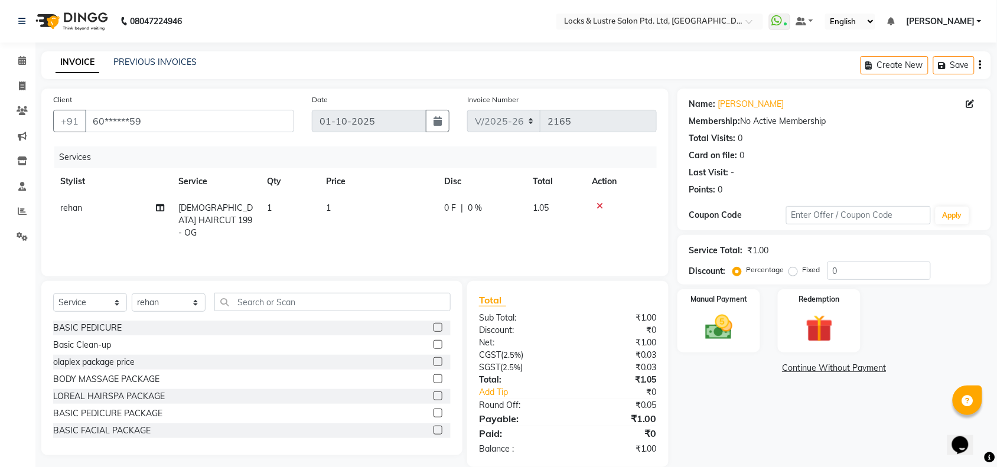
click at [334, 207] on td "1" at bounding box center [378, 220] width 118 height 51
select select "62982"
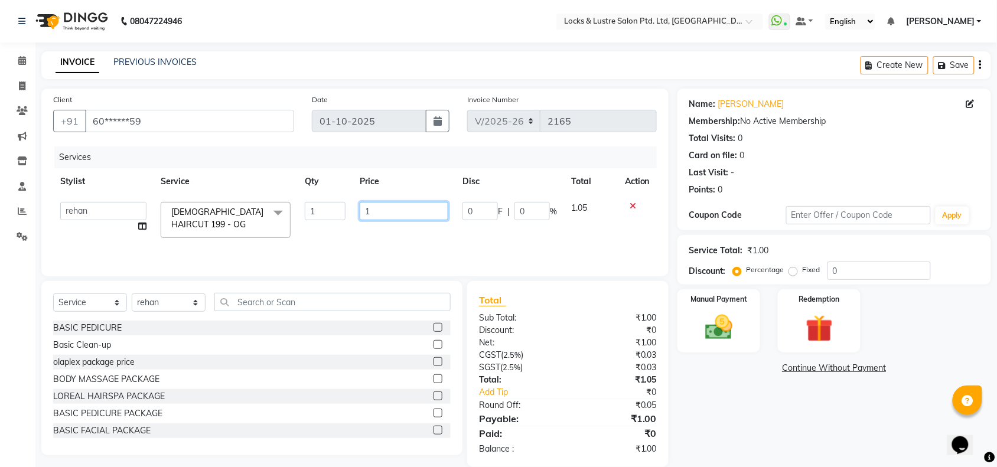
click at [410, 207] on input "1" at bounding box center [404, 211] width 89 height 18
type input "499"
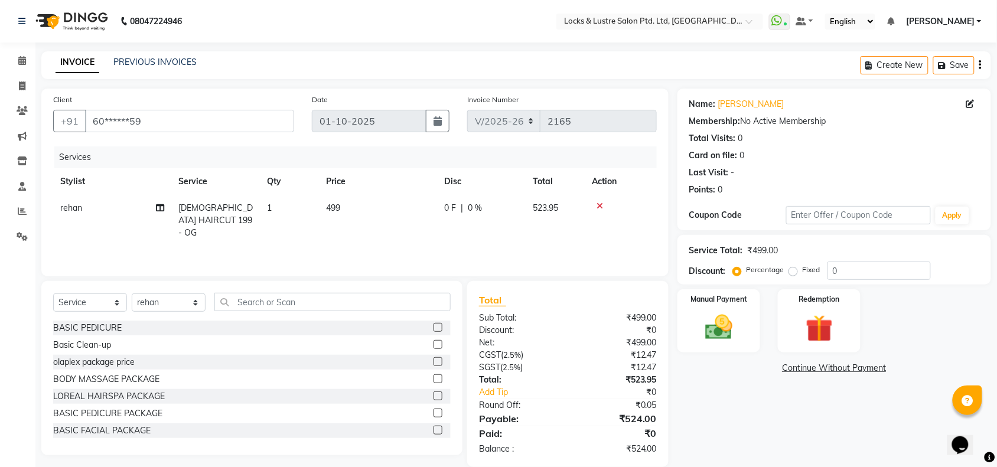
click at [436, 235] on div "Services Stylist Service Qty Price Disc Total Action rehan [DEMOGRAPHIC_DATA] H…" at bounding box center [354, 205] width 603 height 118
click at [730, 321] on img at bounding box center [719, 327] width 46 height 32
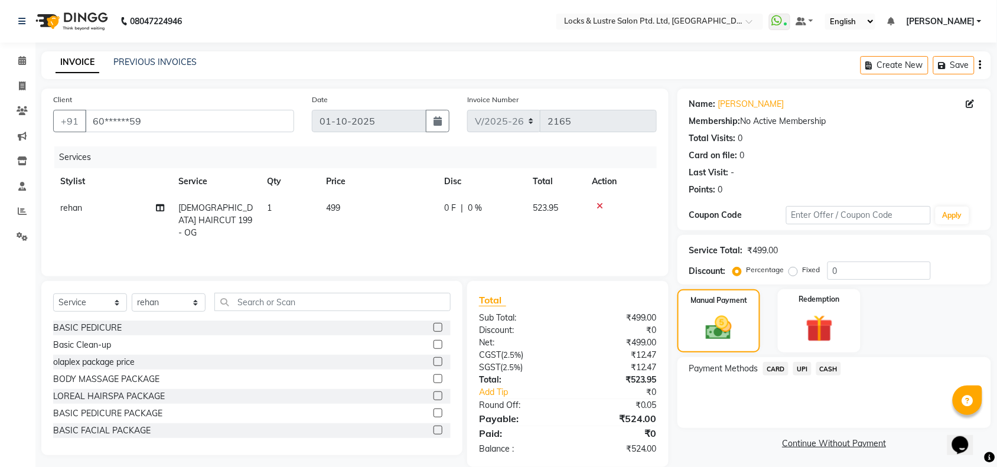
click at [807, 370] on span "UPI" at bounding box center [802, 369] width 18 height 14
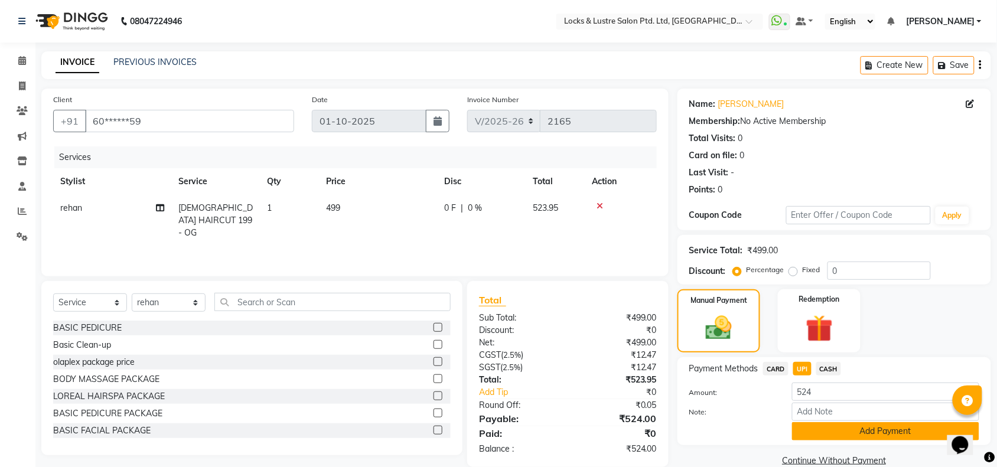
click at [837, 435] on button "Add Payment" at bounding box center [885, 431] width 187 height 18
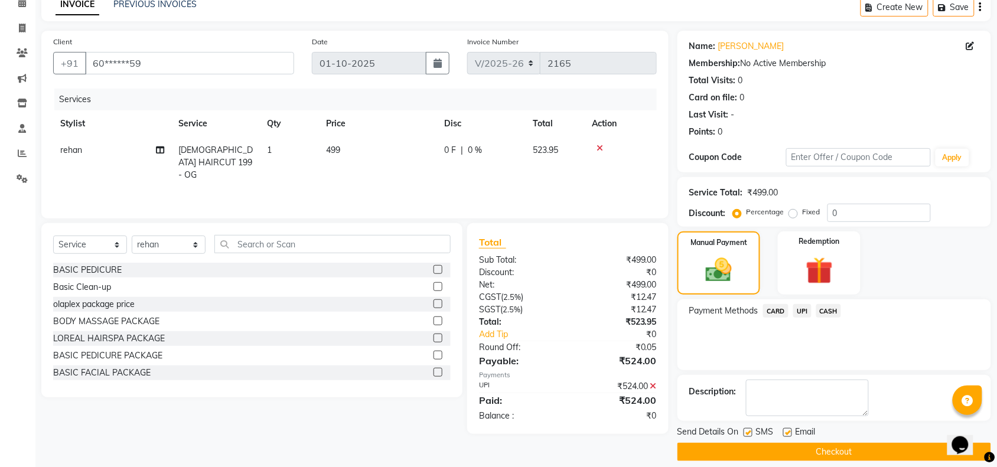
scroll to position [68, 0]
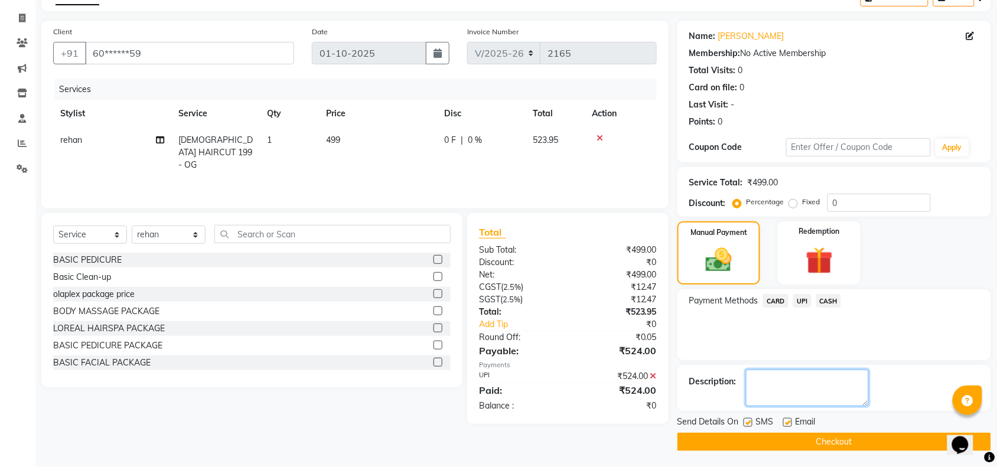
click at [804, 382] on textarea at bounding box center [807, 388] width 123 height 37
type textarea "564057038992"
click at [808, 445] on button "Checkout" at bounding box center [834, 442] width 314 height 18
